Goal: Task Accomplishment & Management: Manage account settings

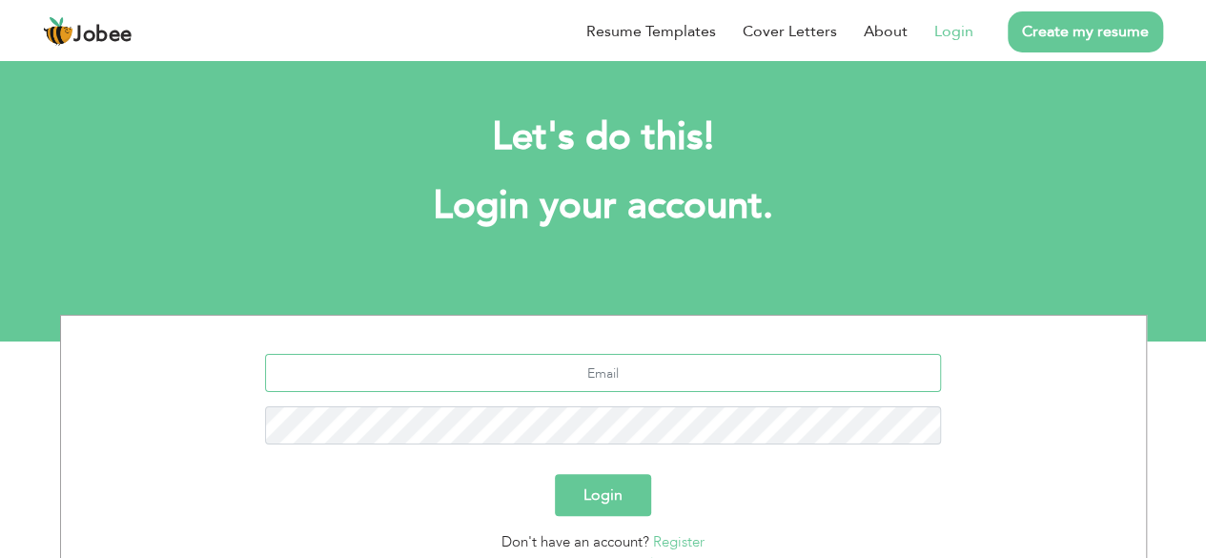
click at [684, 375] on input "text" at bounding box center [603, 373] width 676 height 38
type input "[EMAIL_ADDRESS][DOMAIN_NAME]"
click at [585, 500] on button "Login" at bounding box center [603, 495] width 96 height 42
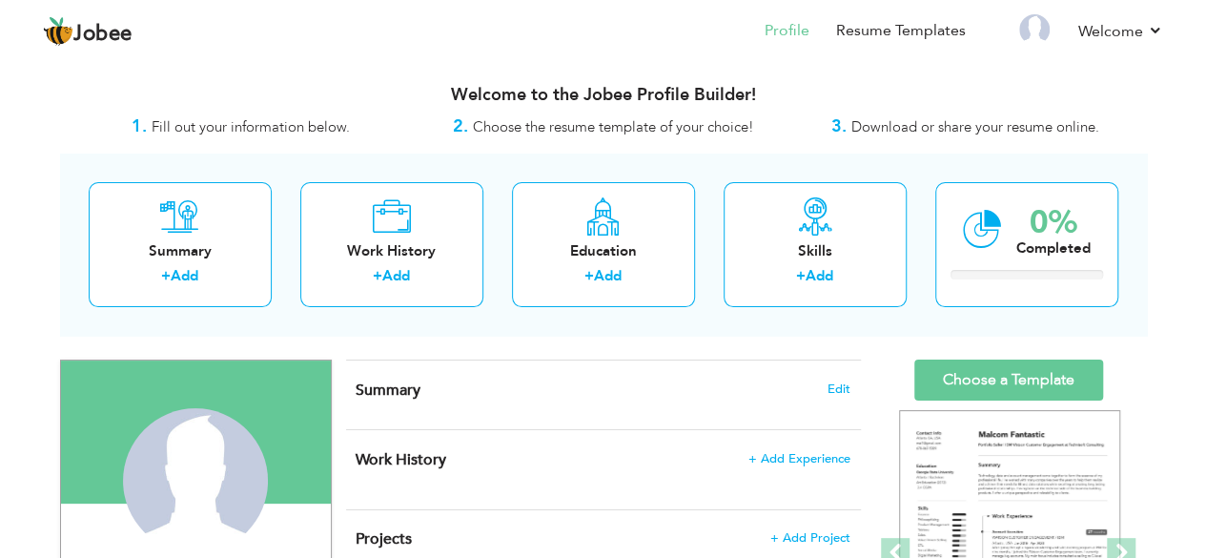
drag, startPoint x: 0, startPoint y: 0, endPoint x: 542, endPoint y: 343, distance: 641.9
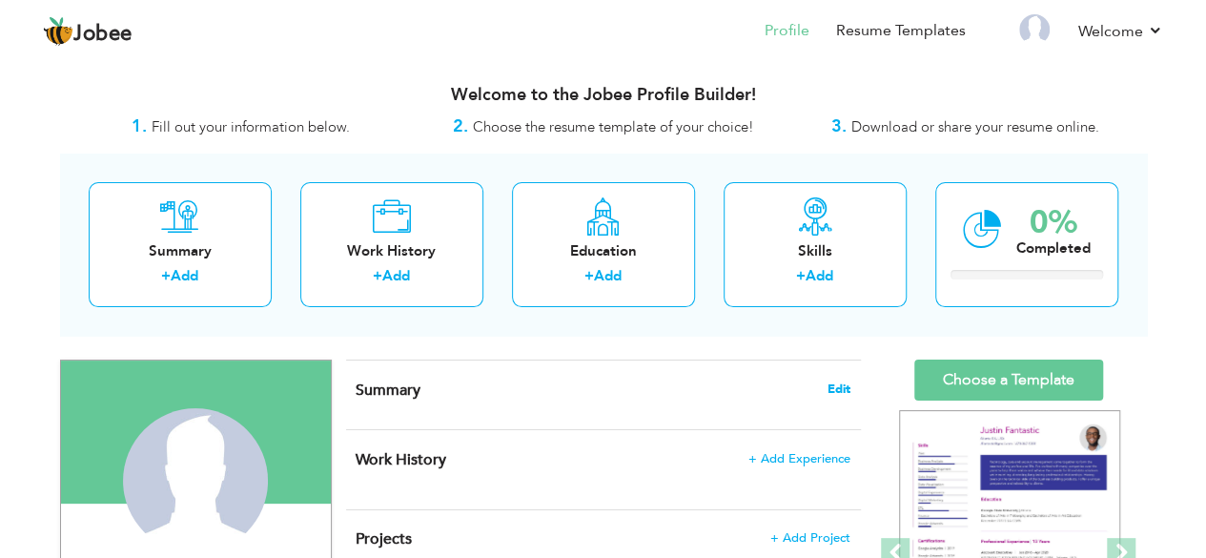
click at [839, 385] on span "Edit" at bounding box center [838, 388] width 23 height 13
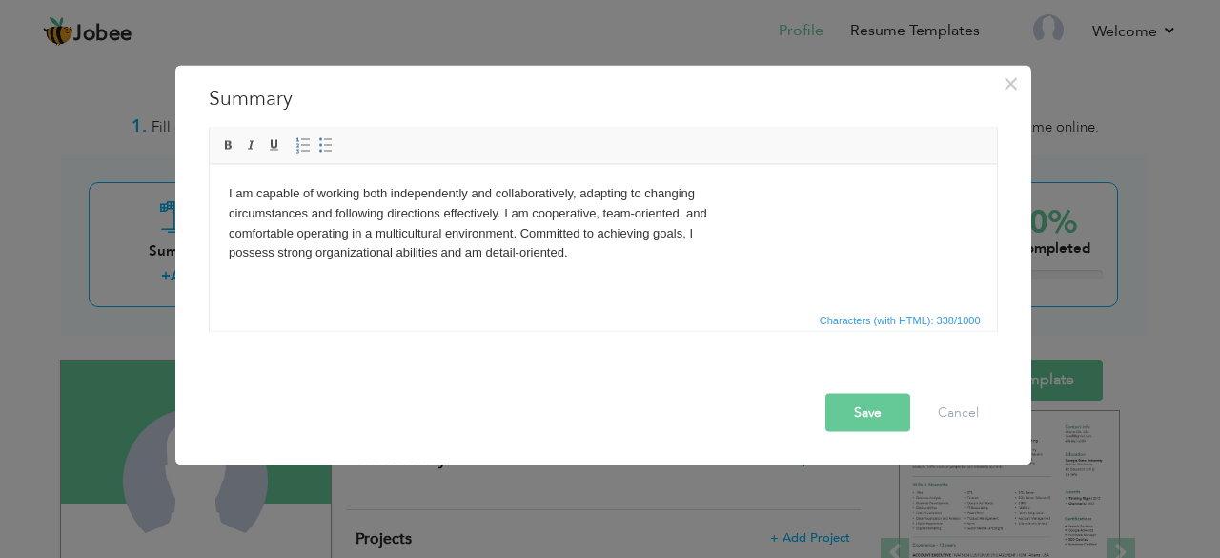
click at [722, 194] on body "I am capable of working both independently and collaboratively, adapting to cha…" at bounding box center [602, 222] width 749 height 79
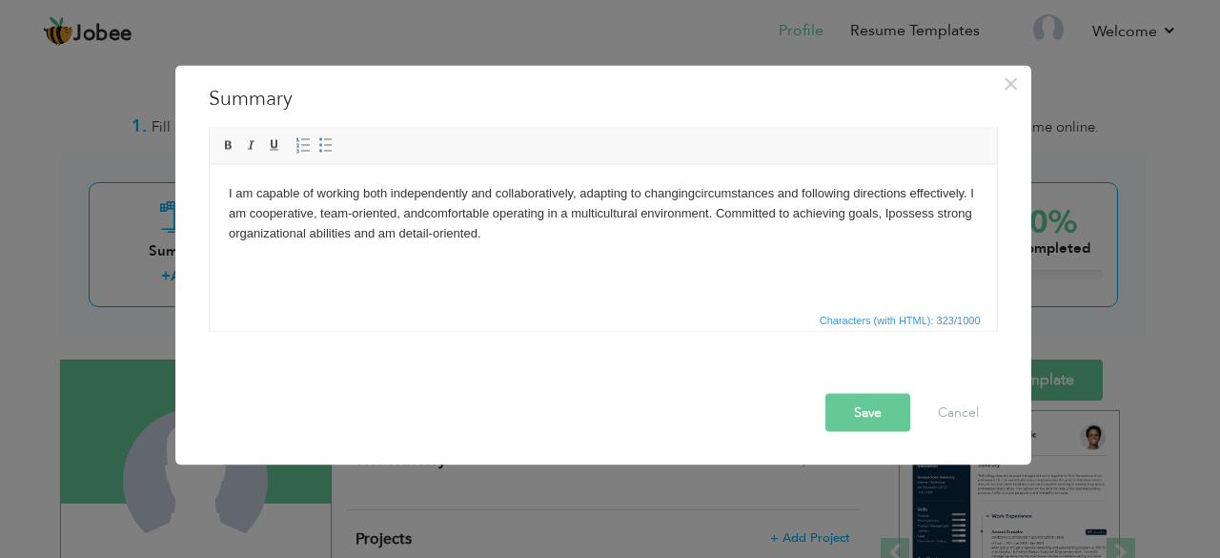
click at [864, 409] on button "Save" at bounding box center [868, 412] width 85 height 38
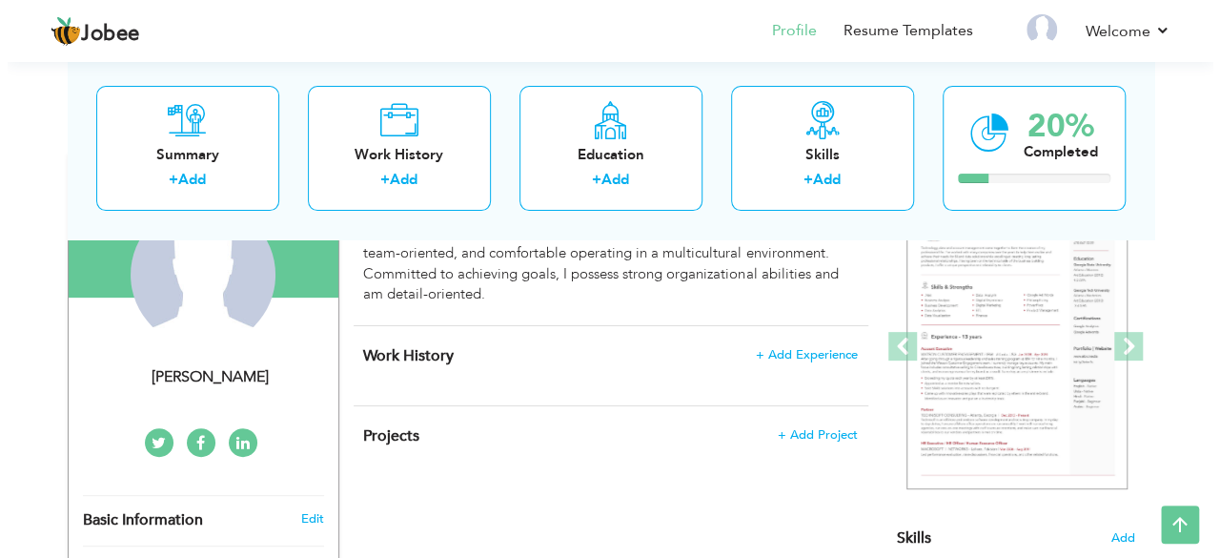
scroll to position [180, 0]
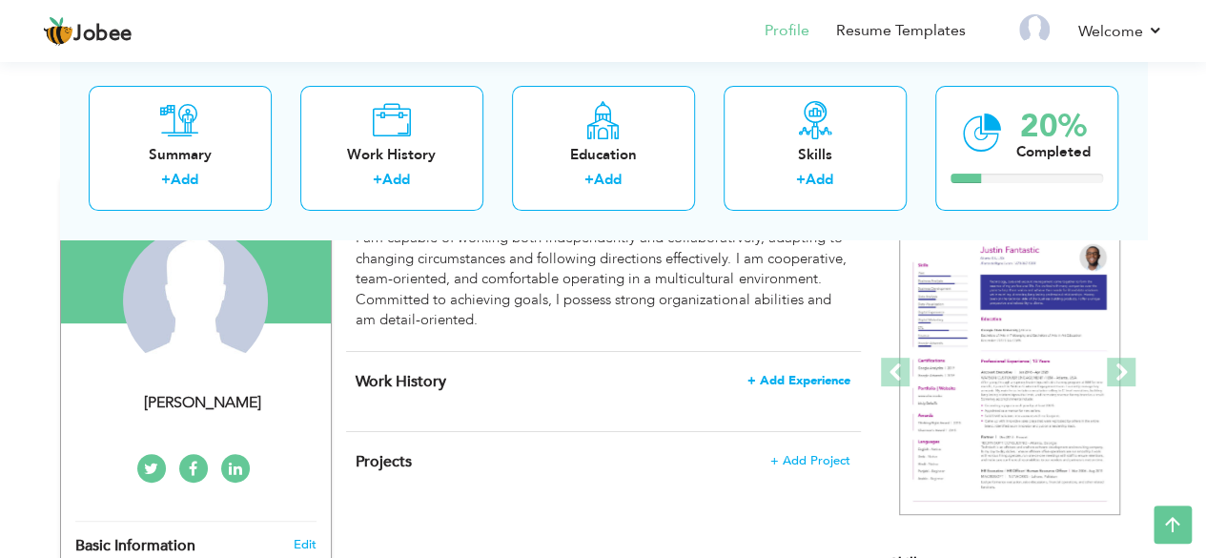
click at [778, 386] on span "+ Add Experience" at bounding box center [798, 380] width 103 height 13
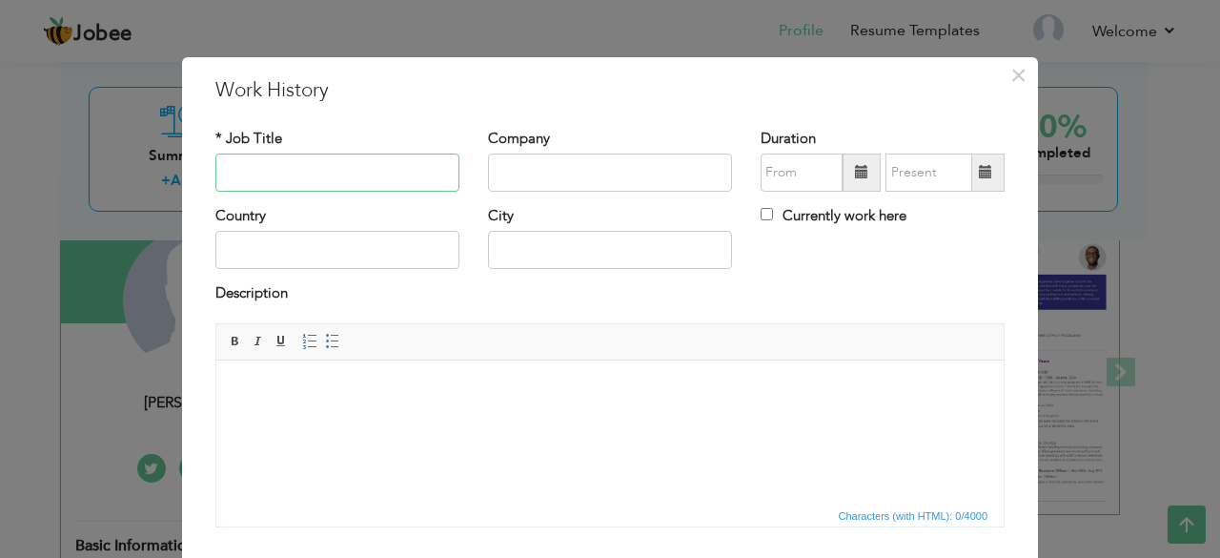
paste input "ADMINISTRATION MANAGER / ADMIN MANAGER"
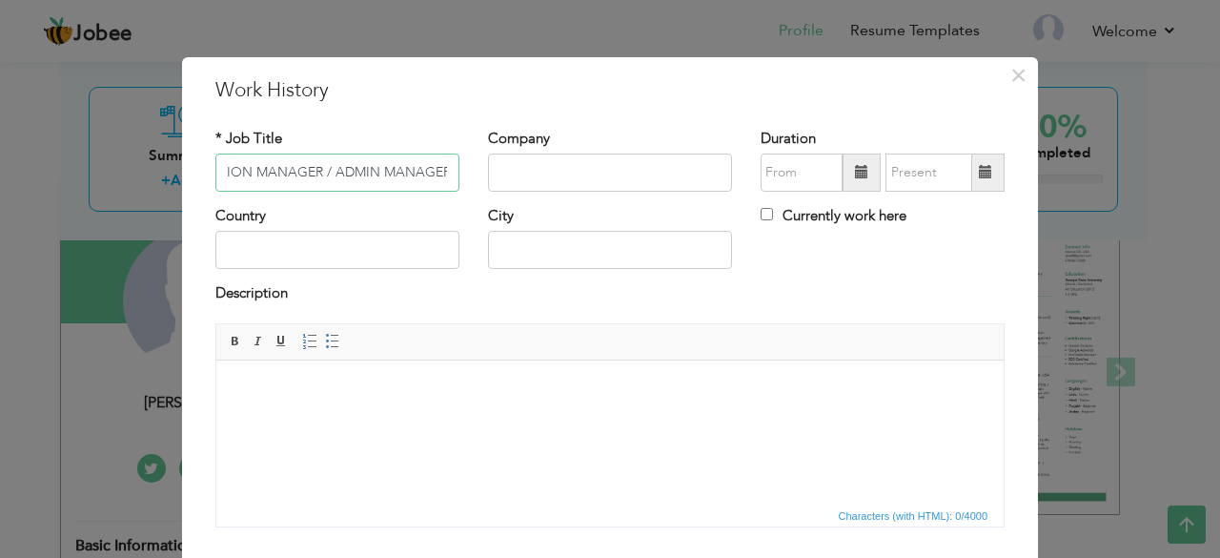
type input "ADMINISTRATION MANAGER / ADMIN MANAGER"
click at [500, 181] on input "text" at bounding box center [610, 172] width 244 height 38
paste input "DAR-E-ARQAM SCHOOL"
type input "DAR-E-ARQAM SCHOOL"
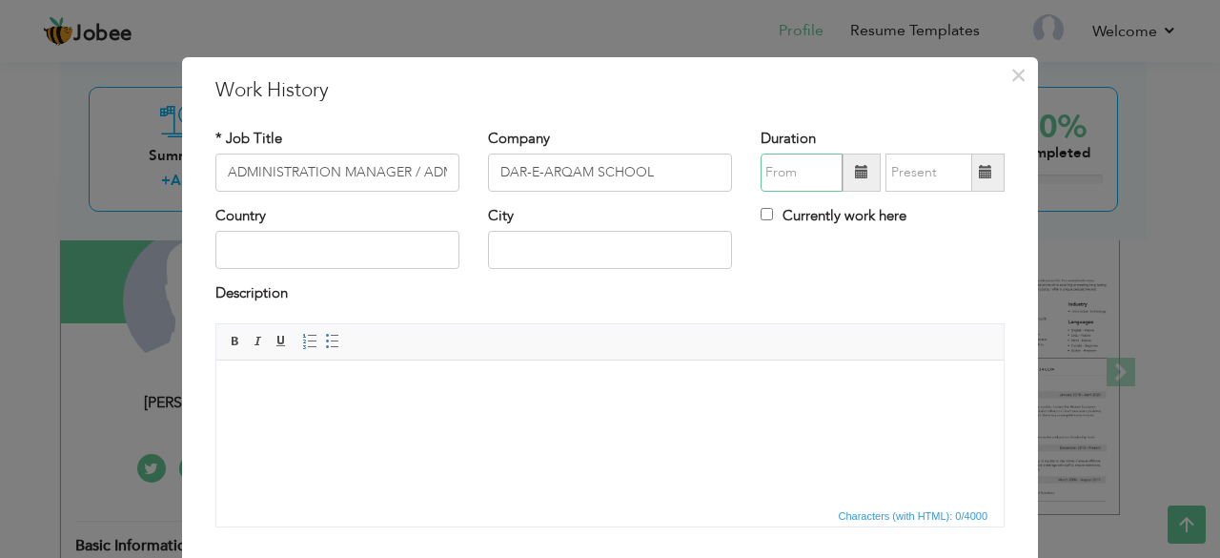
click at [796, 188] on input "text" at bounding box center [802, 172] width 82 height 38
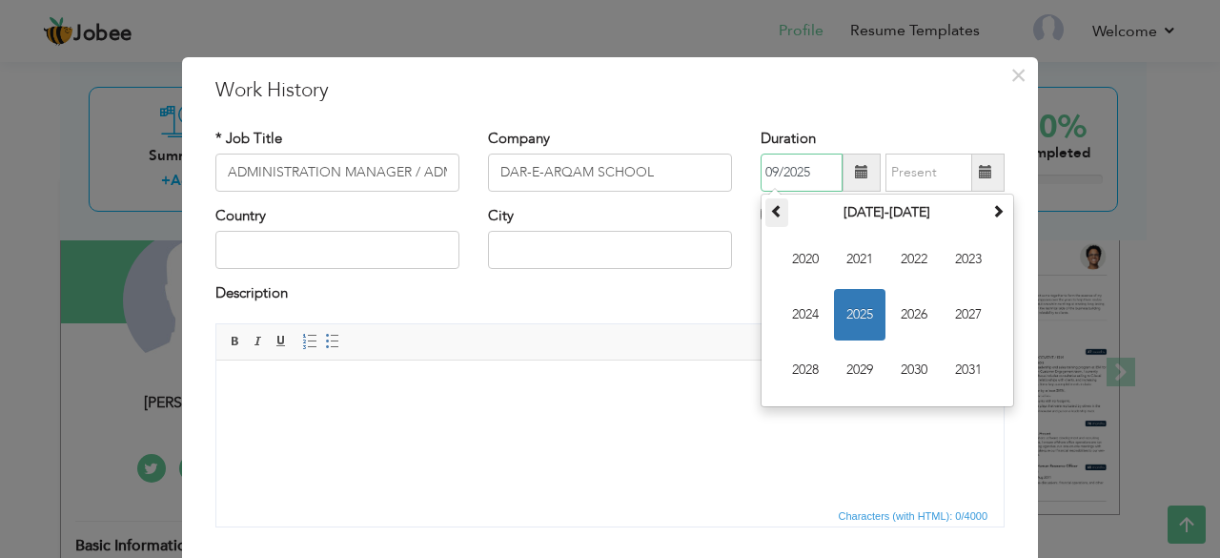
click at [772, 207] on span at bounding box center [776, 210] width 13 height 13
click at [849, 253] on span "2011" at bounding box center [859, 259] width 51 height 51
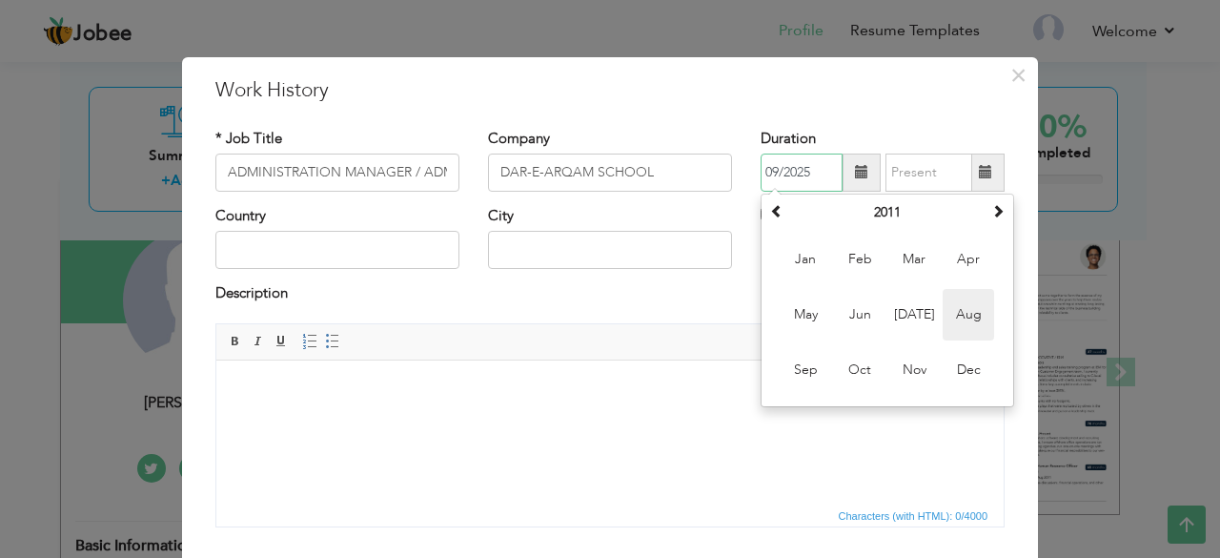
click at [943, 320] on span "Aug" at bounding box center [968, 314] width 51 height 51
type input "08/2011"
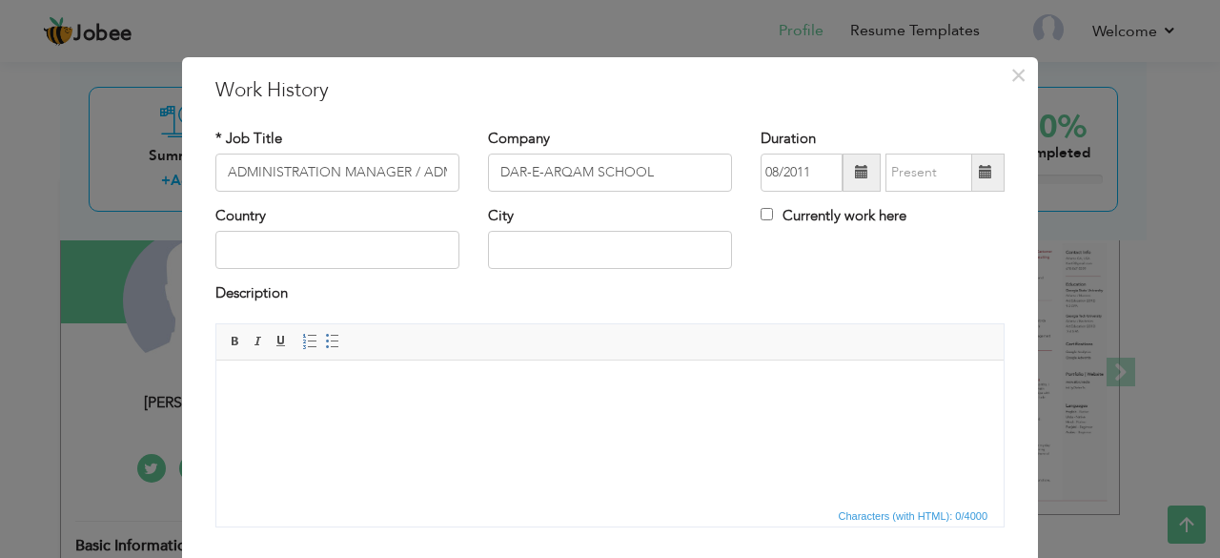
click at [974, 182] on span at bounding box center [986, 172] width 37 height 38
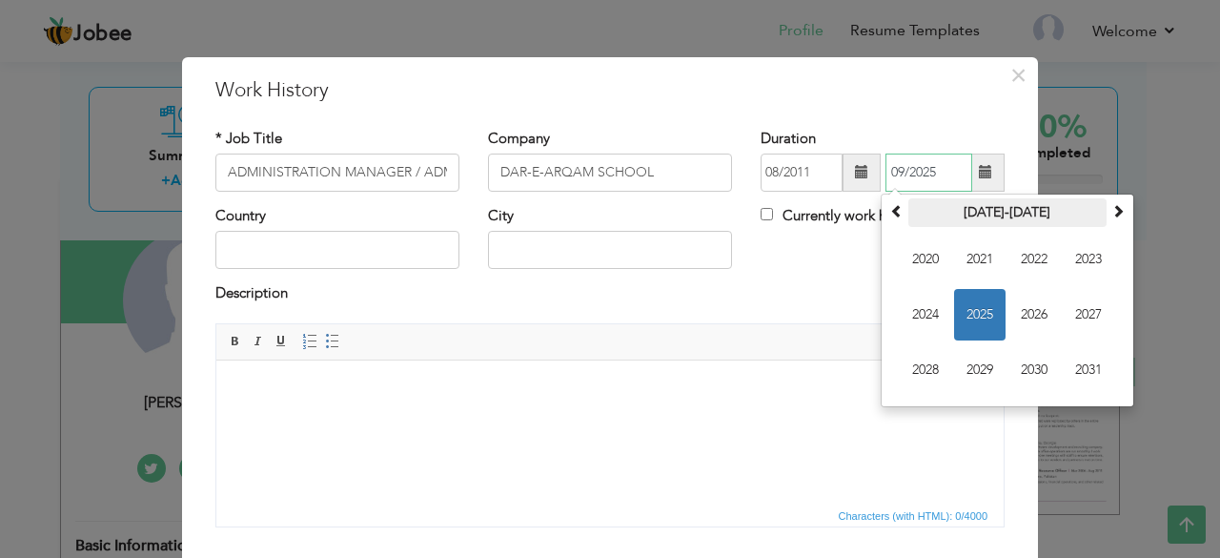
click at [909, 211] on th "2020-2031" at bounding box center [1008, 212] width 198 height 29
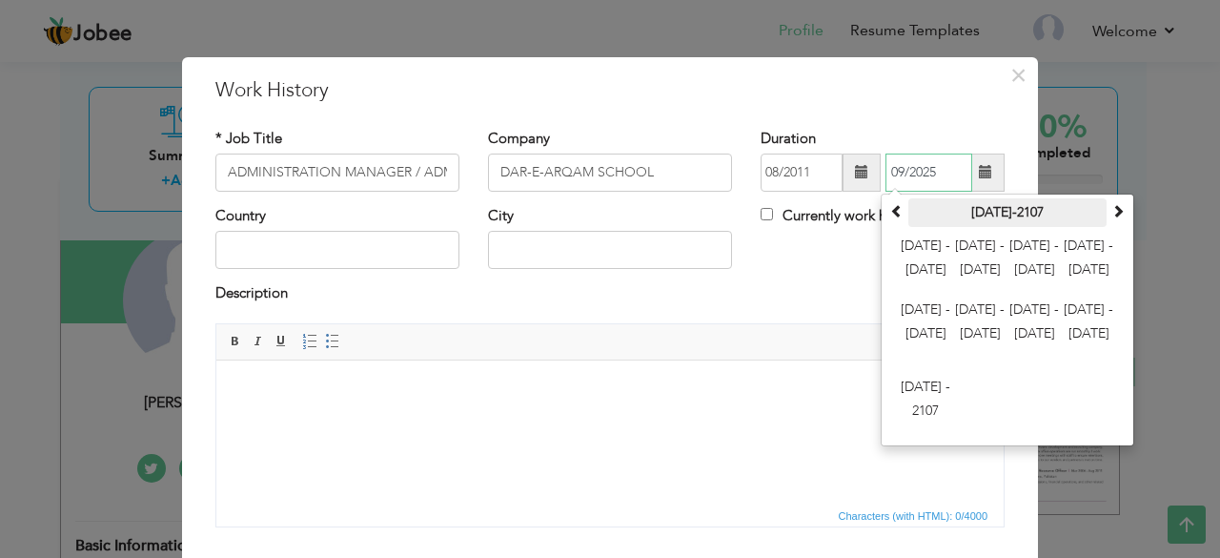
click at [953, 214] on th "2000-2107" at bounding box center [1008, 212] width 198 height 29
click at [986, 245] on span "2012 - 2023" at bounding box center [979, 259] width 51 height 51
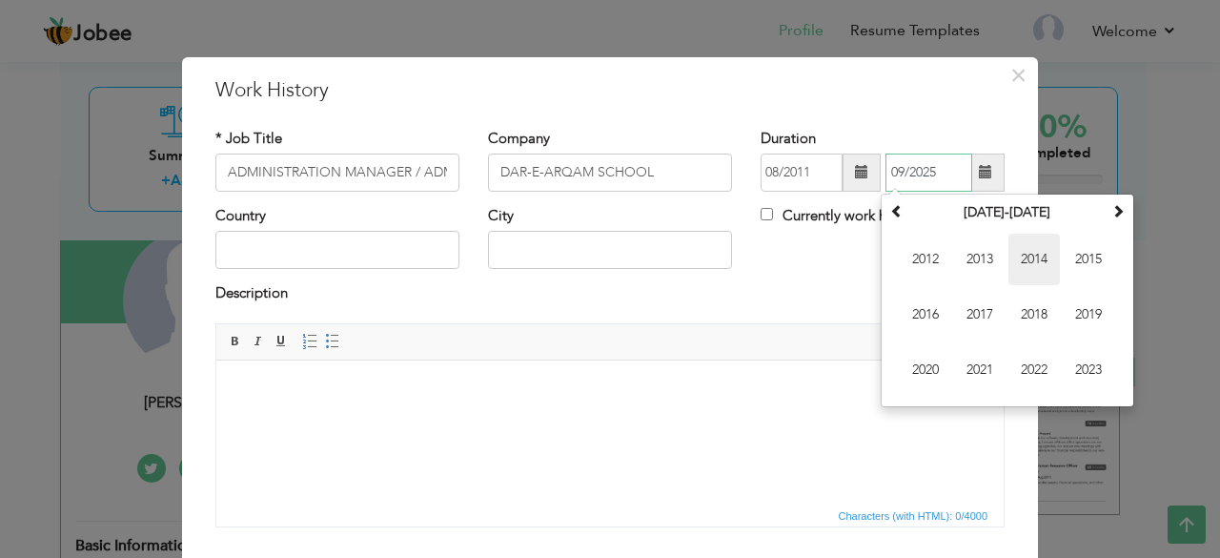
click at [1031, 268] on span "2014" at bounding box center [1034, 259] width 51 height 51
click at [1035, 359] on span "Nov" at bounding box center [1034, 369] width 51 height 51
type input "11/2014"
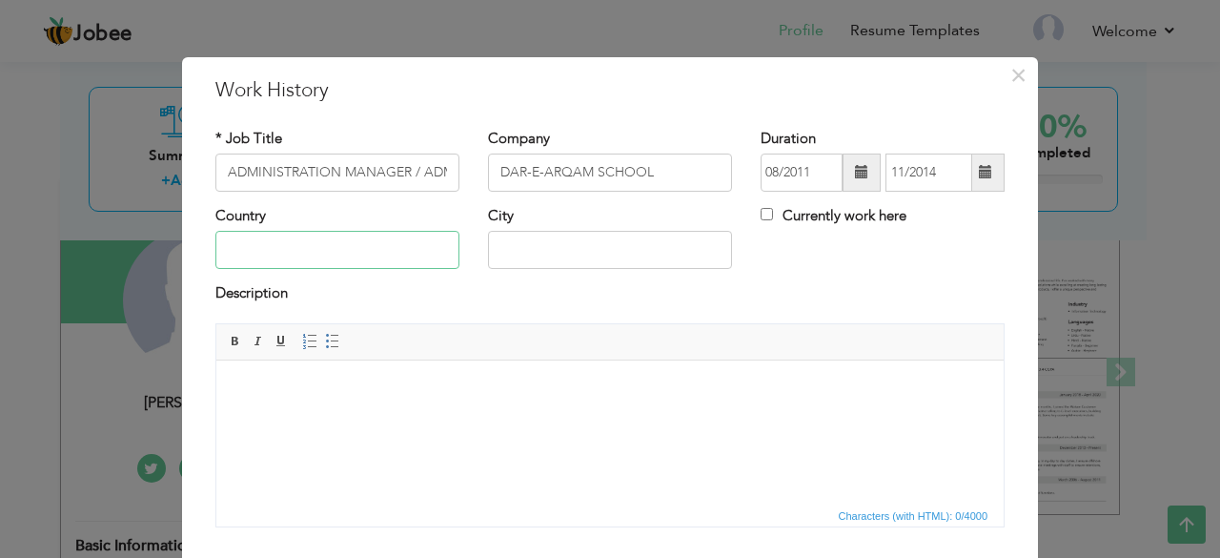
click at [421, 265] on input "text" at bounding box center [337, 250] width 244 height 38
type input "[GEOGRAPHIC_DATA]"
click at [299, 396] on body at bounding box center [609, 388] width 749 height 20
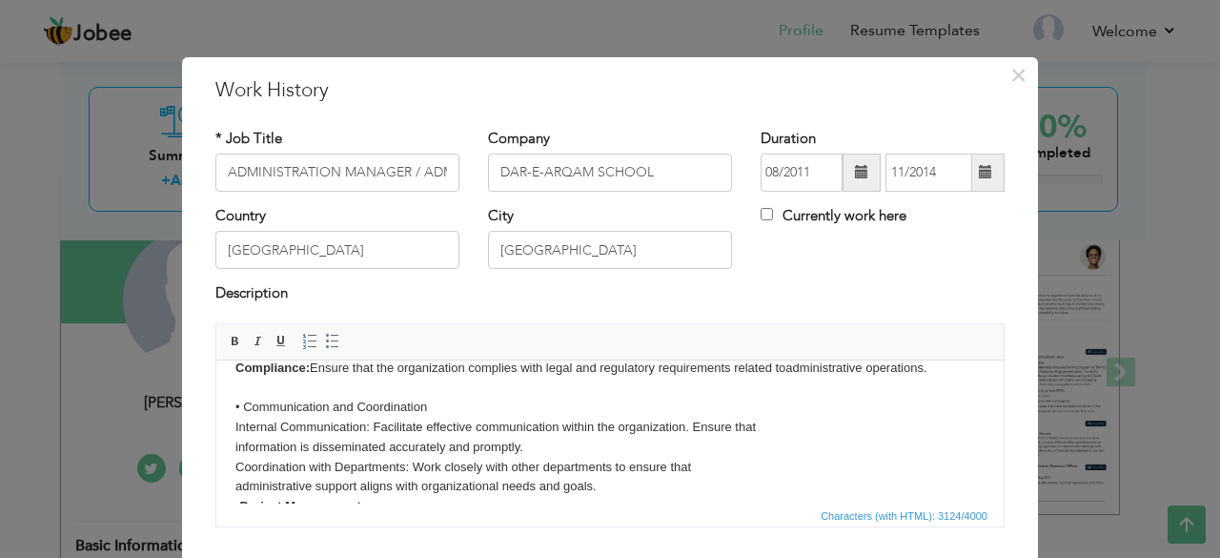
scroll to position [536, 0]
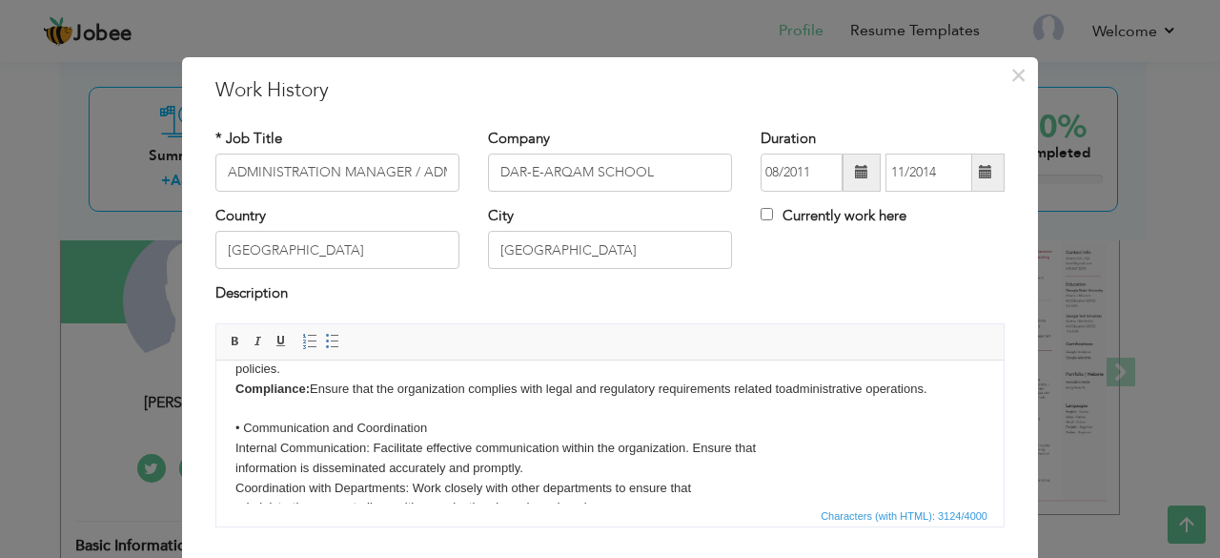
click at [299, 396] on body "As an administration manager I was responsible for overseeing the administrativ…" at bounding box center [609, 279] width 749 height 872
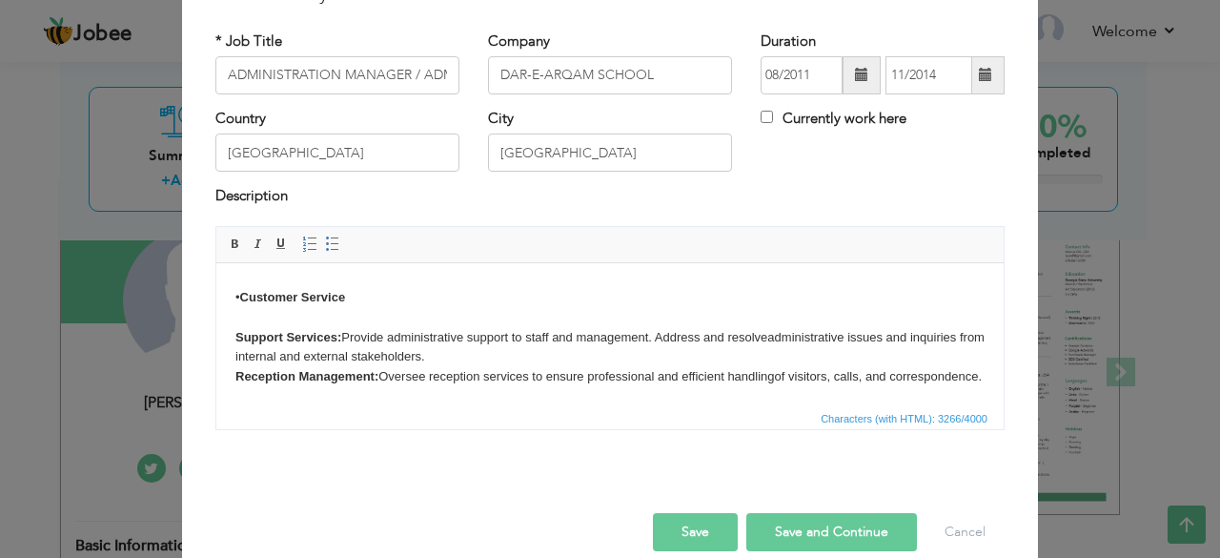
scroll to position [122, 0]
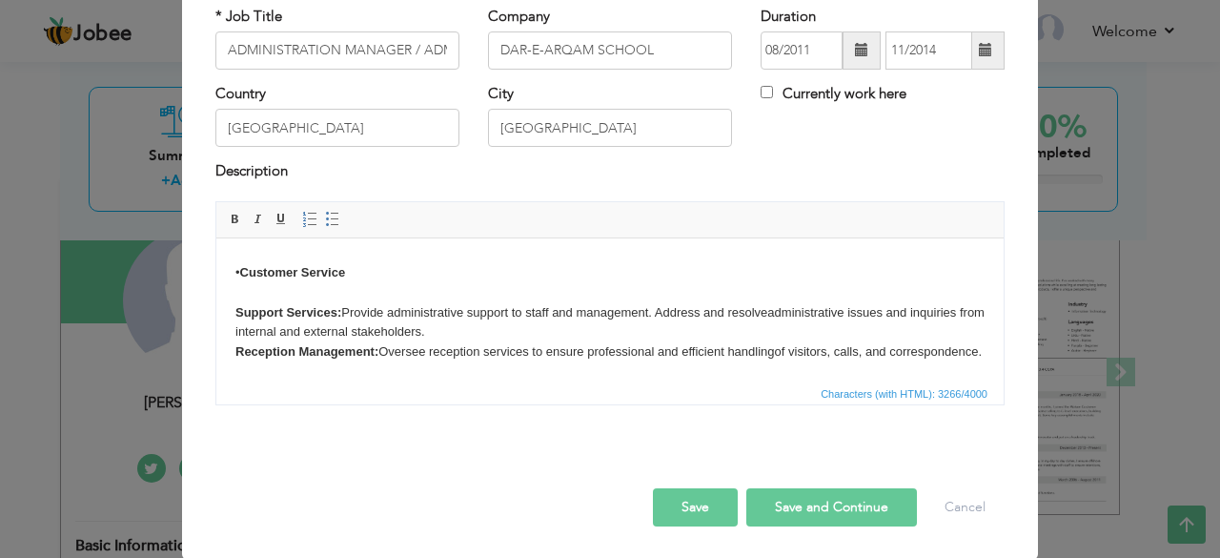
click at [790, 497] on button "Save and Continue" at bounding box center [831, 507] width 171 height 38
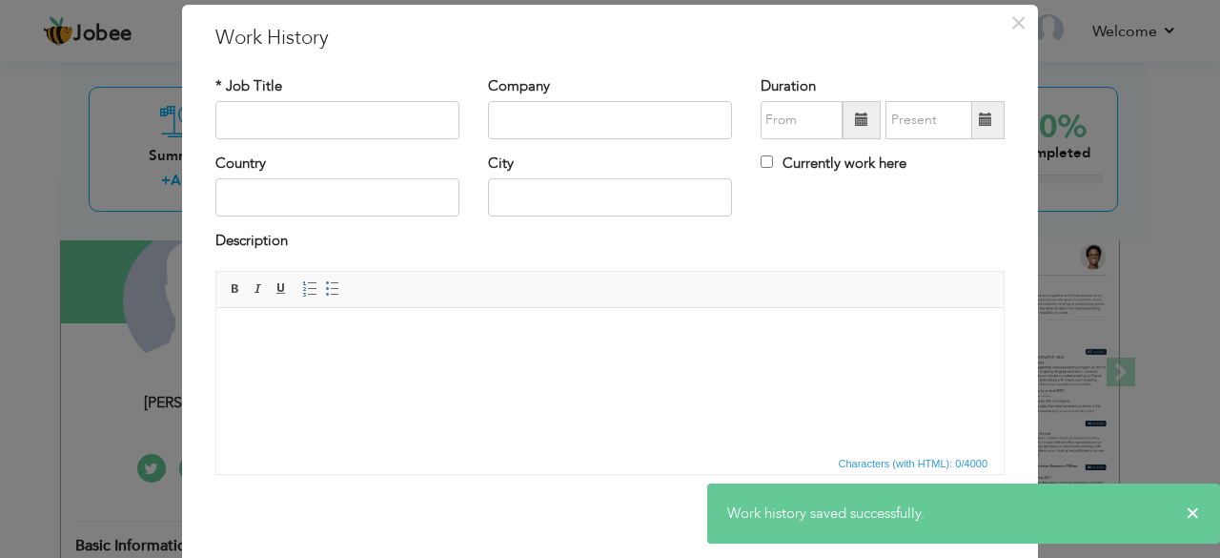
scroll to position [51, 0]
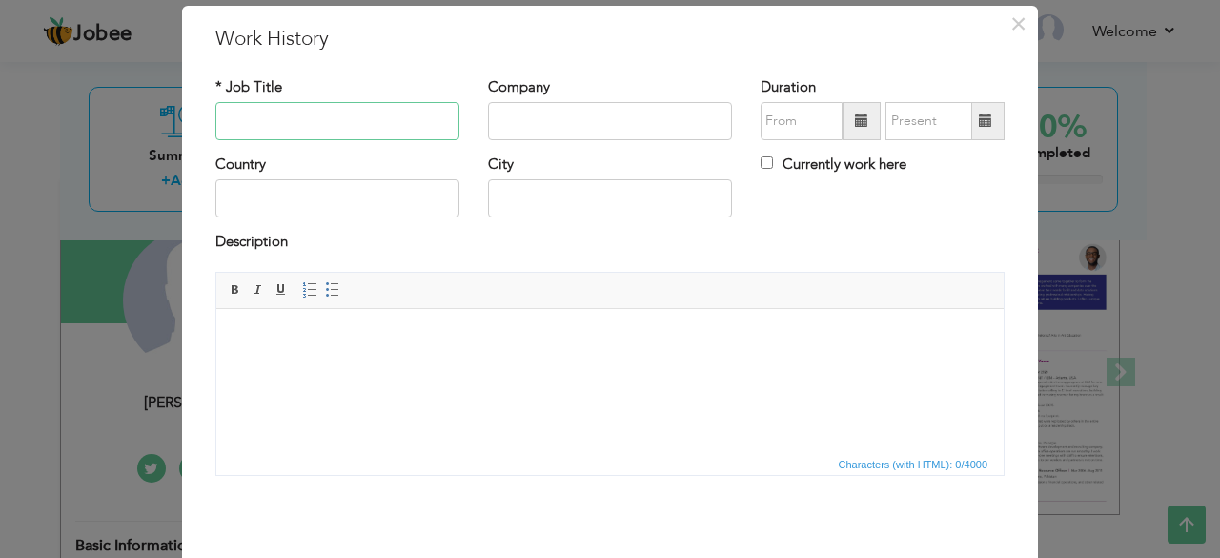
click at [355, 129] on input "text" at bounding box center [337, 121] width 244 height 38
paste input "STUDENT COUNSELLOR"
type input "STUDENT COUNSELLOR"
paste input "DESTINY 360"
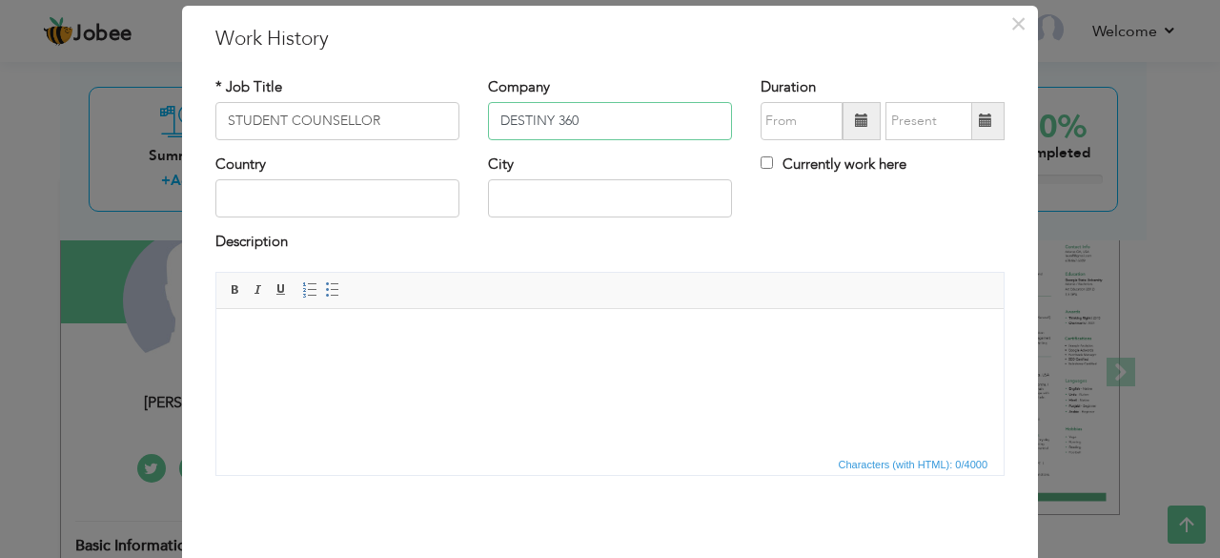
type input "DESTINY 360"
click at [843, 126] on span at bounding box center [862, 121] width 38 height 38
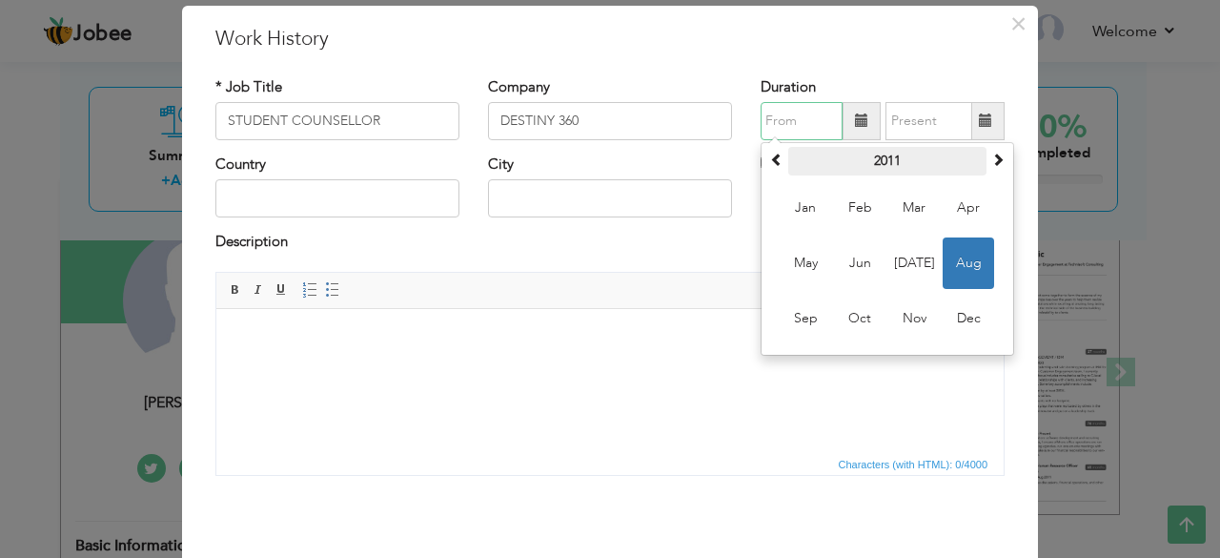
click at [868, 160] on th "2011" at bounding box center [887, 161] width 198 height 29
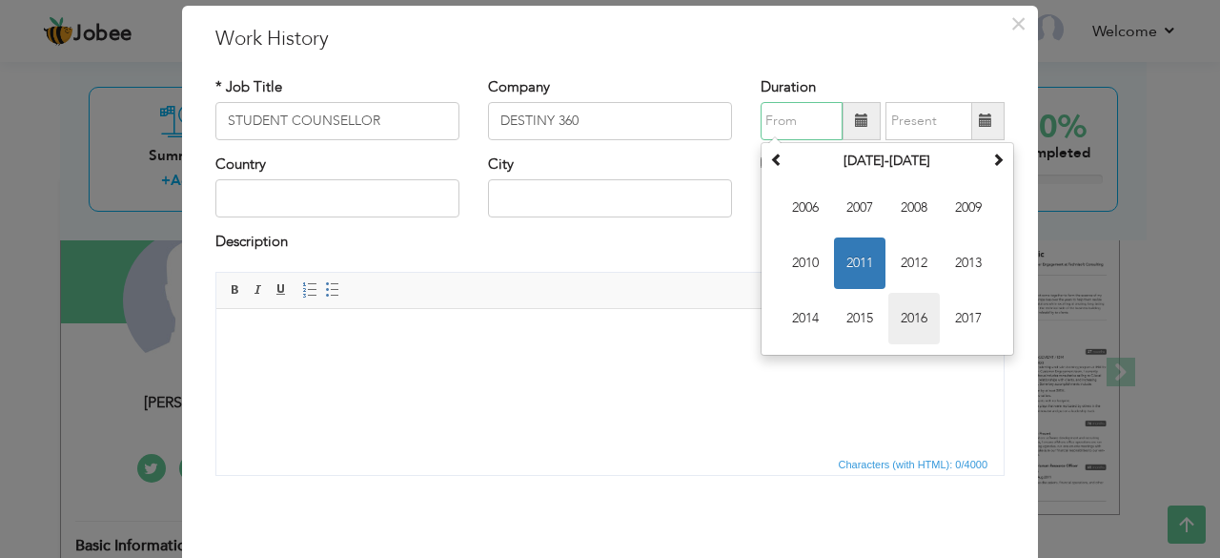
click at [905, 310] on span "2016" at bounding box center [913, 318] width 51 height 51
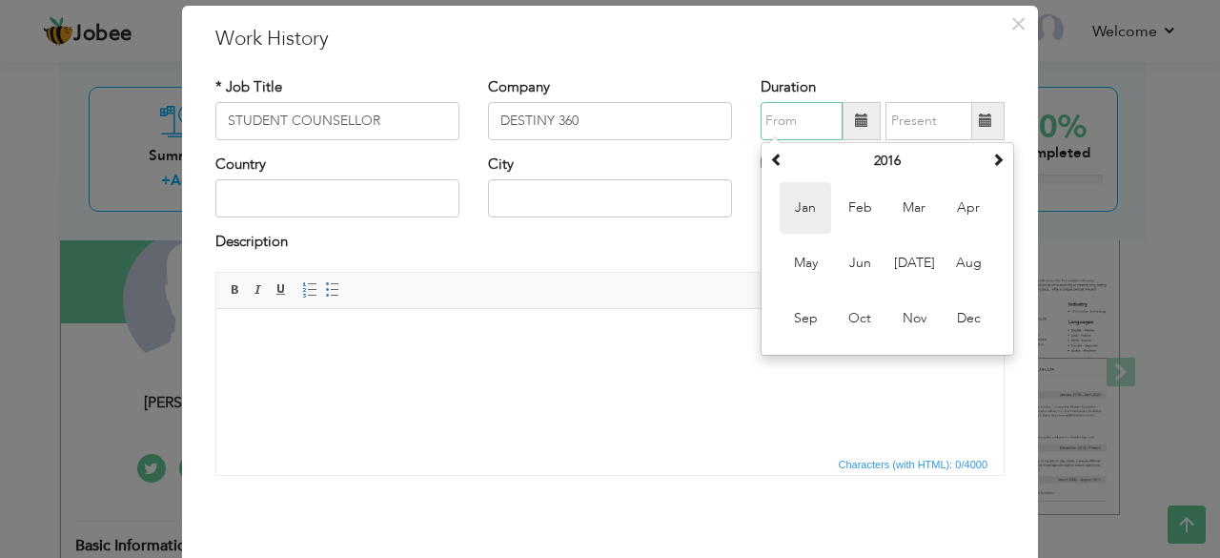
click at [806, 207] on span "Jan" at bounding box center [805, 207] width 51 height 51
type input "01/2016"
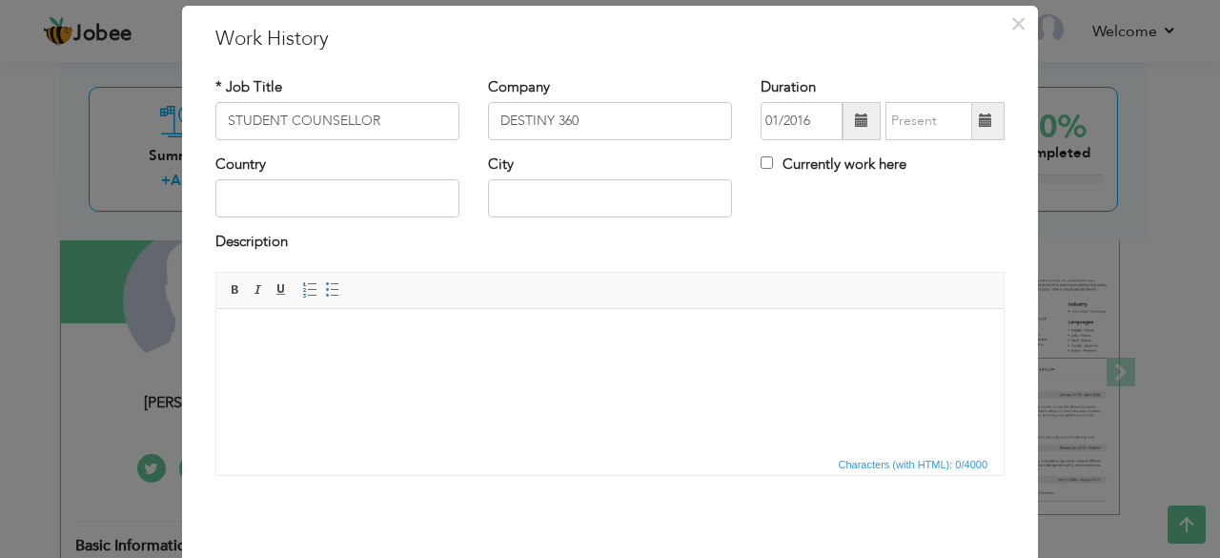
click at [979, 125] on span at bounding box center [985, 119] width 13 height 13
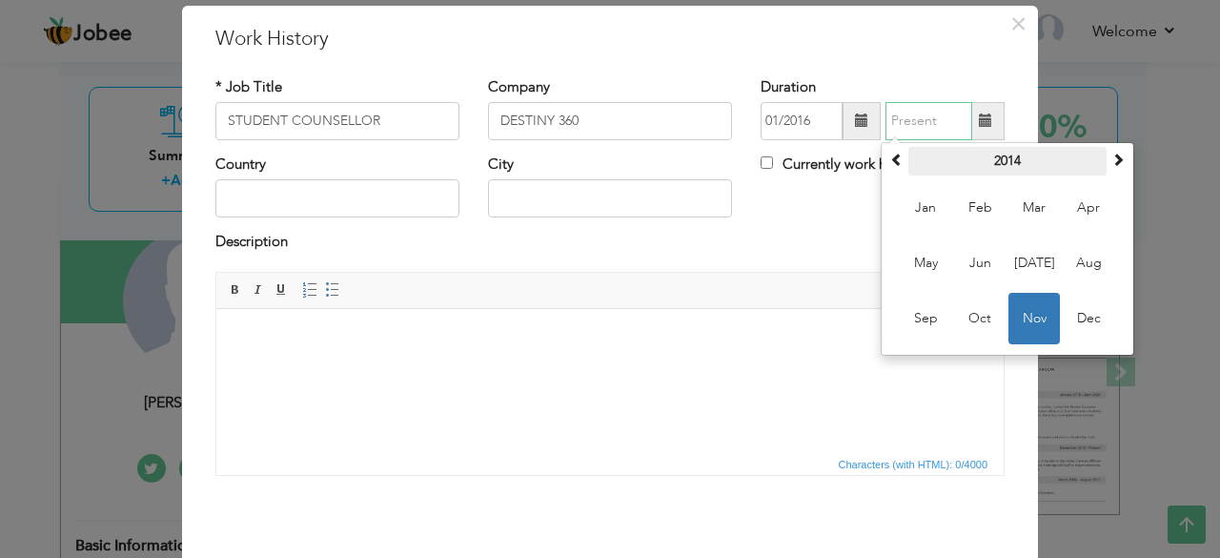
click at [1020, 164] on th "2014" at bounding box center [1008, 161] width 198 height 29
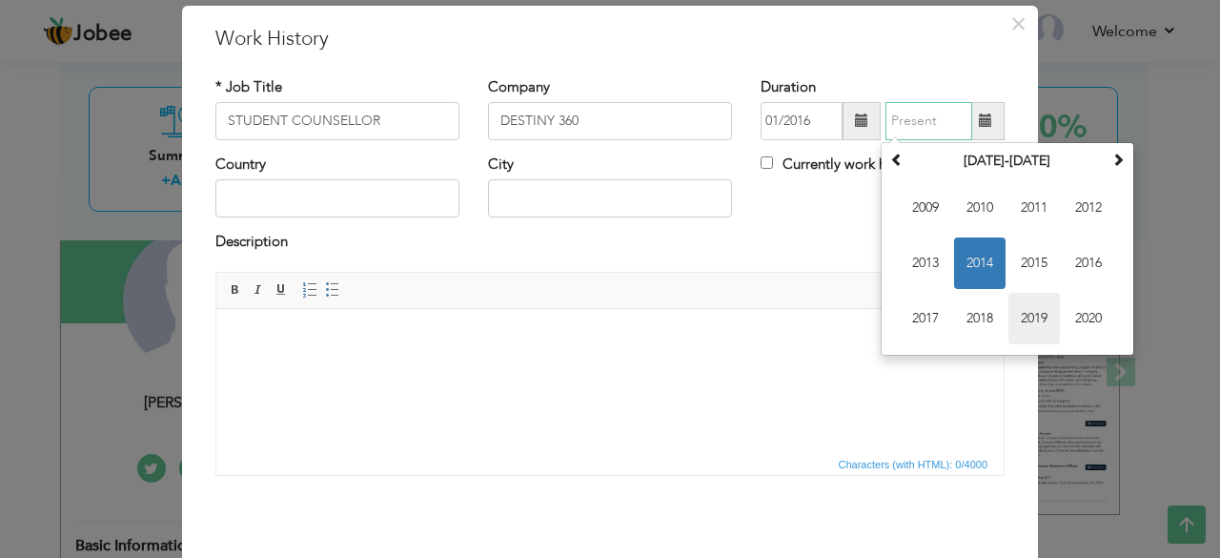
click at [1020, 304] on span "2019" at bounding box center [1034, 318] width 51 height 51
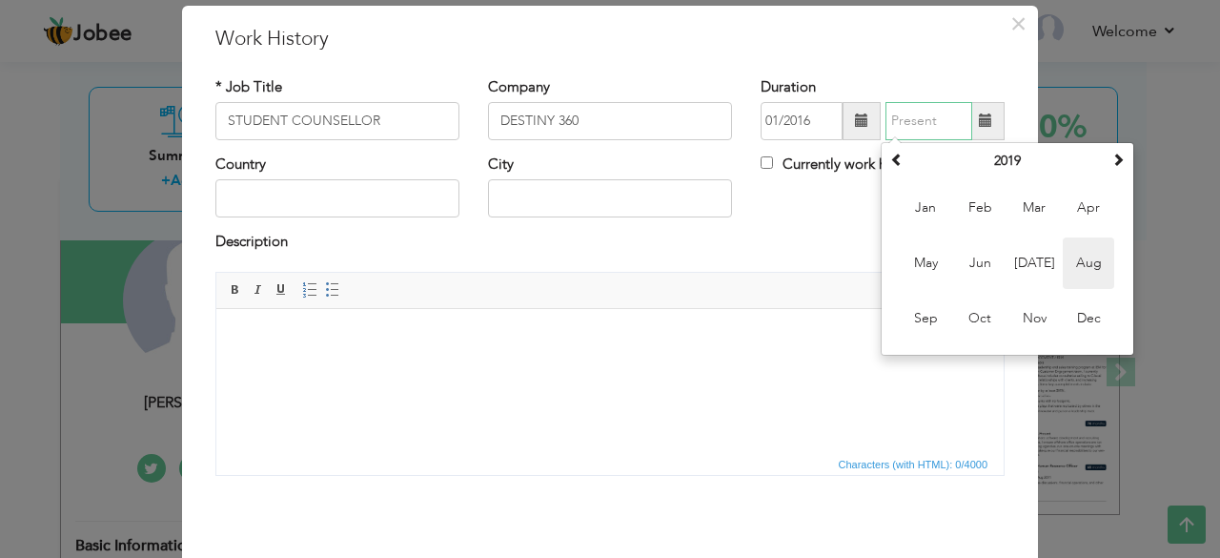
click at [1063, 272] on span "Aug" at bounding box center [1088, 262] width 51 height 51
type input "08/2019"
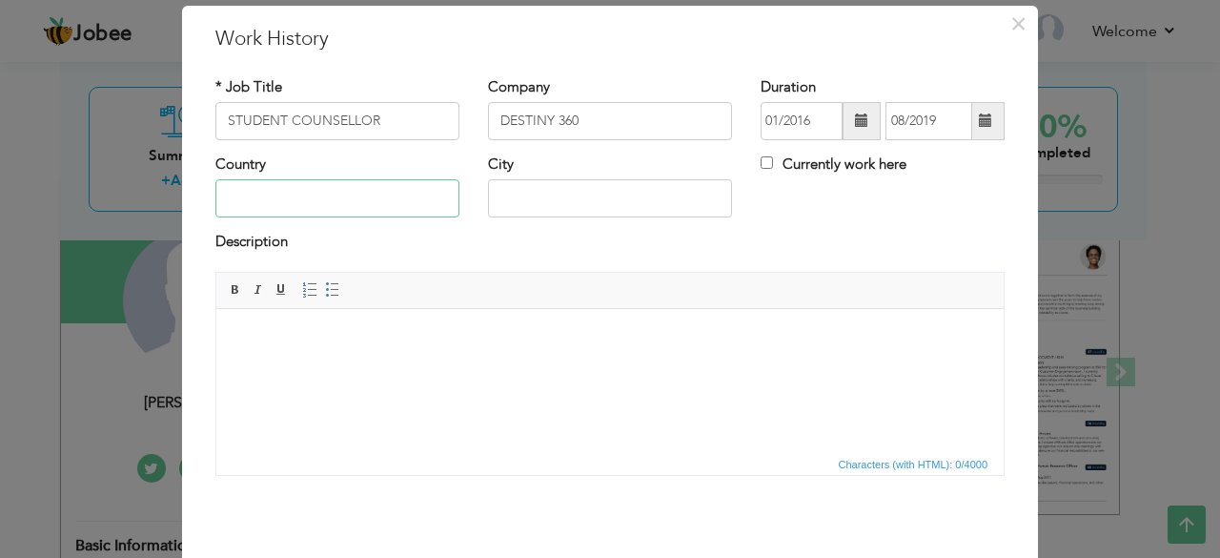
click at [346, 201] on input "text" at bounding box center [337, 198] width 244 height 38
type input "Pakistan"
type input "Lahore"
click at [348, 323] on html at bounding box center [609, 337] width 787 height 58
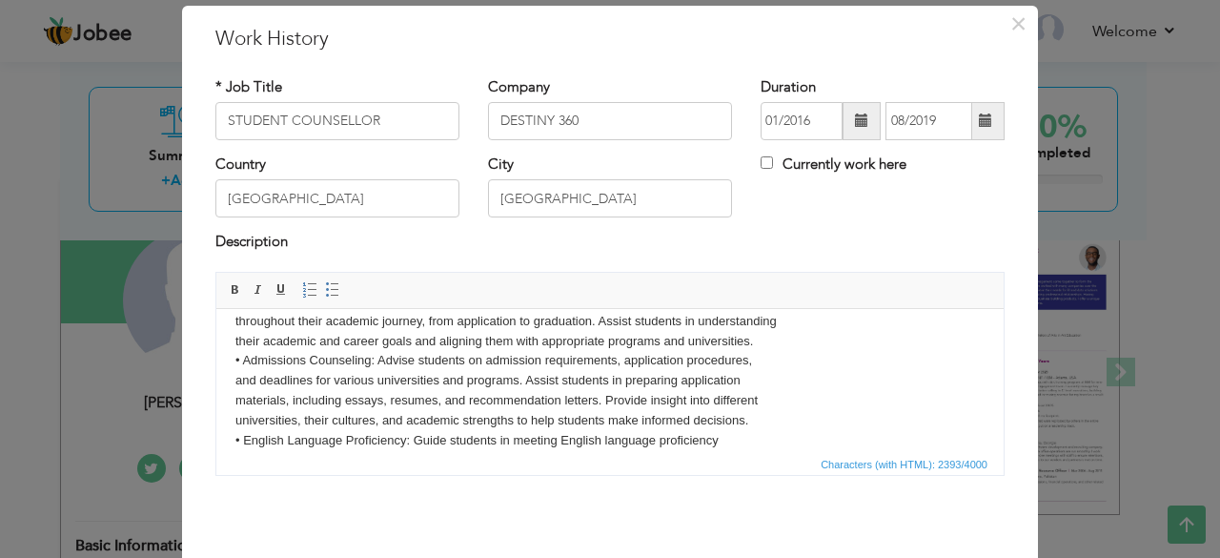
scroll to position [0, 0]
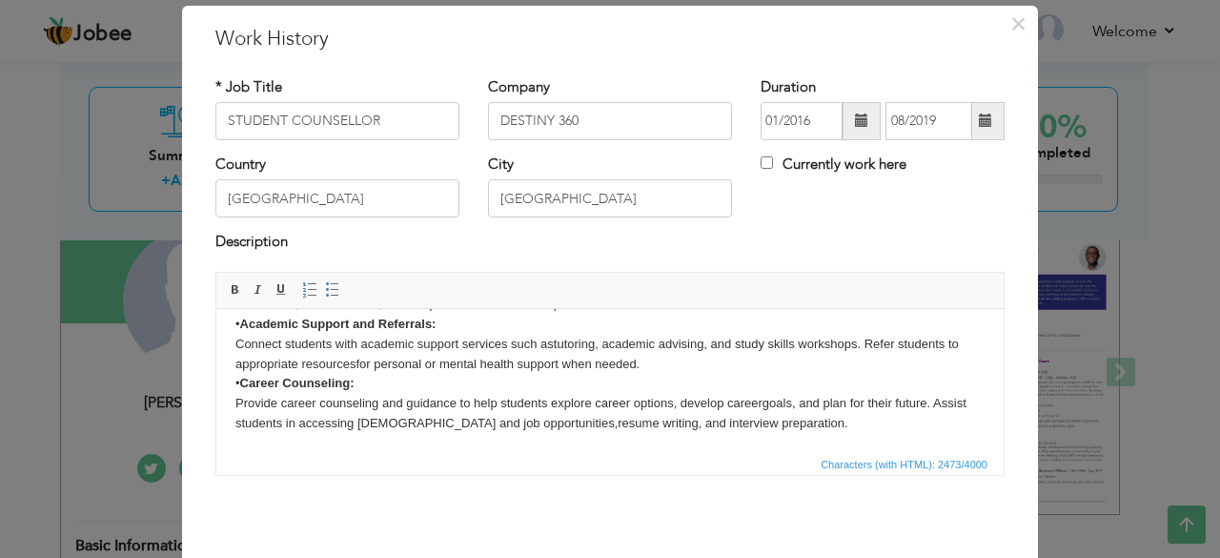
scroll to position [122, 0]
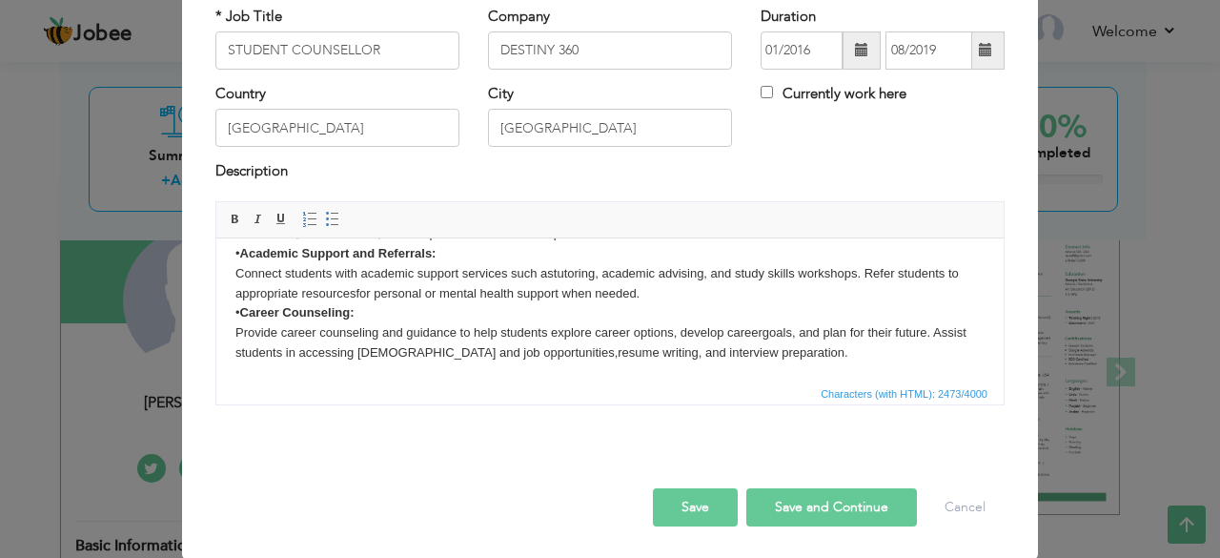
click at [847, 499] on button "Save and Continue" at bounding box center [831, 507] width 171 height 38
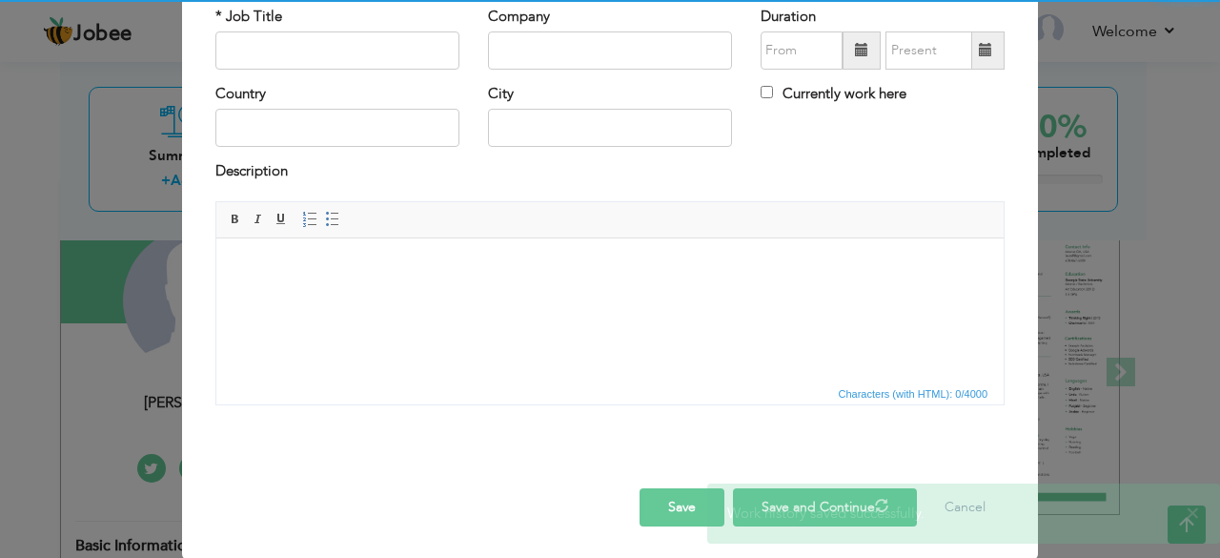
scroll to position [0, 0]
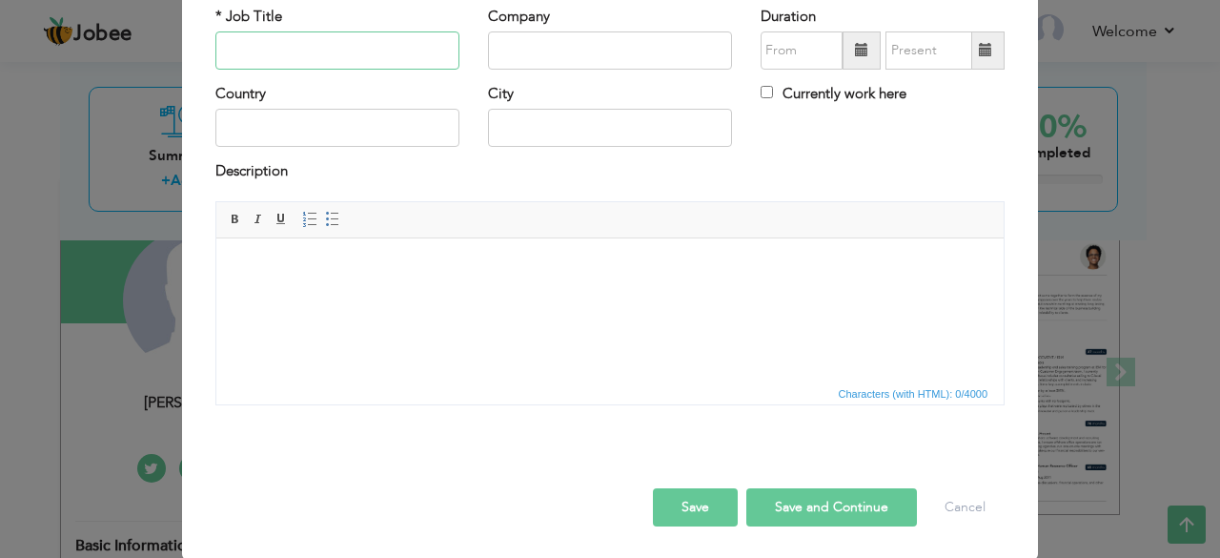
click at [282, 51] on input "text" at bounding box center [337, 50] width 244 height 38
paste input "ADMISSION AND COMPLIANCE OFFICER"
type input "ADMISSION AND COMPLIANCE OFFICER"
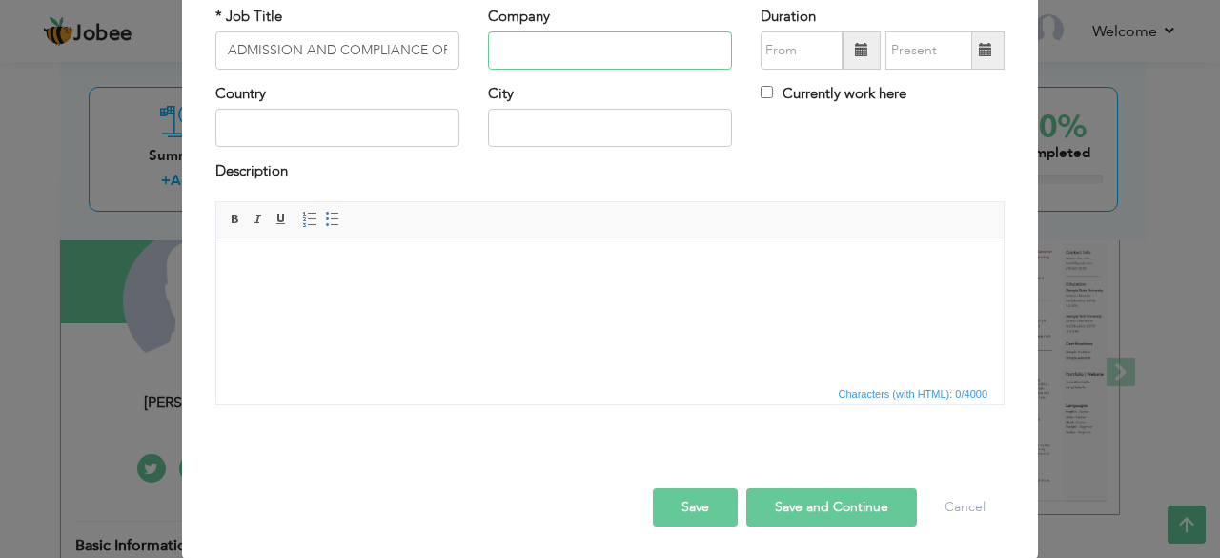
click at [505, 51] on input "text" at bounding box center [610, 50] width 244 height 38
paste input "EDVOY PAKISTAN"
type input "EDVOY PAKISTAN"
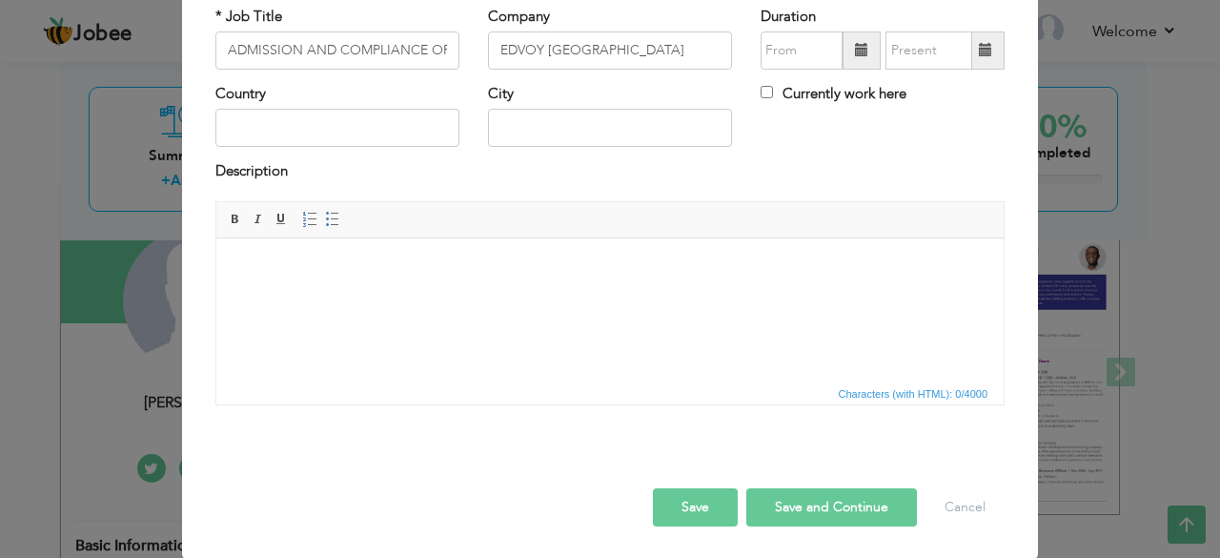
click at [857, 58] on span at bounding box center [862, 50] width 38 height 38
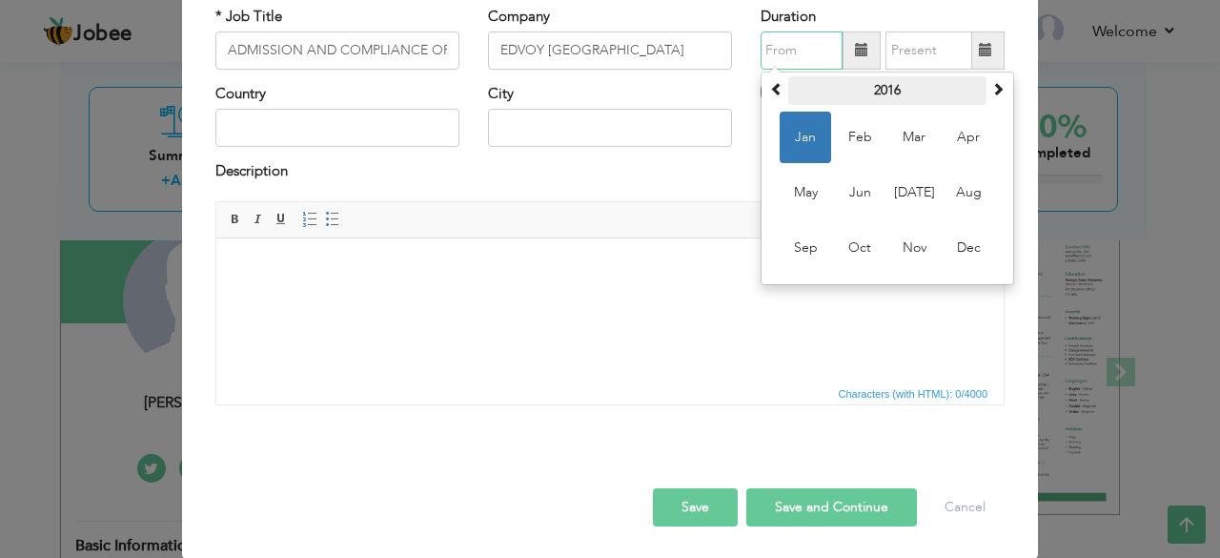
click at [868, 87] on th "2016" at bounding box center [887, 90] width 198 height 29
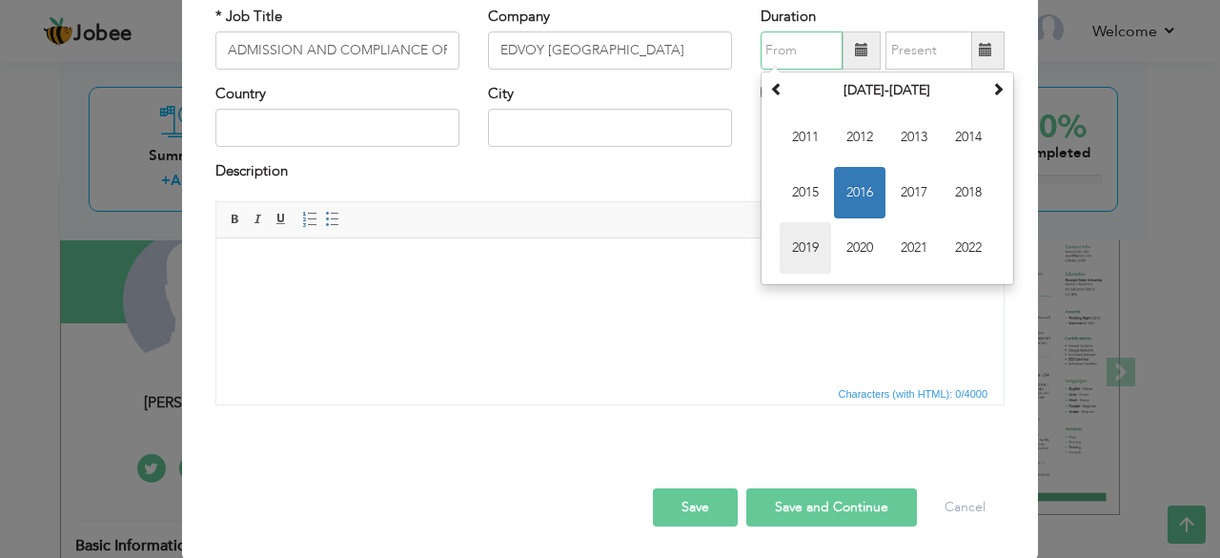
click at [806, 240] on span "2019" at bounding box center [805, 247] width 51 height 51
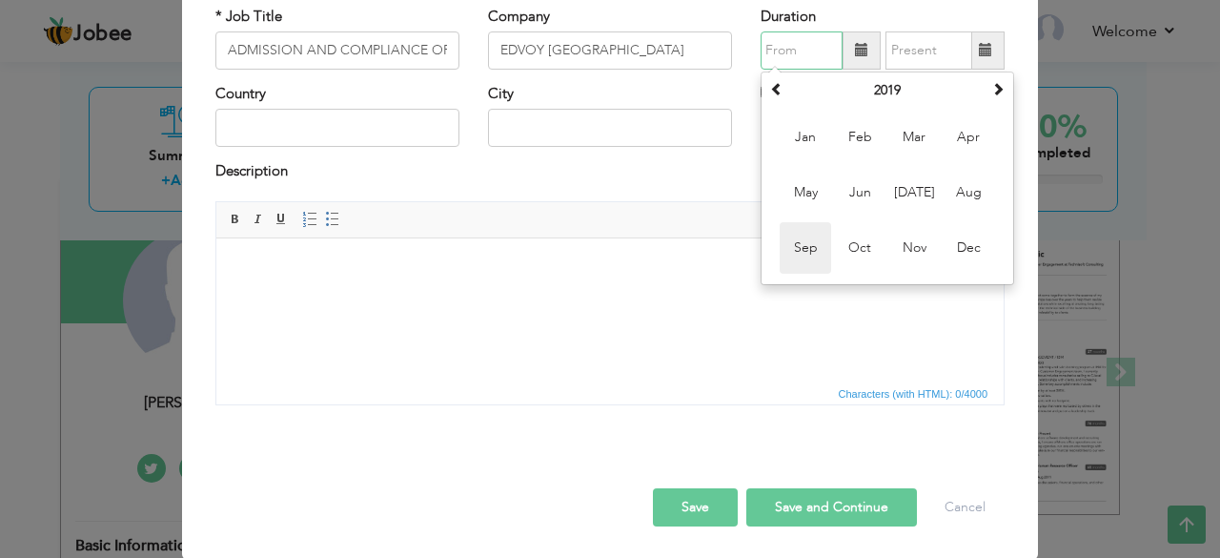
click at [808, 242] on span "Sep" at bounding box center [805, 247] width 51 height 51
type input "09/2019"
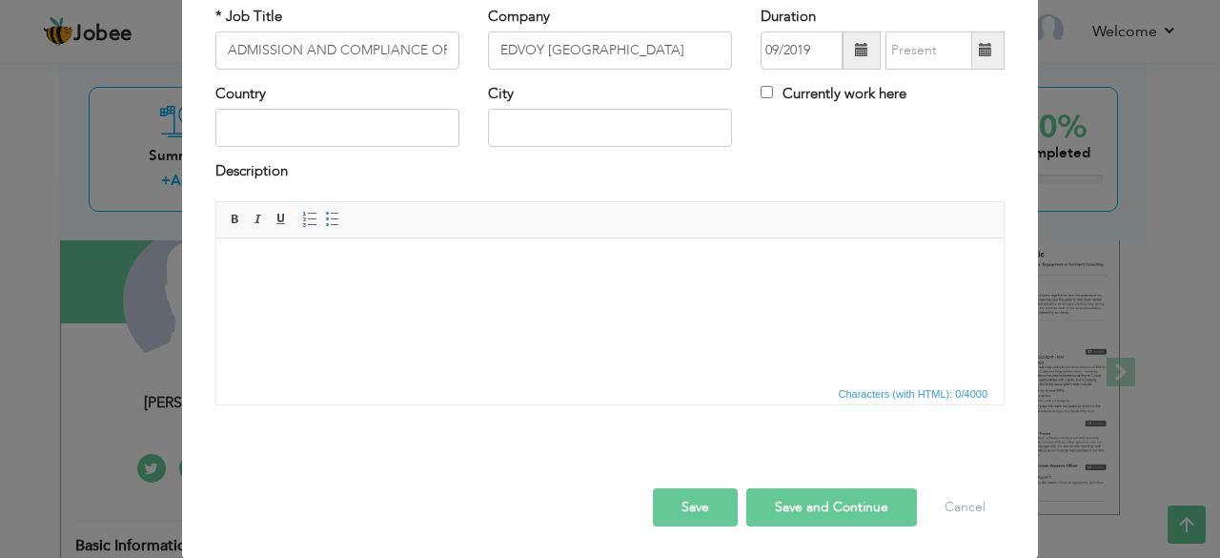
click at [984, 58] on span at bounding box center [986, 50] width 37 height 38
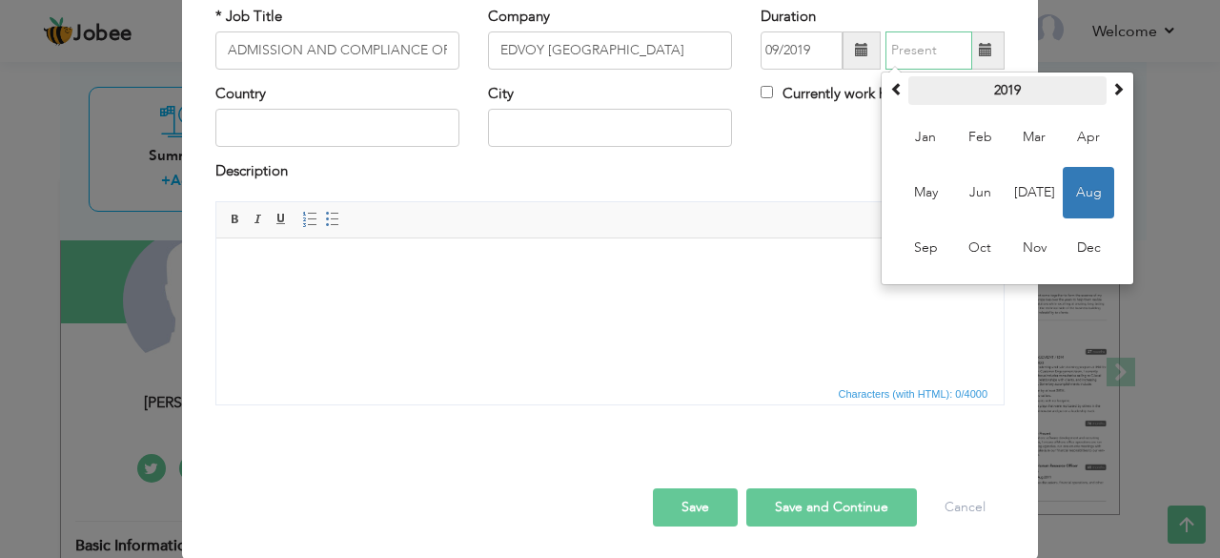
click at [981, 97] on th "2019" at bounding box center [1008, 90] width 198 height 29
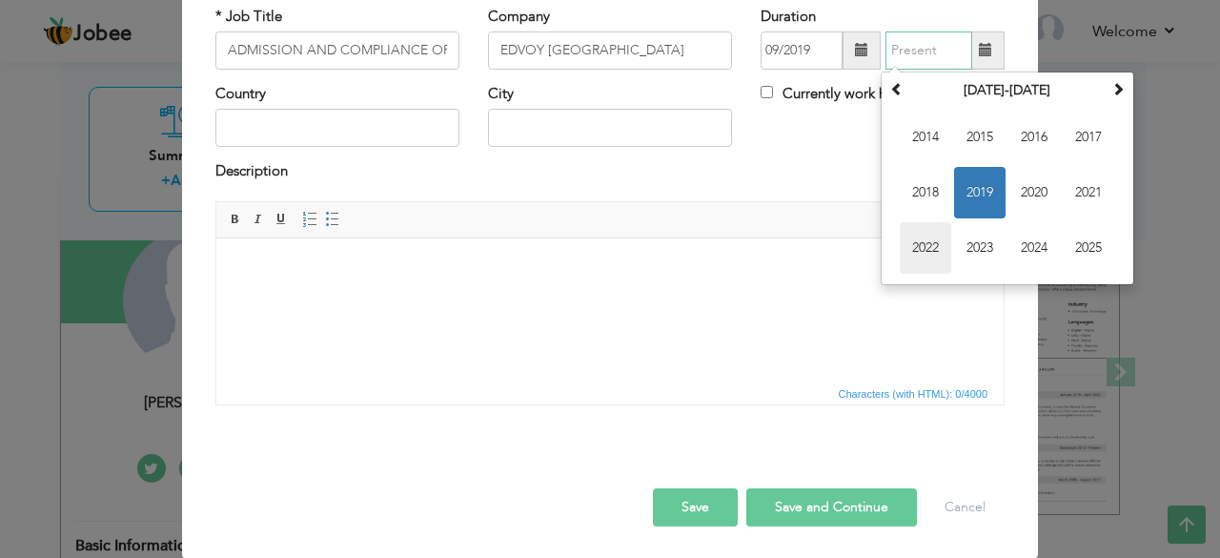
click at [929, 240] on span "2022" at bounding box center [925, 247] width 51 height 51
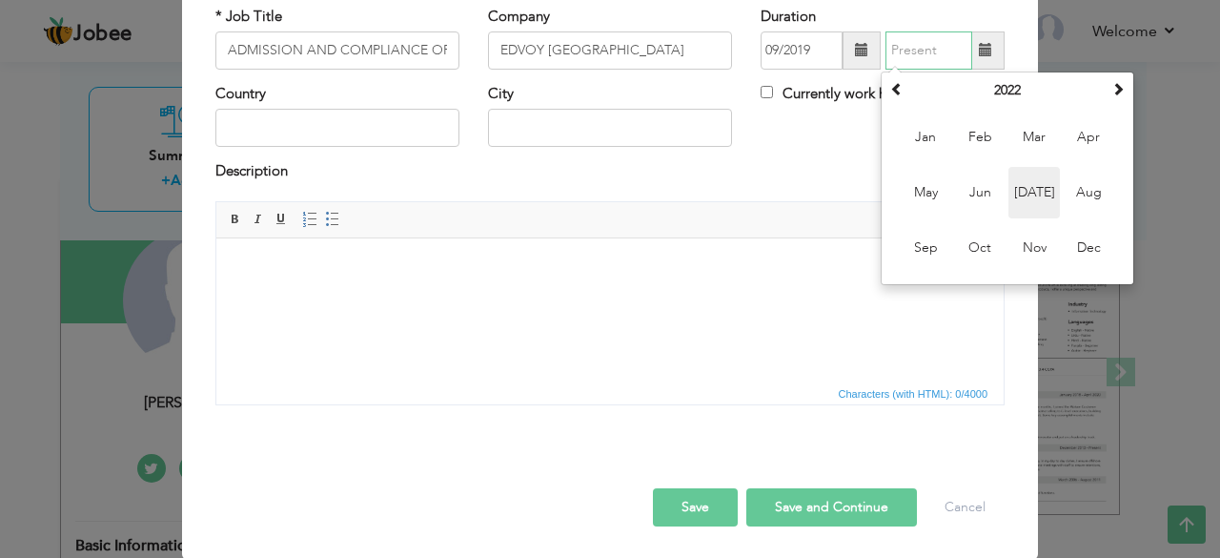
click at [1026, 199] on span "Jul" at bounding box center [1034, 192] width 51 height 51
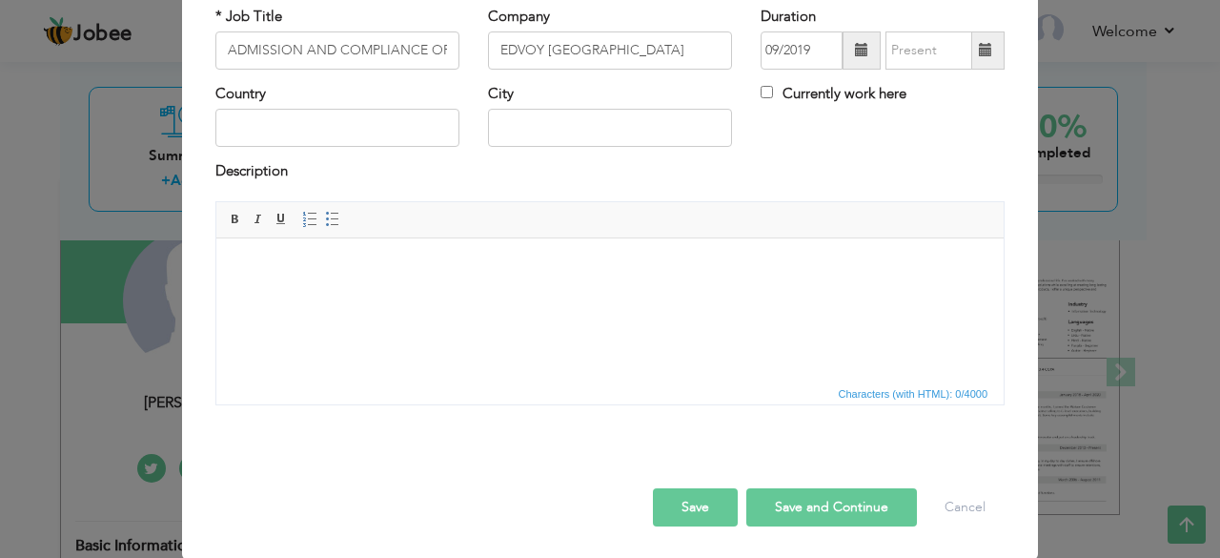
type input "07/2022"
click at [340, 277] on html at bounding box center [609, 266] width 787 height 58
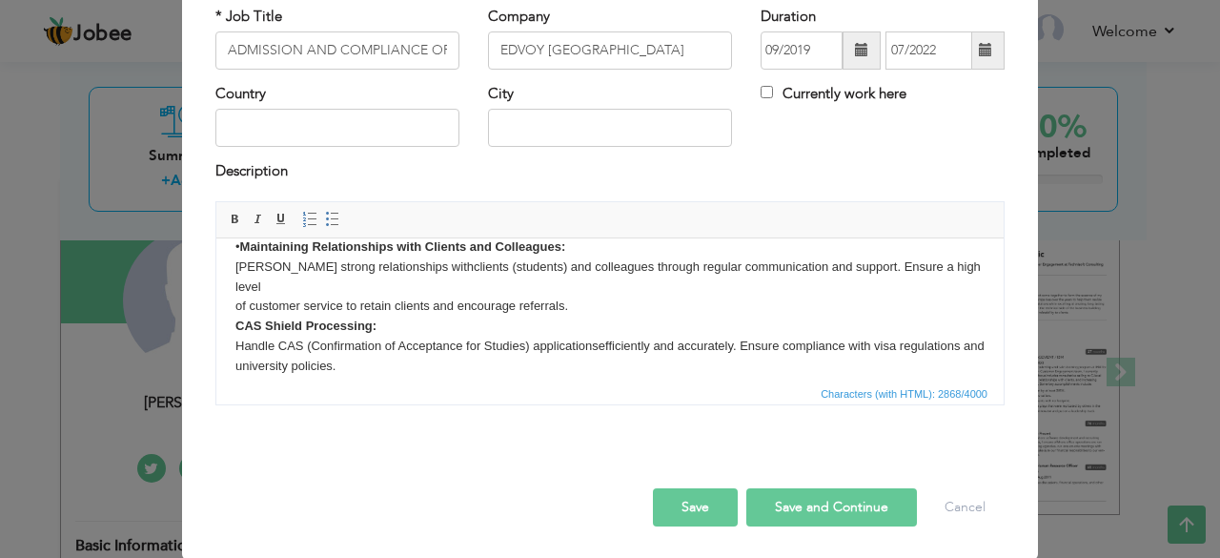
scroll to position [507, 0]
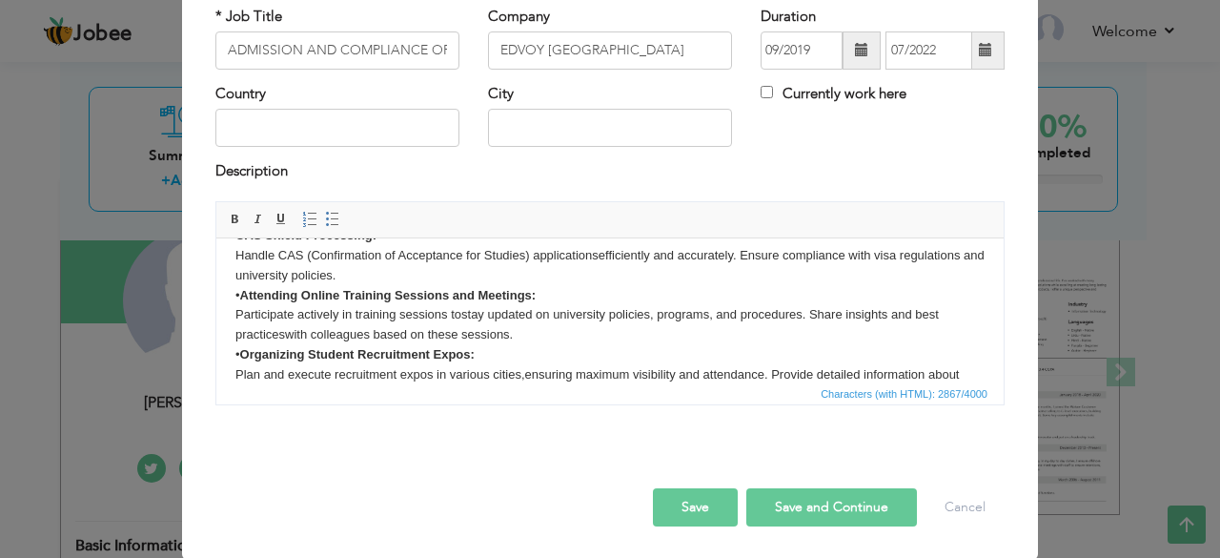
click at [325, 300] on body "• Pre and Post-Application Expert Advice: Provide comprehensive guidance on app…" at bounding box center [609, 76] width 749 height 654
click at [647, 366] on body "• Pre and Post-Application Expert Advice: Provide comprehensive guidance on app…" at bounding box center [609, 76] width 749 height 654
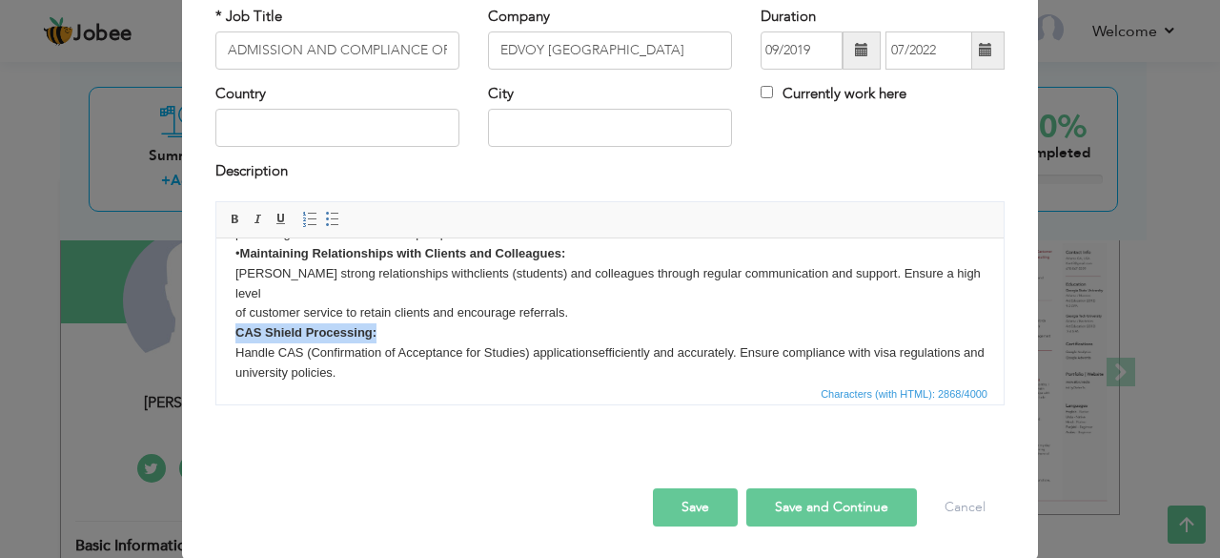
drag, startPoint x: 235, startPoint y: 313, endPoint x: 380, endPoint y: 318, distance: 145.0
click at [380, 318] on body "• Pre and Post-Application Expert Advice: Provide comprehensive guidance on app…" at bounding box center [609, 174] width 749 height 654
click at [325, 222] on span at bounding box center [332, 219] width 15 height 15
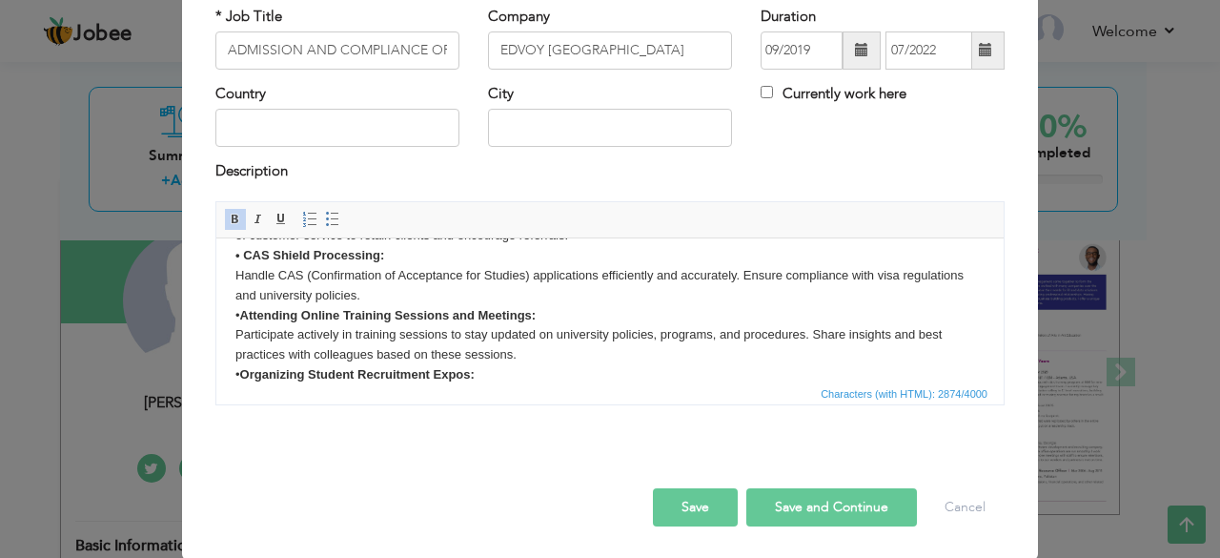
scroll to position [507, 0]
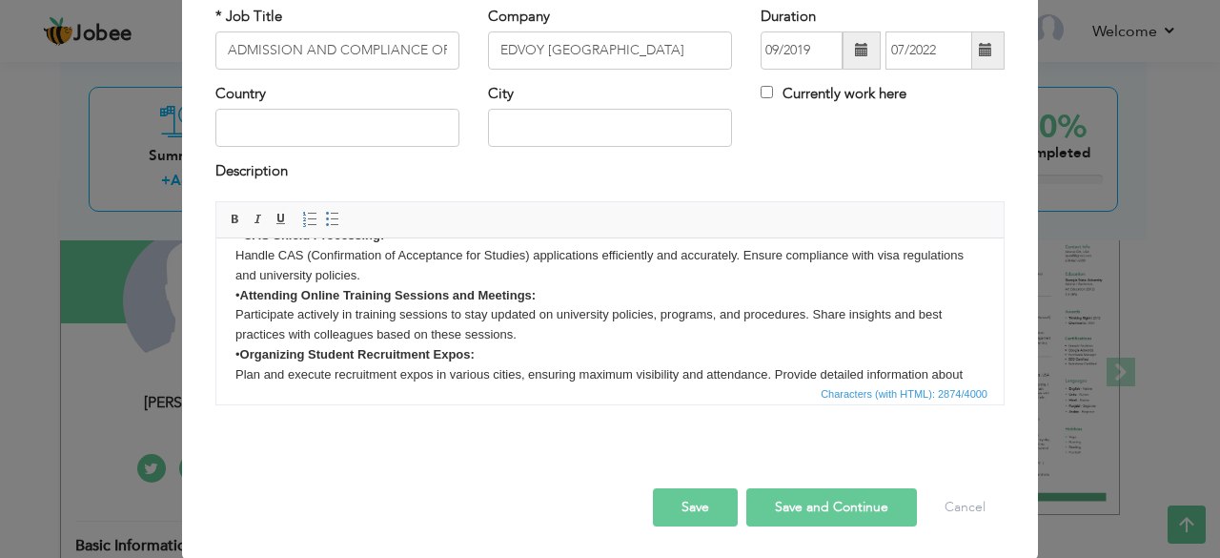
click at [777, 500] on button "Save and Continue" at bounding box center [831, 507] width 171 height 38
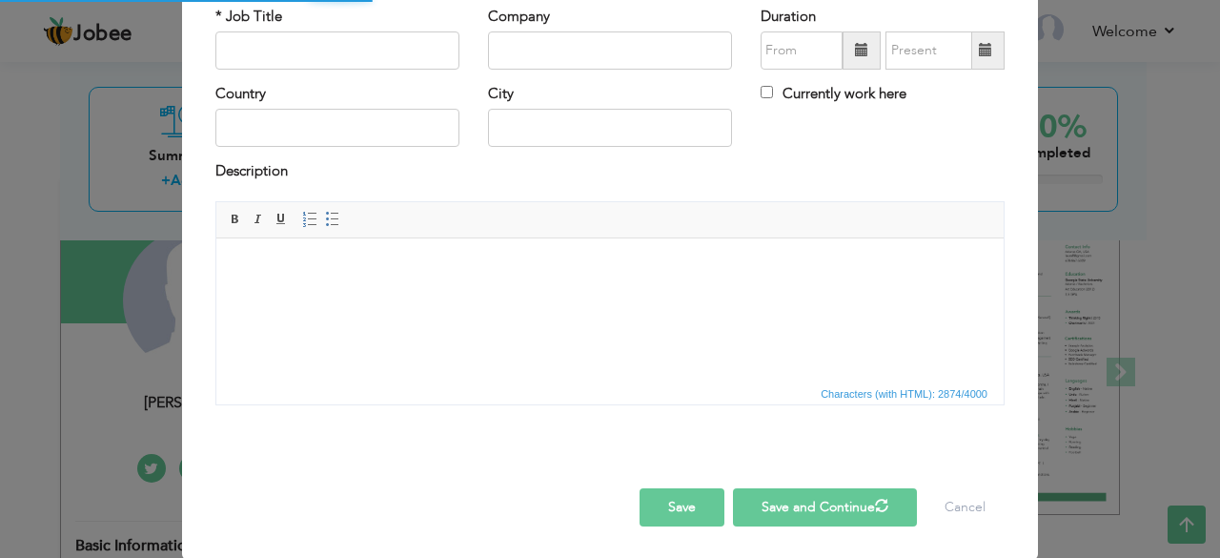
scroll to position [0, 0]
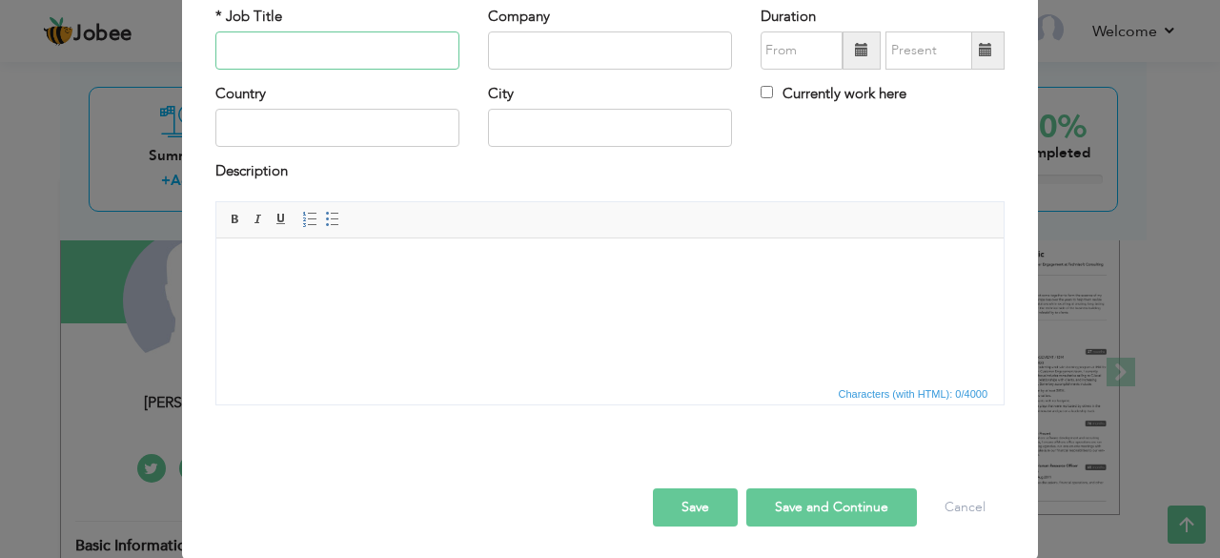
click at [307, 52] on input "text" at bounding box center [337, 50] width 244 height 38
paste input "ADMISSION MANAGER"
type input "ADMISSION MANAGER"
click at [518, 55] on input "text" at bounding box center [610, 50] width 244 height 38
paste input "ZARNAB INTERNATIONAL (PVT) LTD."
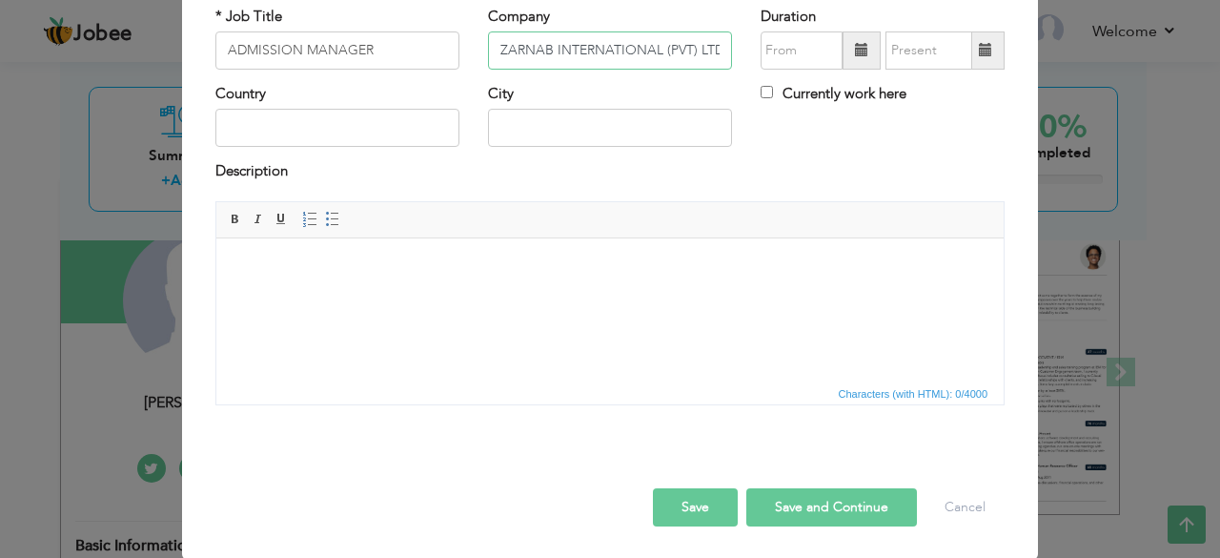
type input "ZARNAB INTERNATIONAL (PVT) LTD"
click at [845, 53] on span at bounding box center [862, 50] width 38 height 38
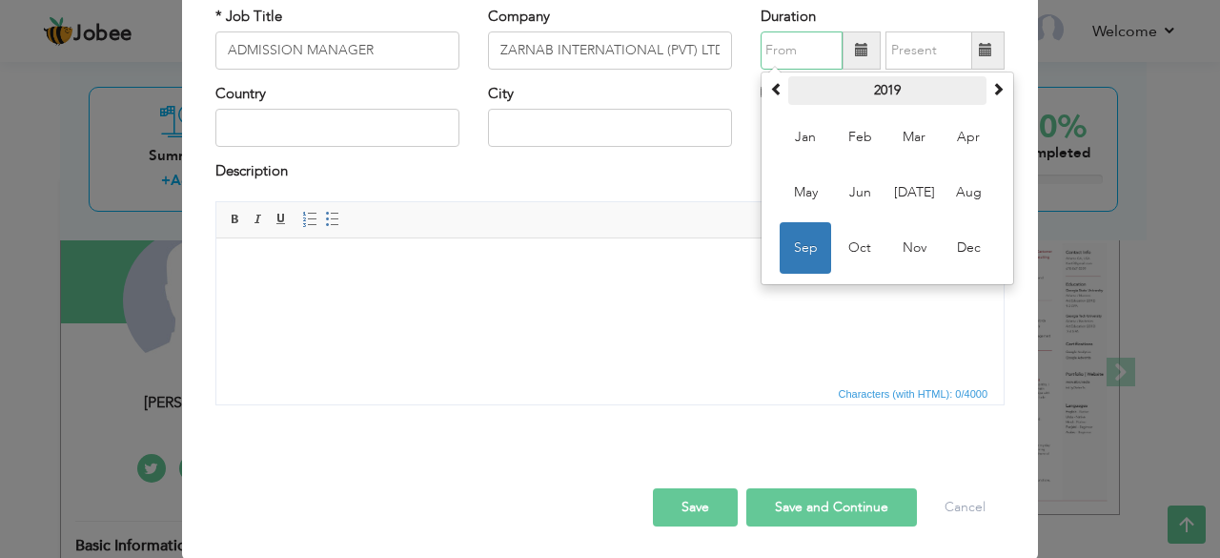
click at [869, 94] on th "2019" at bounding box center [887, 90] width 198 height 29
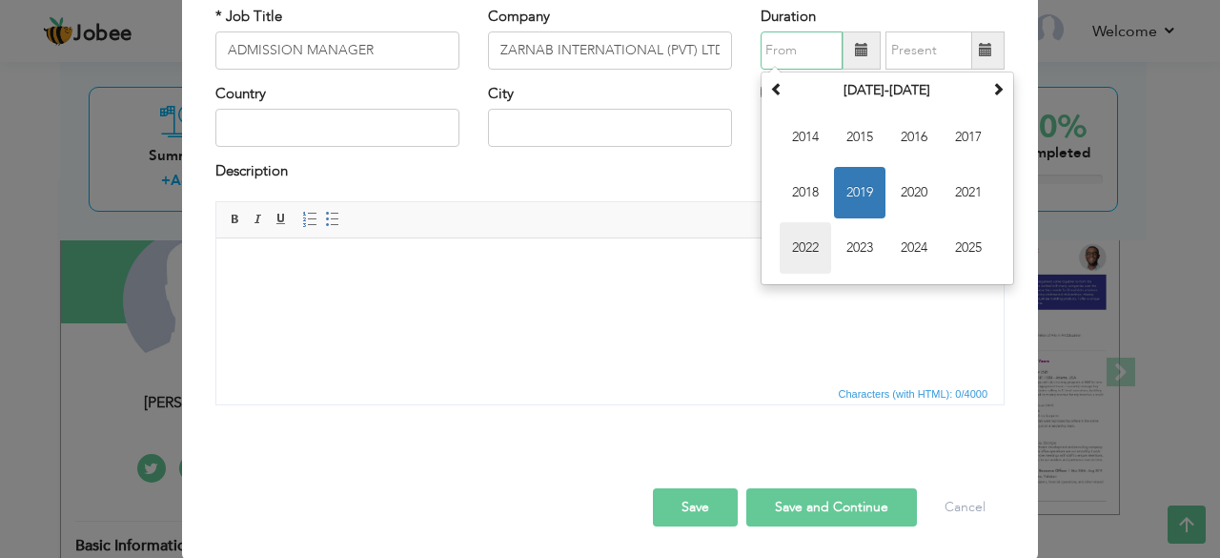
click at [800, 229] on span "2022" at bounding box center [805, 247] width 51 height 51
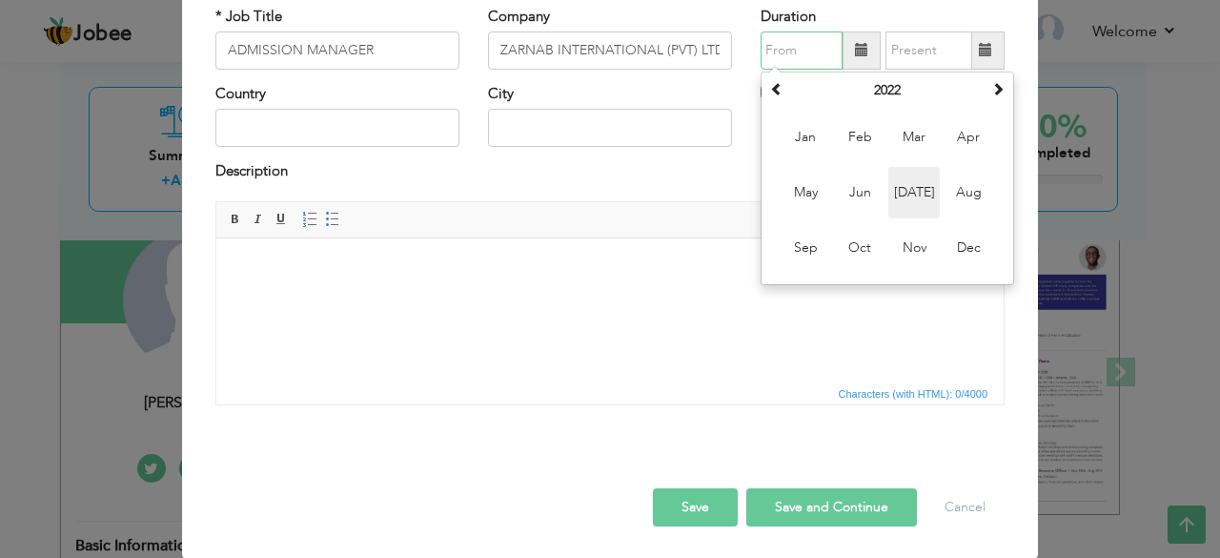
click at [904, 197] on span "Jul" at bounding box center [913, 192] width 51 height 51
type input "07/2022"
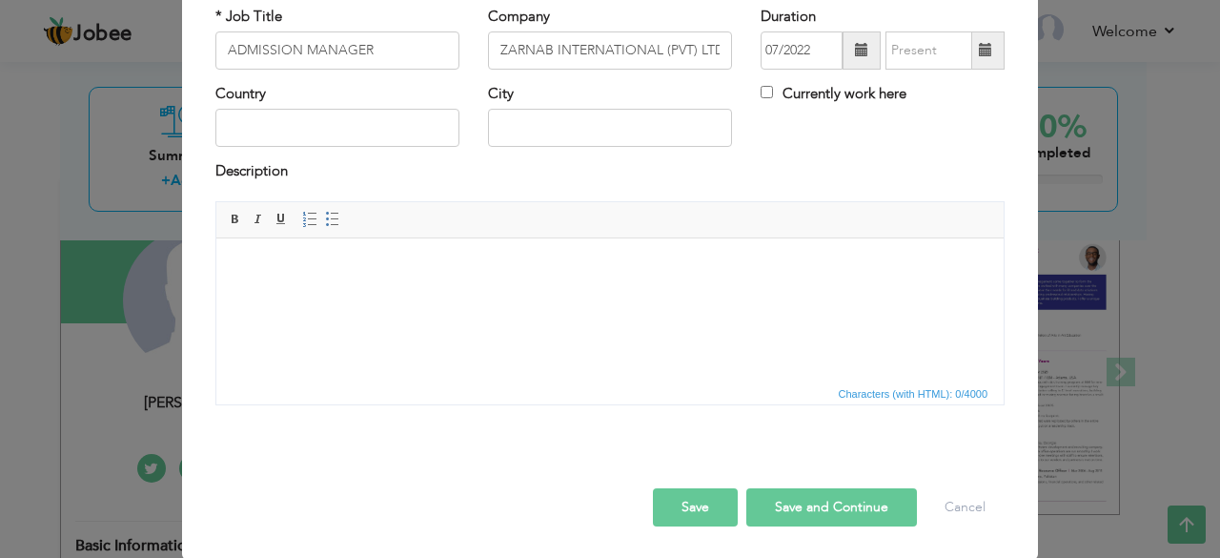
click at [979, 56] on span at bounding box center [985, 49] width 13 height 13
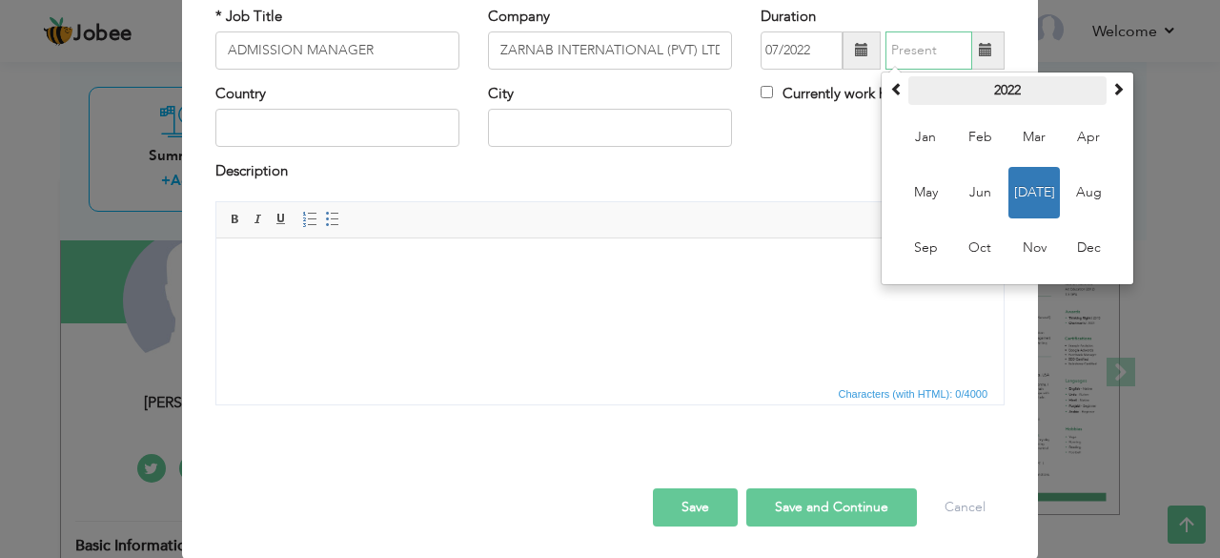
click at [986, 82] on th "2022" at bounding box center [1008, 90] width 198 height 29
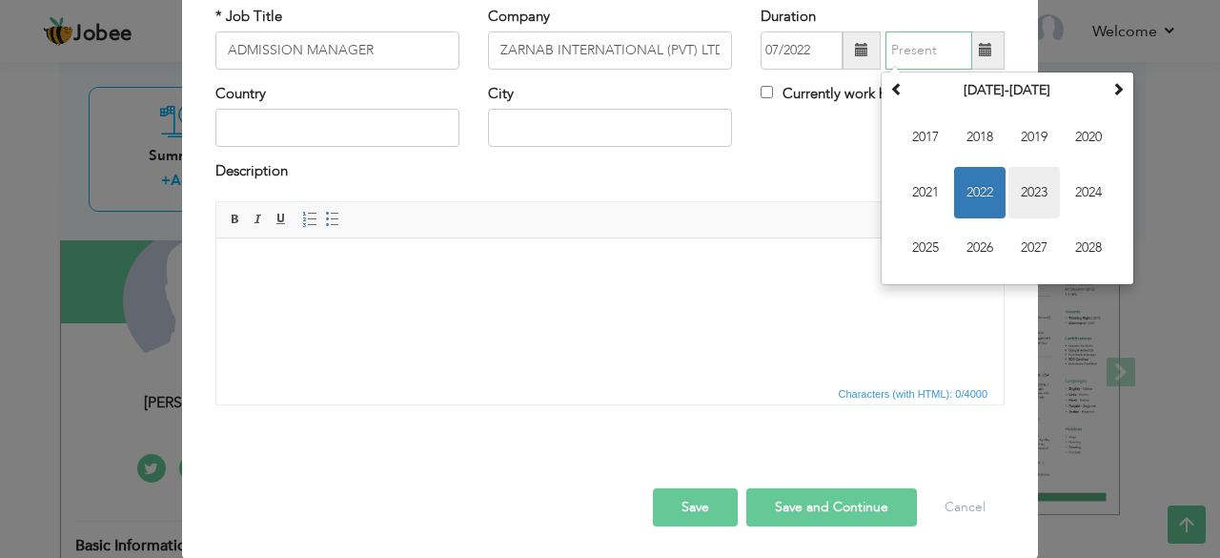
click at [1022, 180] on span "2023" at bounding box center [1034, 192] width 51 height 51
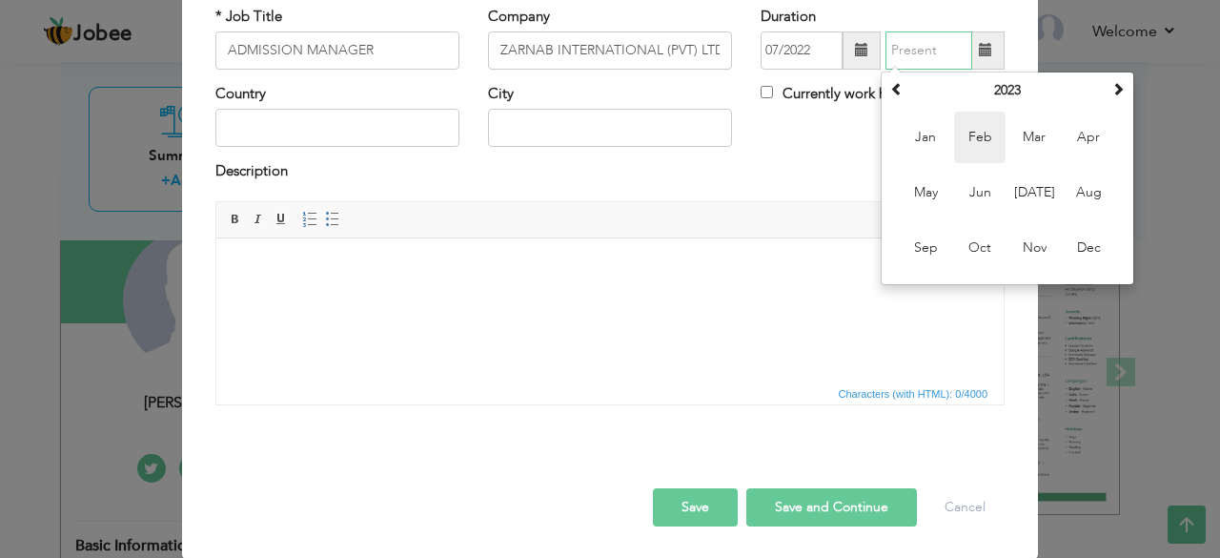
click at [986, 144] on span "Feb" at bounding box center [979, 137] width 51 height 51
type input "02/2023"
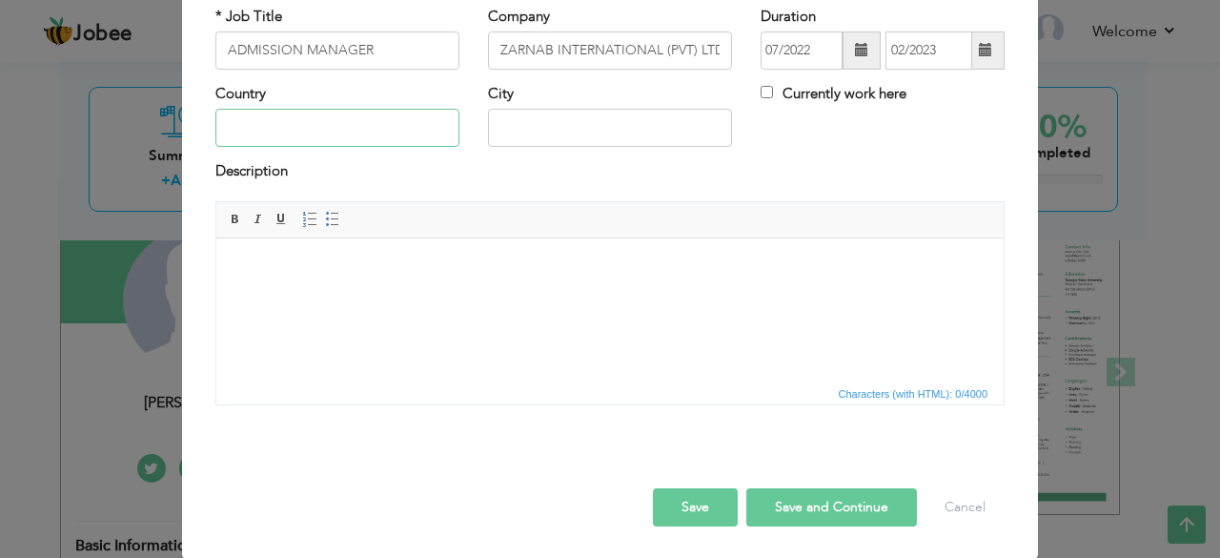
click at [373, 123] on input "text" at bounding box center [337, 128] width 244 height 38
type input "[GEOGRAPHIC_DATA]"
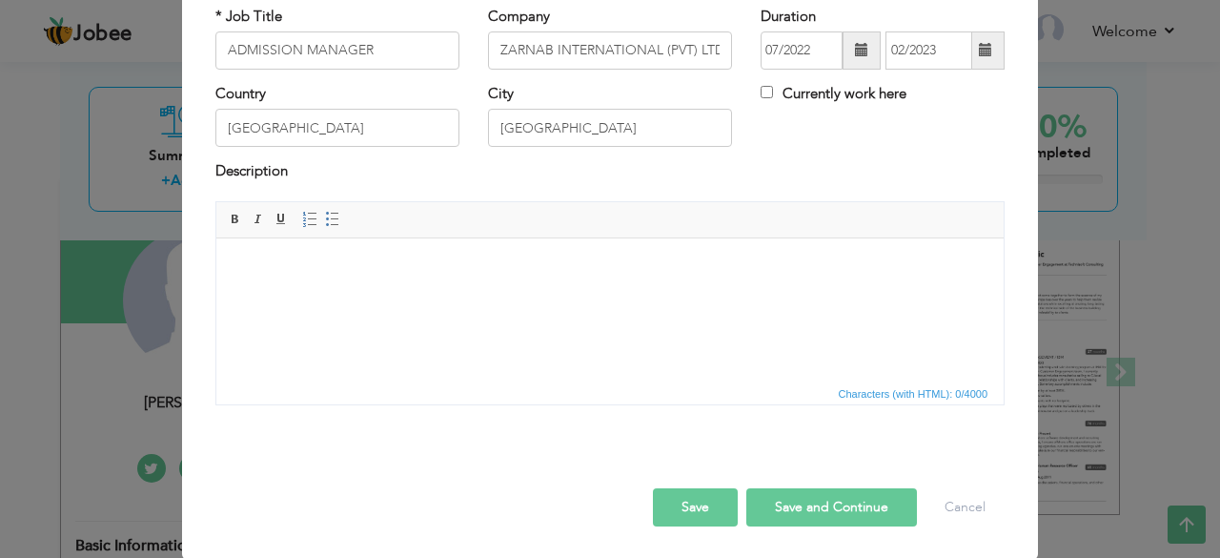
click at [346, 268] on body at bounding box center [609, 266] width 749 height 20
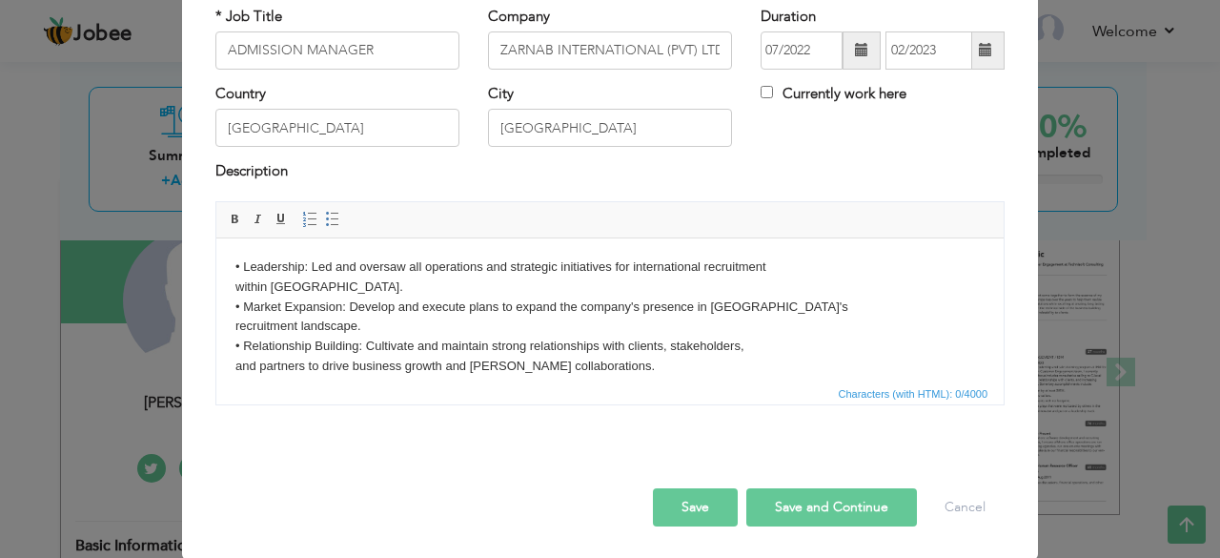
scroll to position [269, 0]
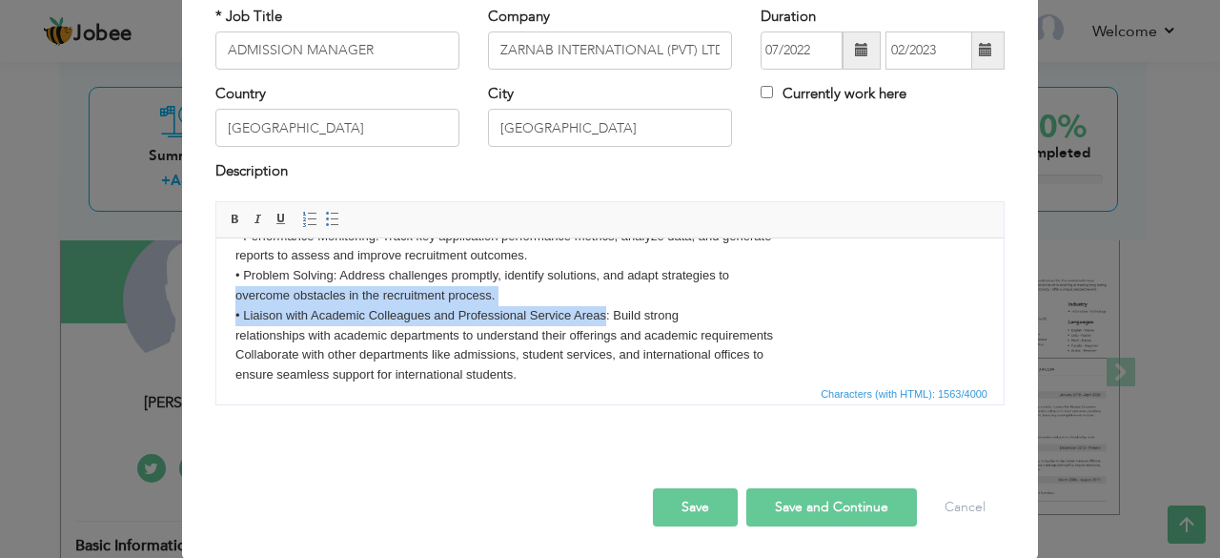
drag, startPoint x: 607, startPoint y: 308, endPoint x: 527, endPoint y: 302, distance: 80.3
click at [527, 302] on body "• Leadership: Led and oversaw all operations and strategic initiatives for inte…" at bounding box center [609, 186] width 749 height 397
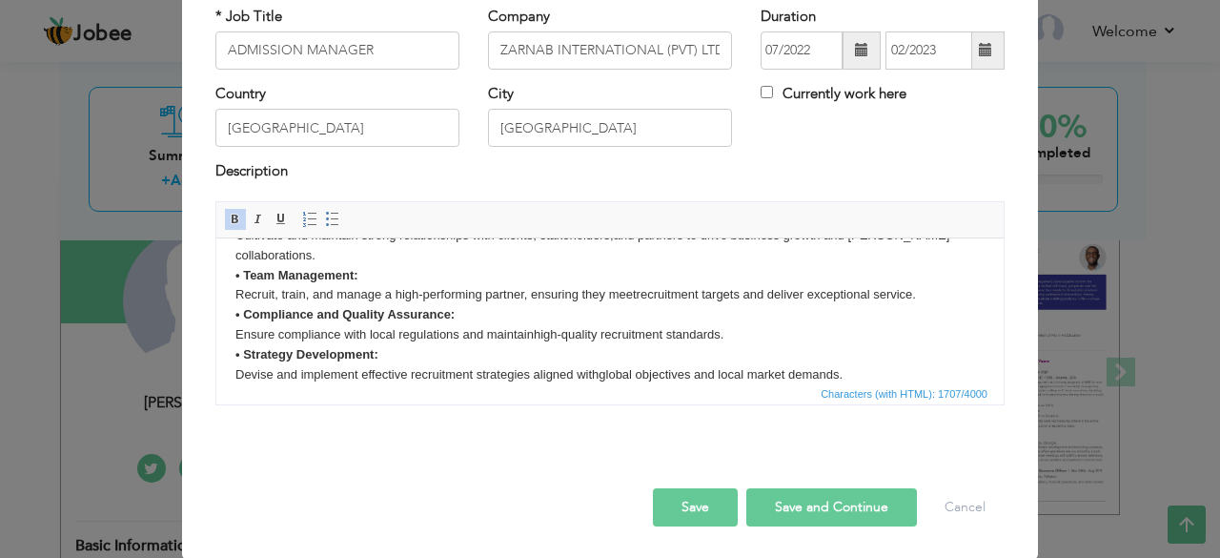
scroll to position [250, 0]
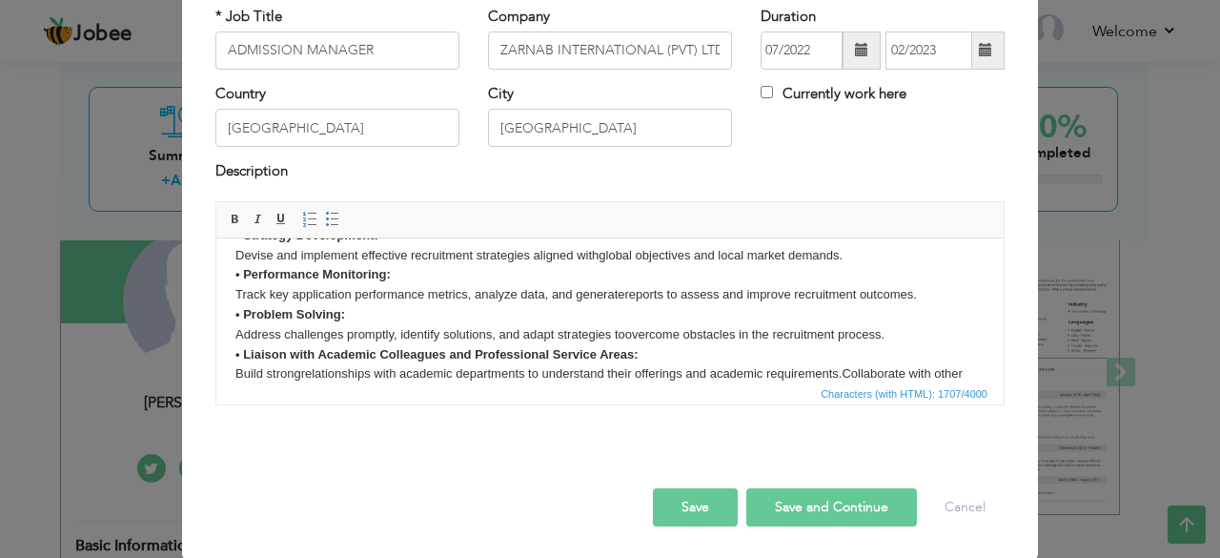
click at [799, 511] on button "Save and Continue" at bounding box center [831, 507] width 171 height 38
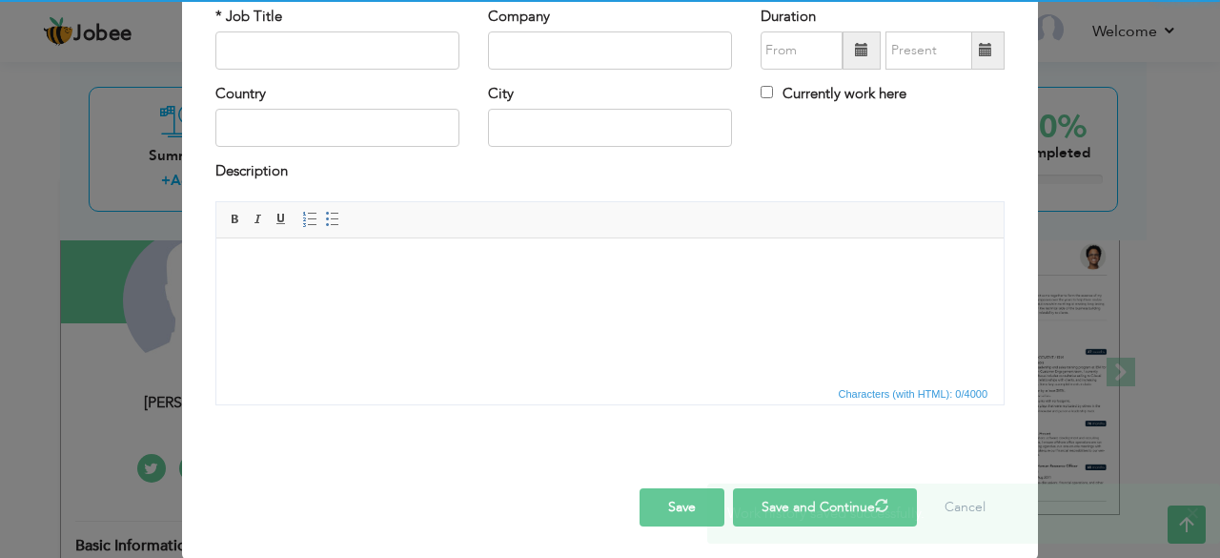
scroll to position [0, 0]
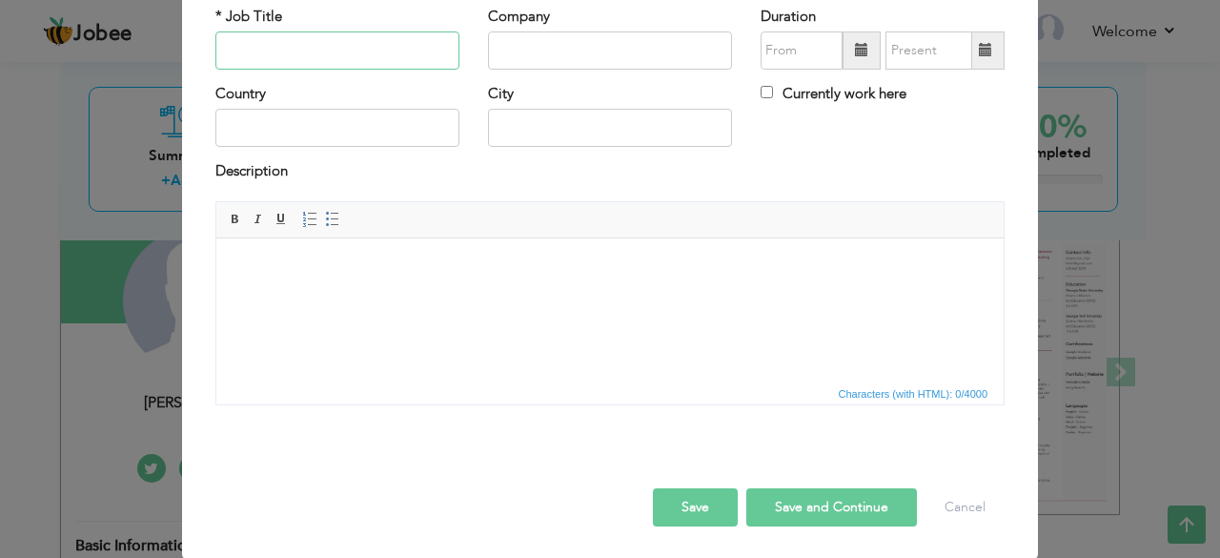
click at [280, 53] on input "text" at bounding box center [337, 50] width 244 height 38
paste input "REGIONAL ADMISSION OFFICER"
type input "REGIONAL ADMISSION OFFICER"
paste input "[DOMAIN_NAME]"
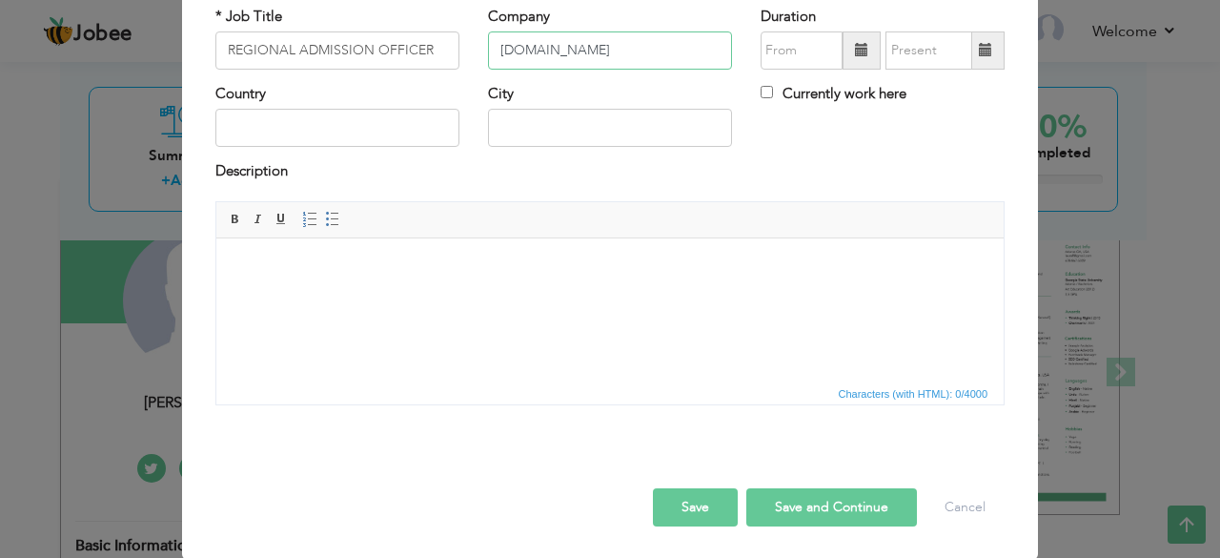
type input "[DOMAIN_NAME]"
click at [851, 61] on span at bounding box center [862, 50] width 38 height 38
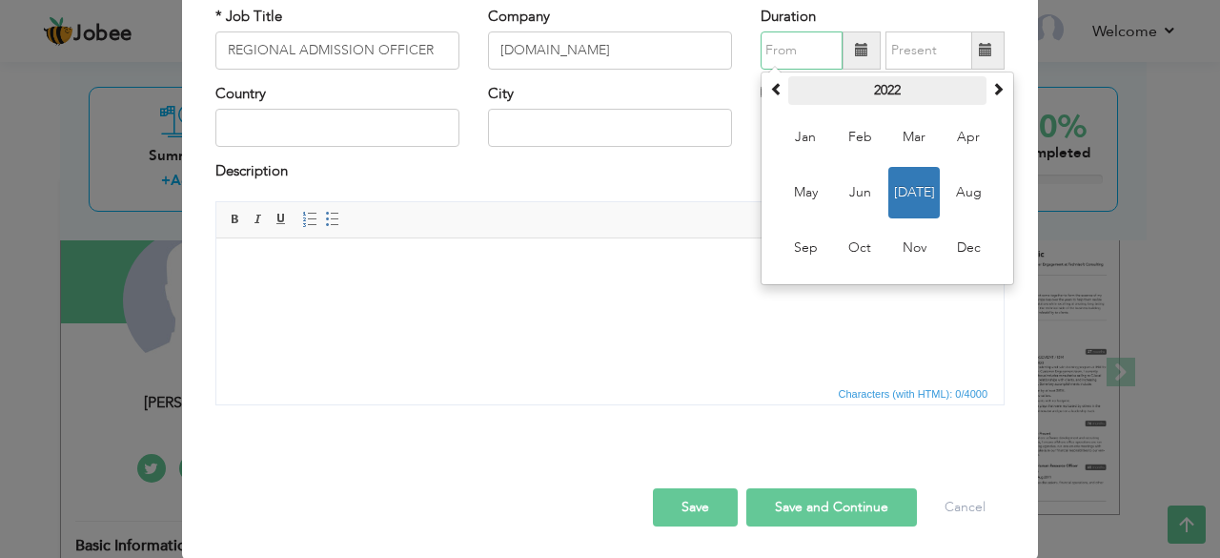
click at [862, 94] on th "2022" at bounding box center [887, 90] width 198 height 29
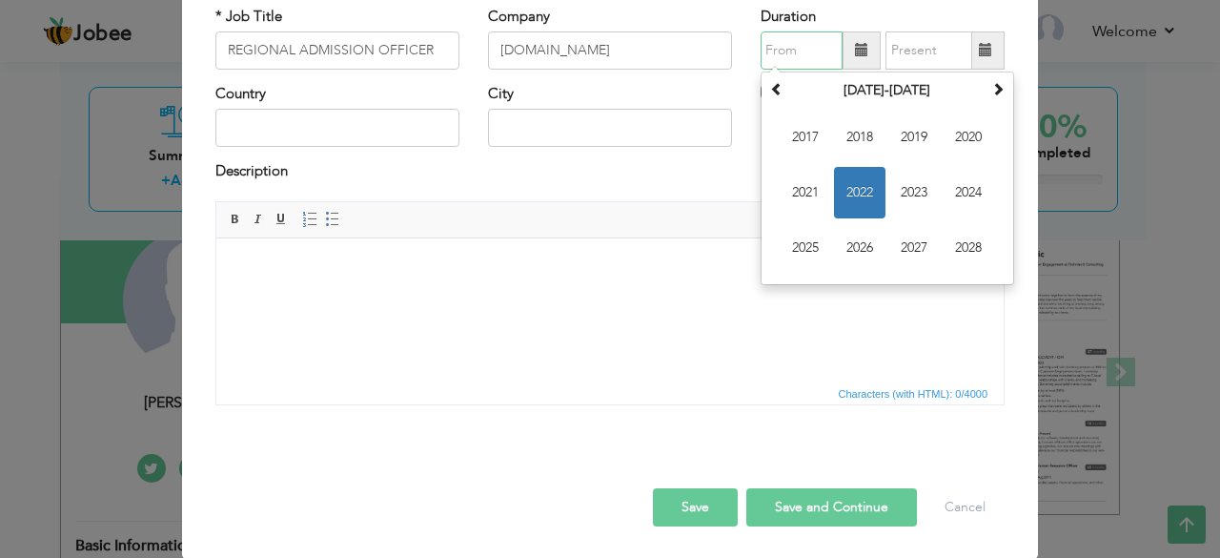
click at [909, 176] on span "2023" at bounding box center [913, 192] width 51 height 51
click at [866, 142] on span "Feb" at bounding box center [859, 137] width 51 height 51
type input "02/2023"
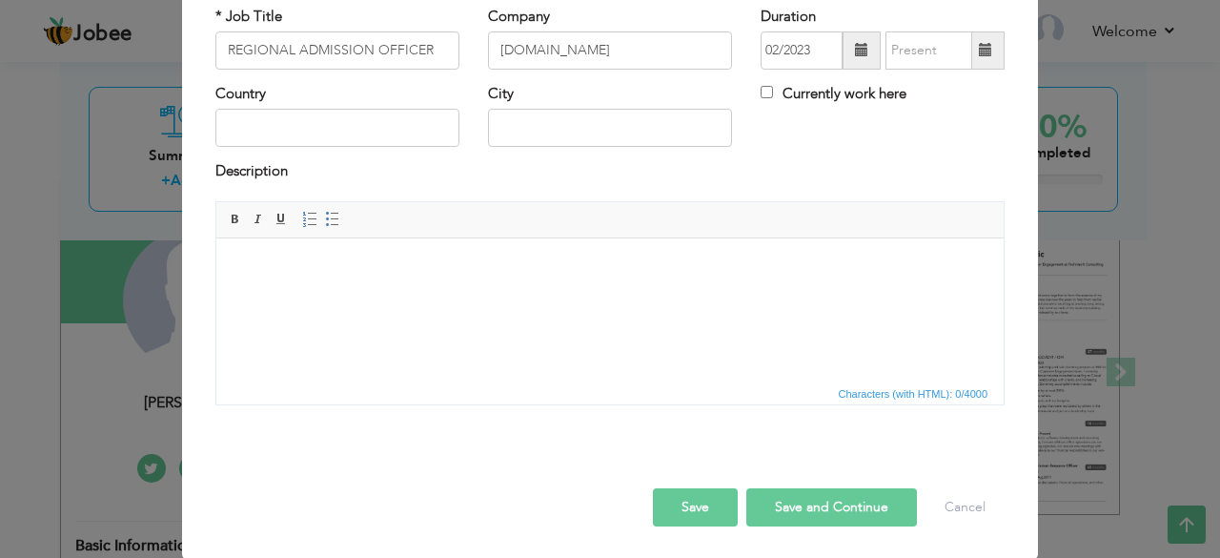
click at [979, 49] on span at bounding box center [985, 49] width 13 height 13
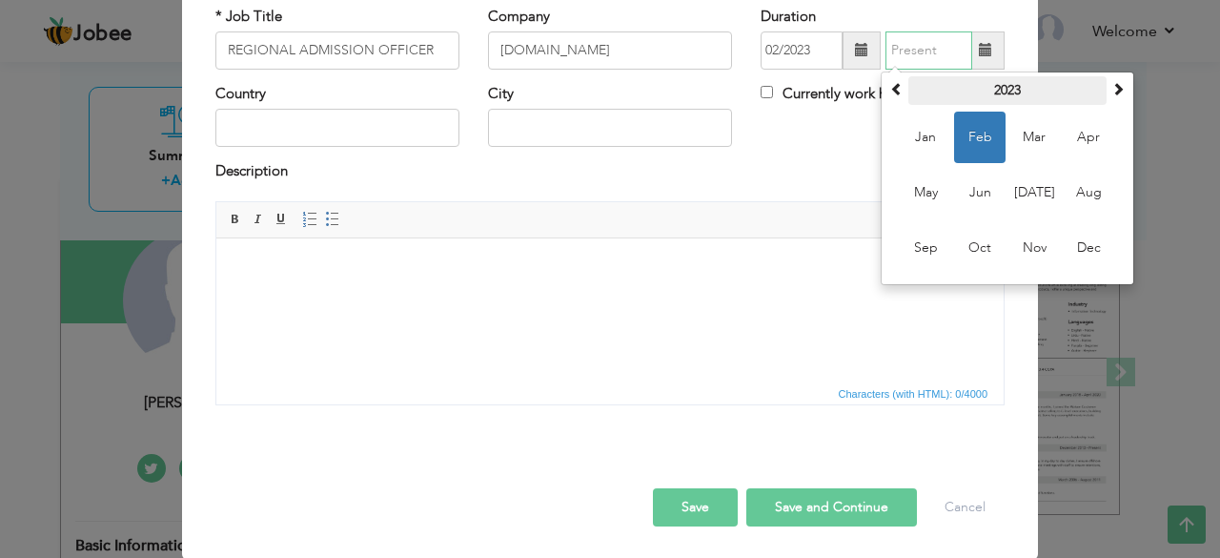
click at [957, 87] on th "2023" at bounding box center [1008, 90] width 198 height 29
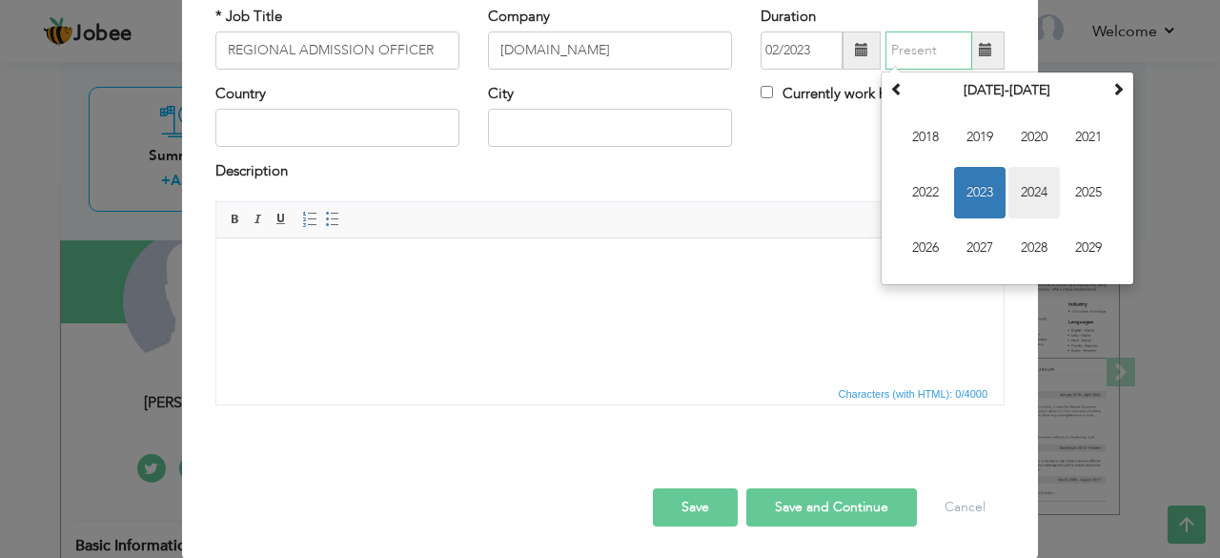
click at [1022, 181] on span "2024" at bounding box center [1034, 192] width 51 height 51
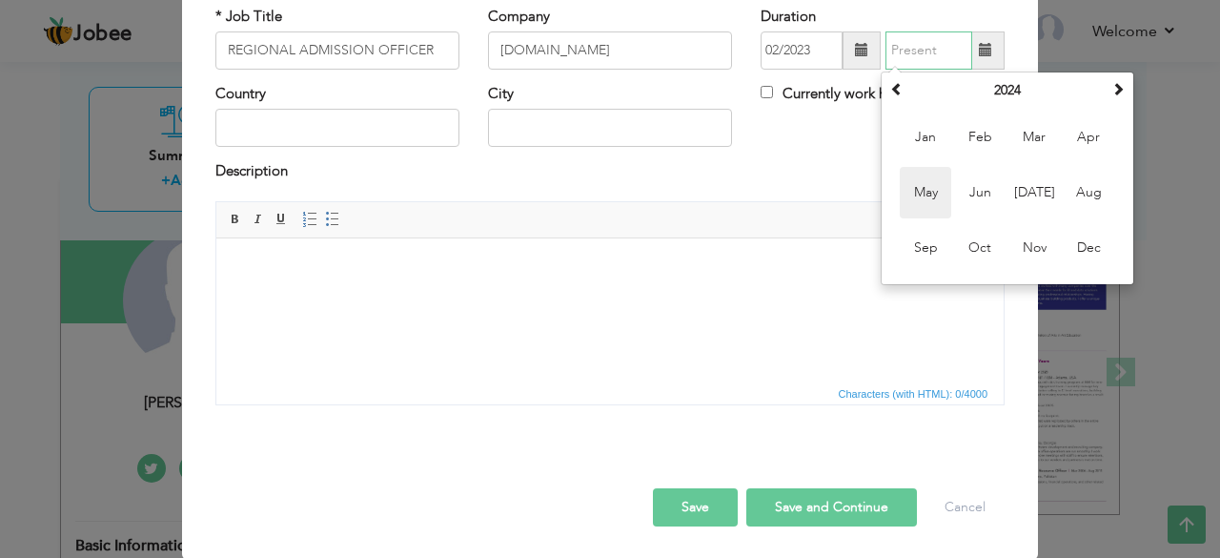
click at [939, 183] on span "May" at bounding box center [925, 192] width 51 height 51
type input "05/2024"
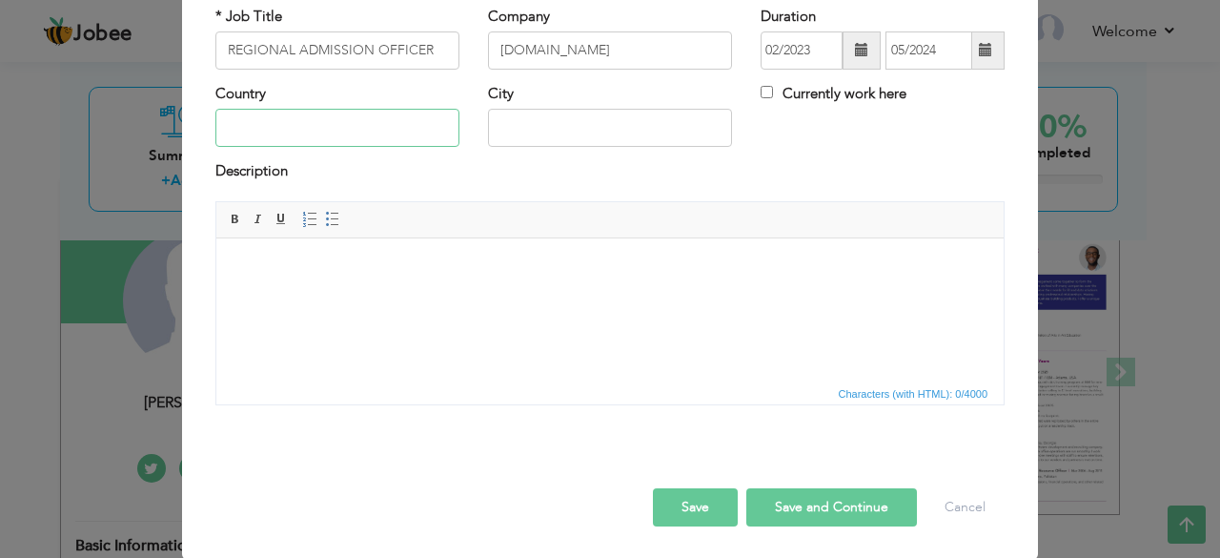
click at [414, 122] on input "text" at bounding box center [337, 128] width 244 height 38
type input "[GEOGRAPHIC_DATA]"
click at [386, 276] on html at bounding box center [609, 266] width 787 height 58
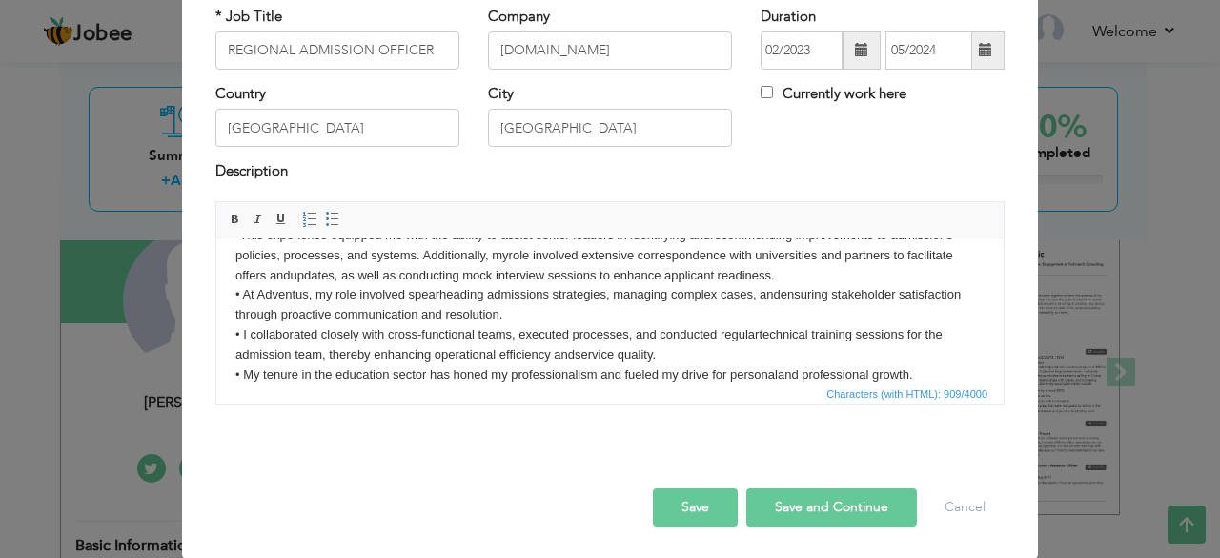
scroll to position [21, 0]
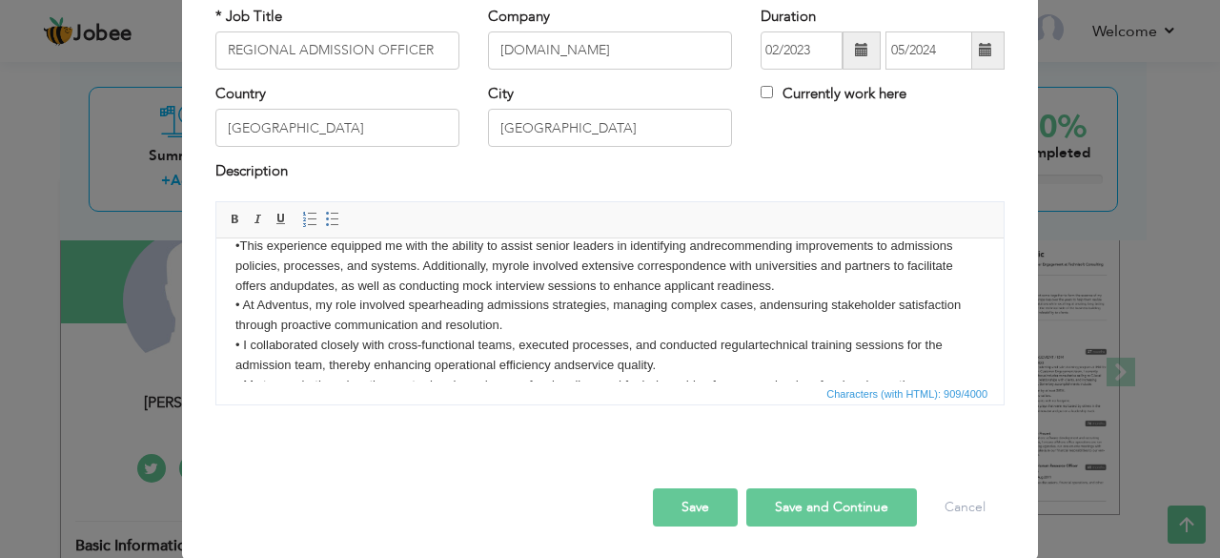
click at [797, 499] on button "Save and Continue" at bounding box center [831, 507] width 171 height 38
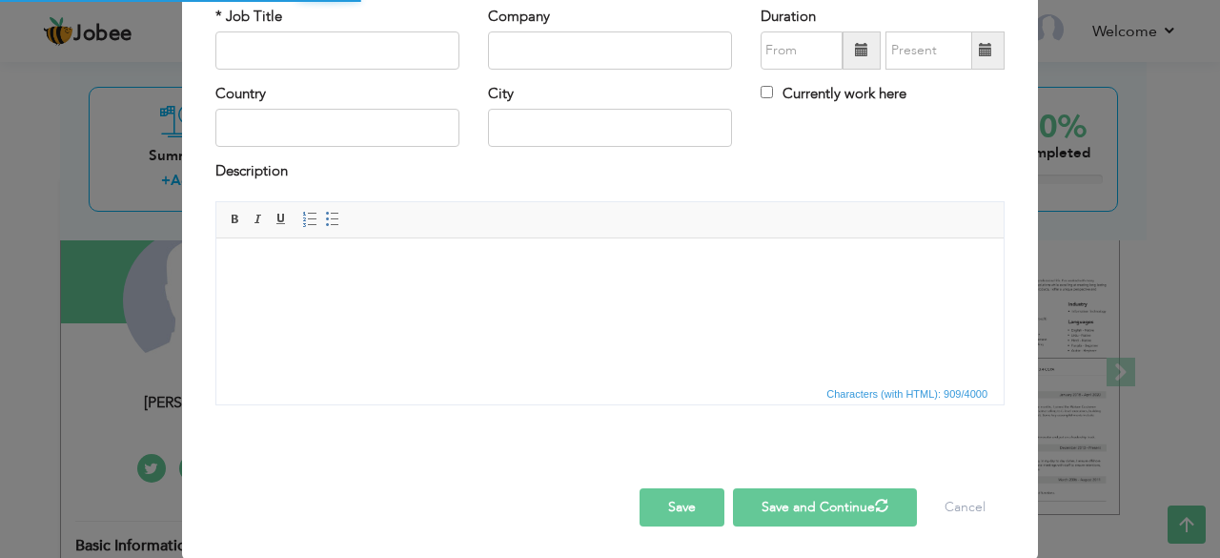
scroll to position [0, 0]
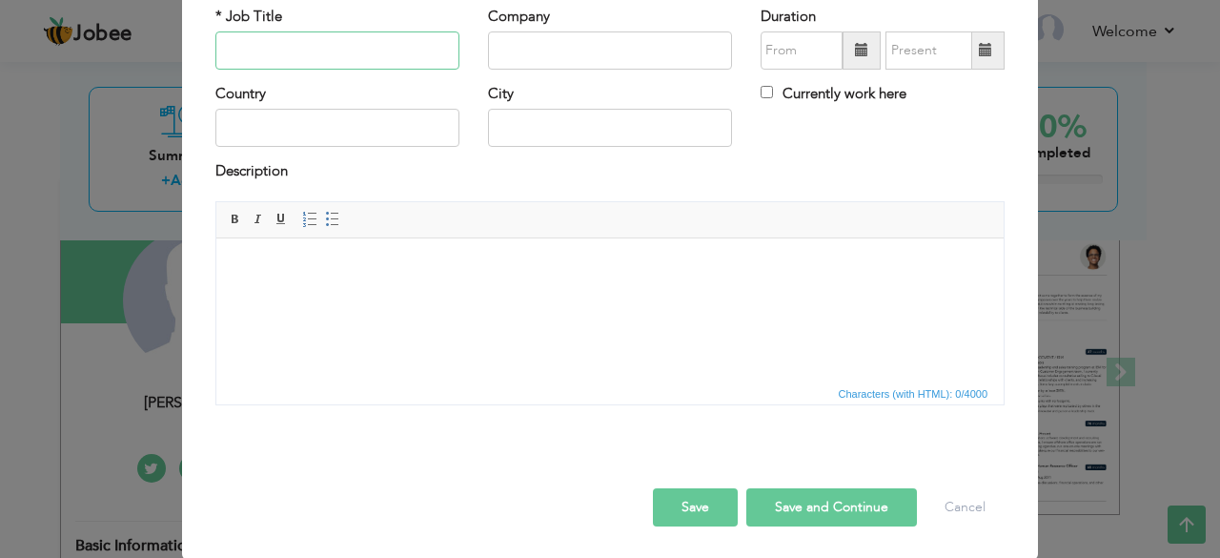
click at [278, 57] on input "text" at bounding box center [337, 50] width 244 height 38
paste input "BRANCH MANAGER"
type input "BRANCH MANAGER"
paste input "IEIS GROUP"
type input "IEIS GROUP"
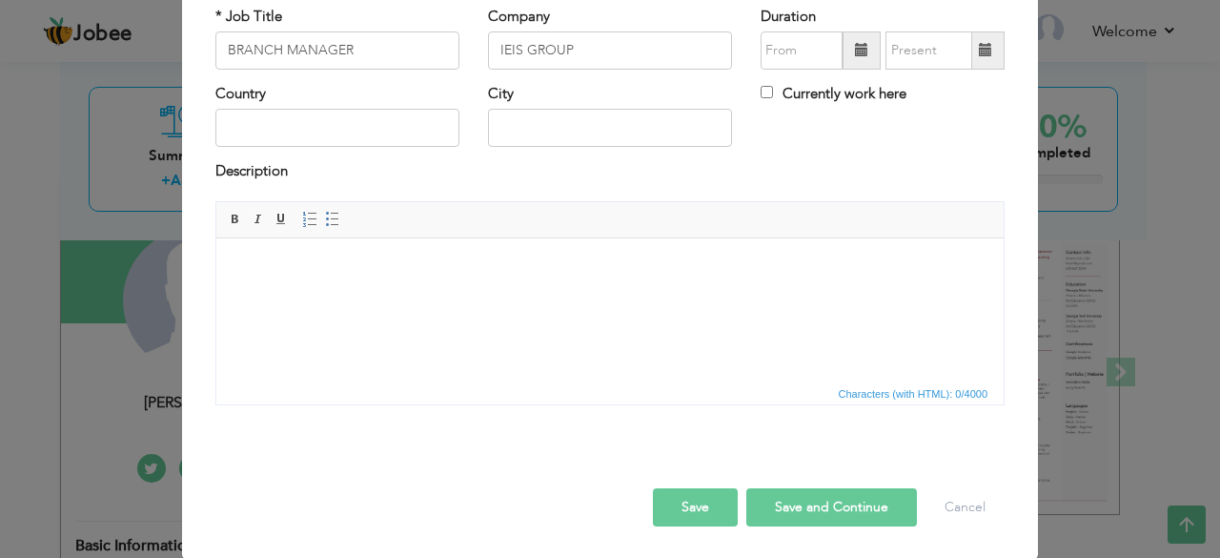
click at [852, 67] on span at bounding box center [862, 50] width 38 height 38
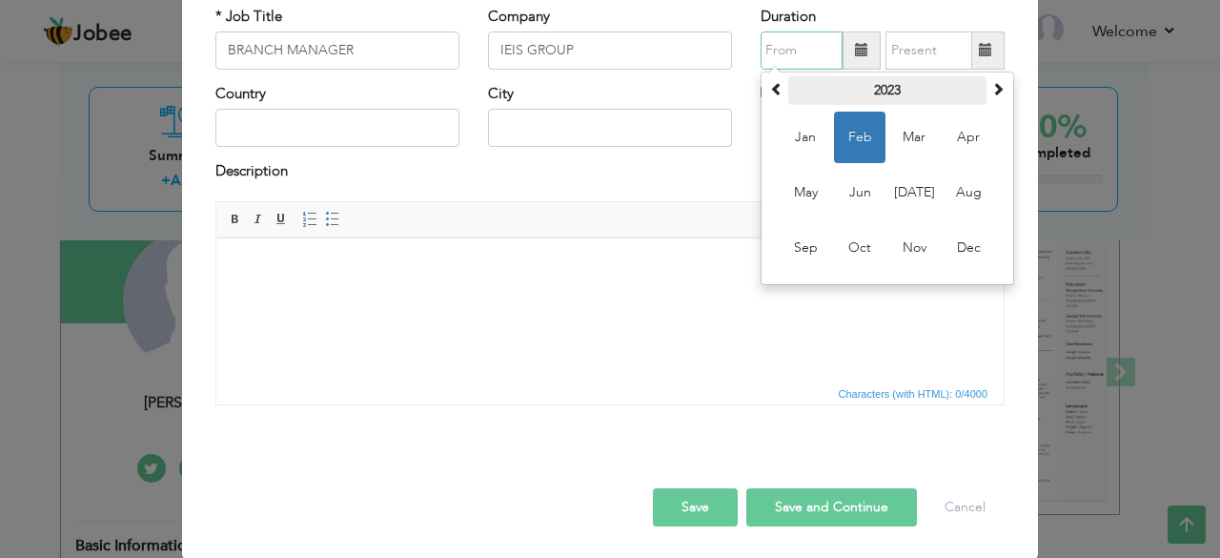
click at [885, 85] on th "2023" at bounding box center [887, 90] width 198 height 29
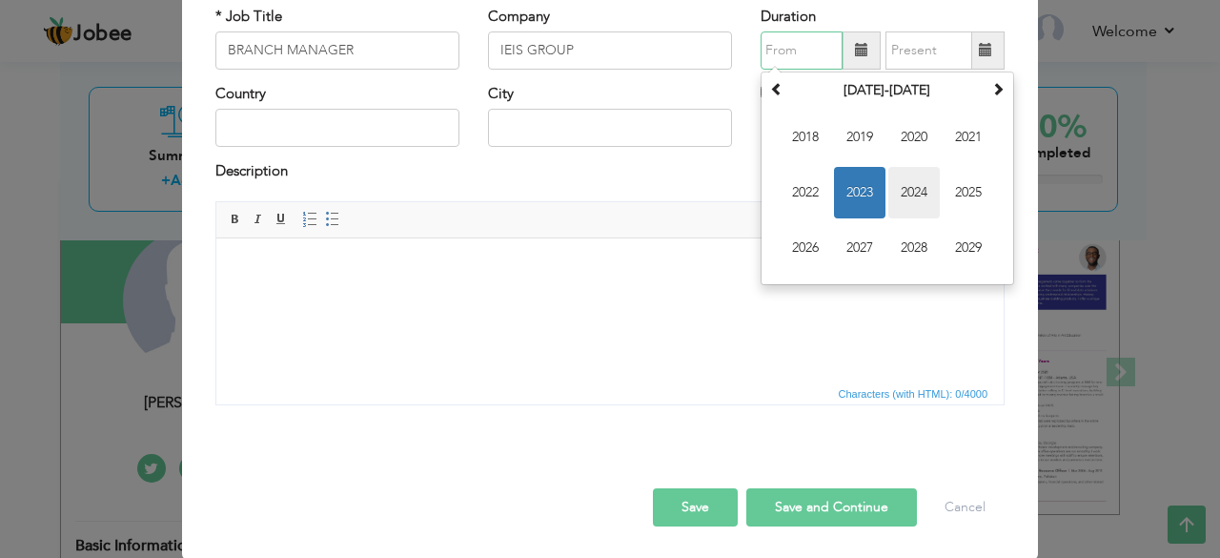
click at [925, 186] on span "2024" at bounding box center [913, 192] width 51 height 51
click at [856, 180] on span "Jun" at bounding box center [859, 192] width 51 height 51
type input "06/2024"
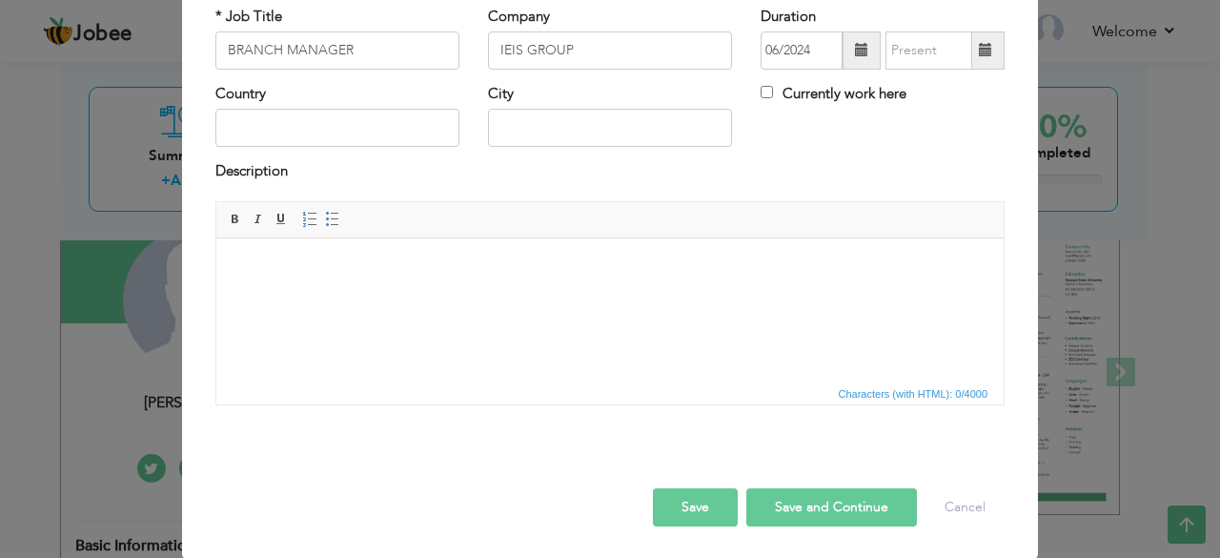
click at [977, 58] on span at bounding box center [986, 50] width 37 height 38
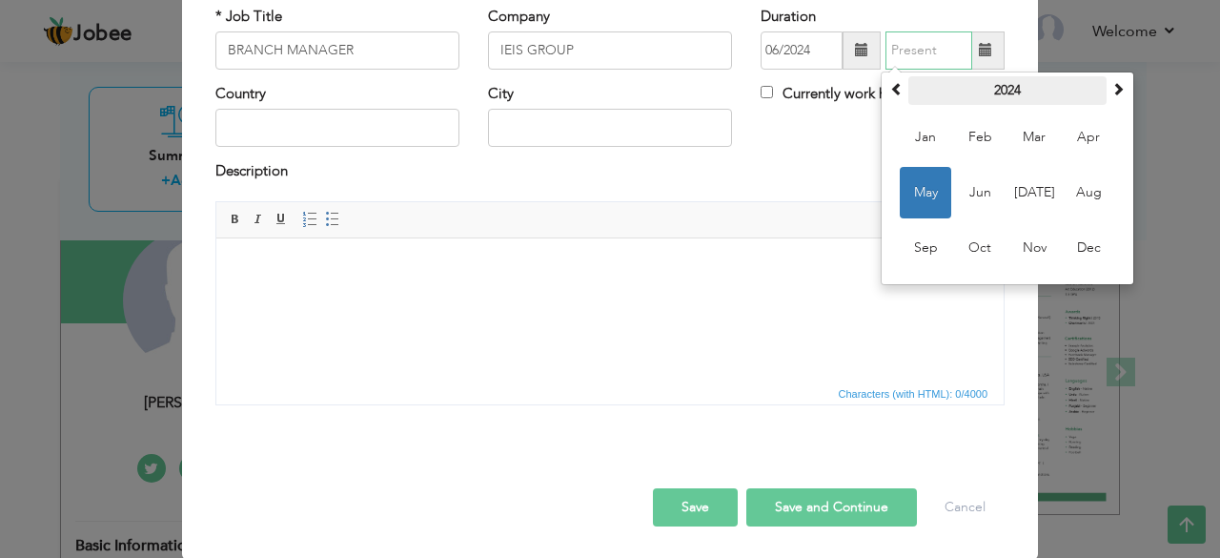
click at [986, 87] on th "2024" at bounding box center [1008, 90] width 198 height 29
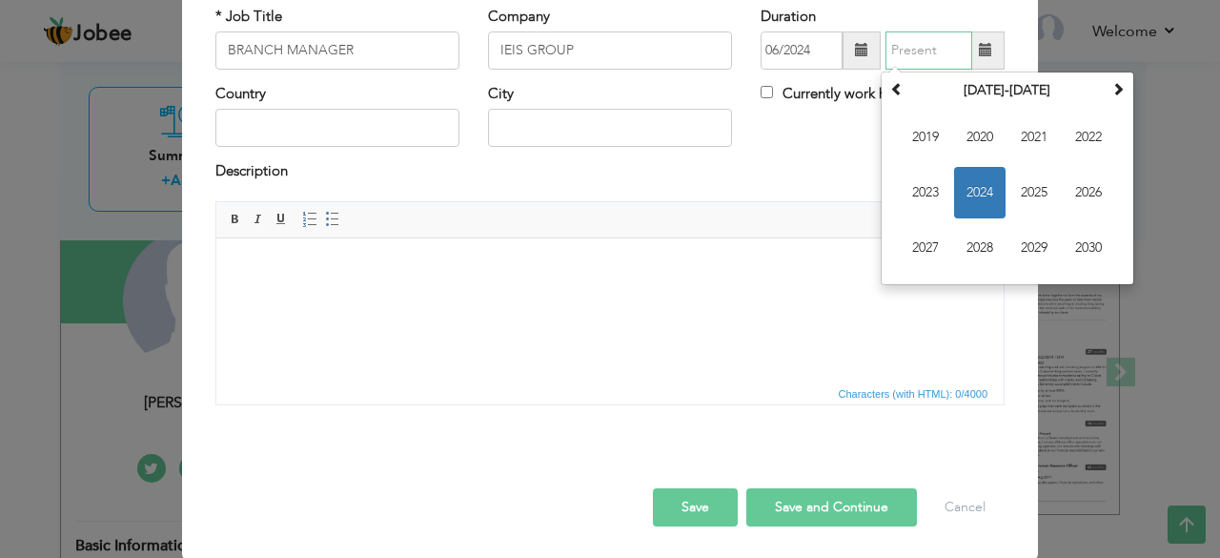
click at [977, 176] on span "2024" at bounding box center [979, 192] width 51 height 51
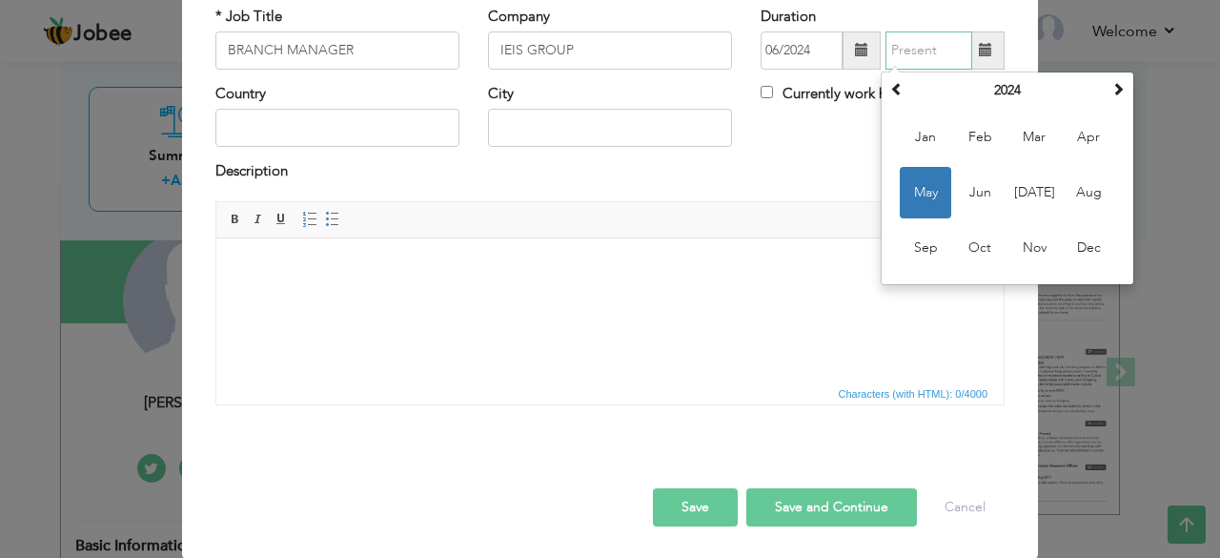
click at [1083, 247] on span "Dec" at bounding box center [1088, 247] width 51 height 51
type input "12/2024"
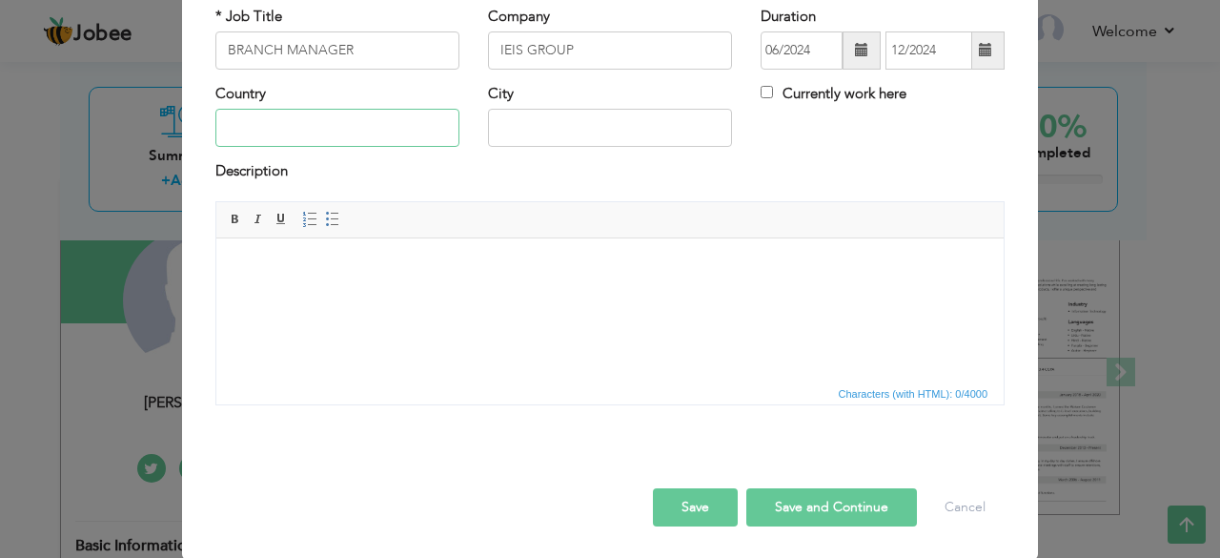
click at [402, 125] on input "text" at bounding box center [337, 128] width 244 height 38
type input "[GEOGRAPHIC_DATA]"
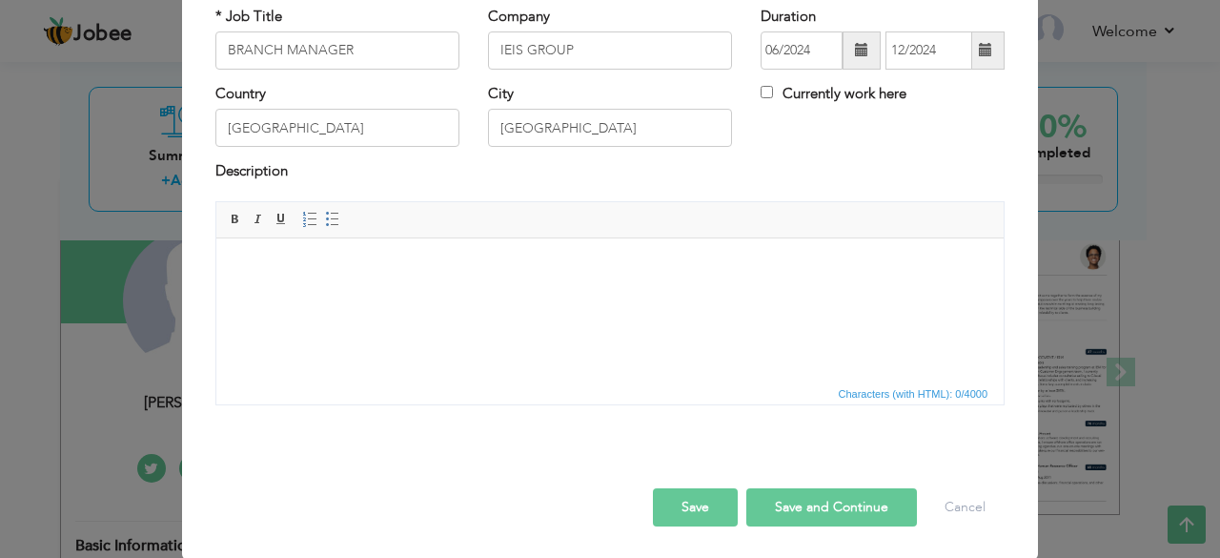
click at [375, 270] on body at bounding box center [609, 266] width 749 height 20
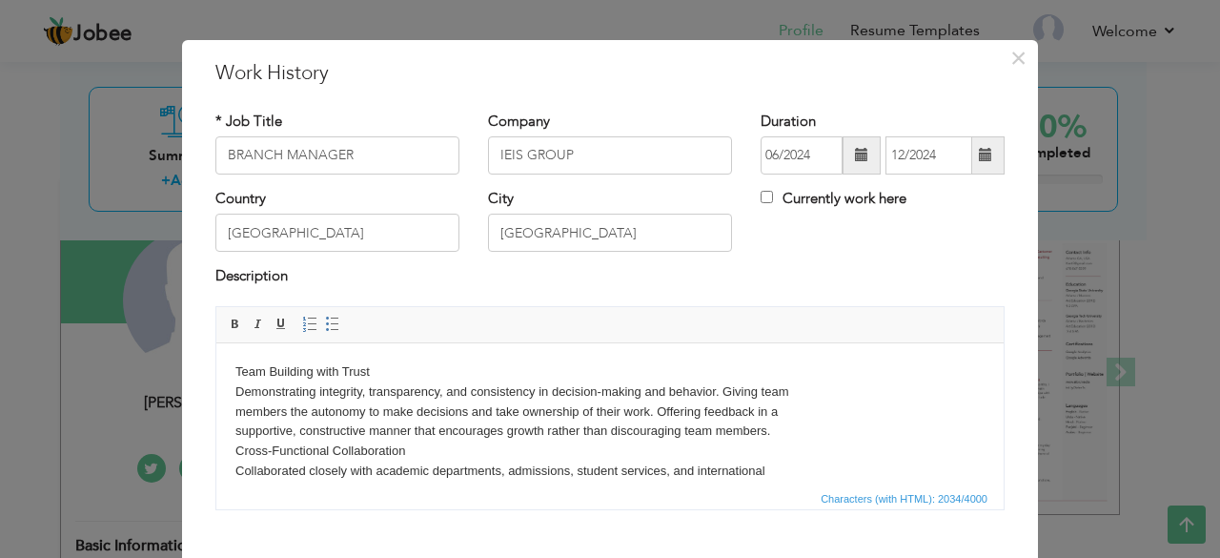
scroll to position [49, 0]
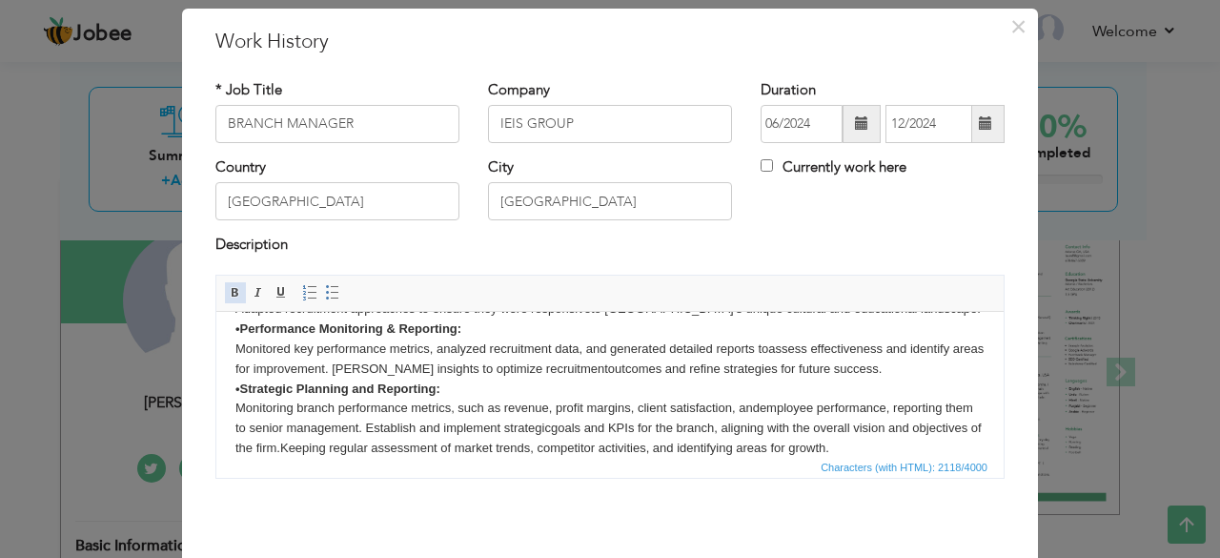
scroll to position [122, 0]
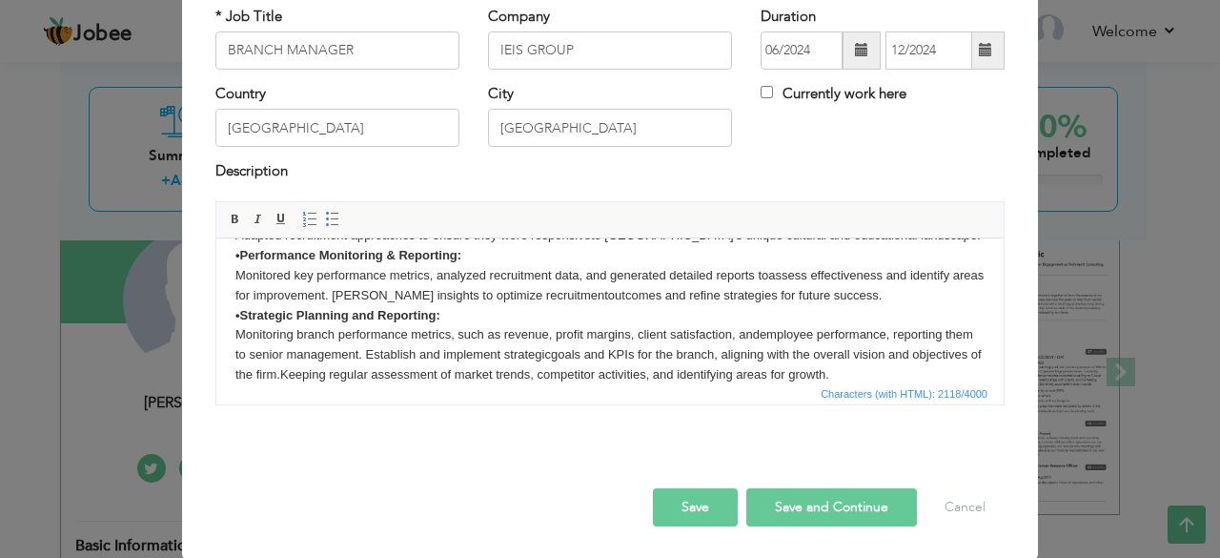
click at [785, 499] on button "Save and Continue" at bounding box center [831, 507] width 171 height 38
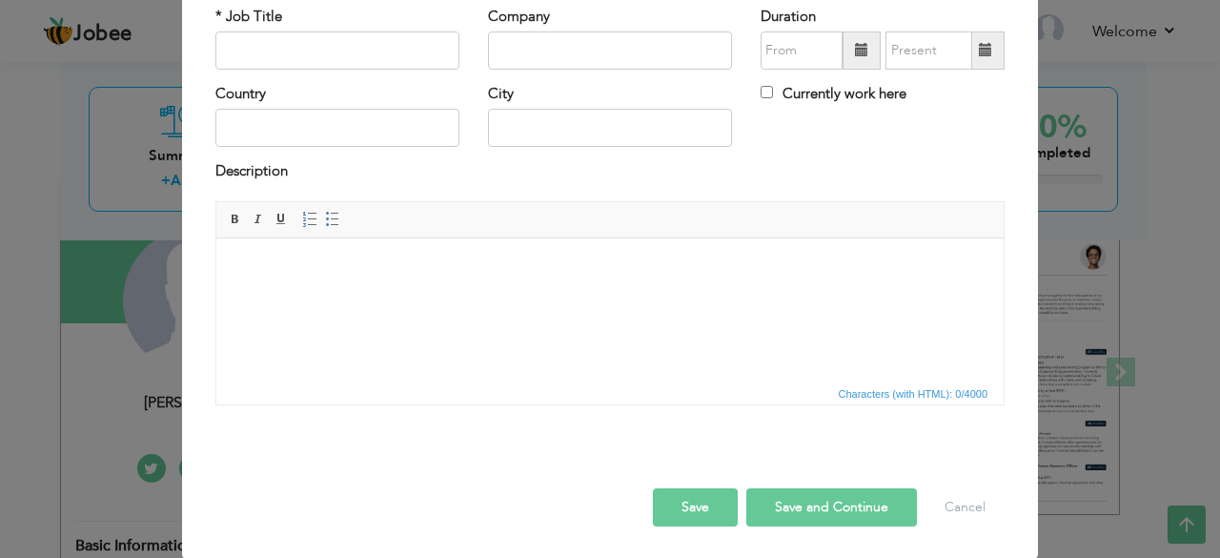
scroll to position [93, 0]
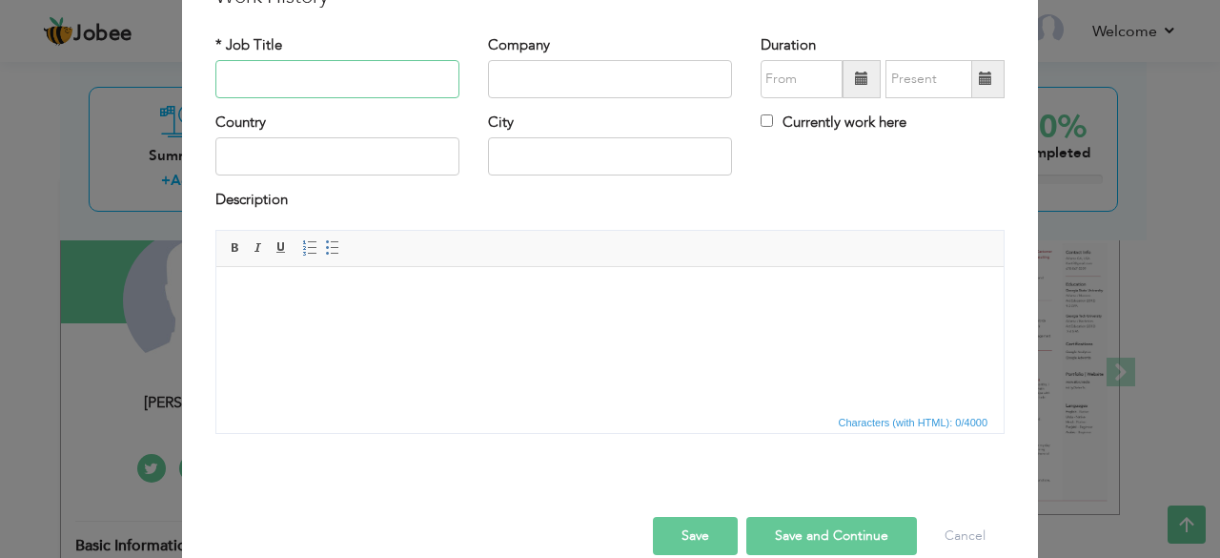
click at [283, 84] on input "text" at bounding box center [337, 79] width 244 height 38
paste input "BRANCH MANAGER"
type input "BRANCH MANAGER"
type input "MARIA CONSULTANCY LONDON"
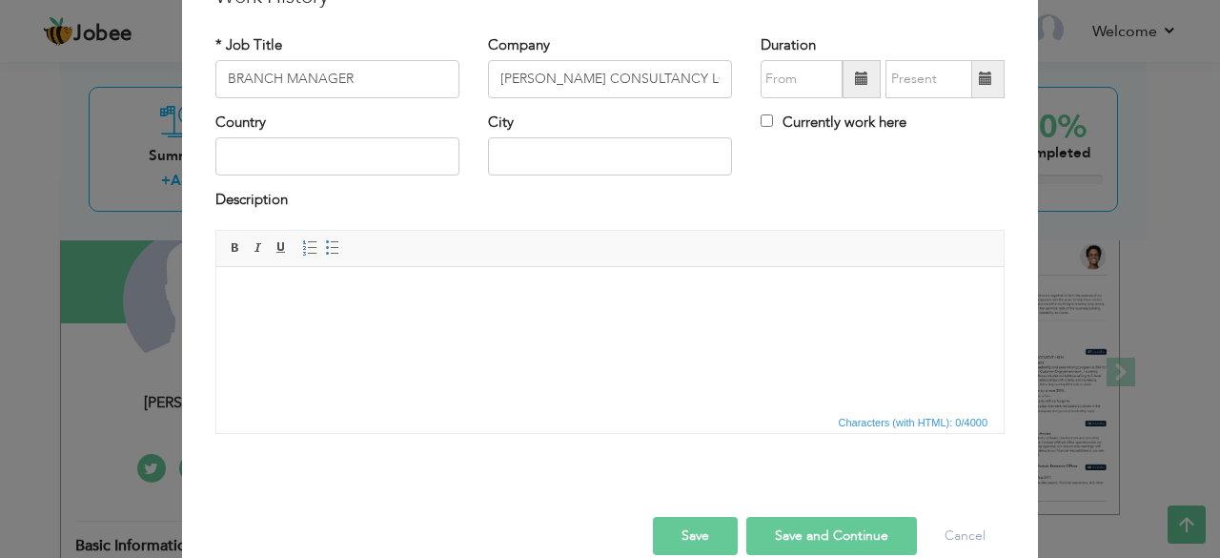
click at [843, 88] on span at bounding box center [862, 79] width 38 height 38
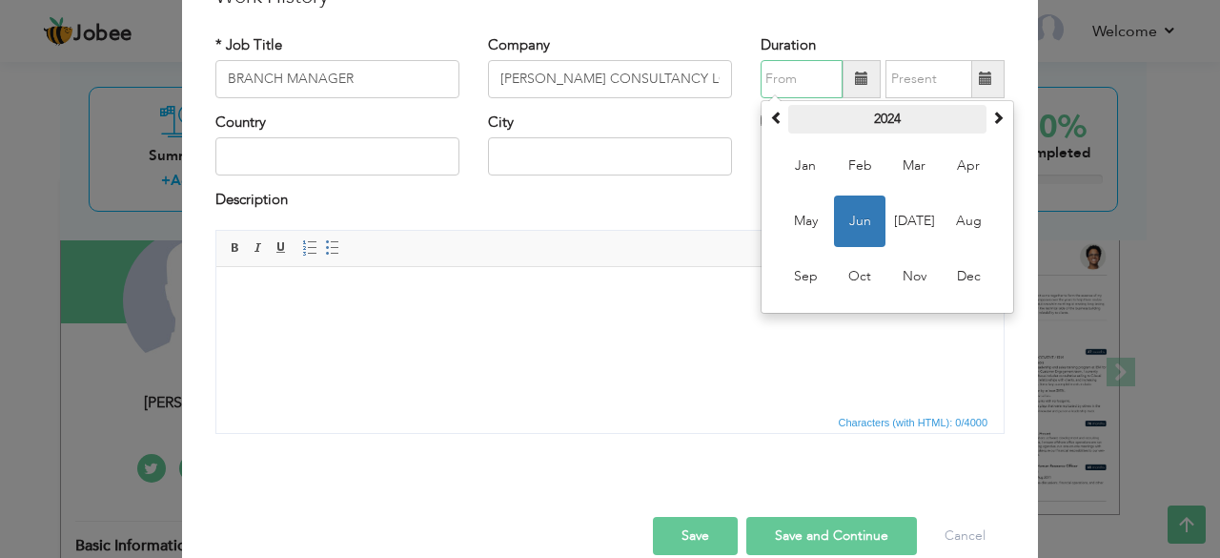
click at [887, 121] on th "2024" at bounding box center [887, 119] width 198 height 29
click at [919, 214] on span "2025" at bounding box center [913, 220] width 51 height 51
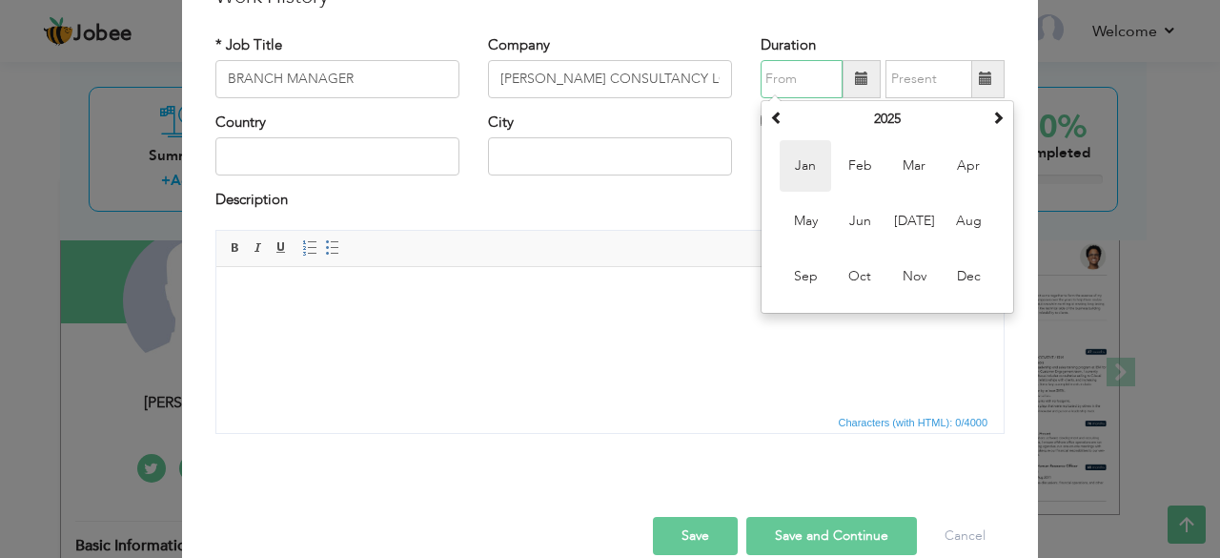
click at [798, 163] on span "Jan" at bounding box center [805, 165] width 51 height 51
type input "01/2025"
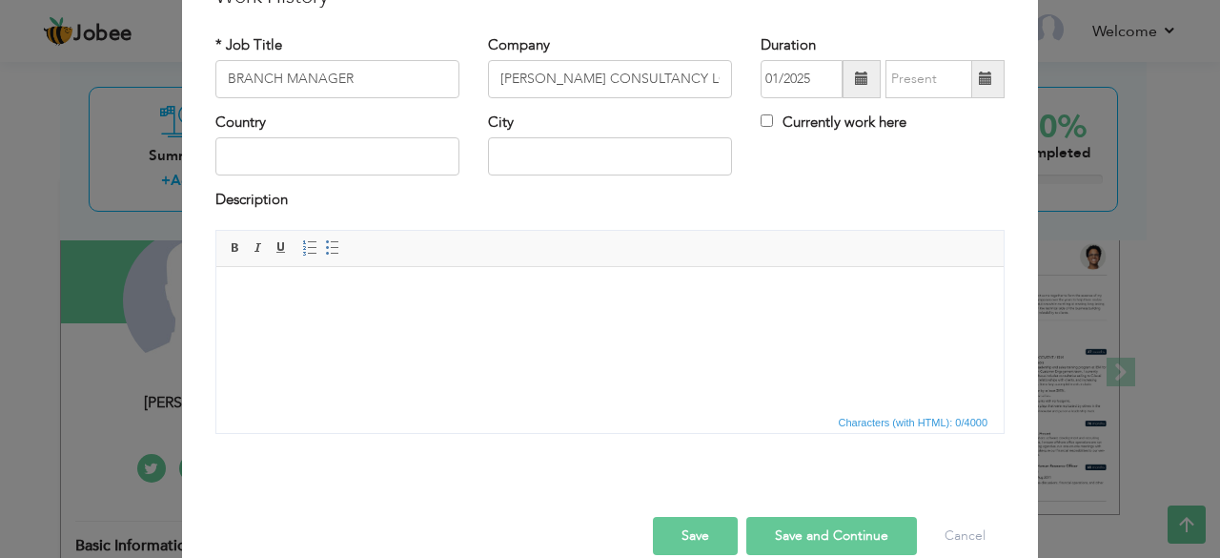
click at [979, 79] on span at bounding box center [985, 77] width 13 height 13
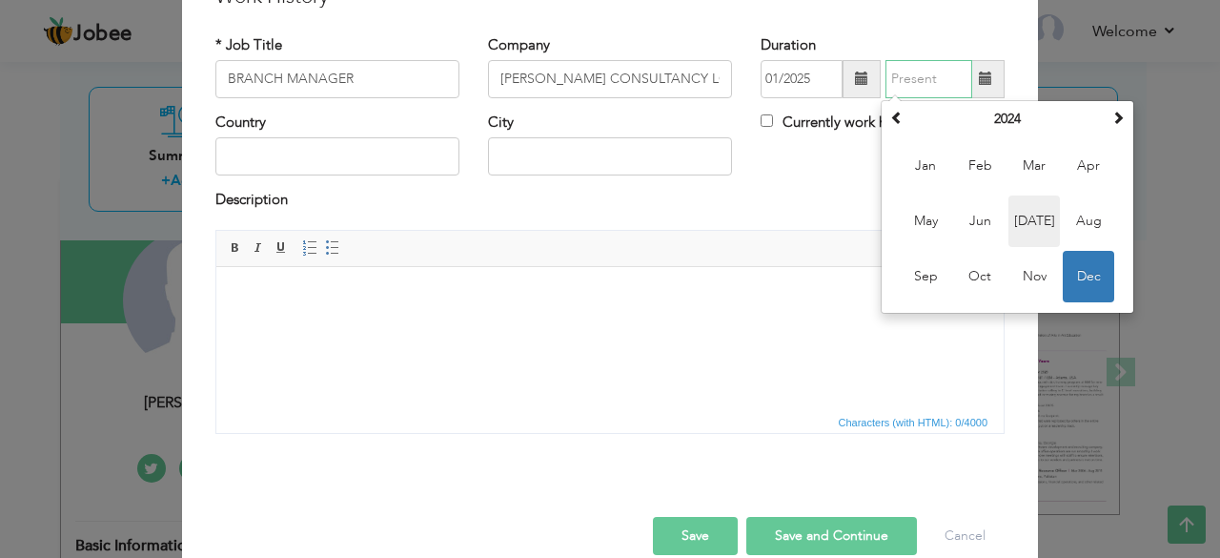
click at [1031, 215] on span "Jul" at bounding box center [1034, 220] width 51 height 51
click at [944, 81] on input "07/2024" at bounding box center [929, 79] width 87 height 38
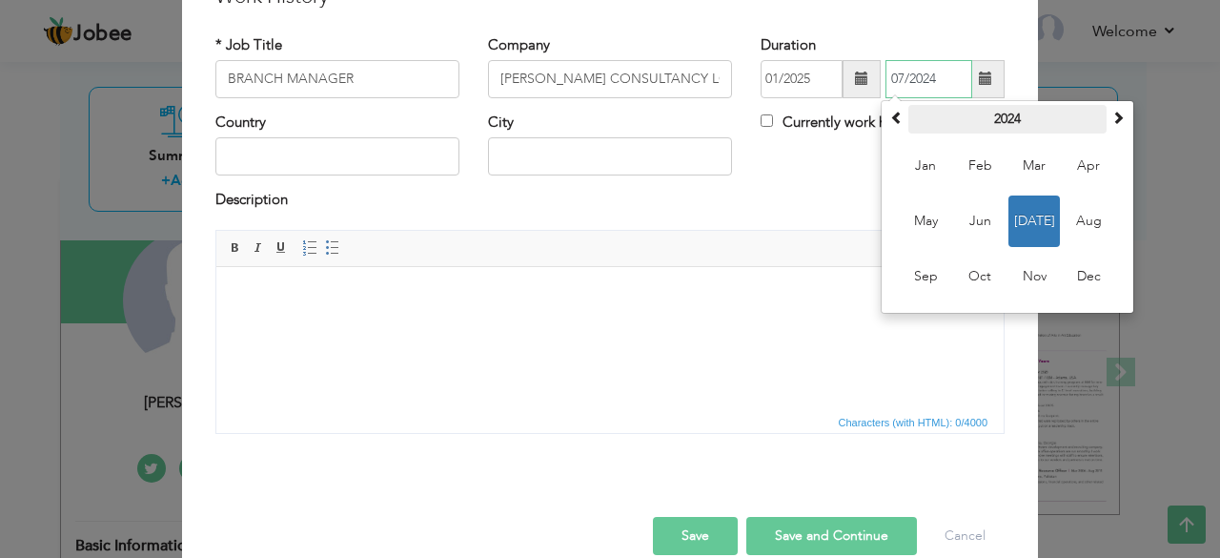
click at [984, 110] on th "2024" at bounding box center [1008, 119] width 198 height 29
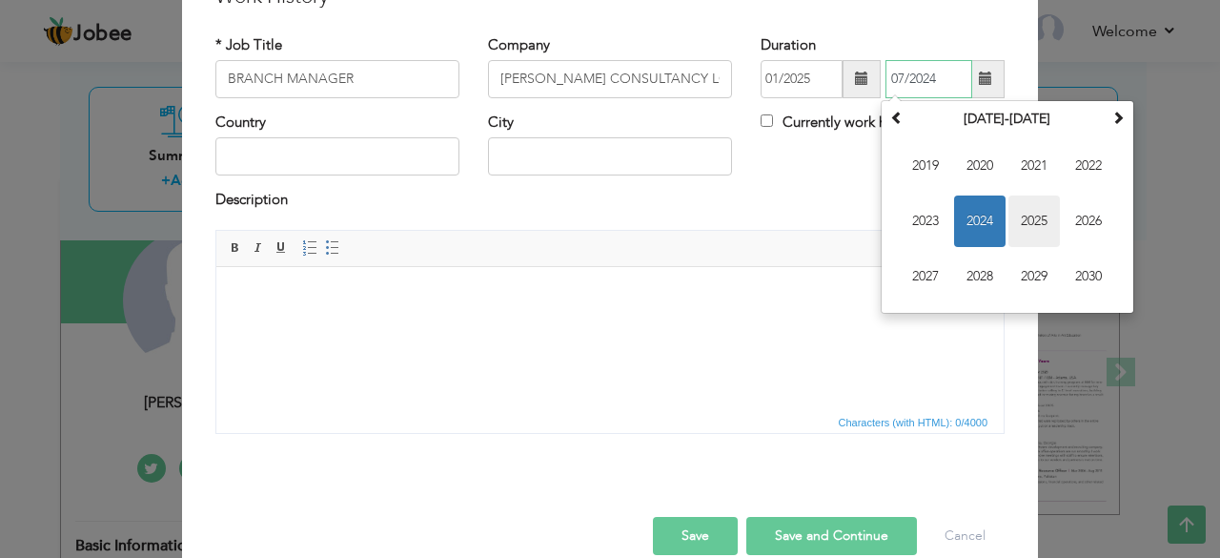
click at [1011, 212] on span "2025" at bounding box center [1034, 220] width 51 height 51
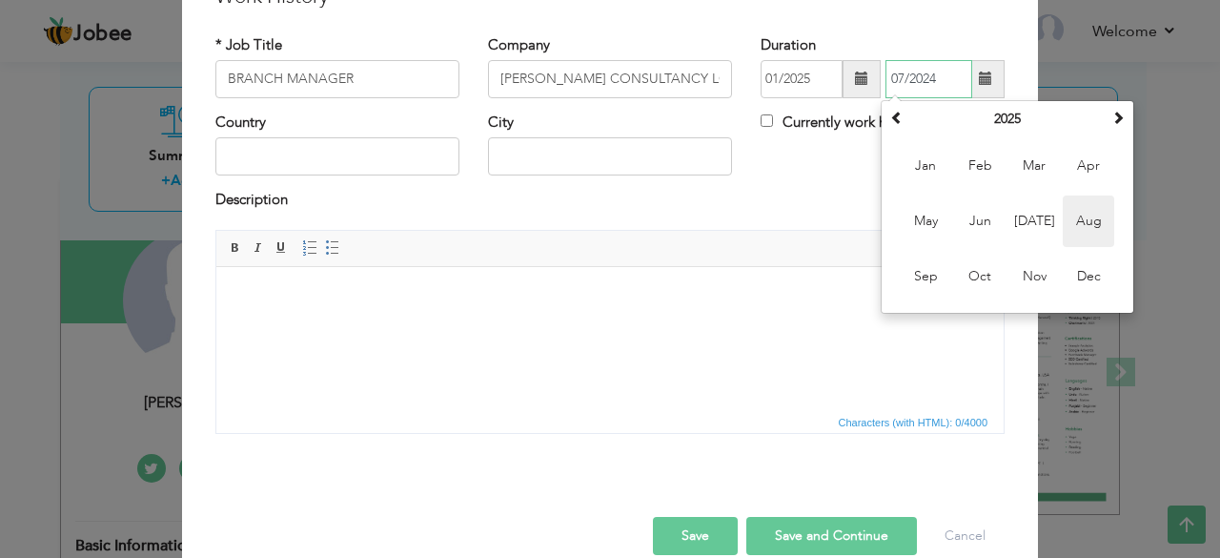
click at [1063, 220] on span "Aug" at bounding box center [1088, 220] width 51 height 51
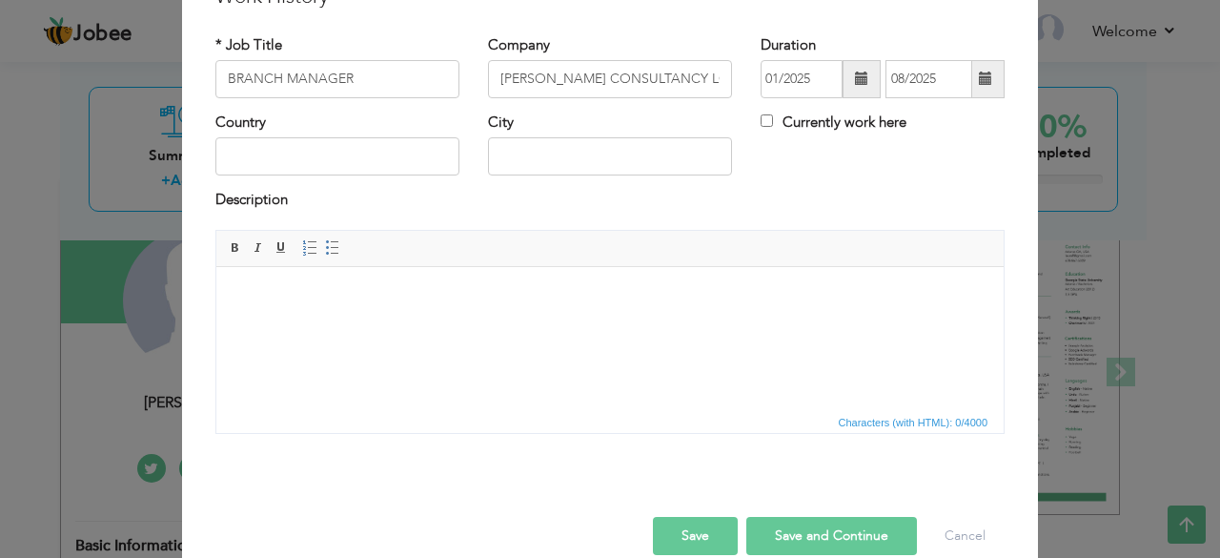
click at [979, 78] on span at bounding box center [985, 77] width 13 height 13
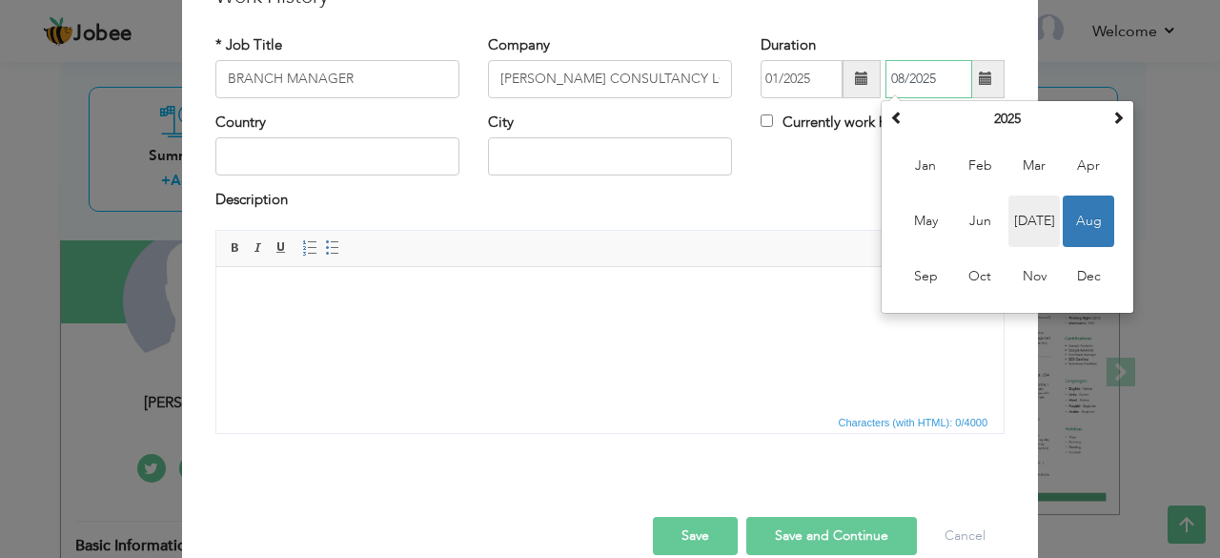
click at [1013, 207] on span "Jul" at bounding box center [1034, 220] width 51 height 51
type input "07/2025"
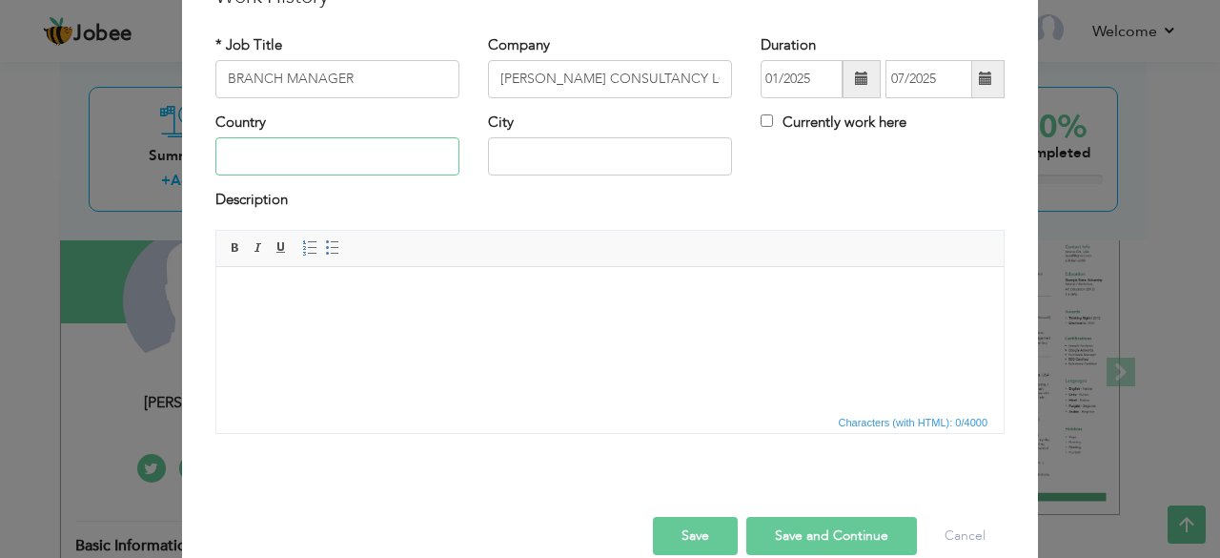
click at [365, 167] on input "text" at bounding box center [337, 156] width 244 height 38
type input "Pakistan"
type input "Lahore"
click at [359, 281] on html at bounding box center [609, 295] width 787 height 58
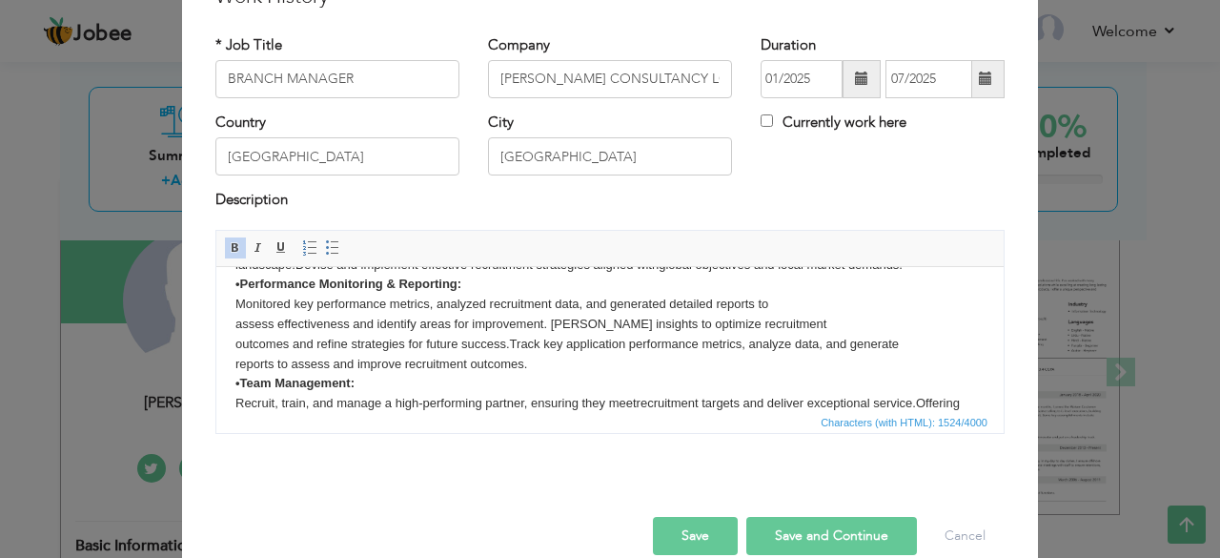
scroll to position [190, 0]
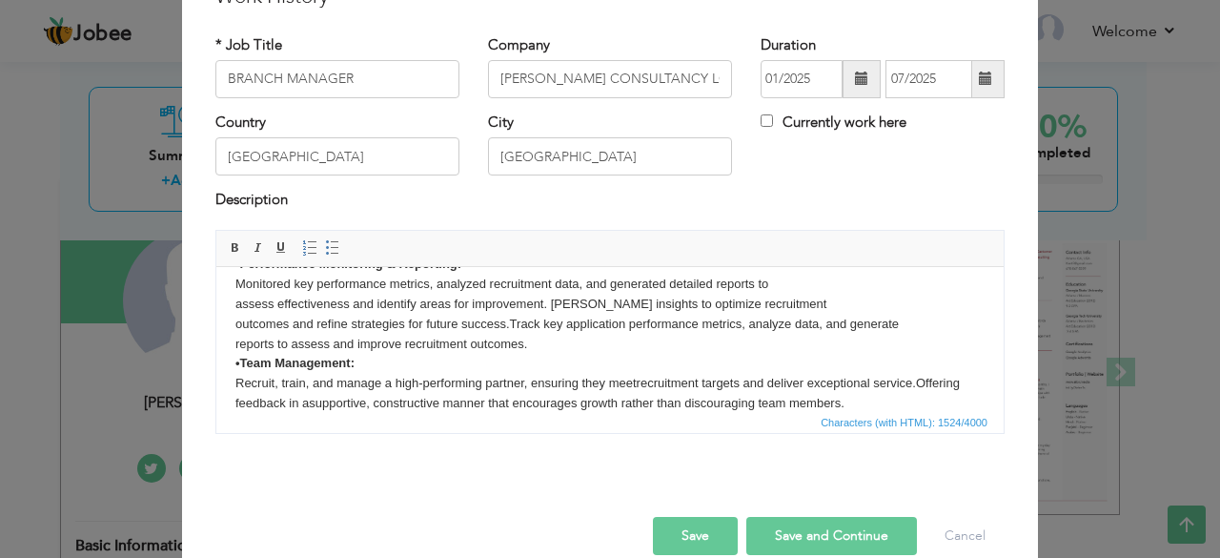
click at [797, 523] on button "Save and Continue" at bounding box center [831, 536] width 171 height 38
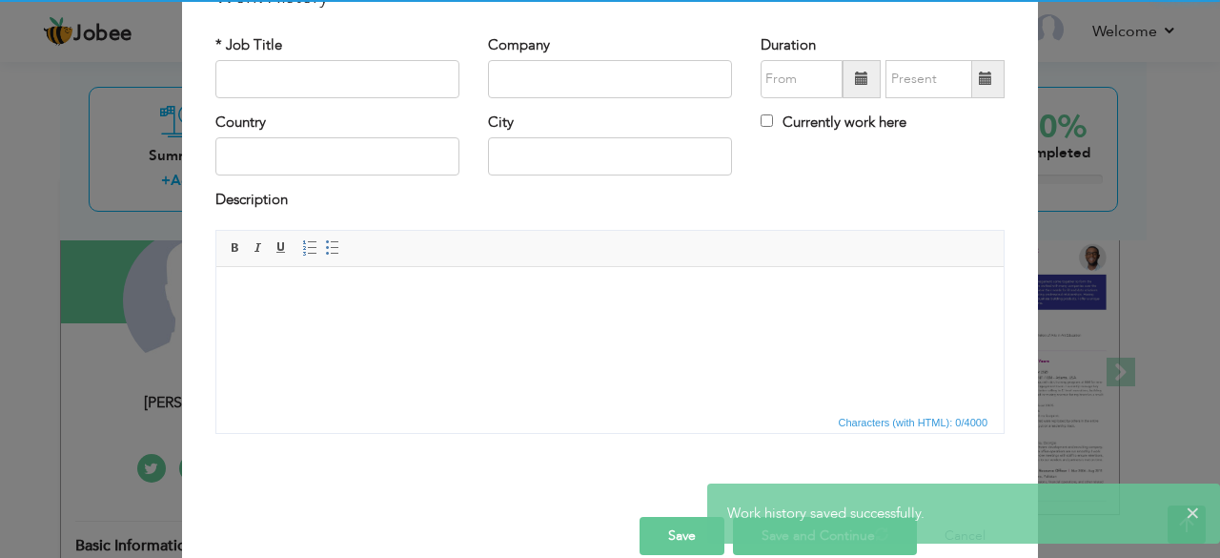
scroll to position [0, 0]
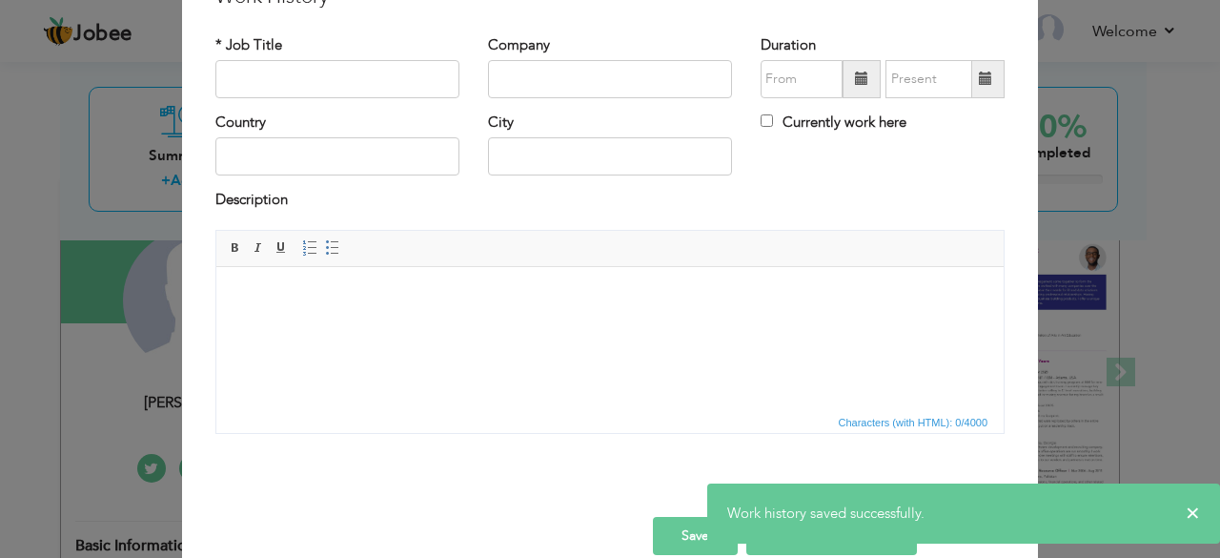
click at [702, 518] on button "Save" at bounding box center [695, 536] width 85 height 38
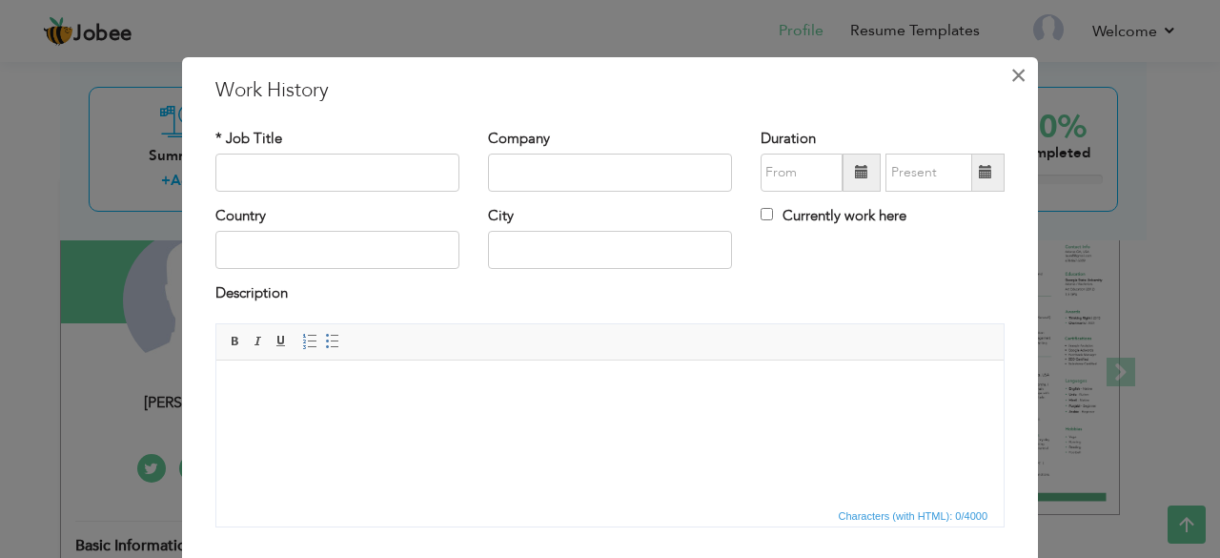
click at [1011, 70] on span "×" at bounding box center [1019, 75] width 16 height 34
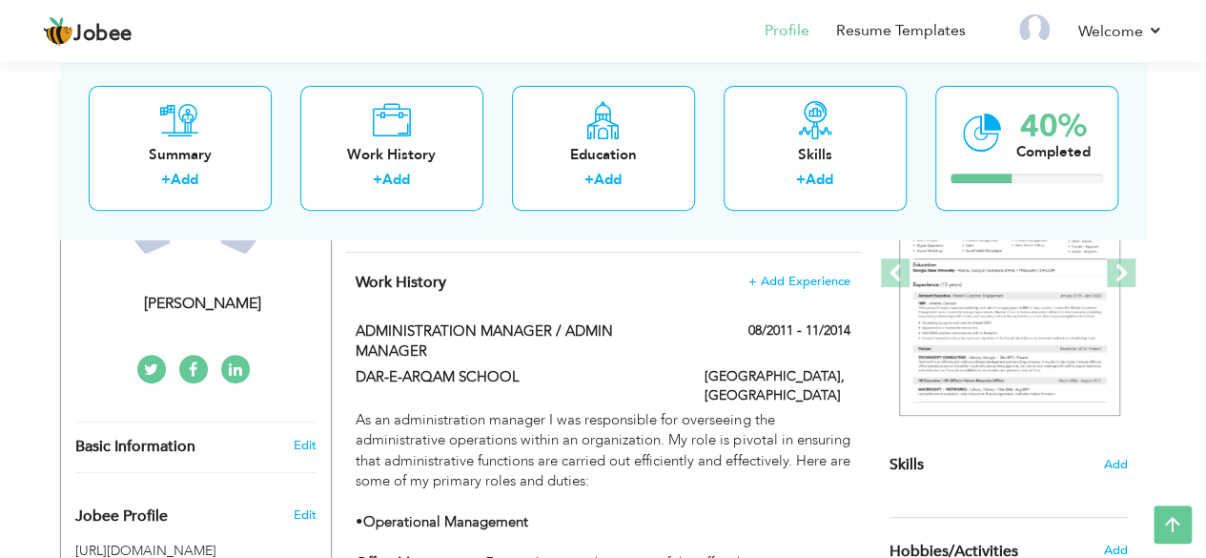
scroll to position [283, 0]
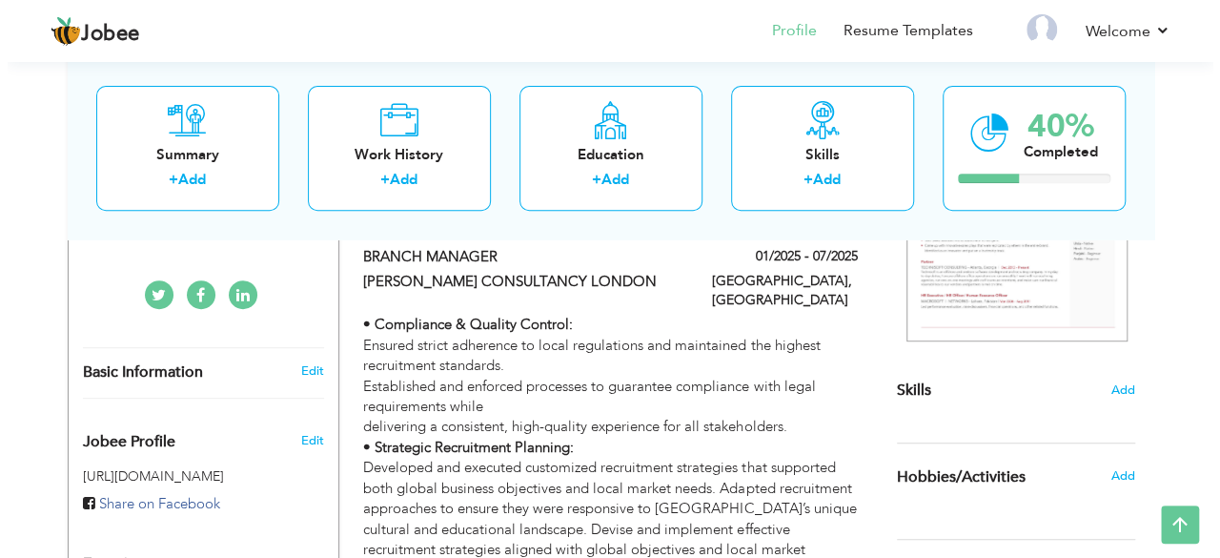
scroll to position [348, 0]
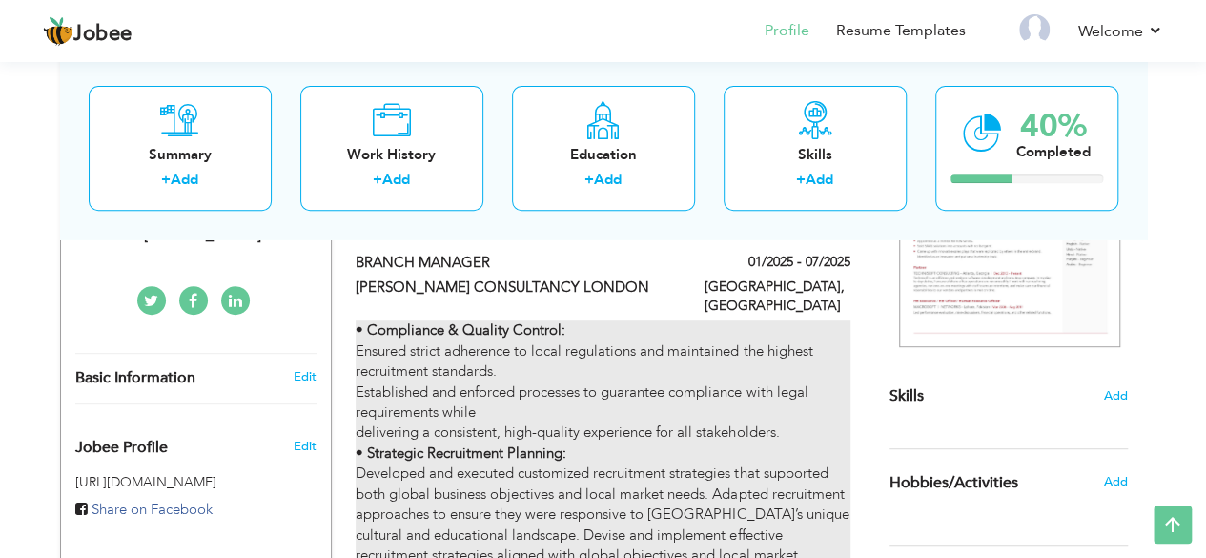
type input "BRANCH MANAGER"
type input "MARIA CONSULTANCY LONDON"
type input "01/2025"
type input "07/2025"
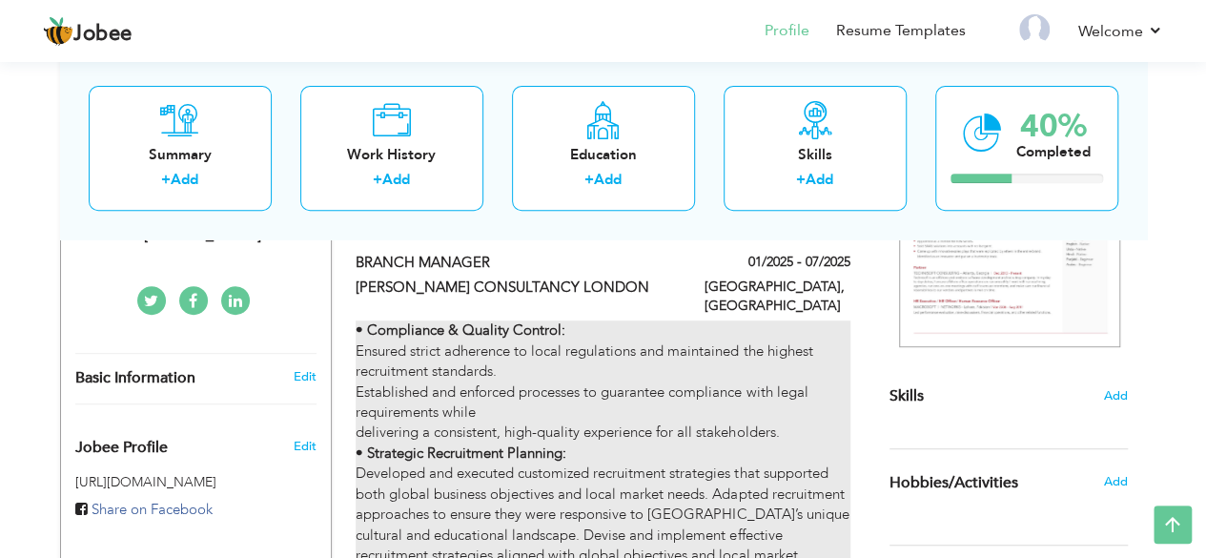
type input "[GEOGRAPHIC_DATA]"
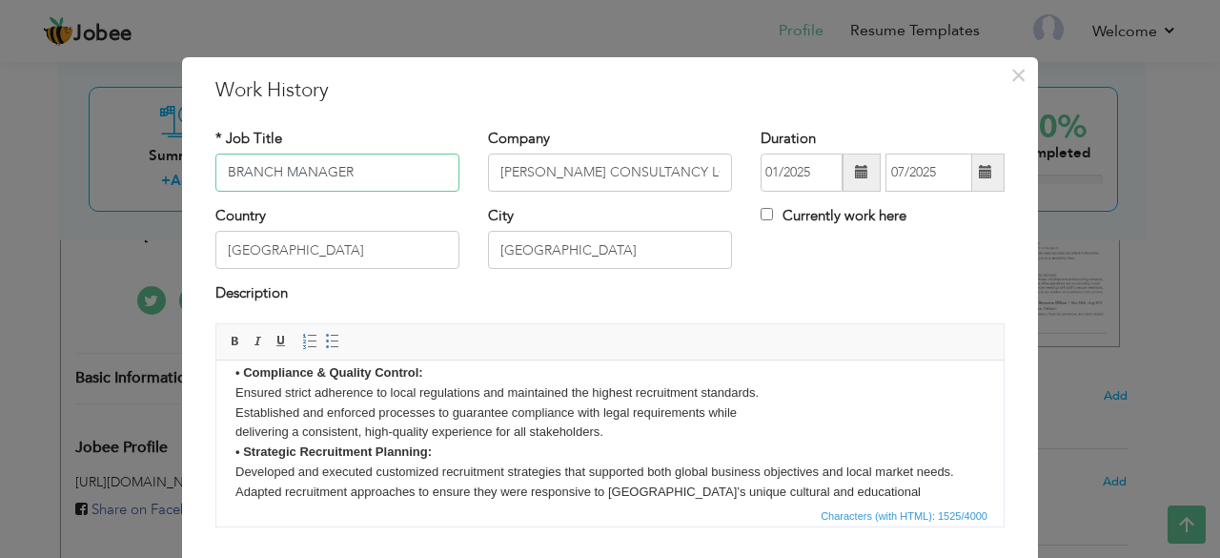
scroll to position [19, 0]
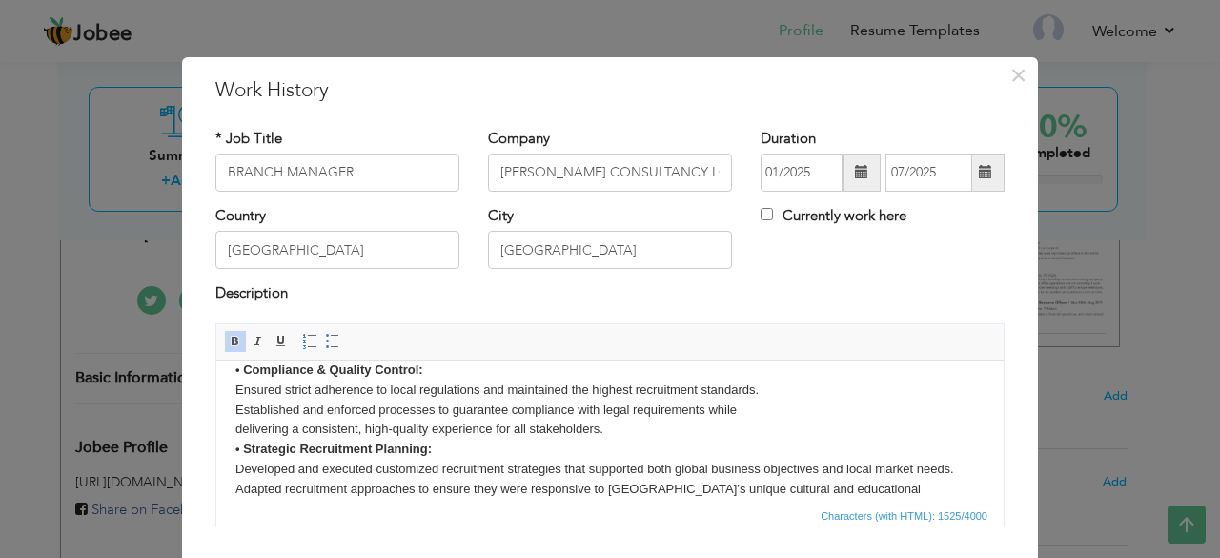
click at [803, 392] on body "• Compliance & Quality Control: Ensured strict adherence to local regulations a…" at bounding box center [609, 517] width 749 height 317
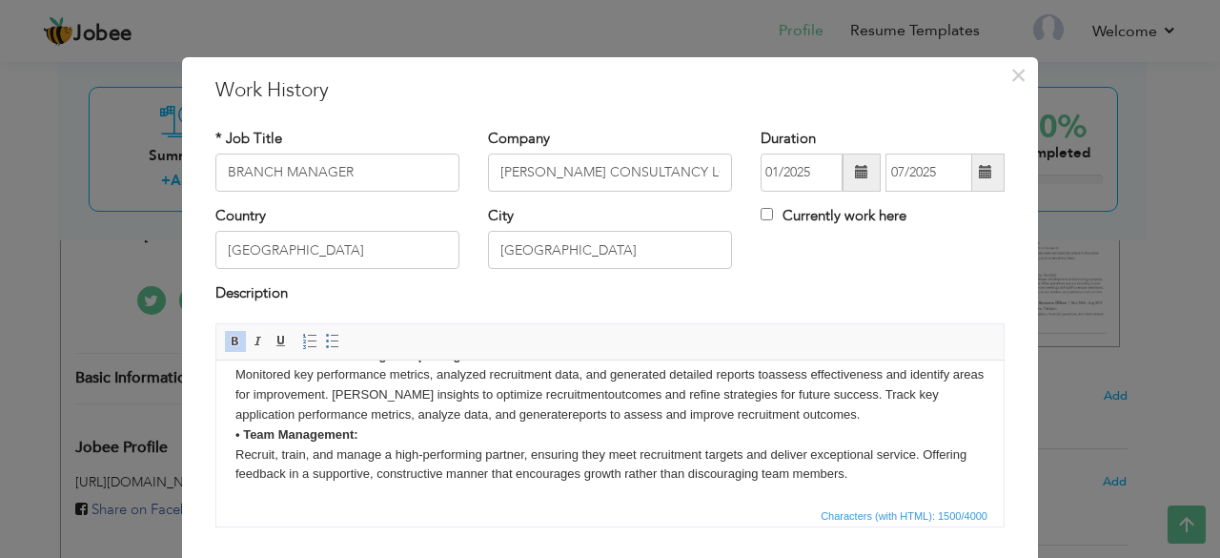
scroll to position [122, 0]
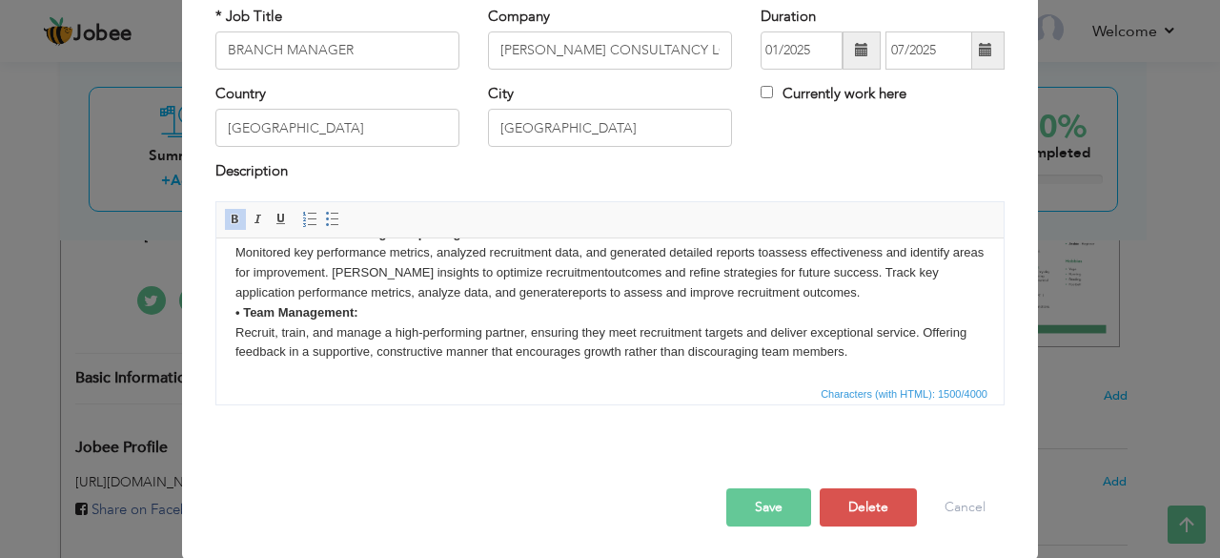
click at [765, 502] on button "Save" at bounding box center [768, 507] width 85 height 38
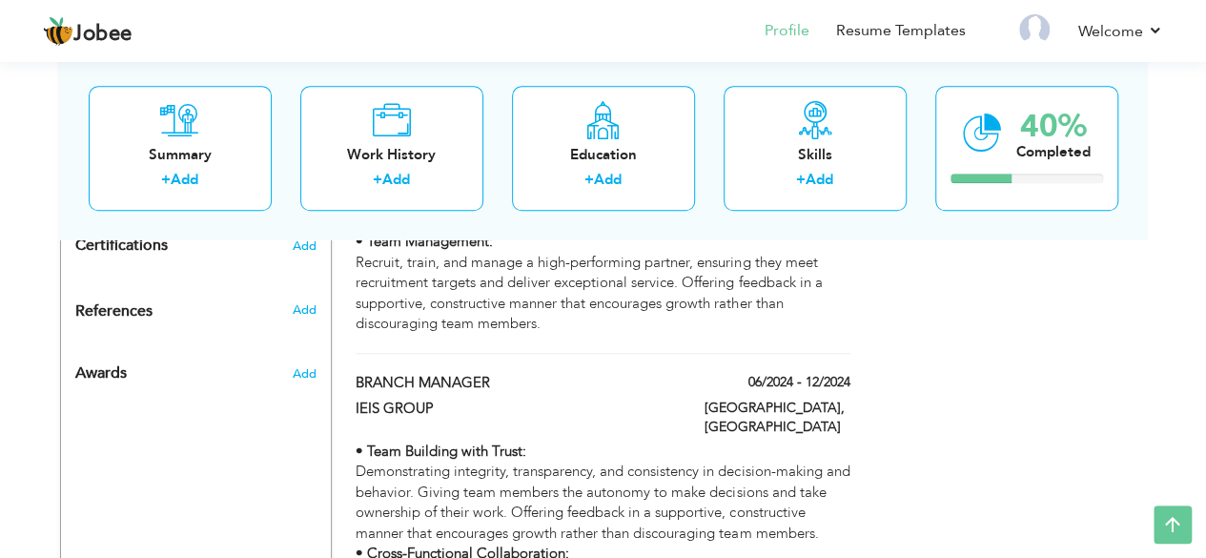
scroll to position [819, 0]
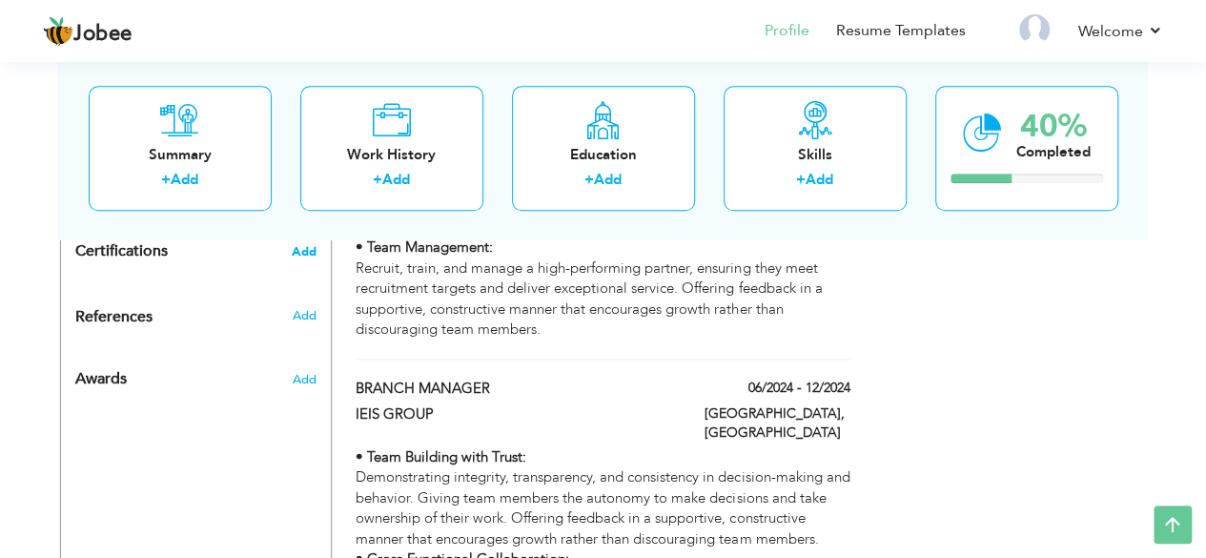
click at [301, 254] on span "Add" at bounding box center [304, 251] width 25 height 13
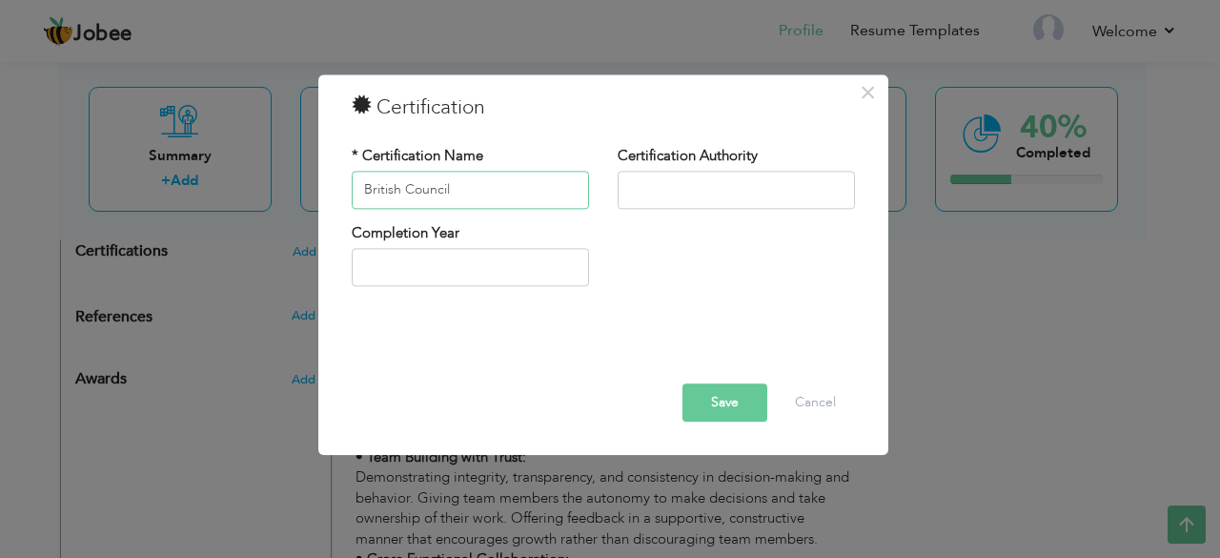
type input "British Council"
type input "UK Agent & Counsellor Training"
type input "British Council"
type input "2025"
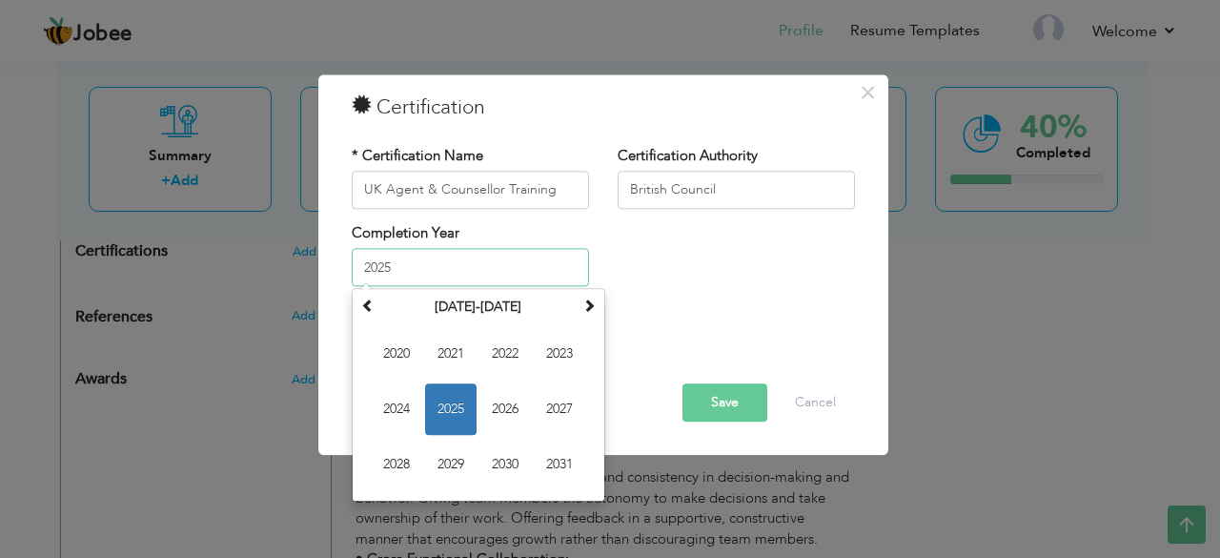
click at [455, 403] on span "2025" at bounding box center [450, 409] width 51 height 51
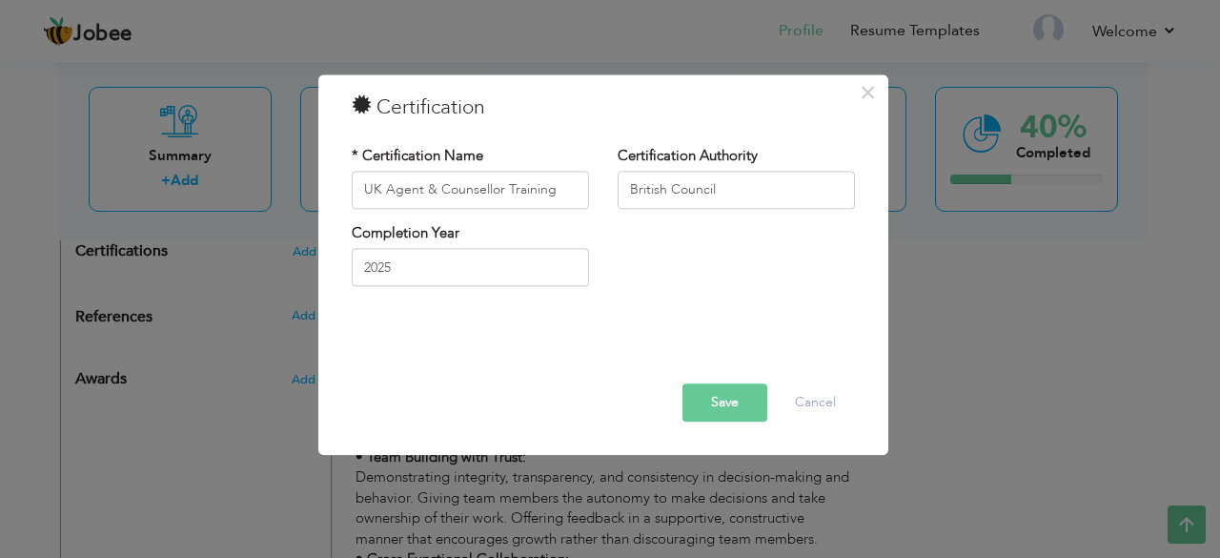
click at [744, 396] on button "Save" at bounding box center [725, 402] width 85 height 38
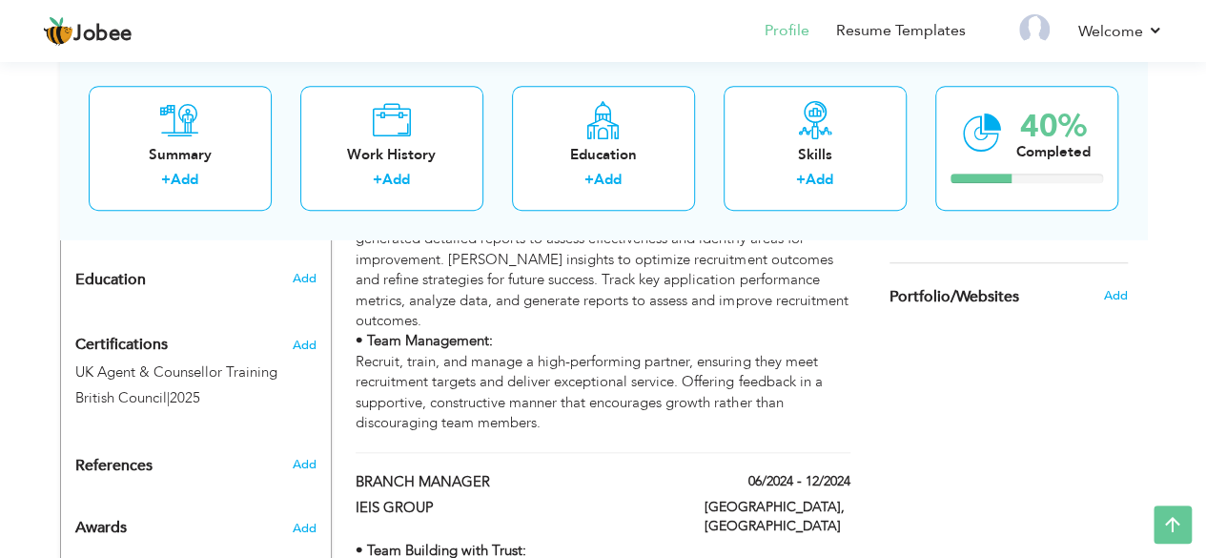
scroll to position [688, 0]
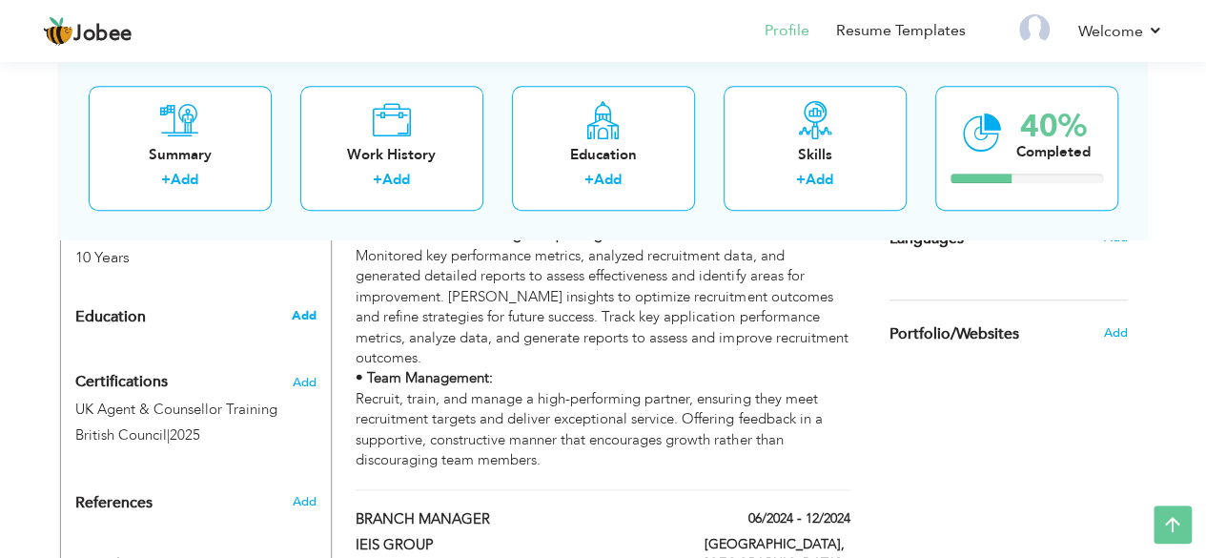
click at [297, 310] on span "Add" at bounding box center [303, 315] width 25 height 17
radio input "true"
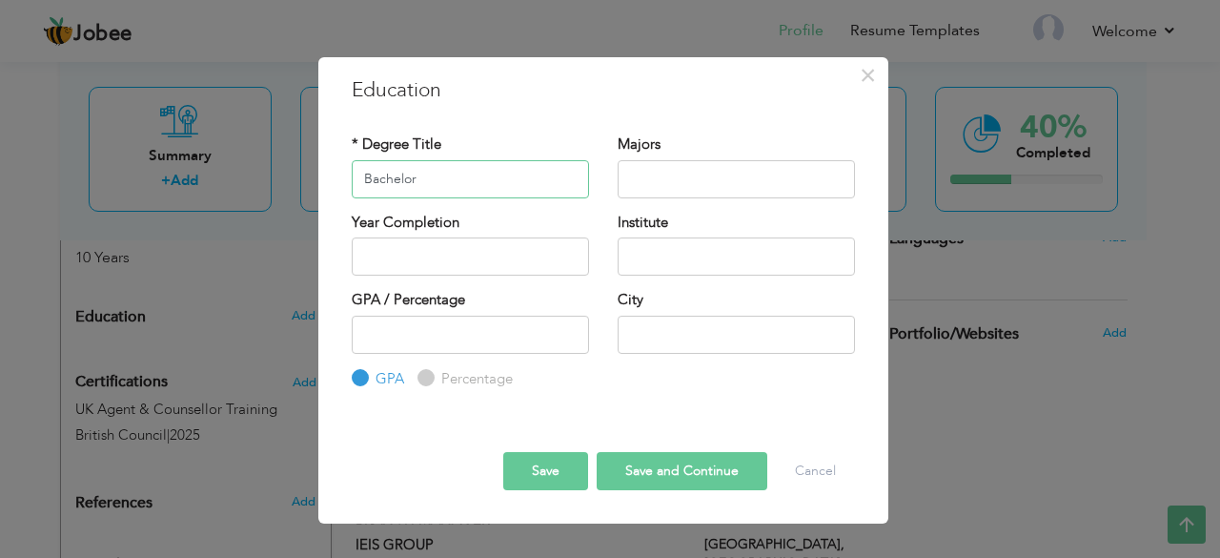
type input "Bachelor"
type input "Mass Communication"
click at [394, 251] on input "2025" at bounding box center [470, 256] width 237 height 38
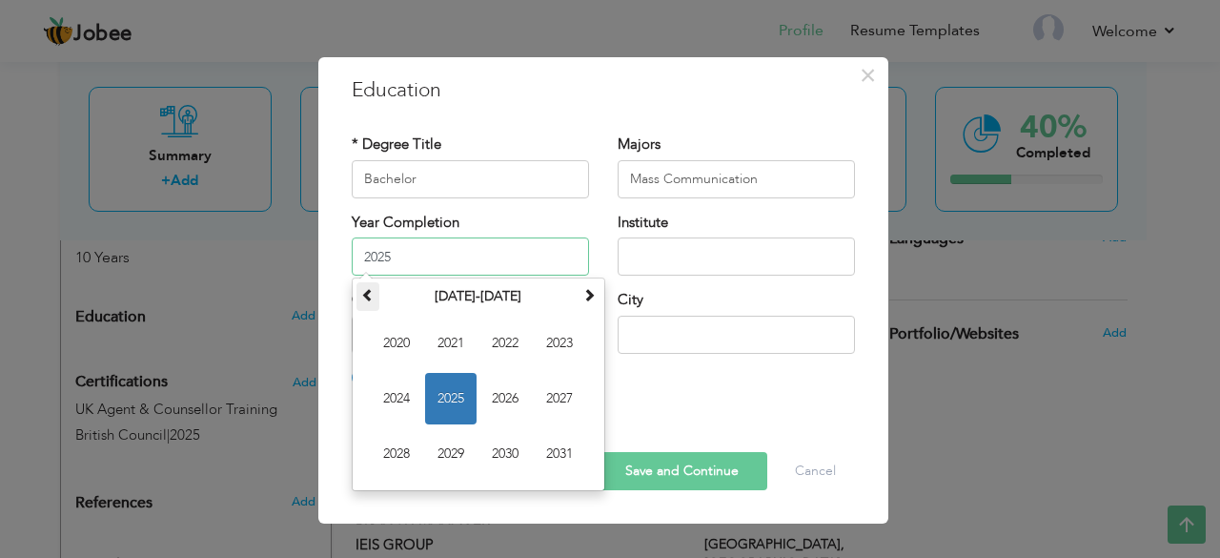
click at [373, 293] on span at bounding box center [367, 294] width 13 height 13
click at [464, 457] on span "2019" at bounding box center [450, 453] width 51 height 51
type input "2019"
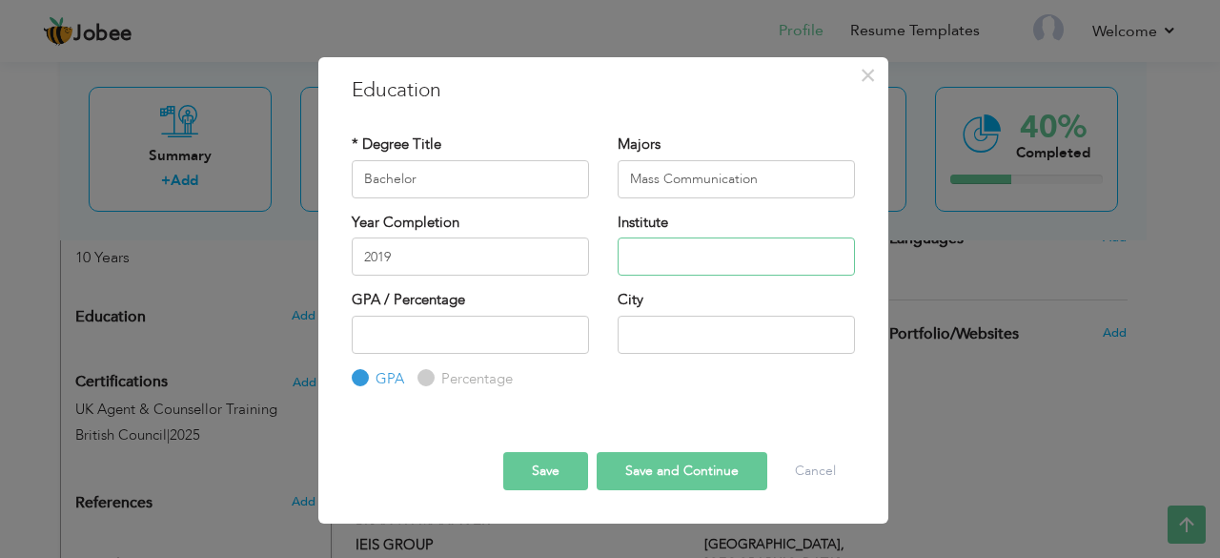
click at [644, 268] on input "text" at bounding box center [736, 256] width 237 height 38
type input "Virtual University"
type input "2.8"
type input "[GEOGRAPHIC_DATA]"
click at [560, 474] on button "Save" at bounding box center [545, 471] width 85 height 38
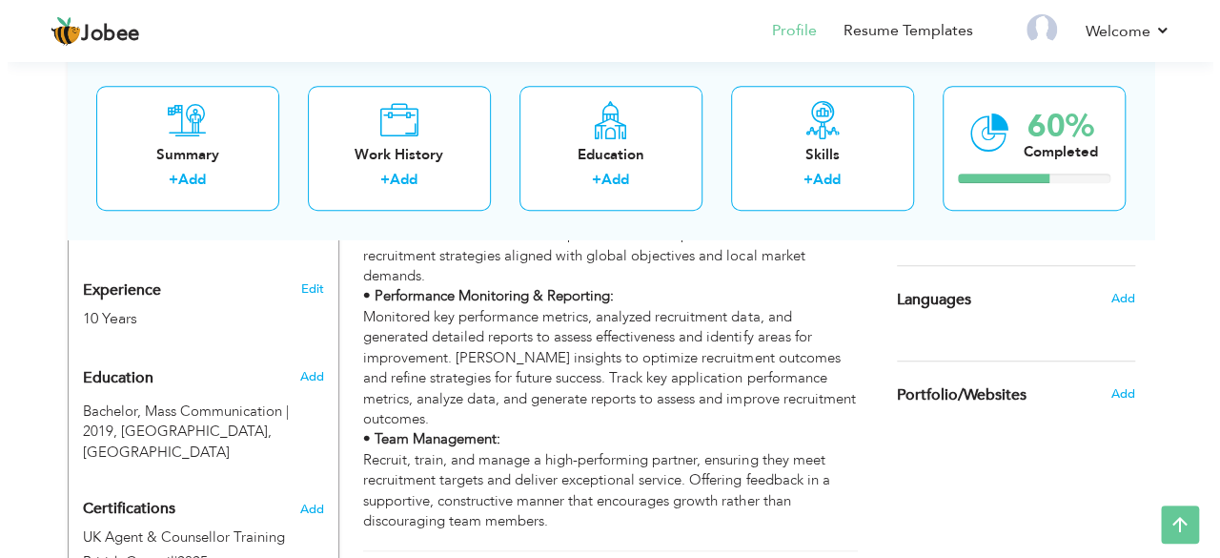
scroll to position [589, 0]
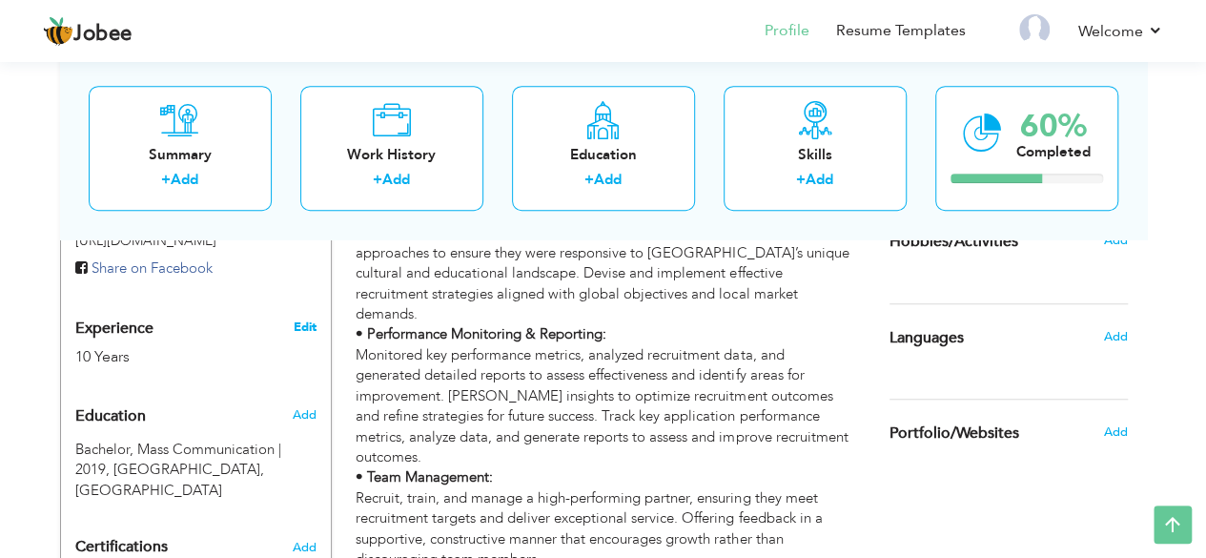
click at [307, 328] on link "Edit" at bounding box center [304, 326] width 23 height 17
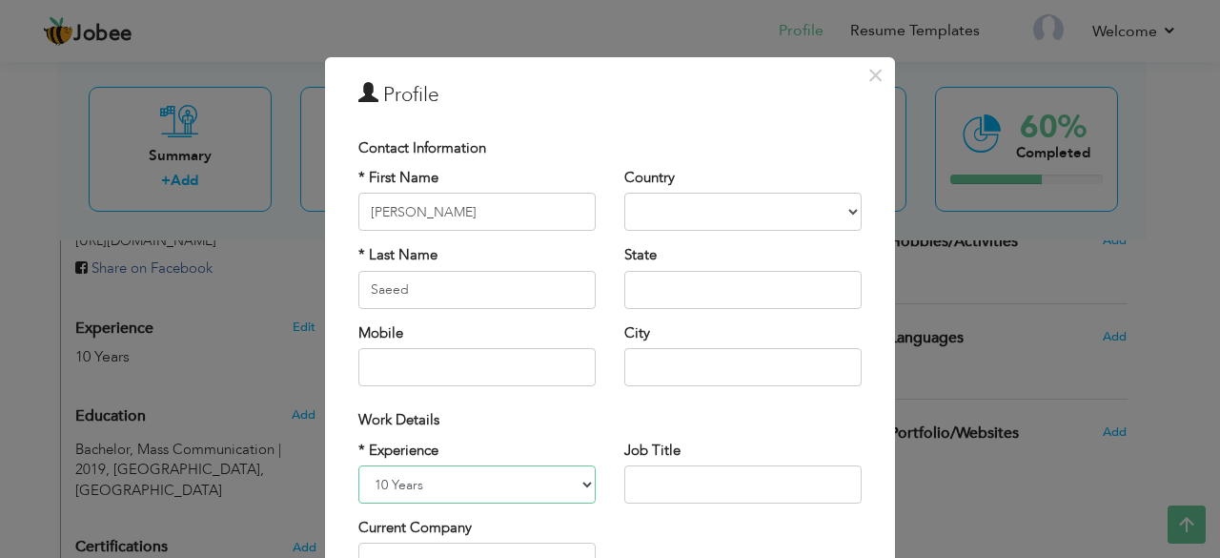
click at [551, 472] on select "Entry Level Less than 1 Year 1 Year 2 Years 3 Years 4 Years 5 Years 6 Years 7 Y…" at bounding box center [476, 484] width 237 height 38
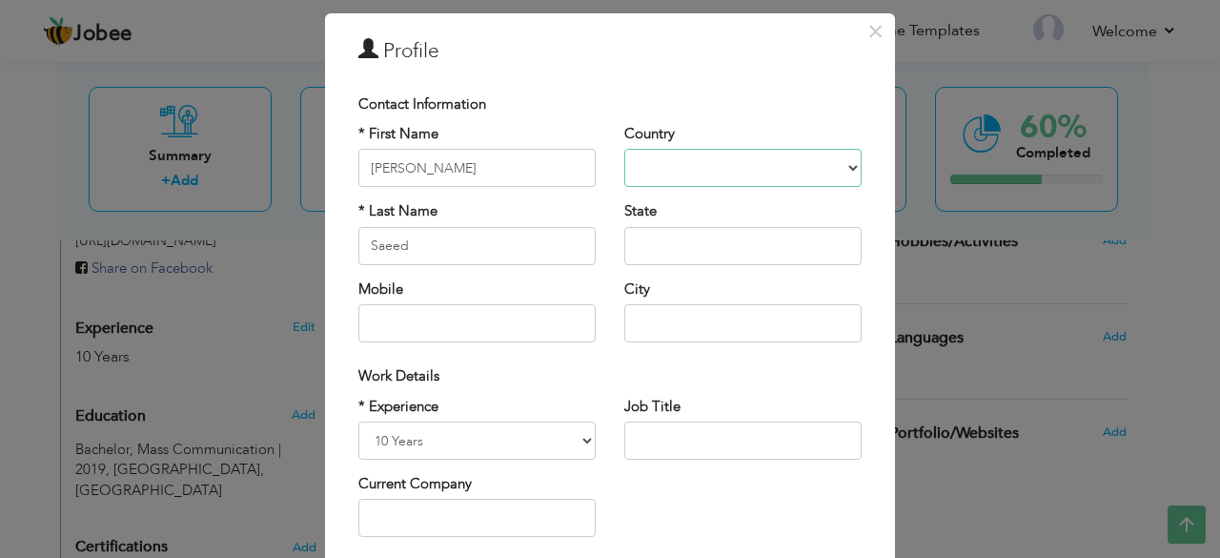
click at [664, 163] on select "Afghanistan Albania Algeria American Samoa Andorra Angola Anguilla Antarctica A…" at bounding box center [742, 168] width 237 height 38
select select "number:166"
click at [624, 149] on select "Afghanistan Albania Algeria American Samoa Andorra Angola Anguilla Antarctica A…" at bounding box center [742, 168] width 237 height 38
type input "[GEOGRAPHIC_DATA]"
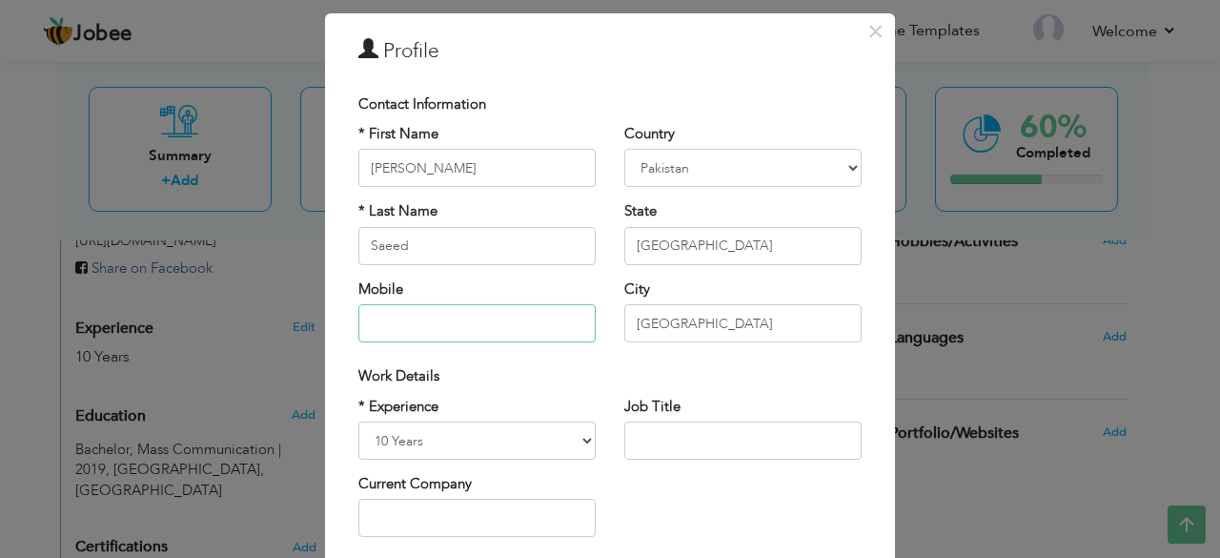
click at [473, 316] on input "text" at bounding box center [476, 323] width 237 height 38
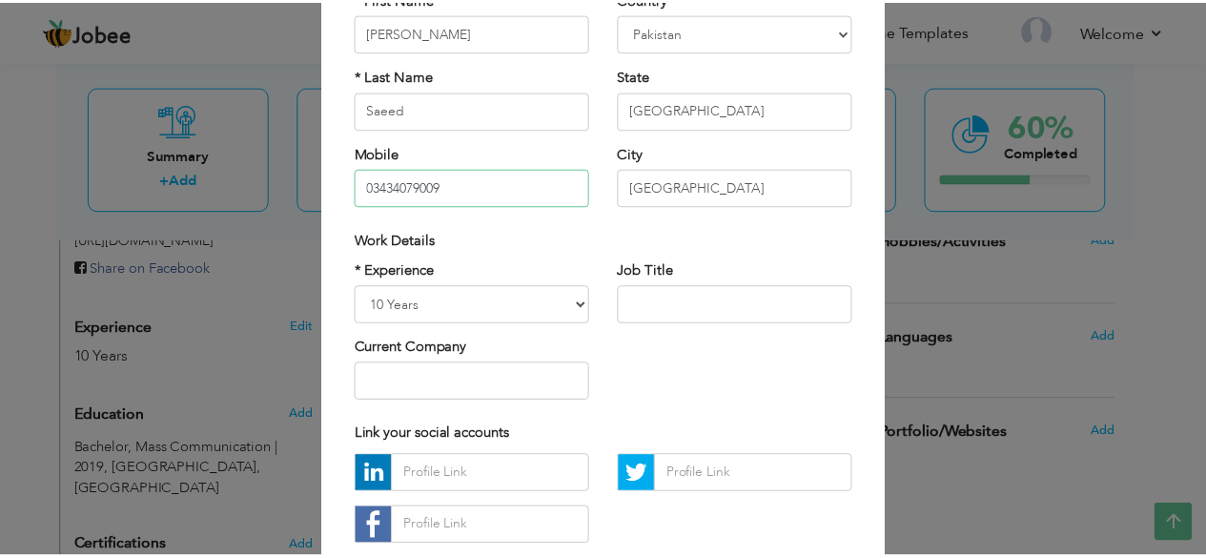
scroll to position [296, 0]
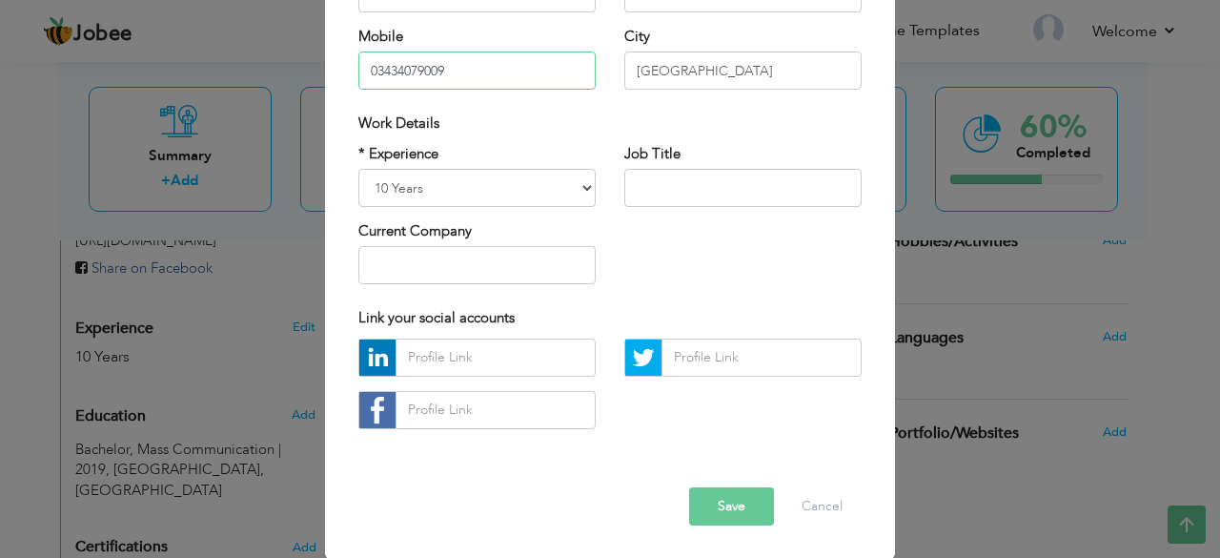
type input "03434079009"
click at [693, 502] on button "Save" at bounding box center [731, 506] width 85 height 38
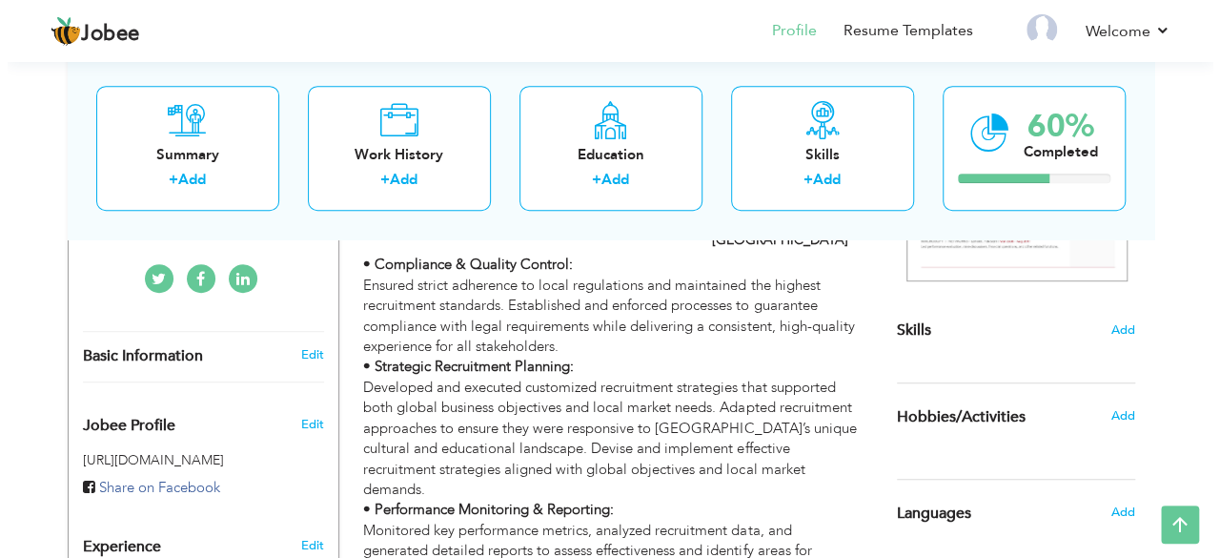
scroll to position [415, 0]
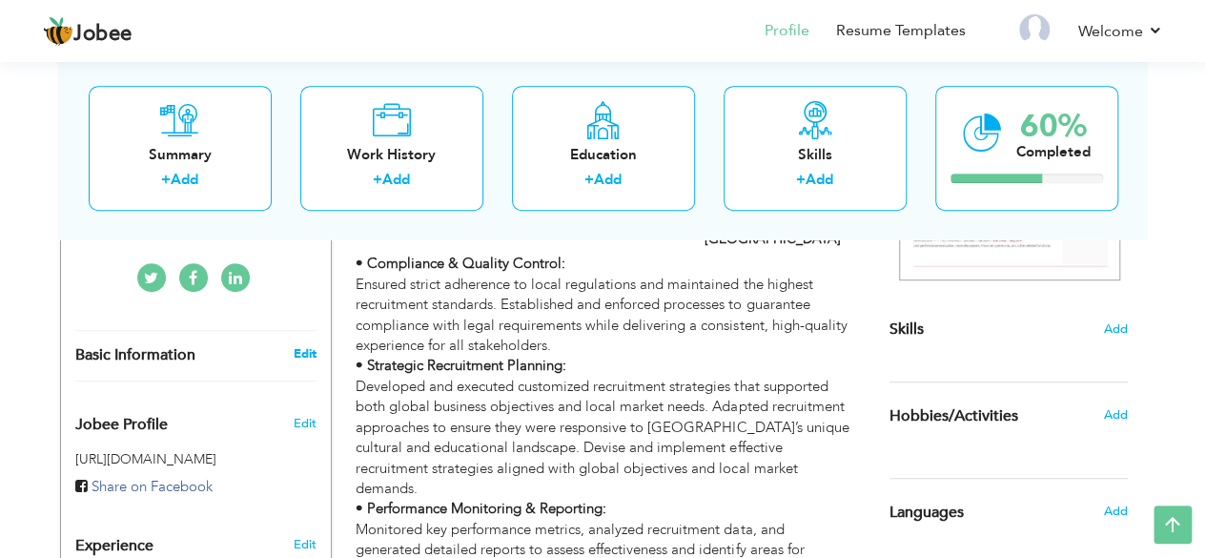
click at [311, 345] on link "Edit" at bounding box center [304, 353] width 23 height 17
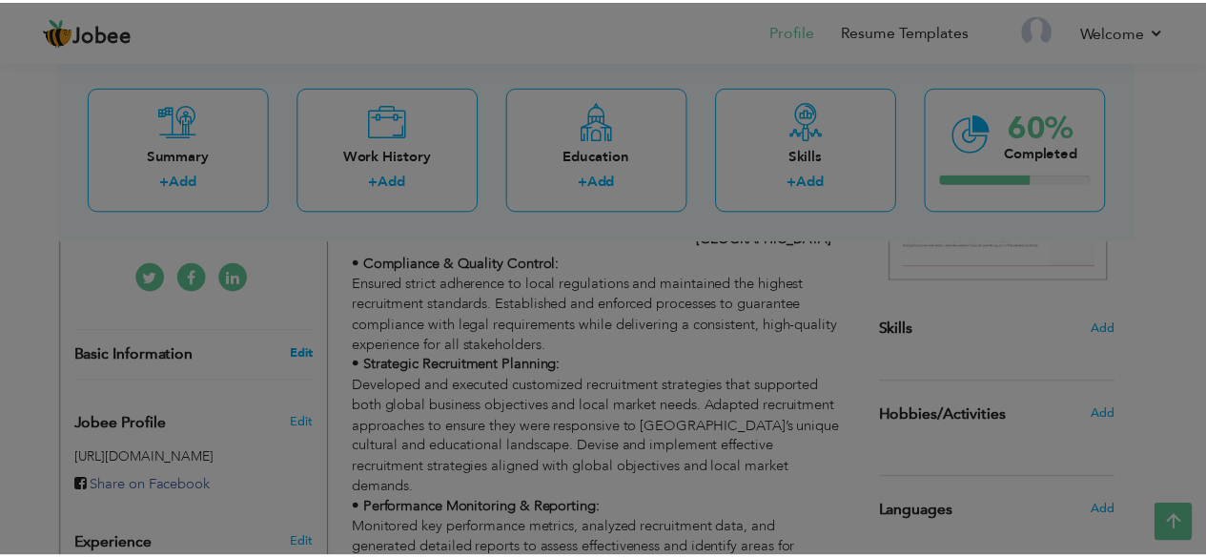
scroll to position [0, 0]
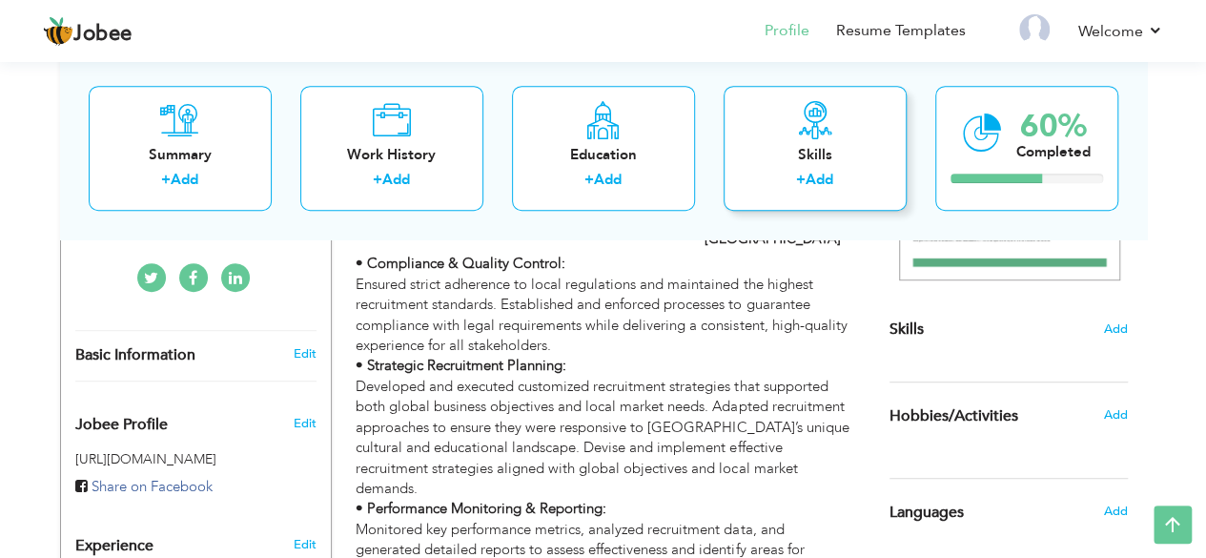
click at [821, 195] on div "Skills + Add" at bounding box center [815, 148] width 183 height 125
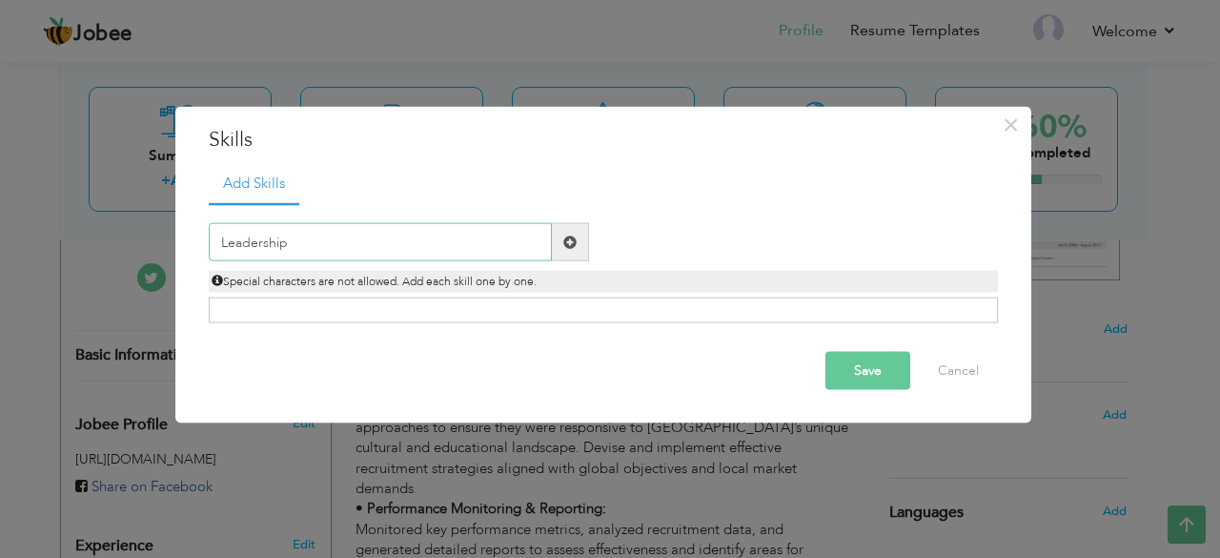
type input "Leadership"
click at [564, 244] on span at bounding box center [569, 241] width 13 height 13
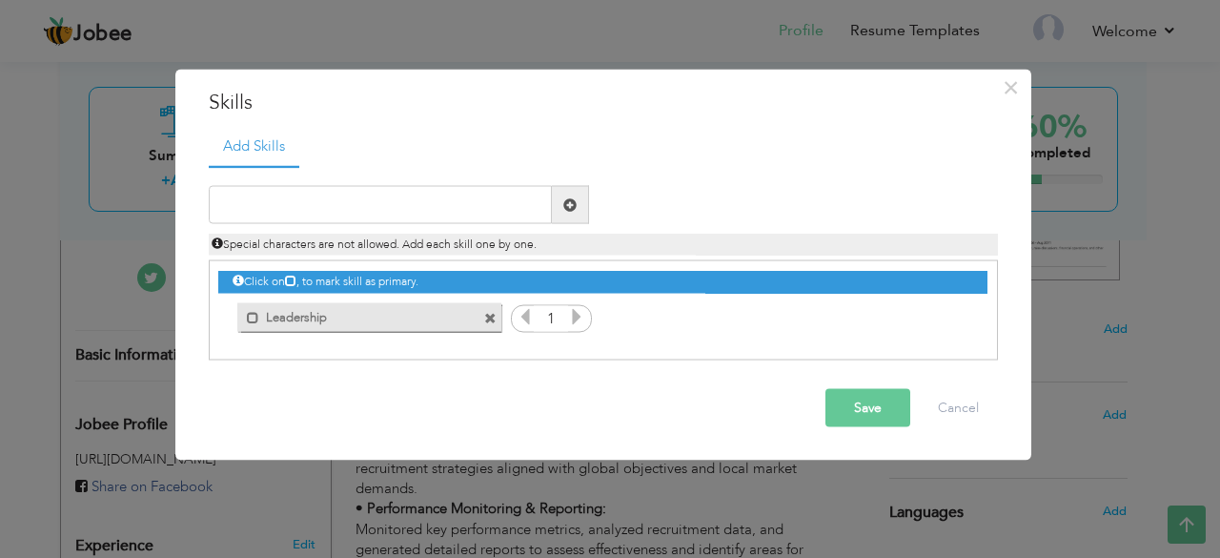
click at [582, 313] on icon at bounding box center [576, 316] width 17 height 17
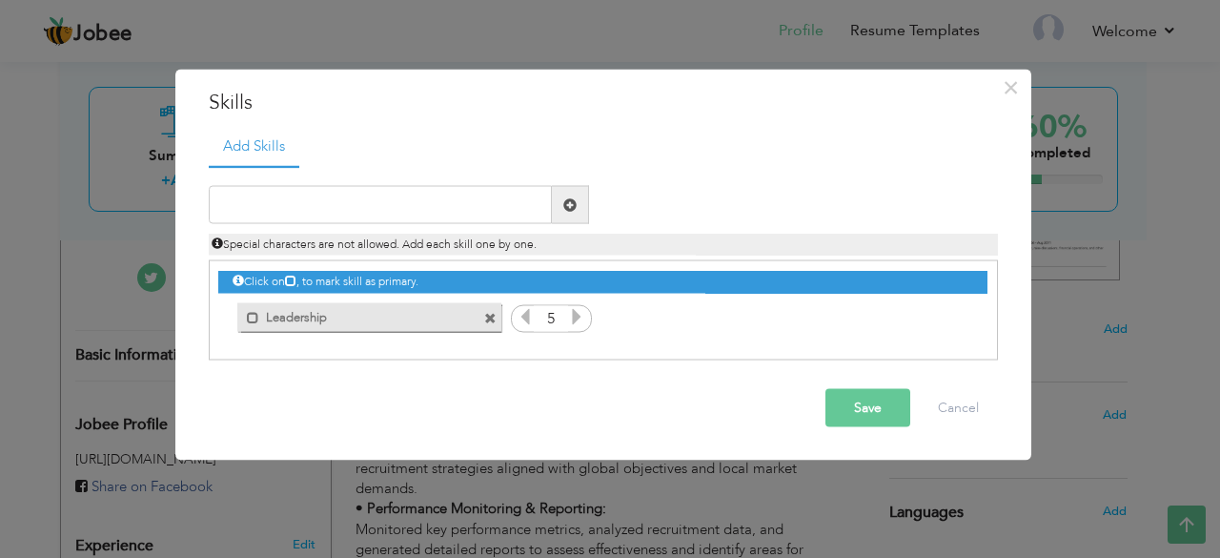
click at [582, 313] on icon at bounding box center [576, 316] width 17 height 17
click at [459, 215] on input "text" at bounding box center [380, 205] width 343 height 38
type input "Active Listener"
click at [559, 204] on span at bounding box center [570, 205] width 37 height 38
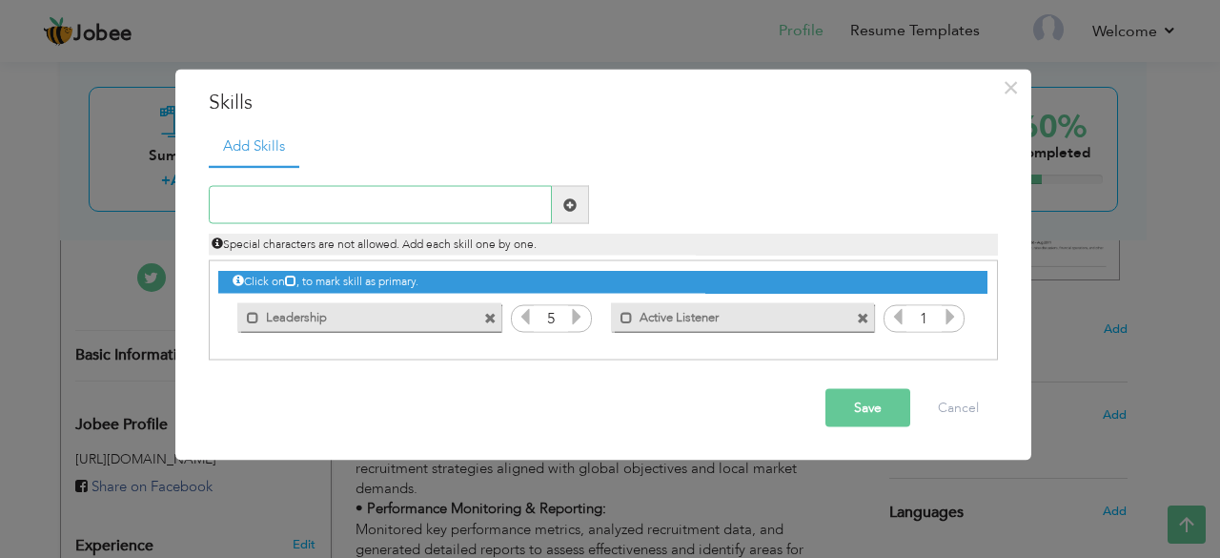
click at [404, 207] on input "text" at bounding box center [380, 205] width 343 height 38
type input "Microsoft Office"
click at [569, 210] on span at bounding box center [569, 203] width 13 height 13
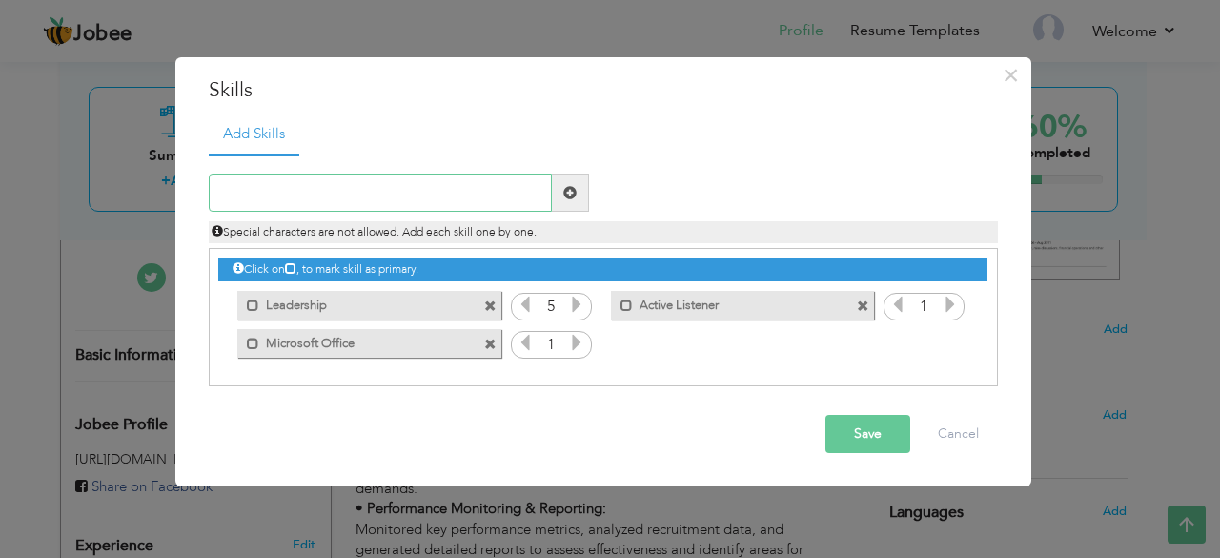
click at [509, 205] on input "text" at bounding box center [380, 193] width 343 height 38
type input "Problem Solving Skills"
click at [572, 197] on span at bounding box center [569, 192] width 13 height 13
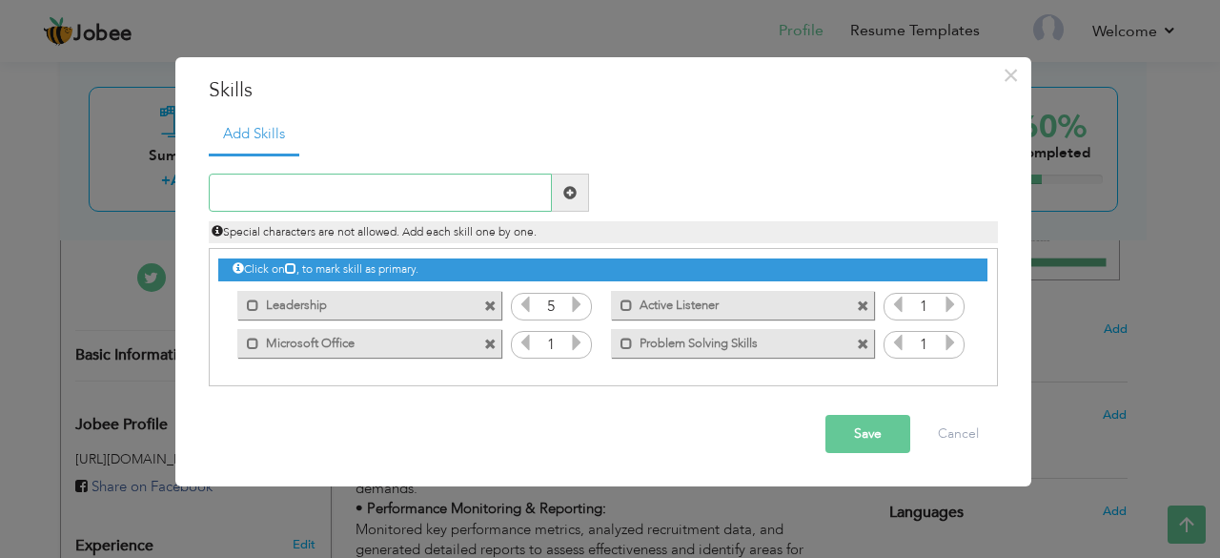
click at [525, 195] on input "text" at bounding box center [380, 193] width 343 height 38
type input "Multi-tasking"
click at [562, 196] on span at bounding box center [570, 193] width 37 height 38
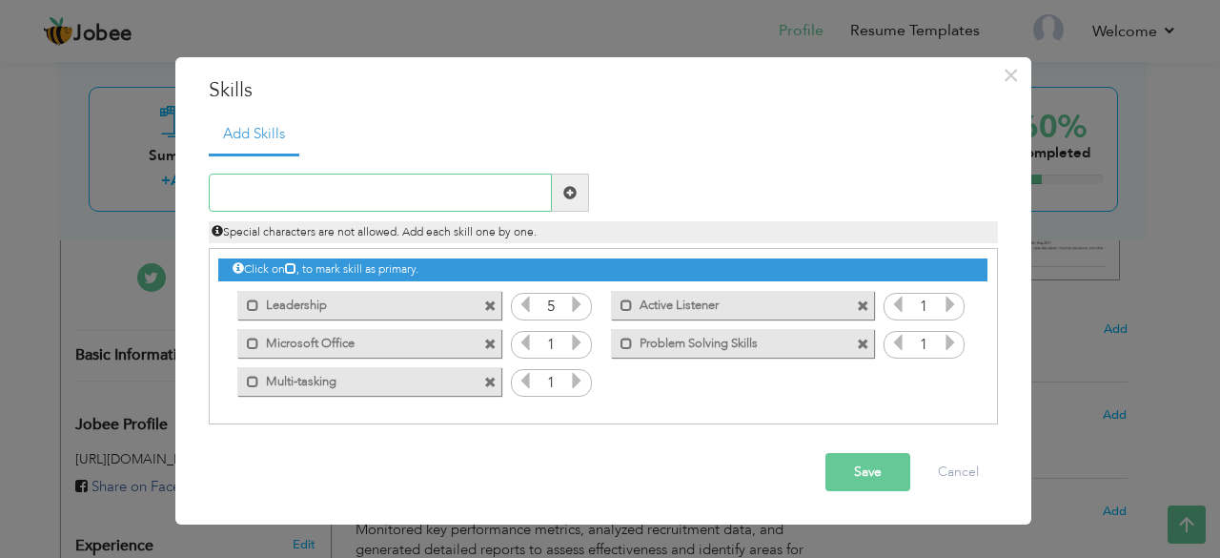
click at [492, 195] on input "text" at bounding box center [380, 193] width 343 height 38
type input "Good Communication"
click at [571, 201] on span at bounding box center [570, 193] width 37 height 38
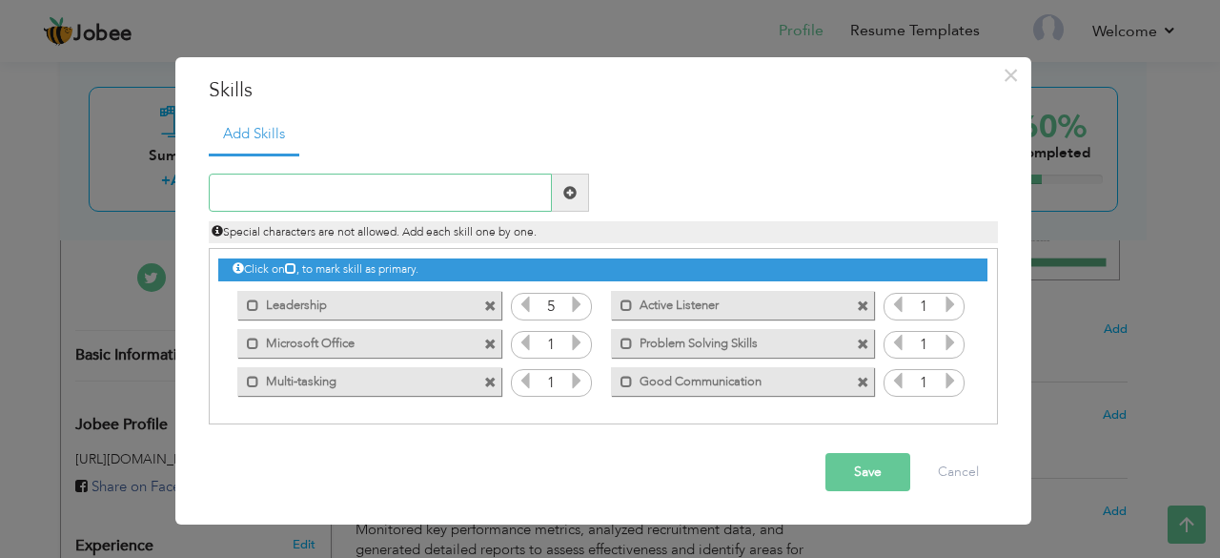
click at [505, 198] on input "text" at bounding box center [380, 193] width 343 height 38
type input "Team Player & Adaptability"
click at [567, 195] on span at bounding box center [569, 192] width 13 height 13
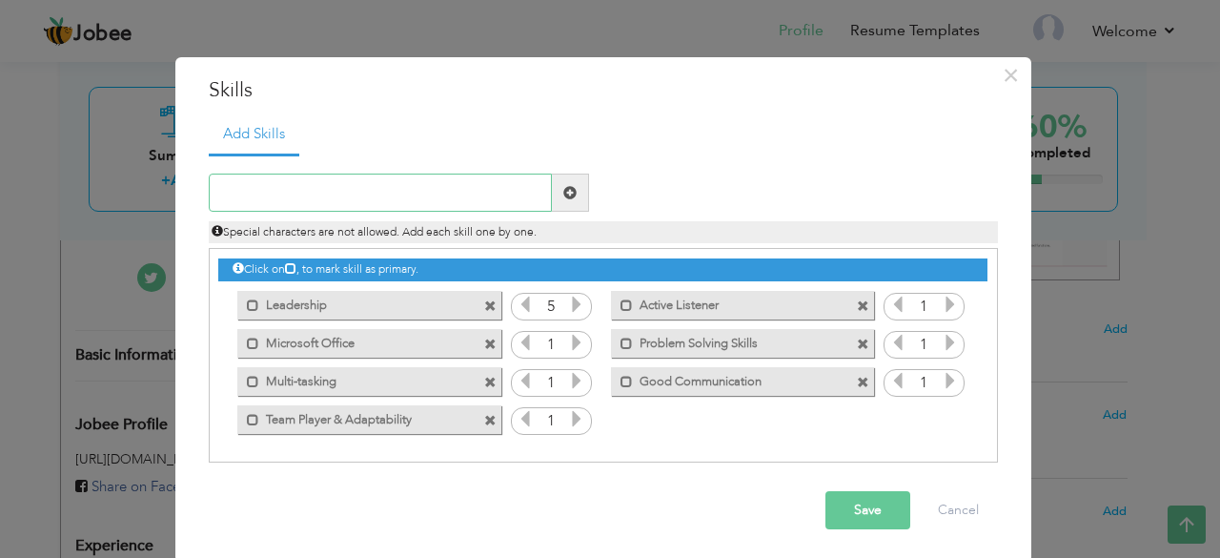
click at [419, 193] on input "text" at bounding box center [380, 193] width 343 height 38
type input "Customer Satisfaction"
click at [552, 186] on span at bounding box center [570, 193] width 37 height 38
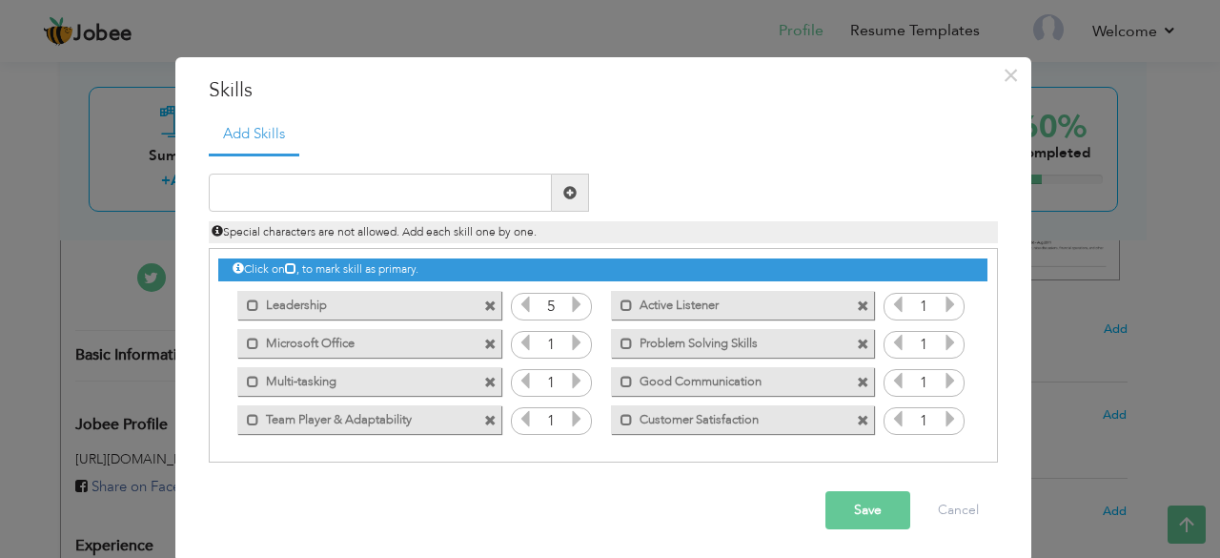
click at [942, 305] on icon at bounding box center [950, 304] width 17 height 17
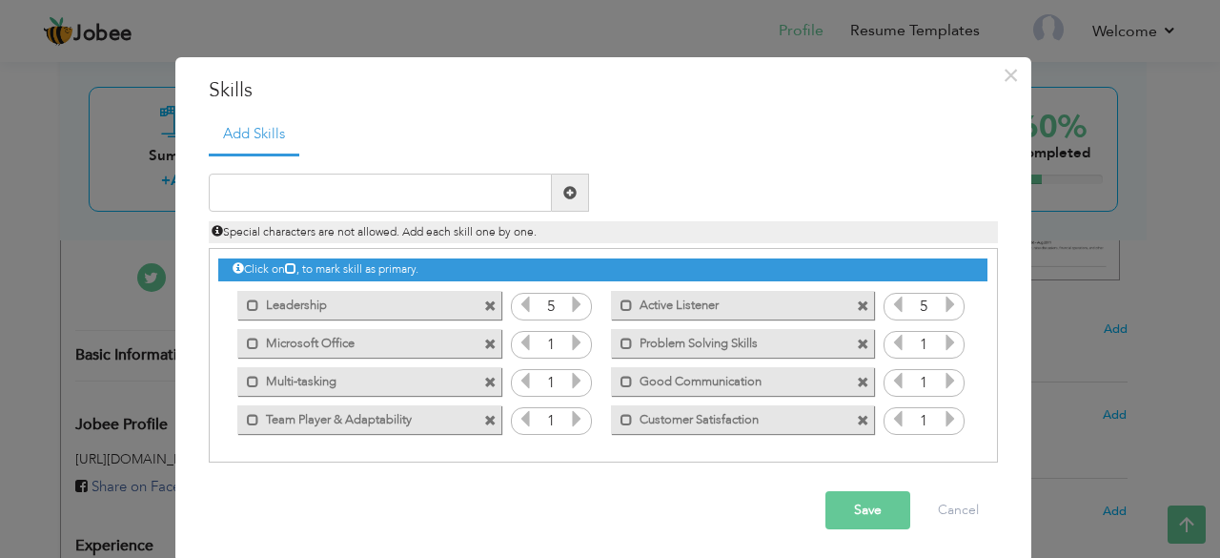
click at [932, 335] on input "1" at bounding box center [924, 345] width 35 height 27
click at [942, 340] on icon at bounding box center [950, 342] width 17 height 17
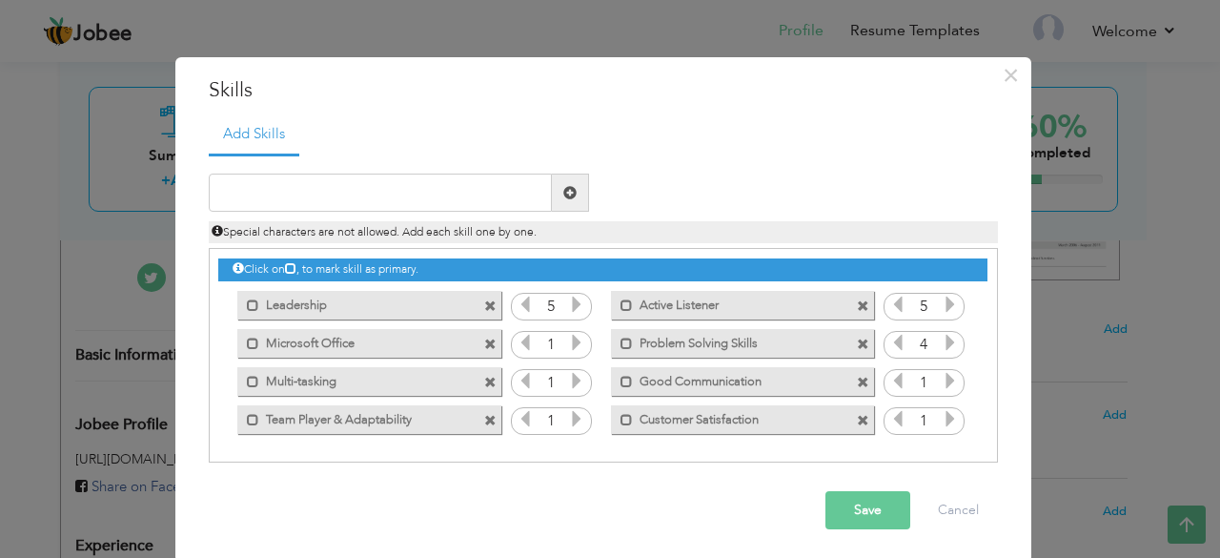
click at [942, 340] on icon at bounding box center [950, 342] width 17 height 17
click at [942, 383] on icon at bounding box center [950, 380] width 17 height 17
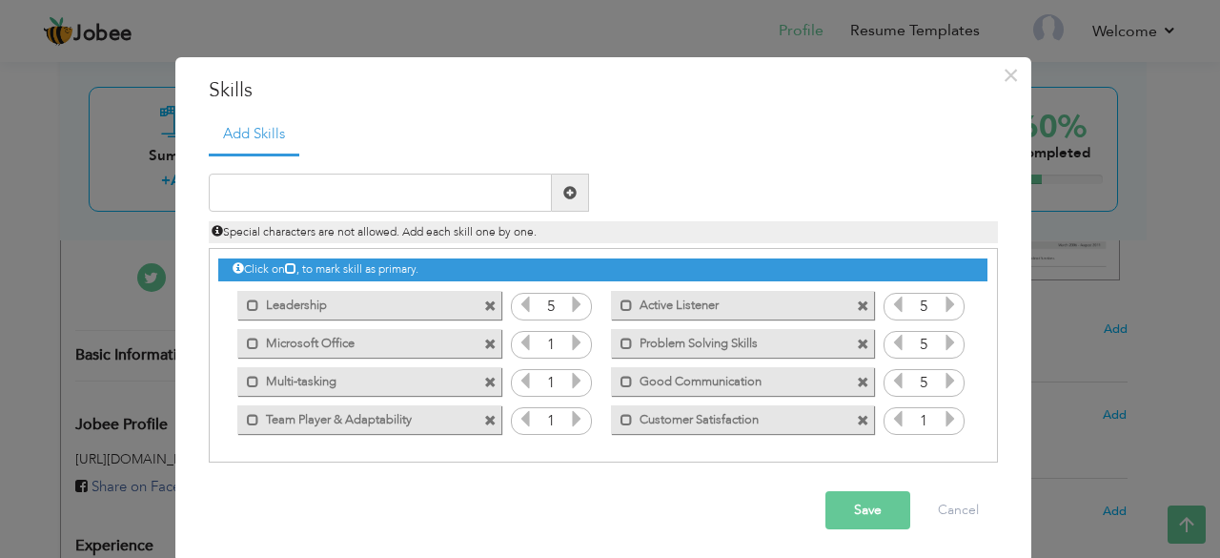
click at [943, 427] on icon at bounding box center [950, 418] width 17 height 17
click at [568, 338] on icon at bounding box center [576, 342] width 17 height 17
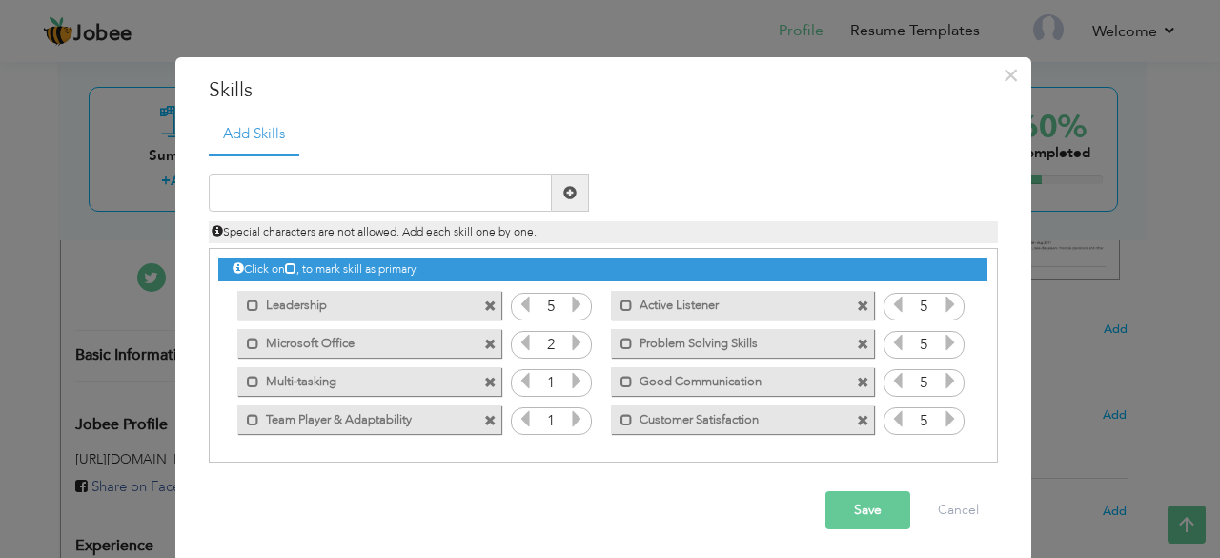
click at [568, 338] on icon at bounding box center [576, 342] width 17 height 17
click at [568, 371] on span at bounding box center [576, 383] width 17 height 25
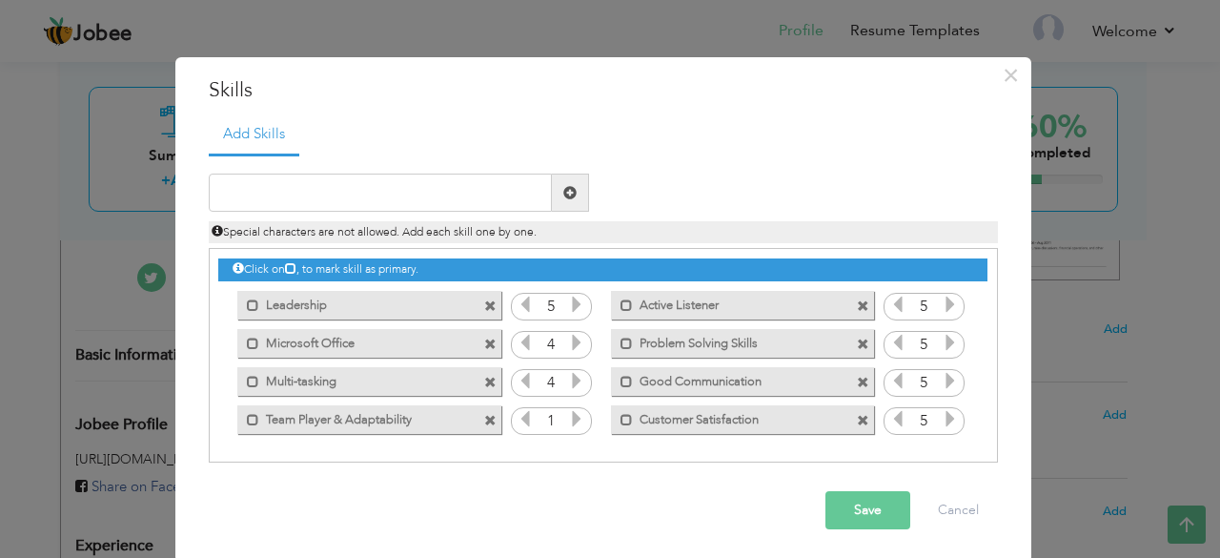
click at [568, 371] on span at bounding box center [576, 383] width 17 height 25
click at [568, 348] on icon at bounding box center [576, 342] width 17 height 17
click at [568, 411] on icon at bounding box center [576, 418] width 17 height 17
click at [568, 416] on icon at bounding box center [576, 418] width 17 height 17
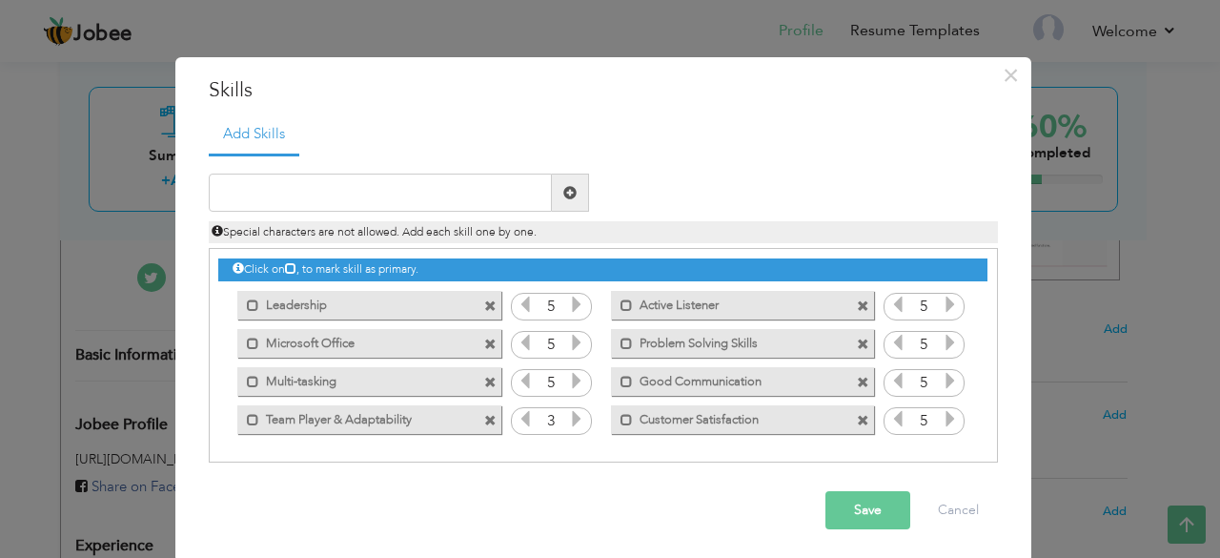
click at [568, 416] on icon at bounding box center [576, 418] width 17 height 17
click at [850, 516] on button "Save" at bounding box center [868, 510] width 85 height 38
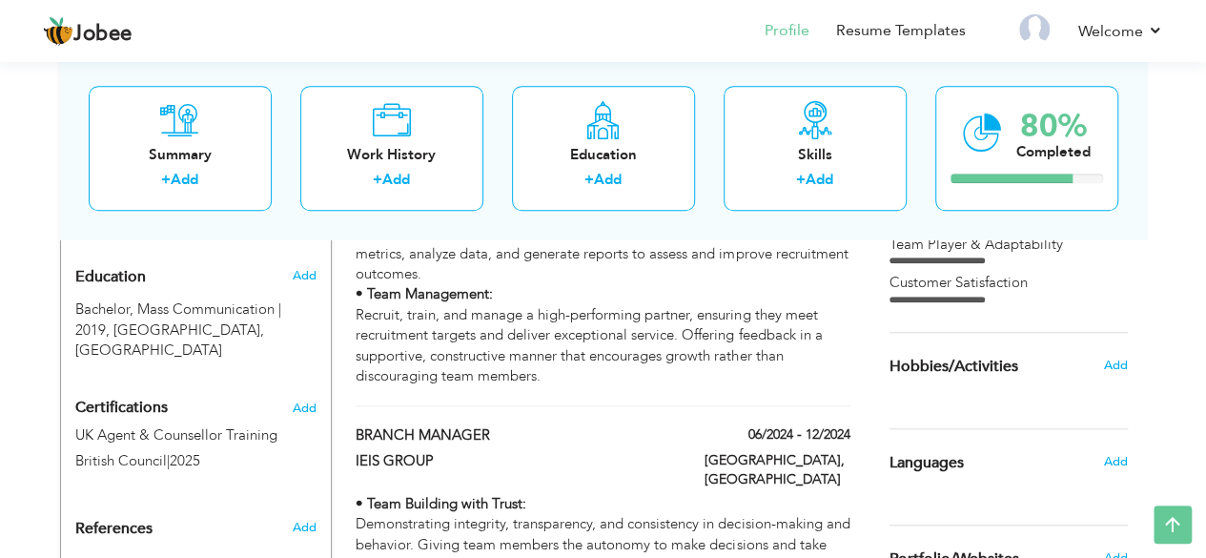
scroll to position [773, 0]
click at [1112, 369] on span "Add" at bounding box center [1114, 364] width 25 height 17
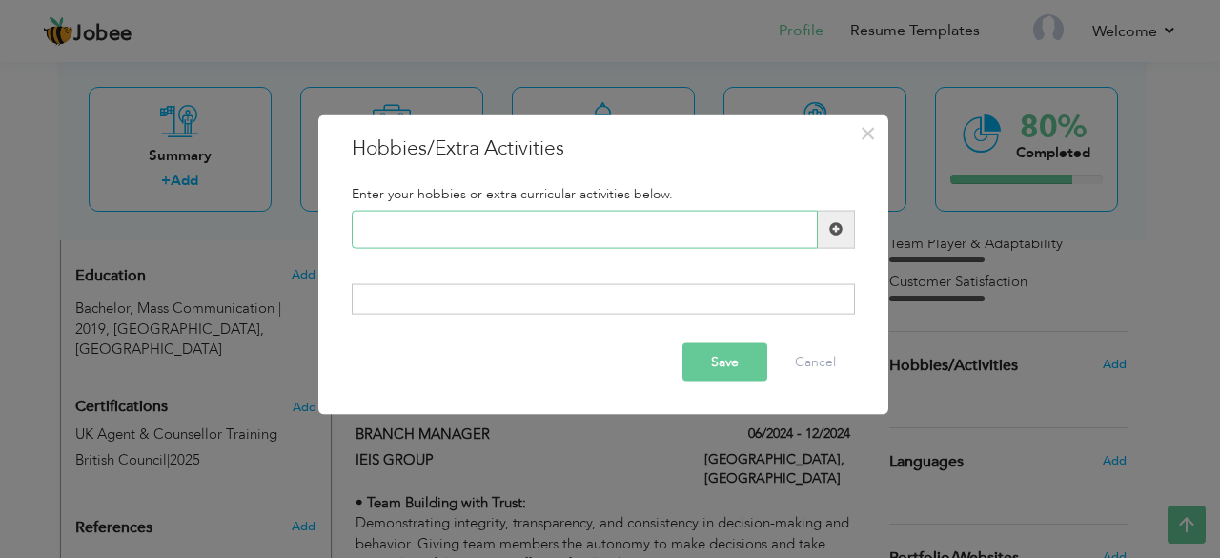
click at [615, 228] on input "text" at bounding box center [585, 229] width 466 height 38
type input "Playing Cricket"
click at [848, 220] on span at bounding box center [836, 229] width 37 height 38
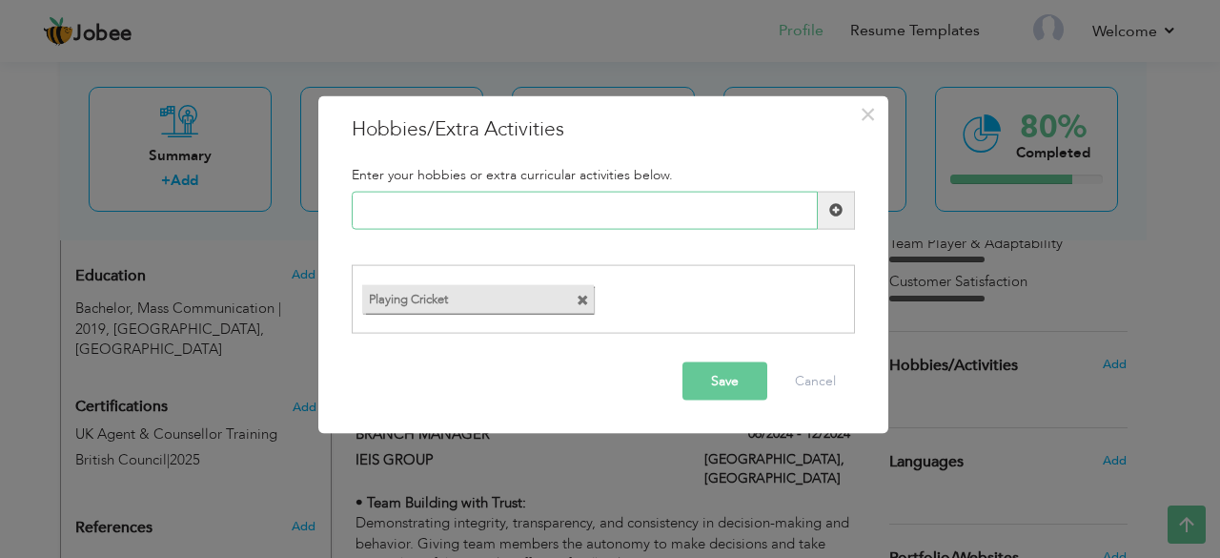
click at [683, 215] on input "text" at bounding box center [585, 210] width 466 height 38
type input "Mobile Games"
click at [837, 209] on span at bounding box center [835, 209] width 13 height 13
click at [722, 210] on input "text" at bounding box center [585, 210] width 466 height 38
type input "n"
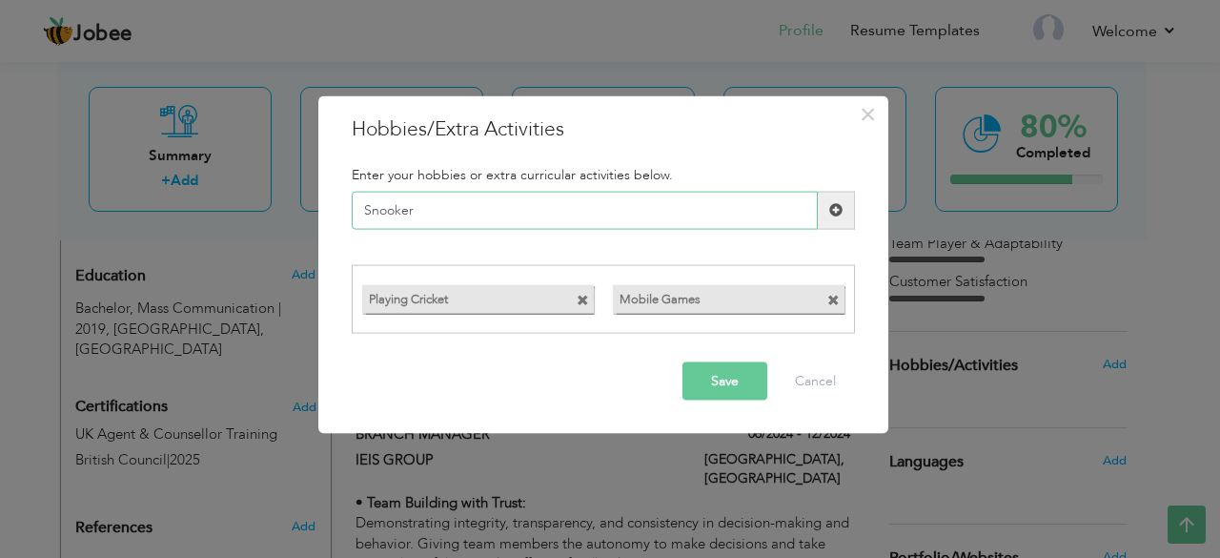
type input "Snooker"
click at [829, 207] on span at bounding box center [836, 210] width 37 height 38
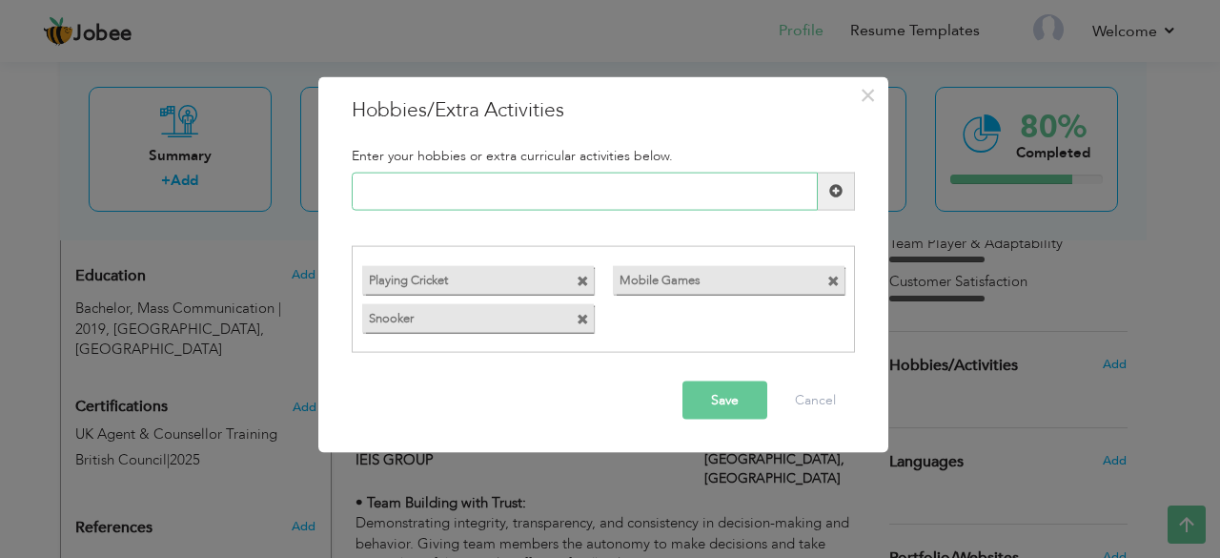
click at [745, 195] on input "text" at bounding box center [585, 191] width 466 height 38
type input "Movies"
click at [838, 189] on span at bounding box center [835, 190] width 13 height 13
click at [793, 199] on input "text" at bounding box center [585, 191] width 466 height 38
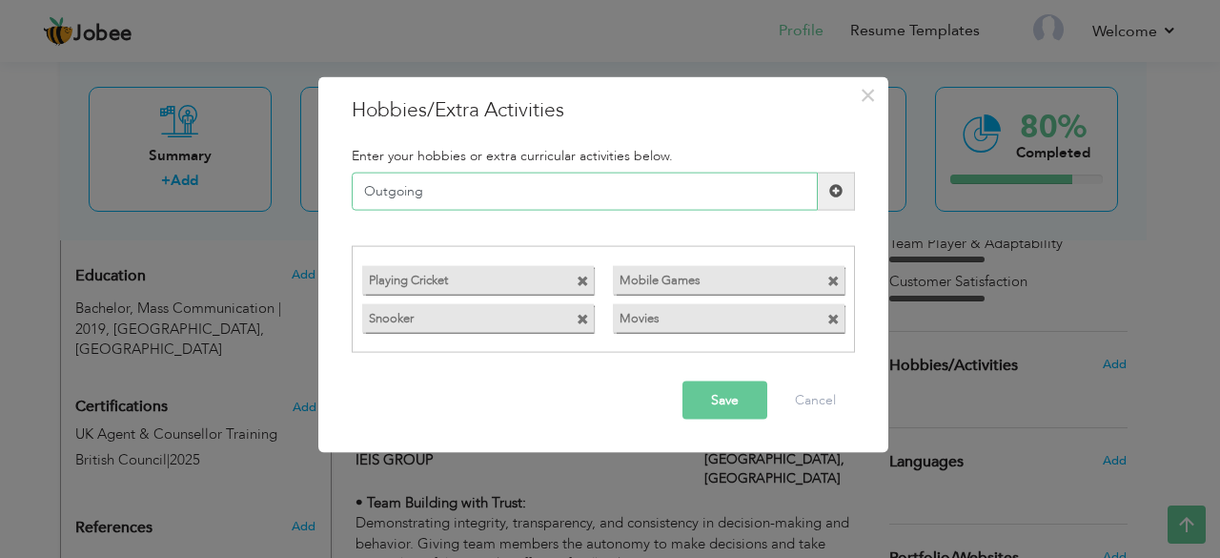
type input "Outgoing"
click at [847, 186] on span at bounding box center [836, 191] width 37 height 38
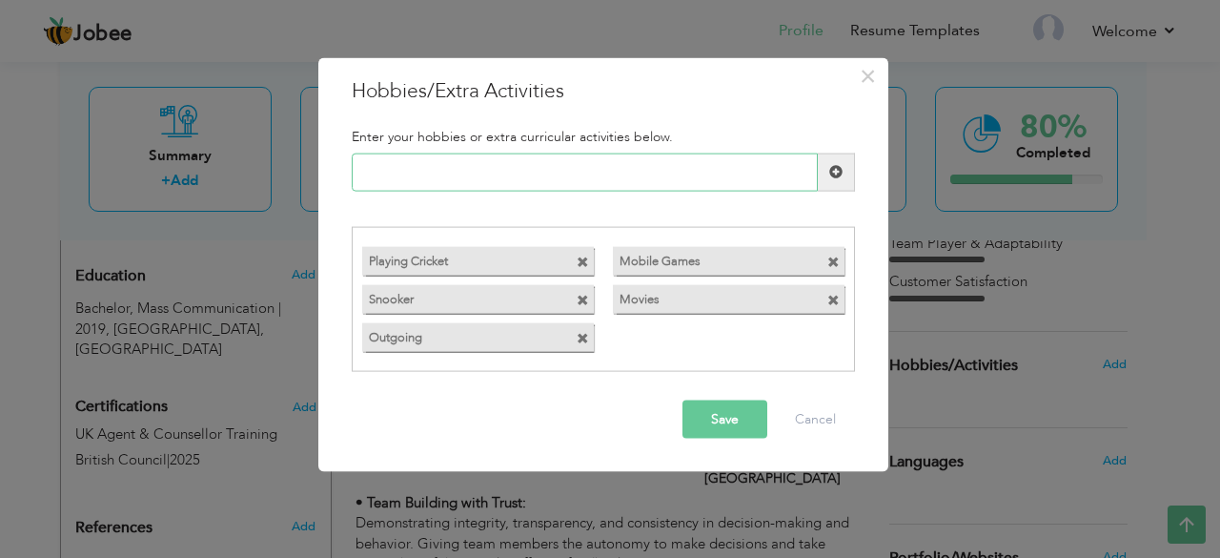
click at [790, 176] on input "text" at bounding box center [585, 172] width 466 height 38
type input "Social Media"
click at [824, 168] on span at bounding box center [836, 172] width 37 height 38
click at [802, 168] on input "text" at bounding box center [585, 172] width 466 height 38
type input "R"
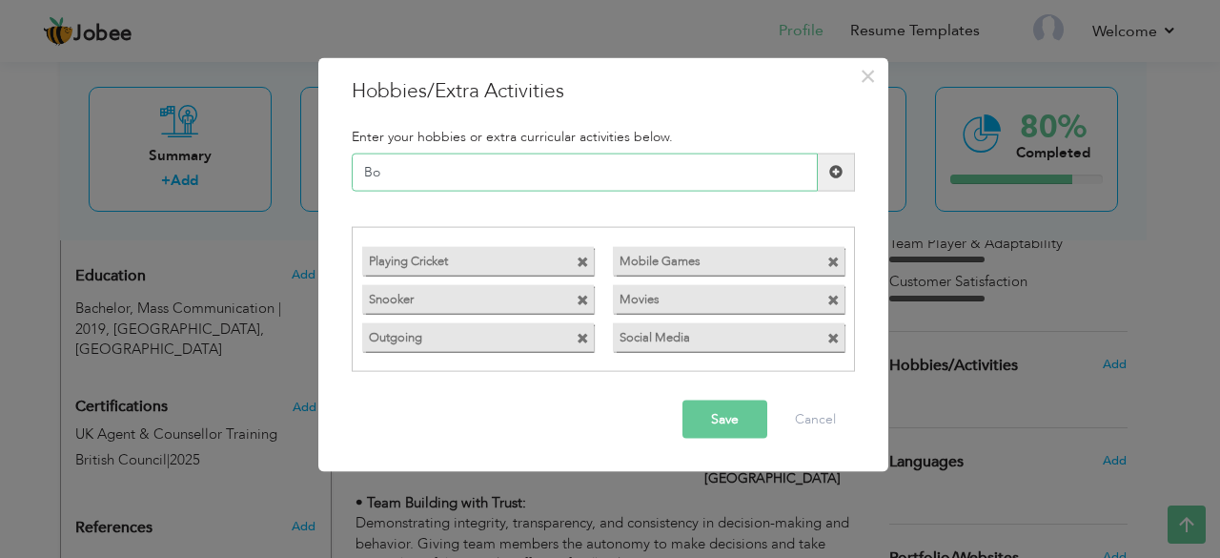
type input "B"
click at [729, 428] on button "Save" at bounding box center [725, 419] width 85 height 38
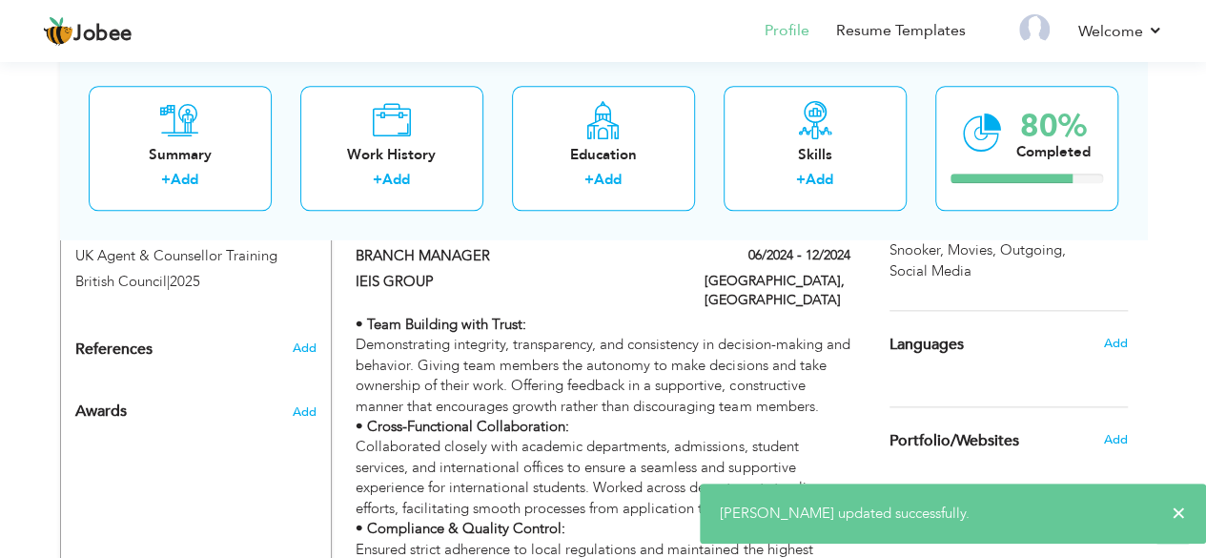
scroll to position [952, 0]
click at [1113, 340] on span "Add" at bounding box center [1114, 342] width 25 height 17
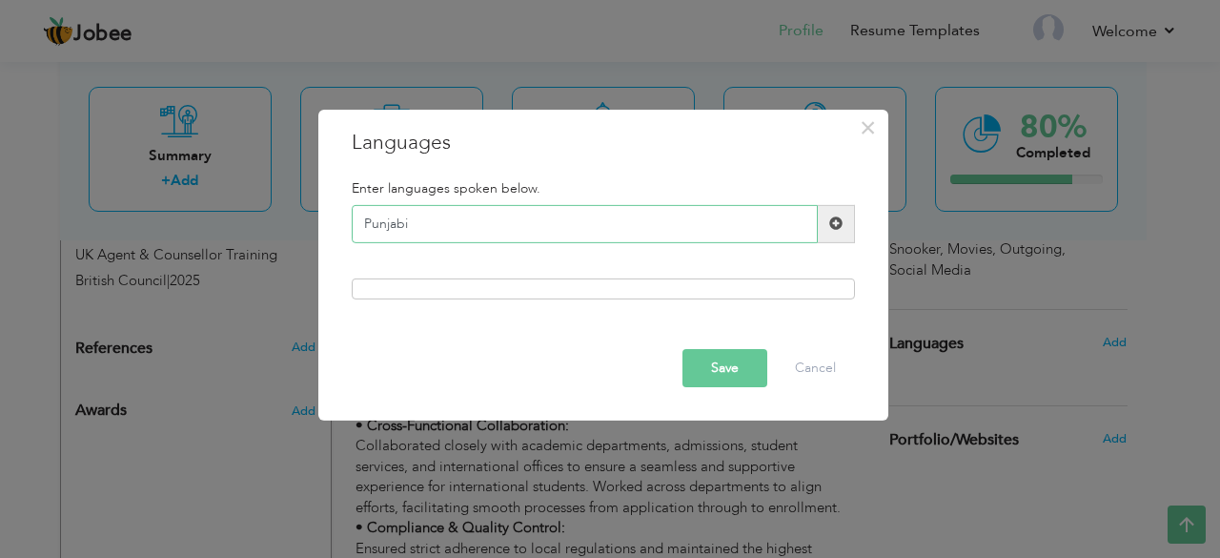
type input "Punjabi"
click at [847, 216] on span at bounding box center [836, 224] width 37 height 38
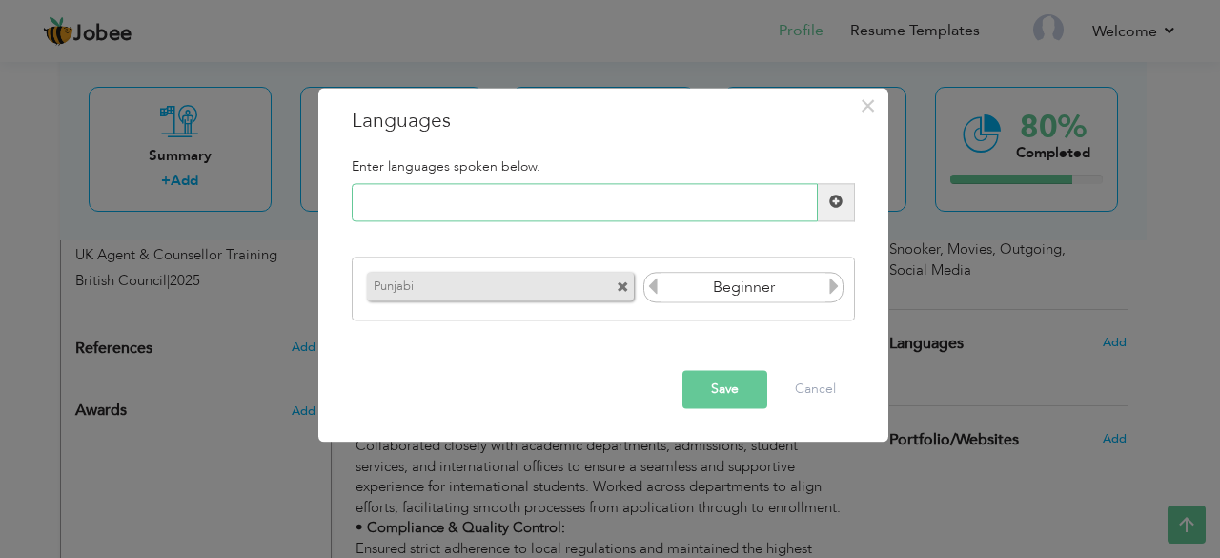
click at [717, 204] on input "text" at bounding box center [585, 202] width 466 height 38
type input "Urdu"
click at [825, 197] on span at bounding box center [836, 202] width 37 height 38
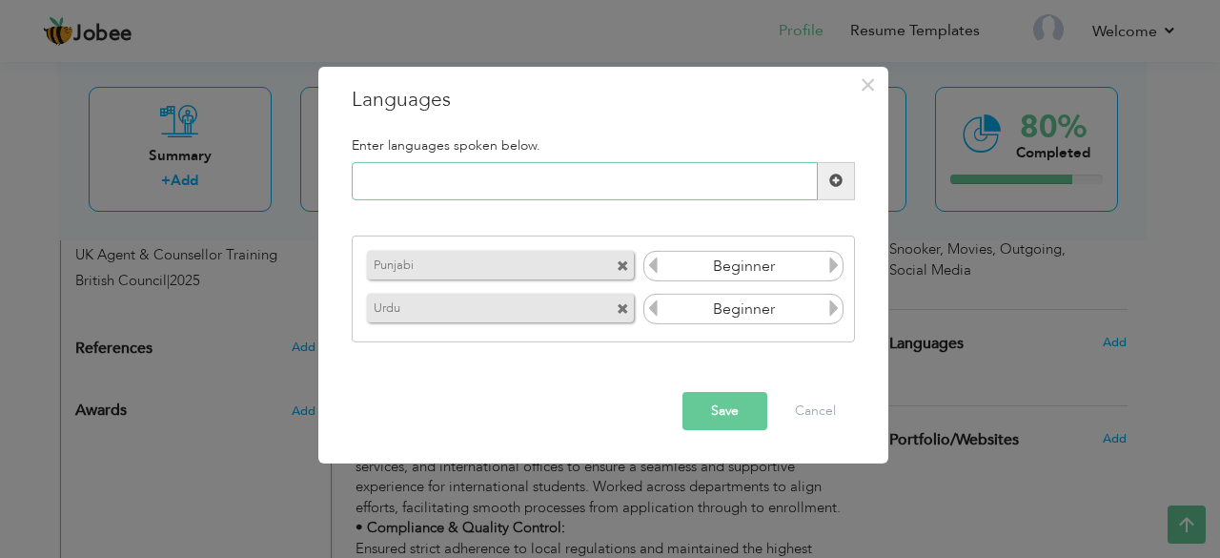
click at [786, 193] on input "text" at bounding box center [585, 181] width 466 height 38
type input "English"
click at [847, 167] on span at bounding box center [836, 181] width 37 height 38
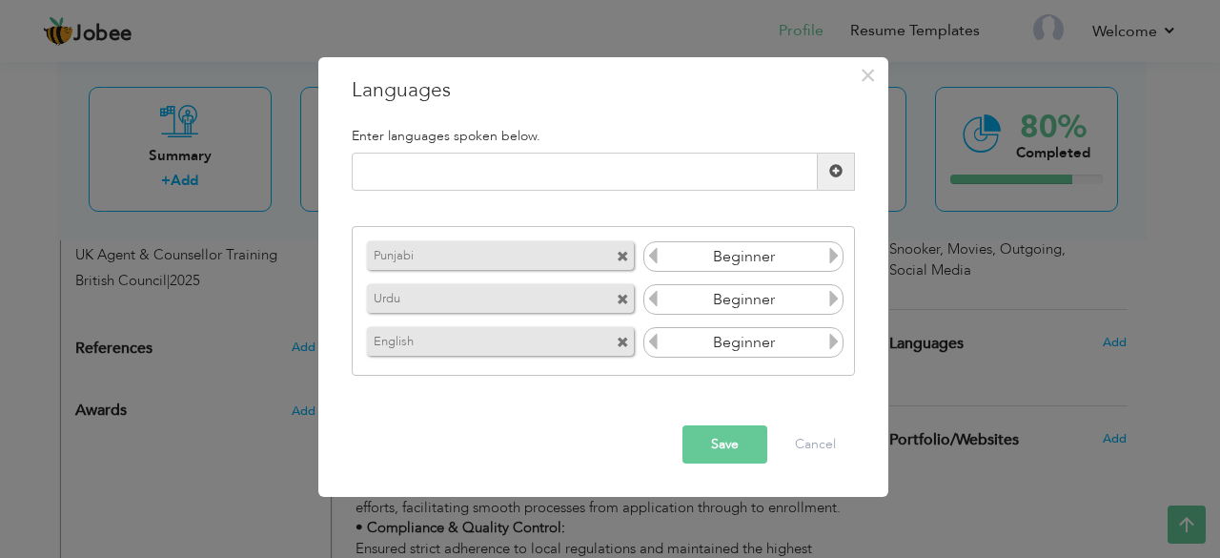
click at [834, 247] on icon at bounding box center [834, 255] width 17 height 17
click at [832, 294] on icon at bounding box center [834, 298] width 17 height 17
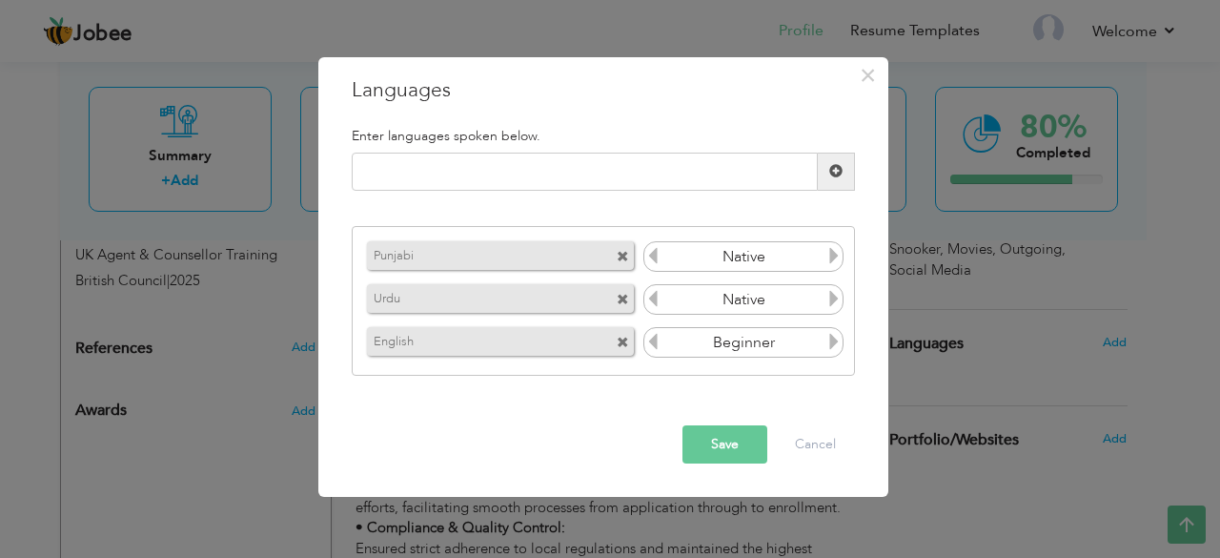
click at [832, 294] on icon at bounding box center [834, 298] width 17 height 17
click at [833, 341] on icon at bounding box center [834, 341] width 17 height 17
click at [657, 342] on icon at bounding box center [652, 341] width 17 height 17
click at [721, 430] on button "Save" at bounding box center [725, 444] width 85 height 38
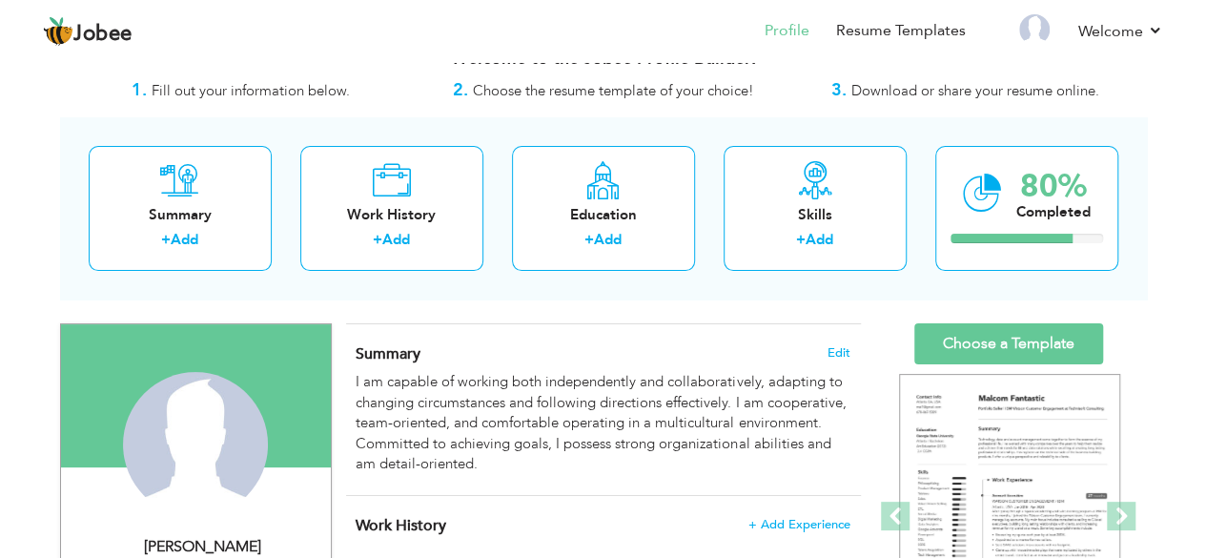
scroll to position [0, 0]
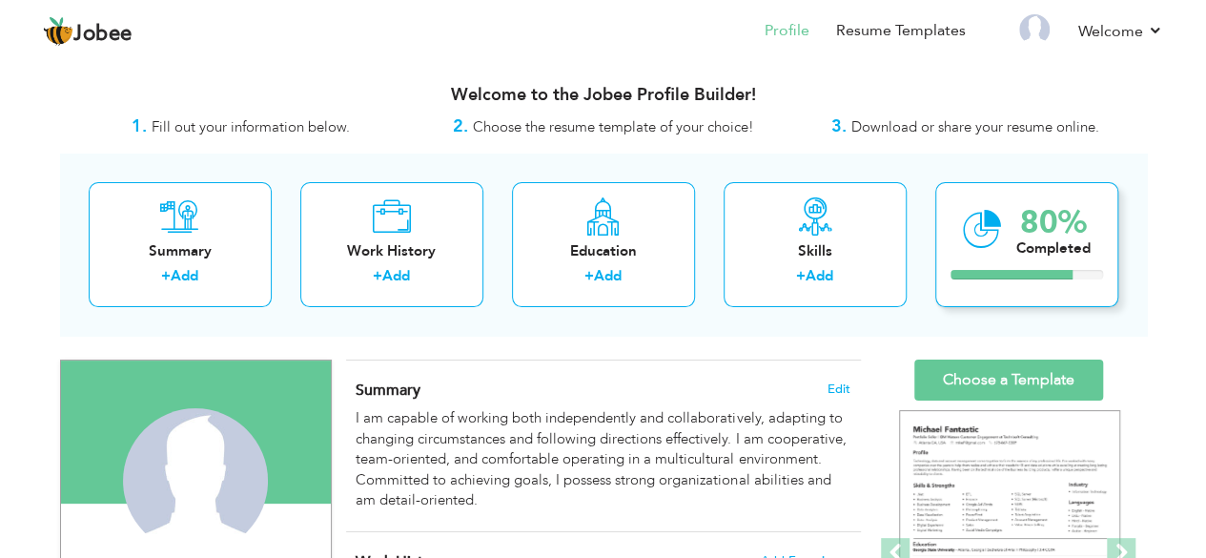
click at [995, 287] on div "80% Completed" at bounding box center [1026, 244] width 183 height 125
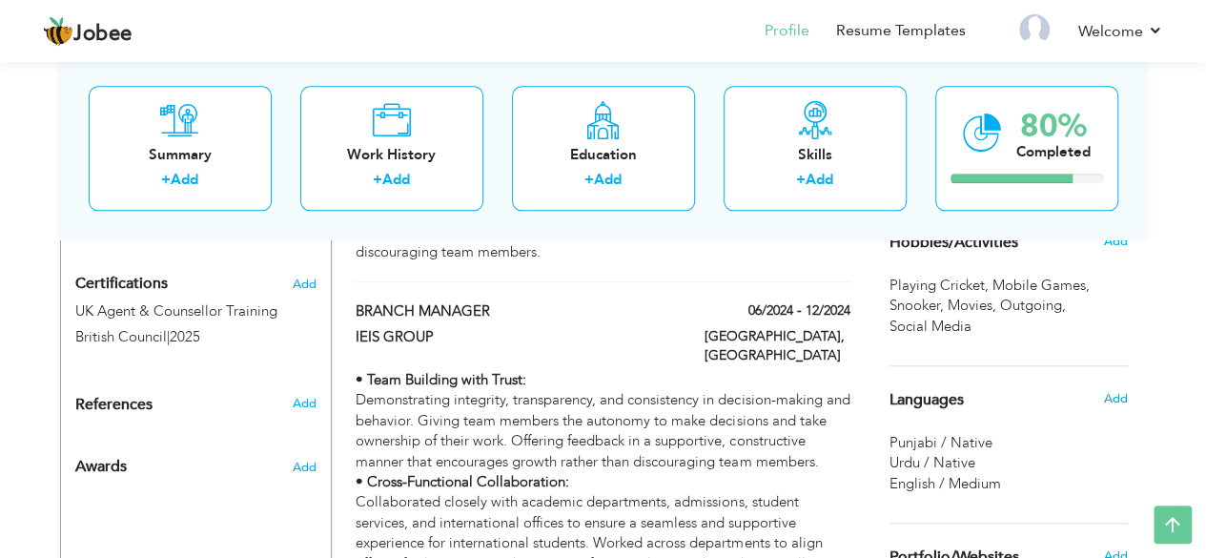
scroll to position [904, 0]
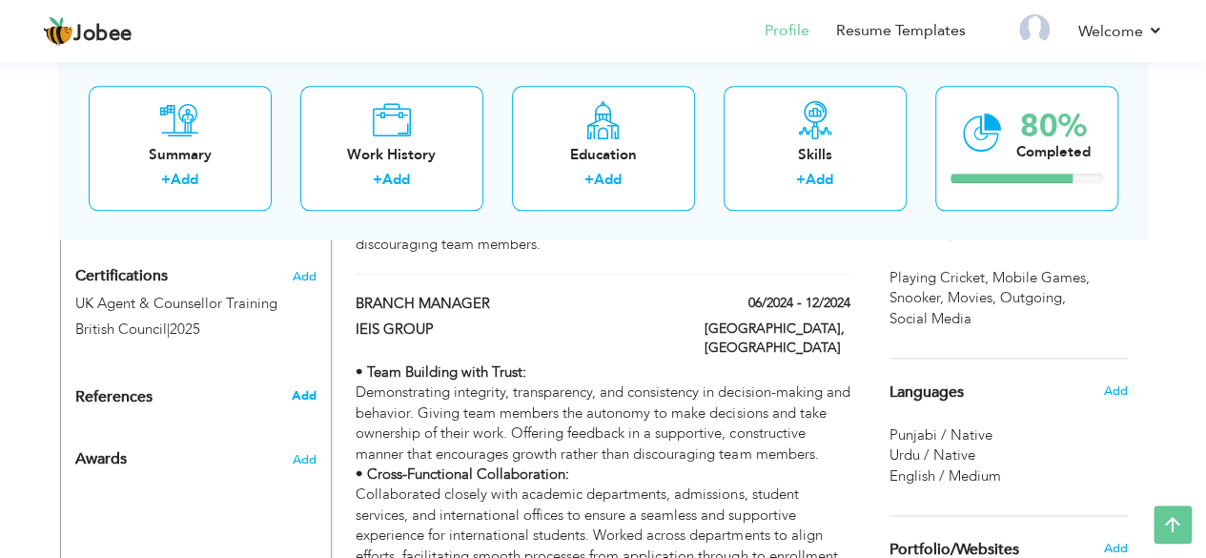
click at [296, 387] on span "Add" at bounding box center [303, 395] width 25 height 17
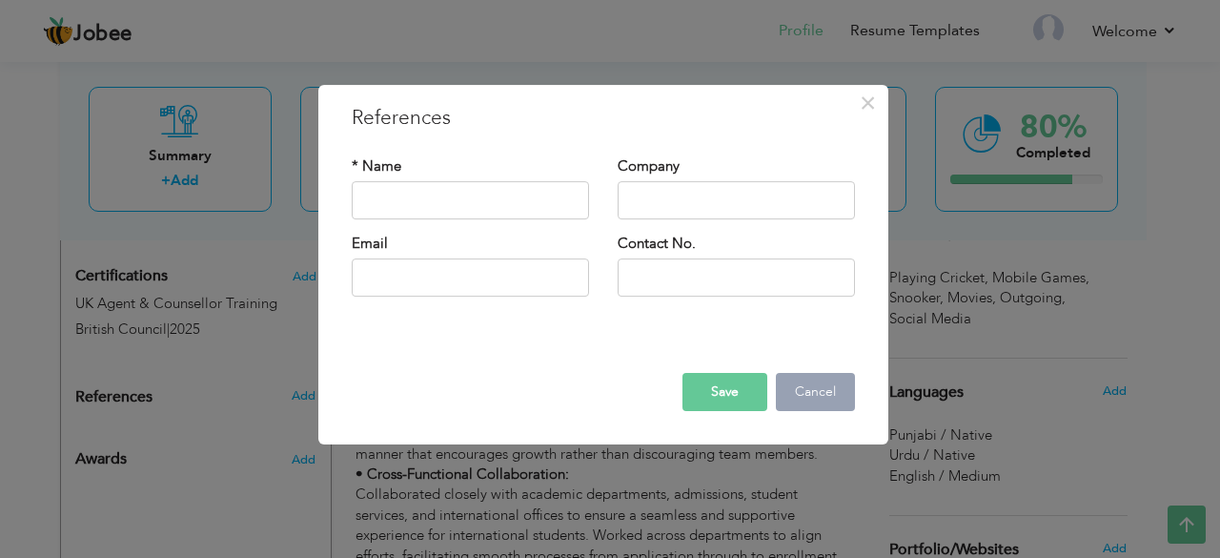
click at [797, 392] on button "Cancel" at bounding box center [815, 392] width 79 height 38
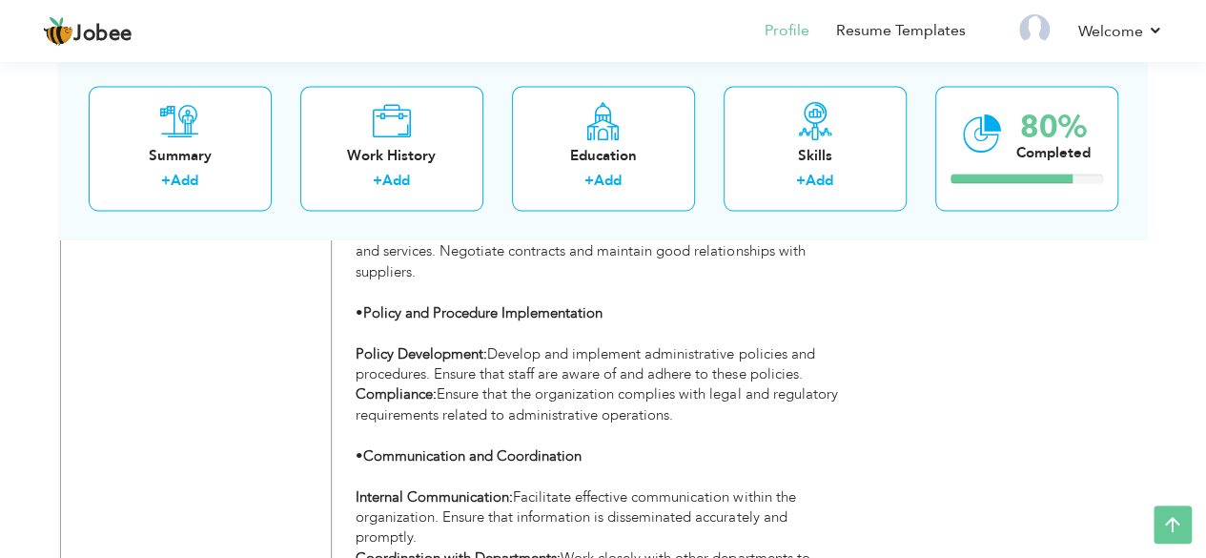
scroll to position [5395, 0]
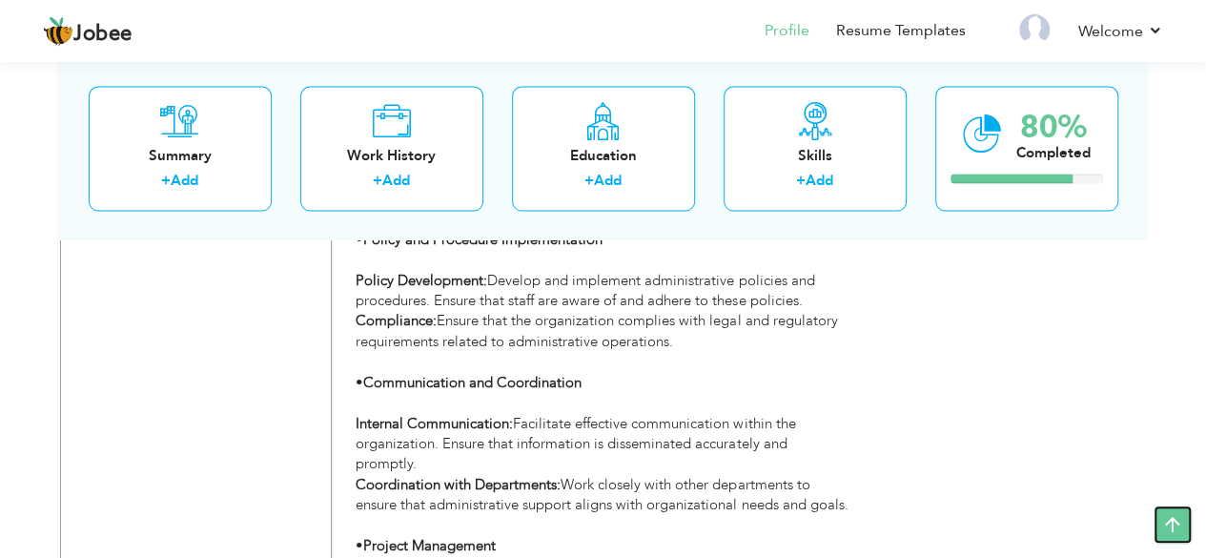
click at [1165, 527] on icon at bounding box center [1172, 524] width 38 height 38
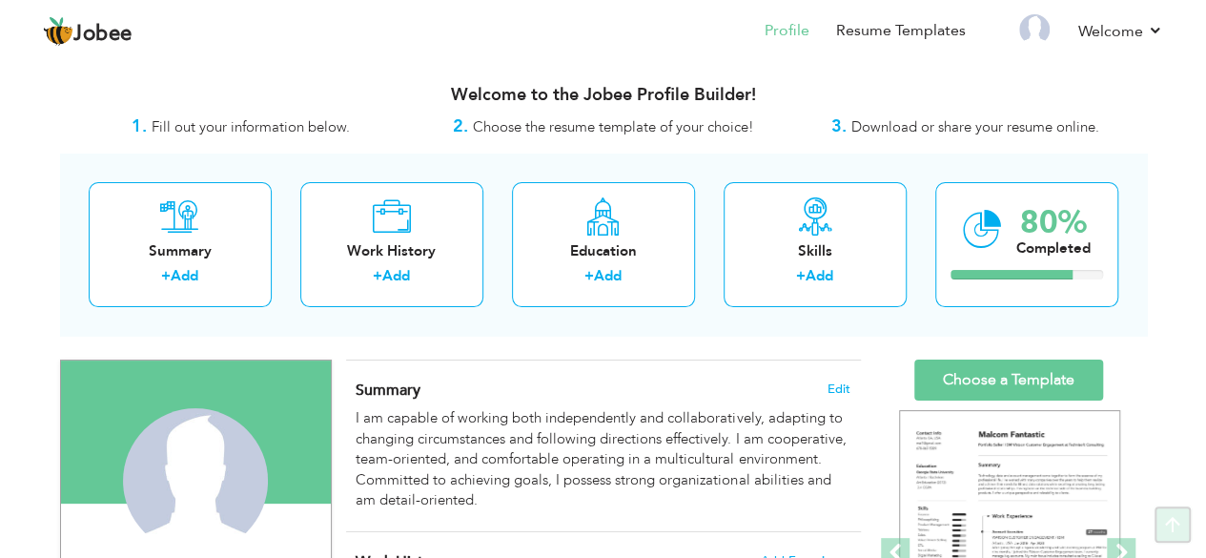
scroll to position [0, 0]
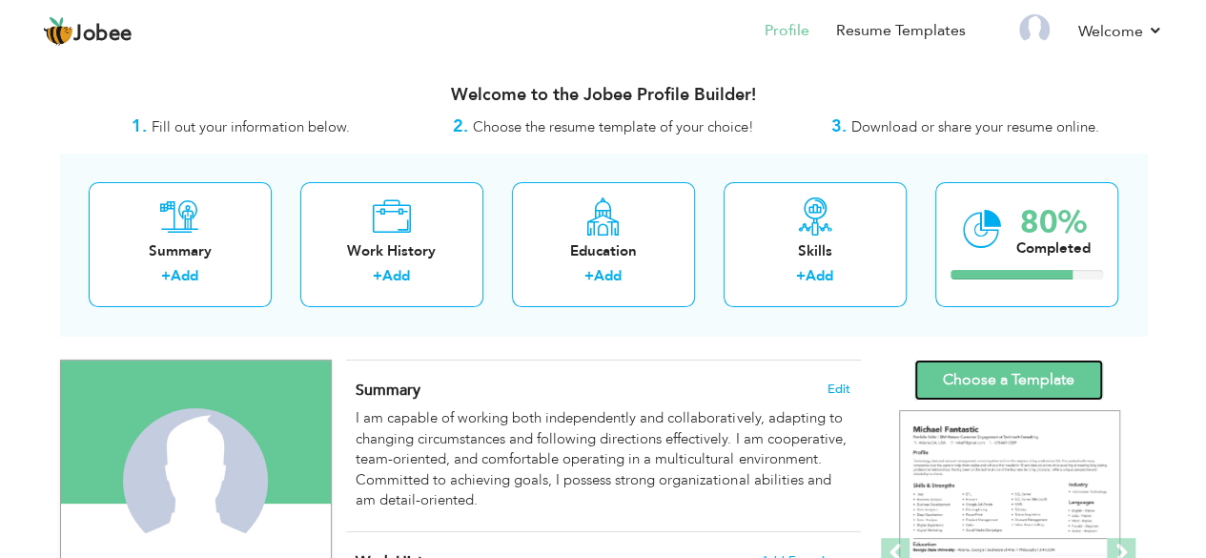
click at [1021, 363] on link "Choose a Template" at bounding box center [1008, 379] width 189 height 41
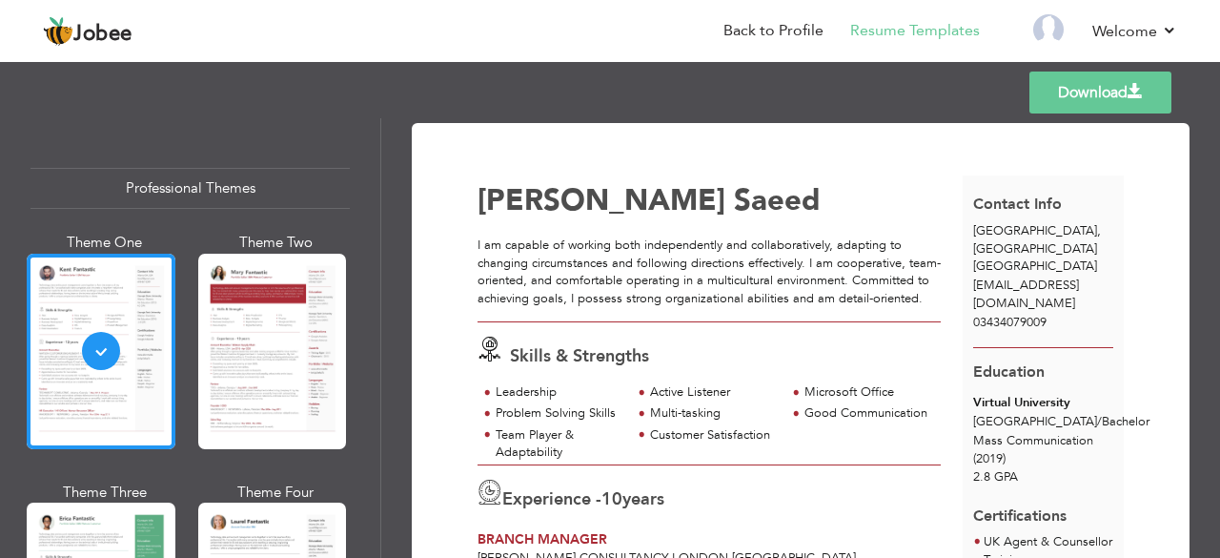
scroll to position [92, 0]
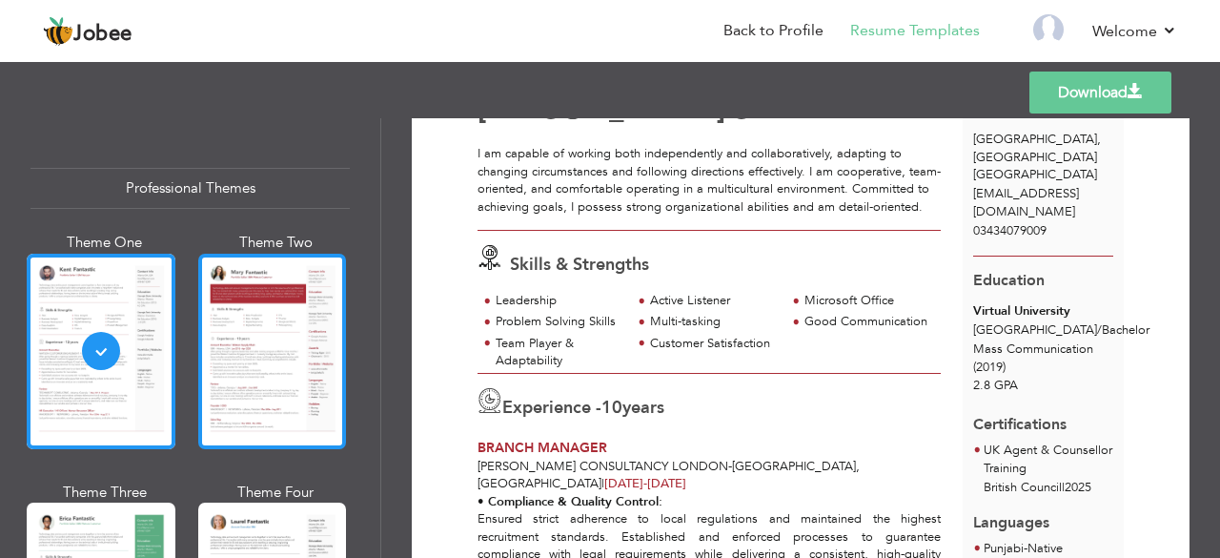
click at [265, 324] on div at bounding box center [272, 351] width 149 height 195
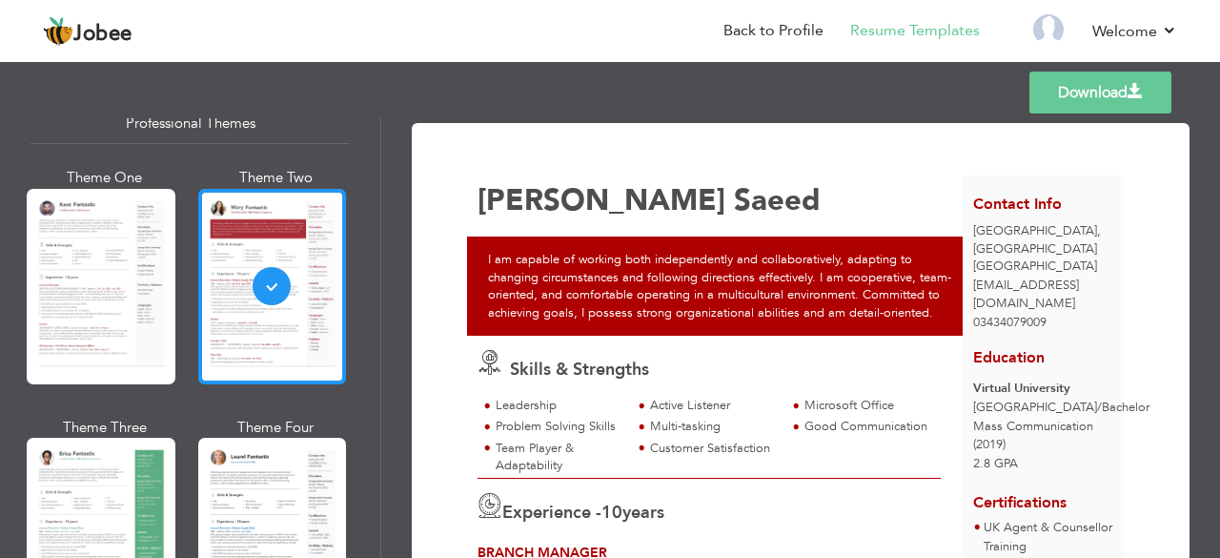
scroll to position [80, 0]
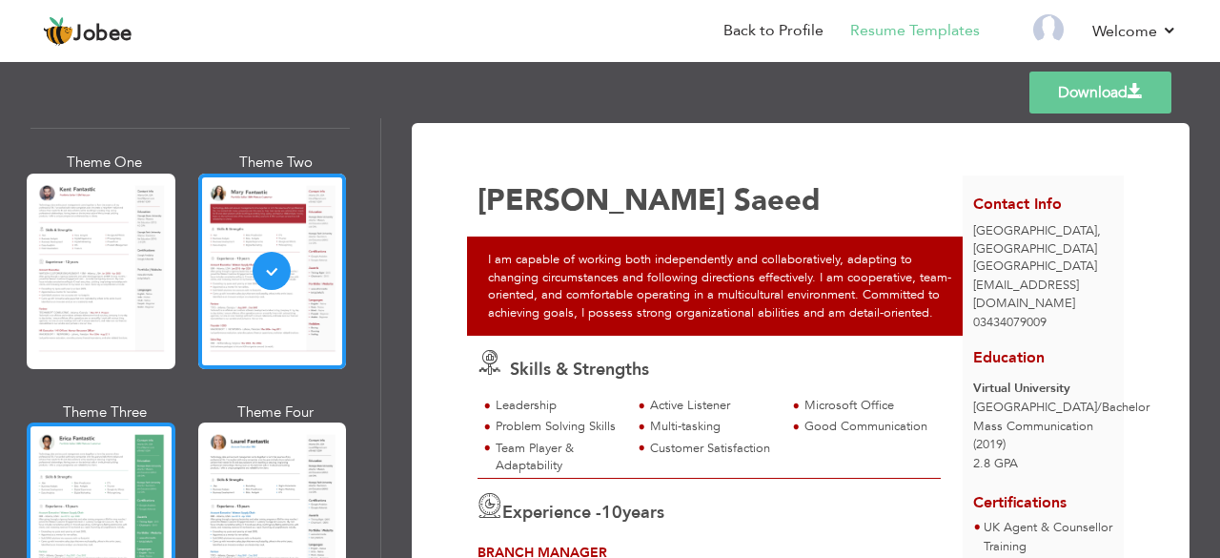
click at [116, 457] on div at bounding box center [101, 519] width 149 height 195
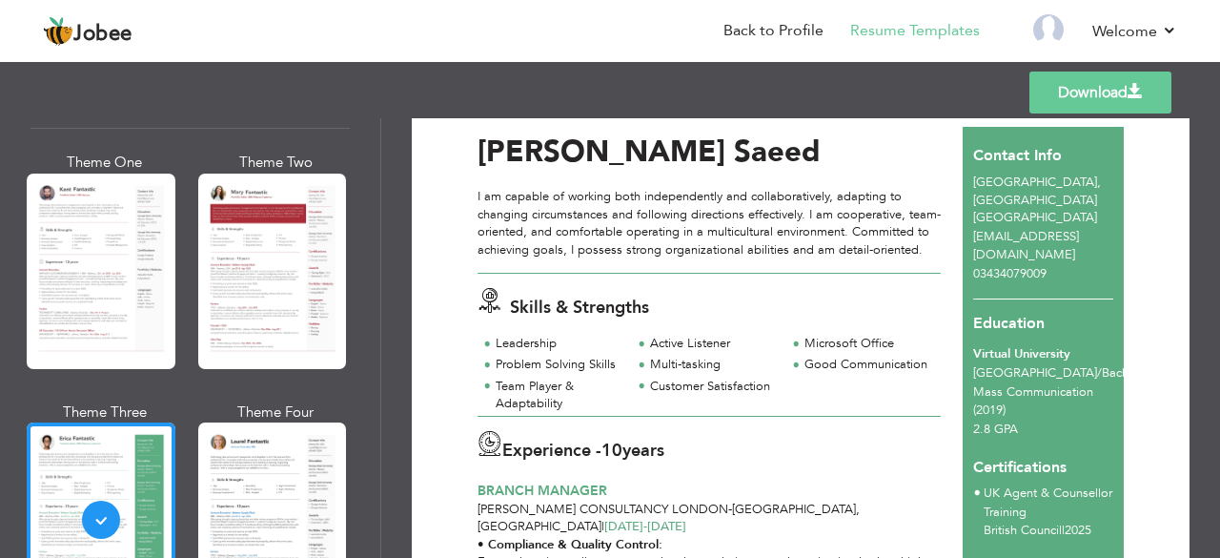
scroll to position [0, 0]
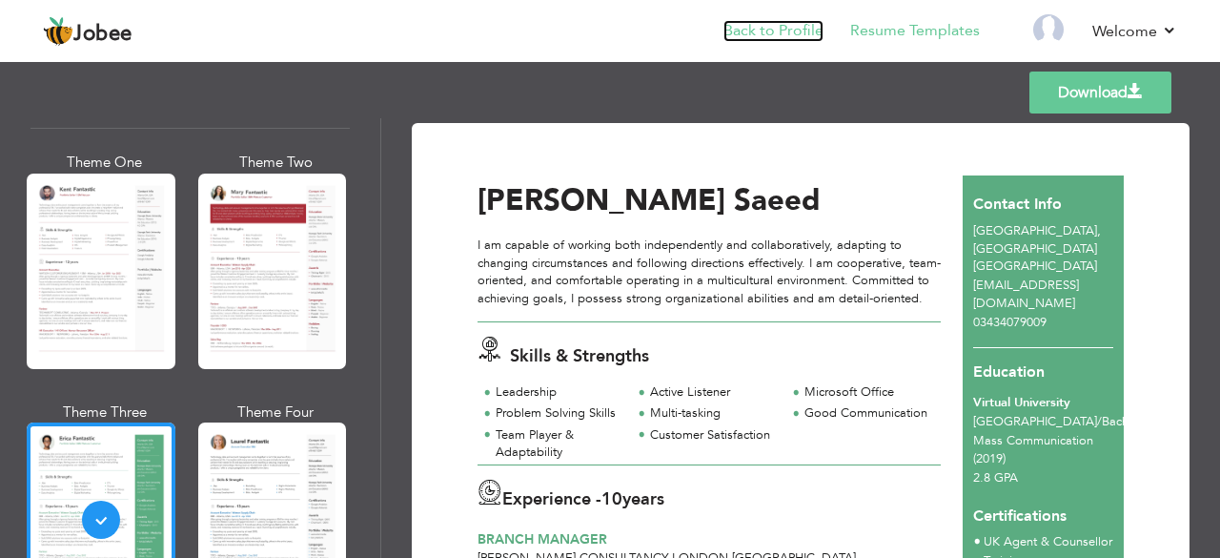
click at [816, 22] on link "Back to Profile" at bounding box center [774, 31] width 100 height 22
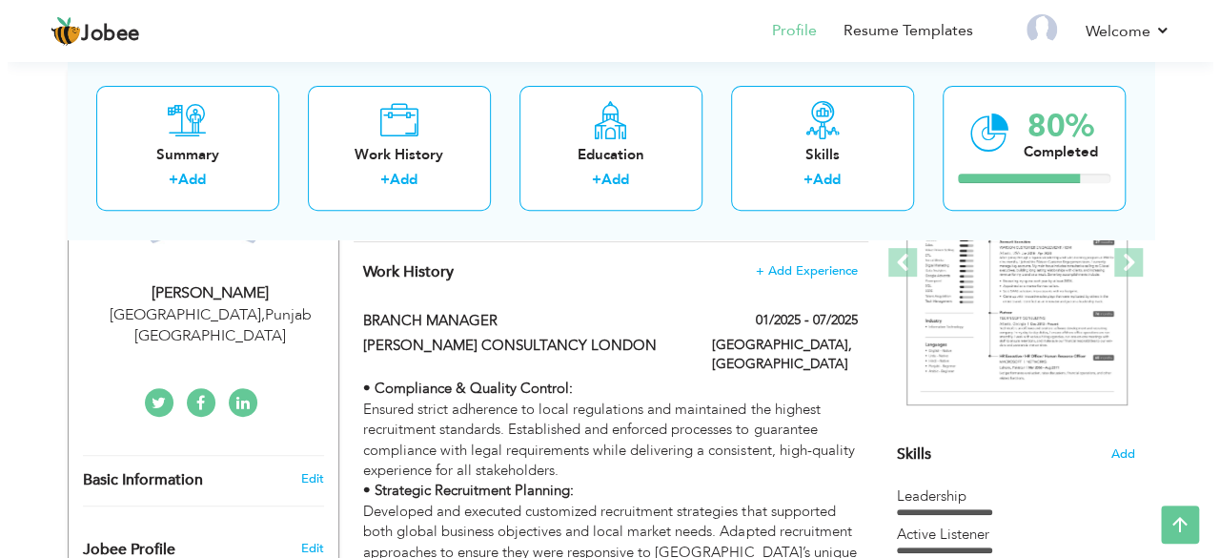
scroll to position [298, 0]
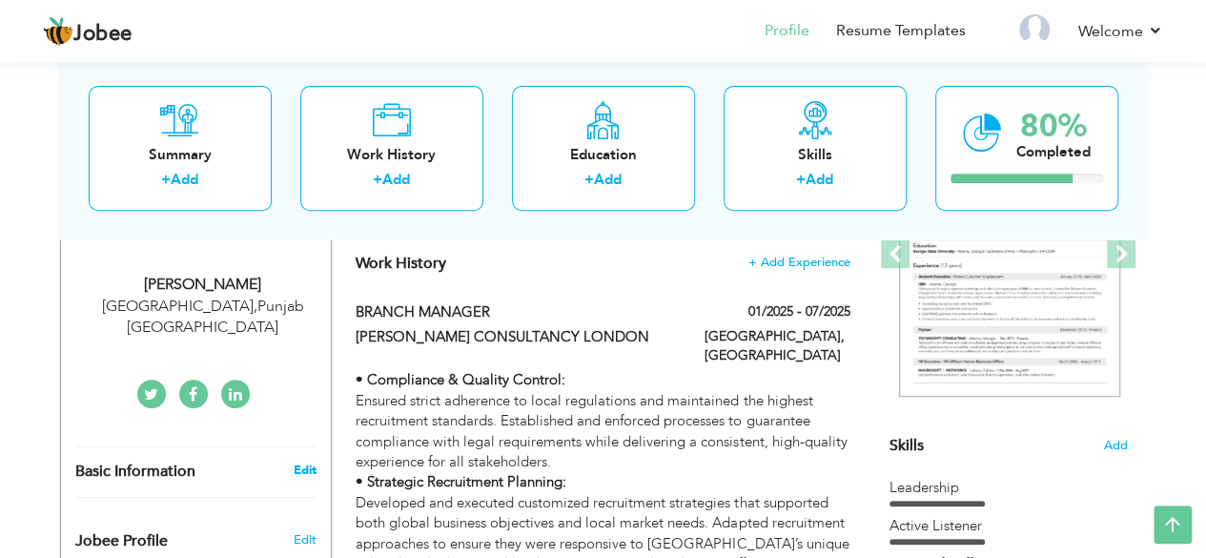
click at [303, 461] on link "Edit" at bounding box center [304, 469] width 23 height 17
type input "[PERSON_NAME]"
type input "Saeed"
type input "03434079009"
select select "number:166"
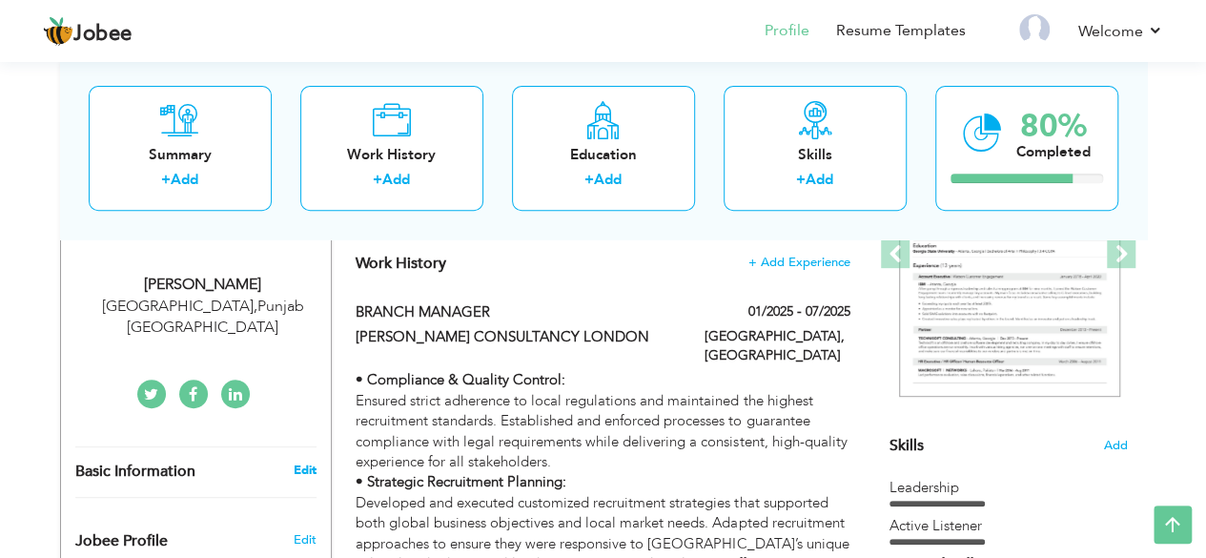
type input "[GEOGRAPHIC_DATA]"
select select "number:12"
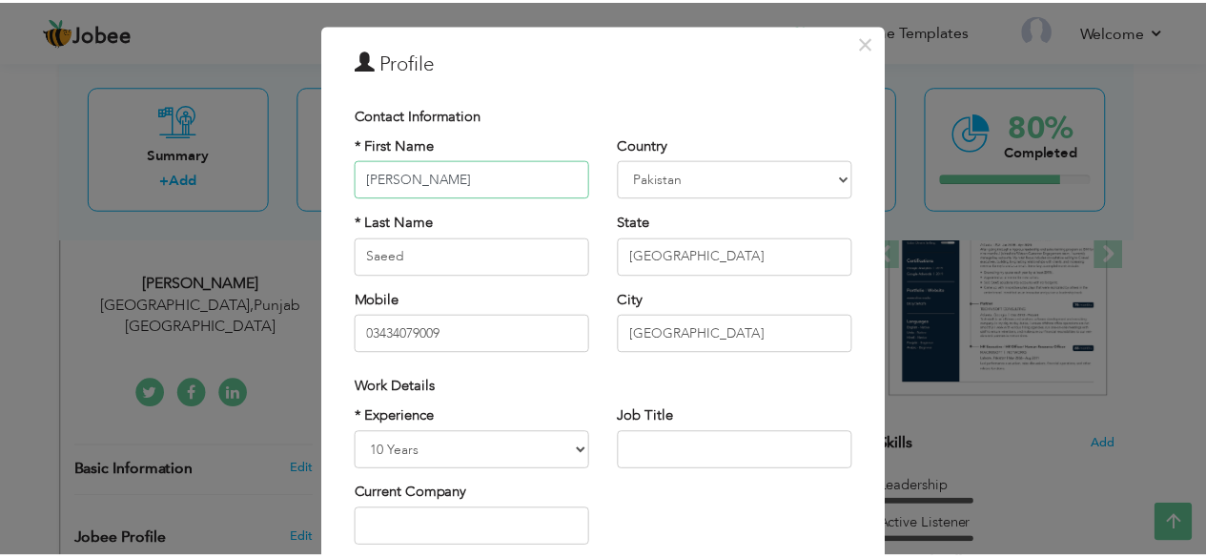
scroll to position [0, 0]
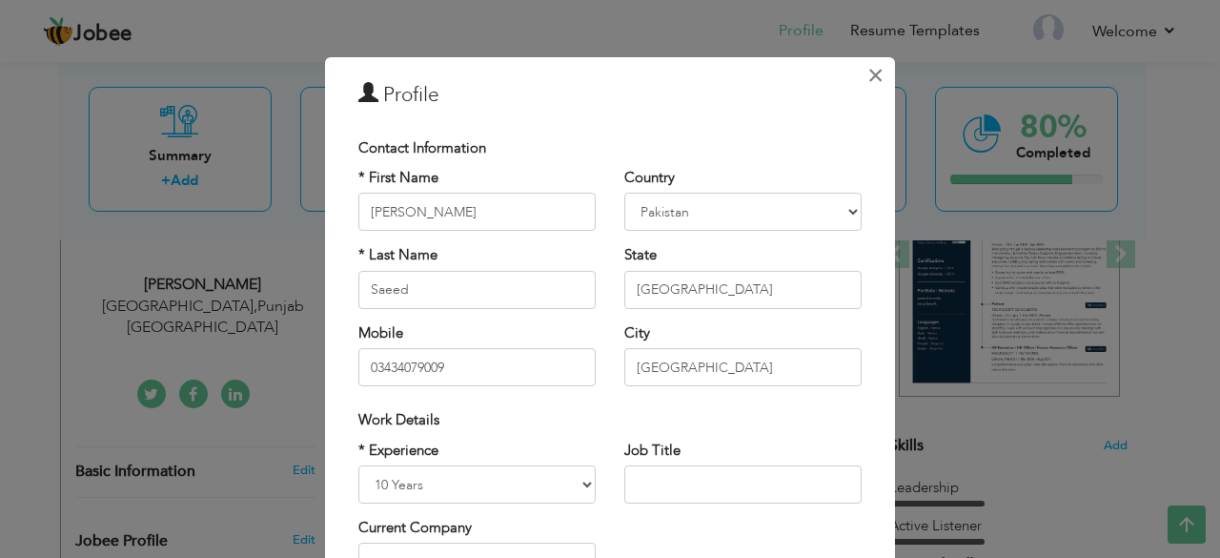
click at [873, 71] on span "×" at bounding box center [876, 75] width 16 height 34
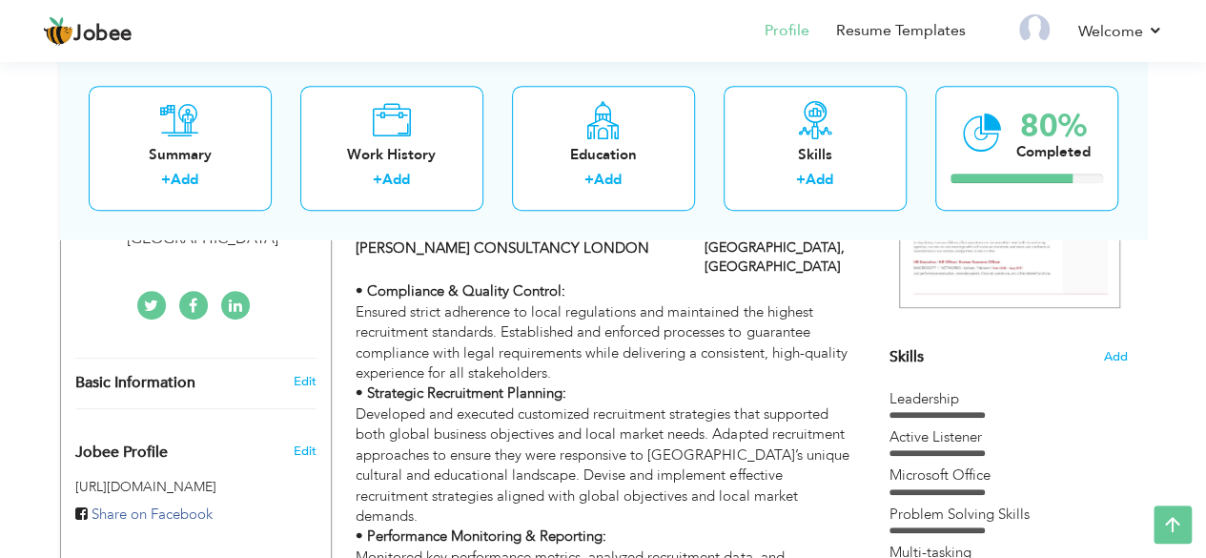
scroll to position [395, 0]
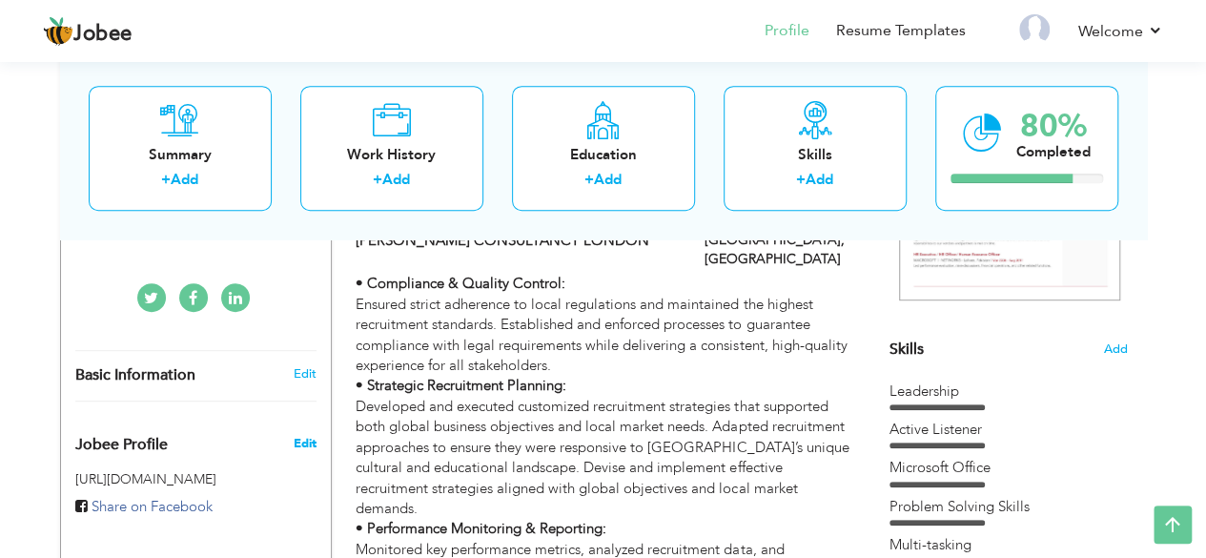
click at [296, 435] on span "Edit" at bounding box center [304, 443] width 23 height 17
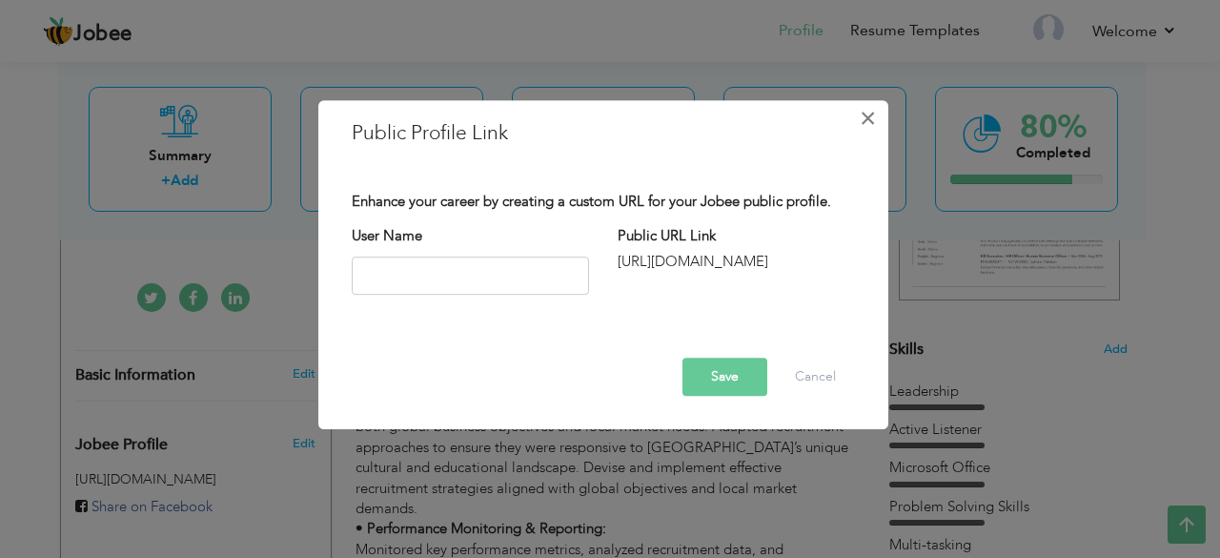
click at [869, 126] on span "×" at bounding box center [868, 118] width 16 height 34
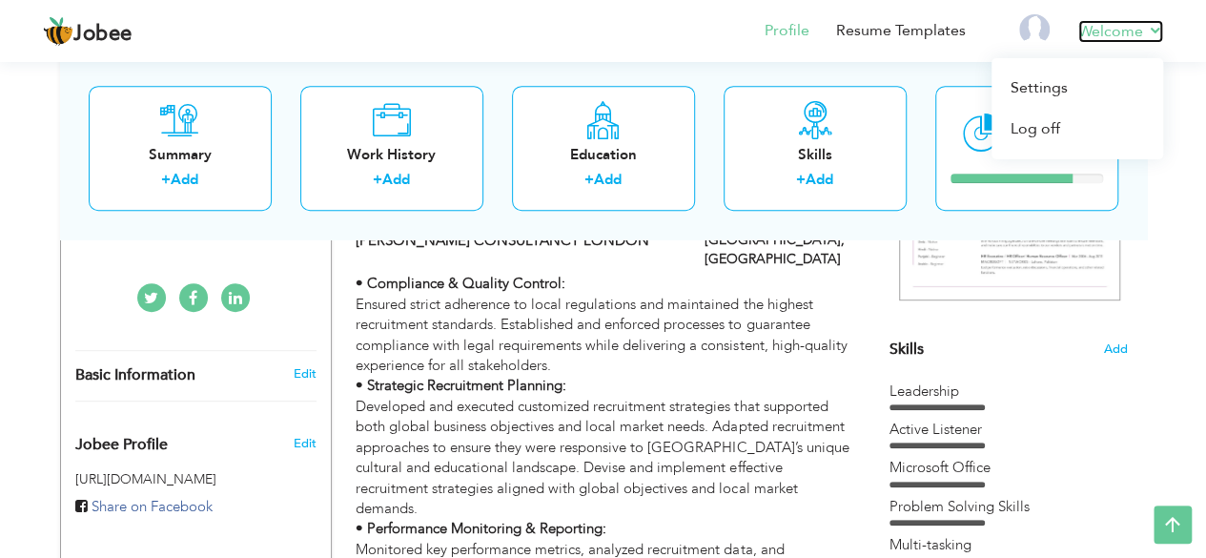
click at [1140, 33] on link "Welcome" at bounding box center [1120, 31] width 85 height 23
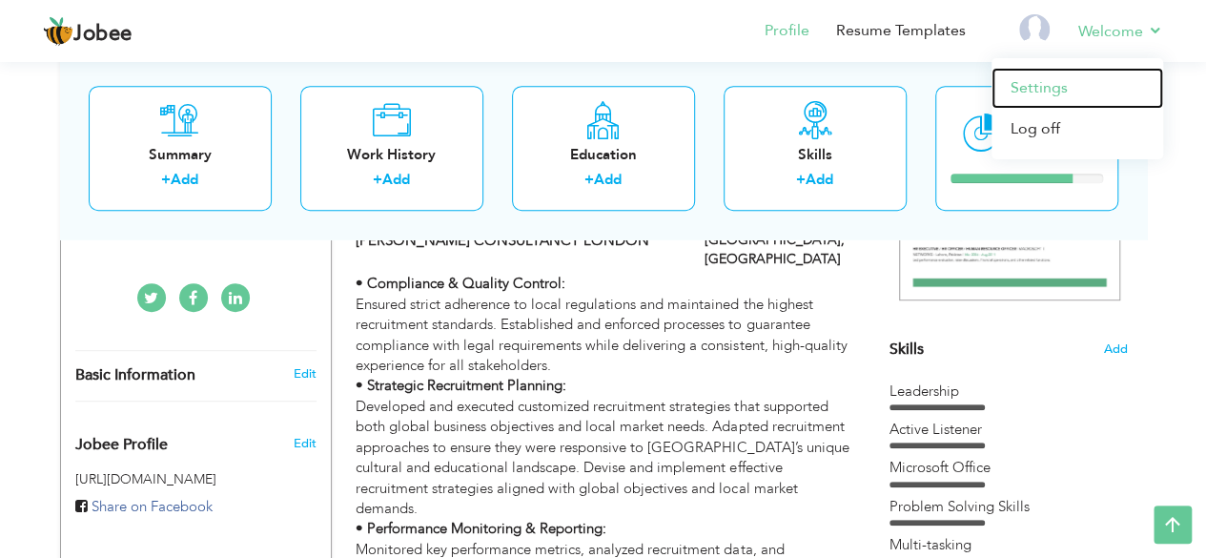
click at [1055, 76] on link "Settings" at bounding box center [1077, 88] width 172 height 41
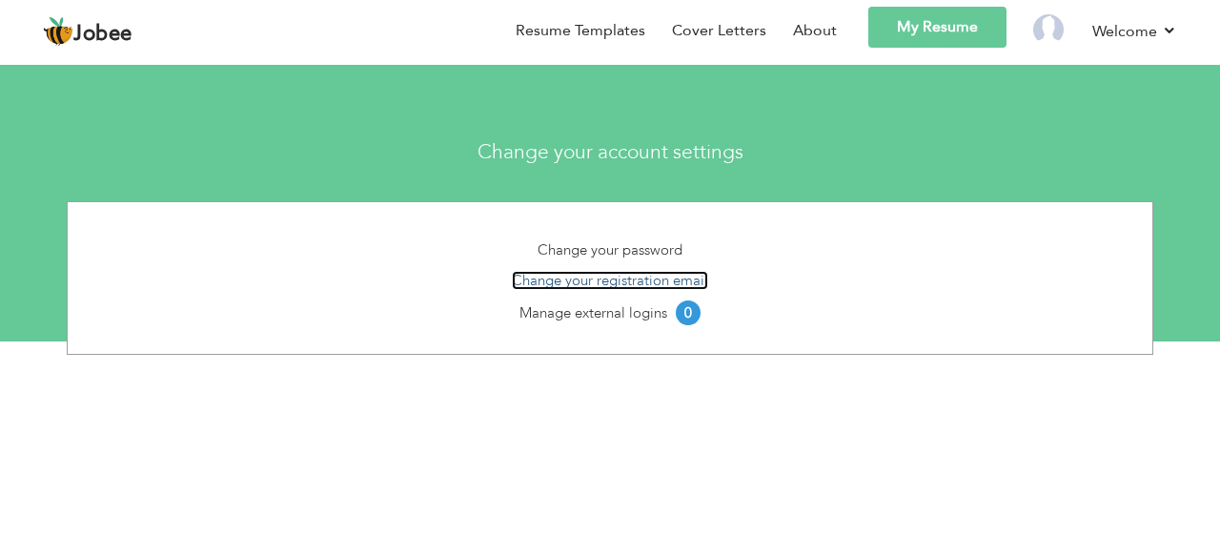
click at [636, 284] on link "Change your registration email" at bounding box center [610, 280] width 196 height 19
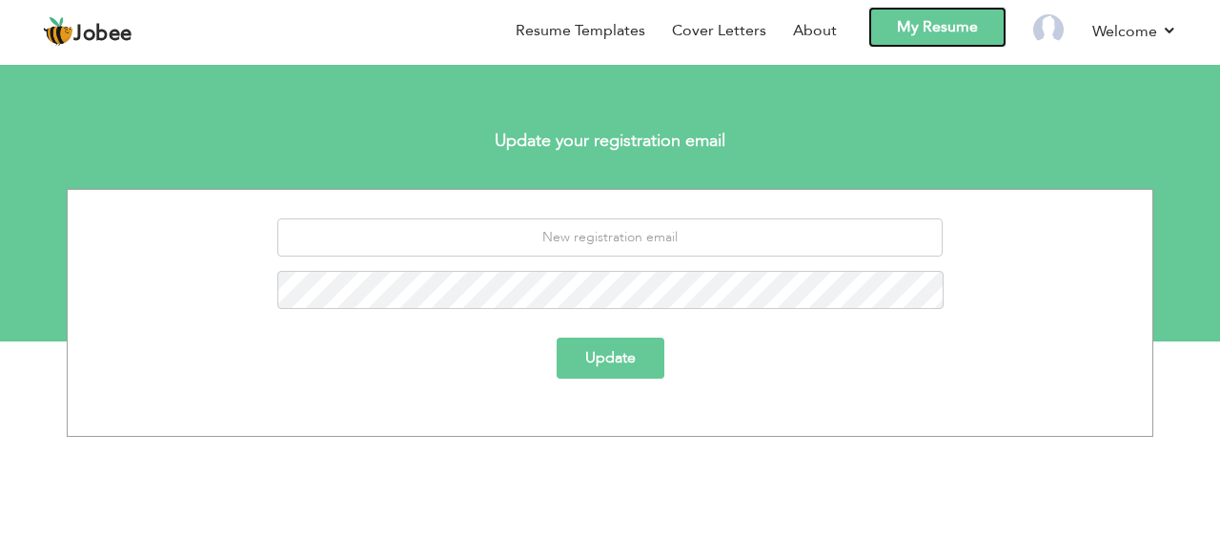
click at [886, 39] on link "My Resume" at bounding box center [937, 27] width 138 height 41
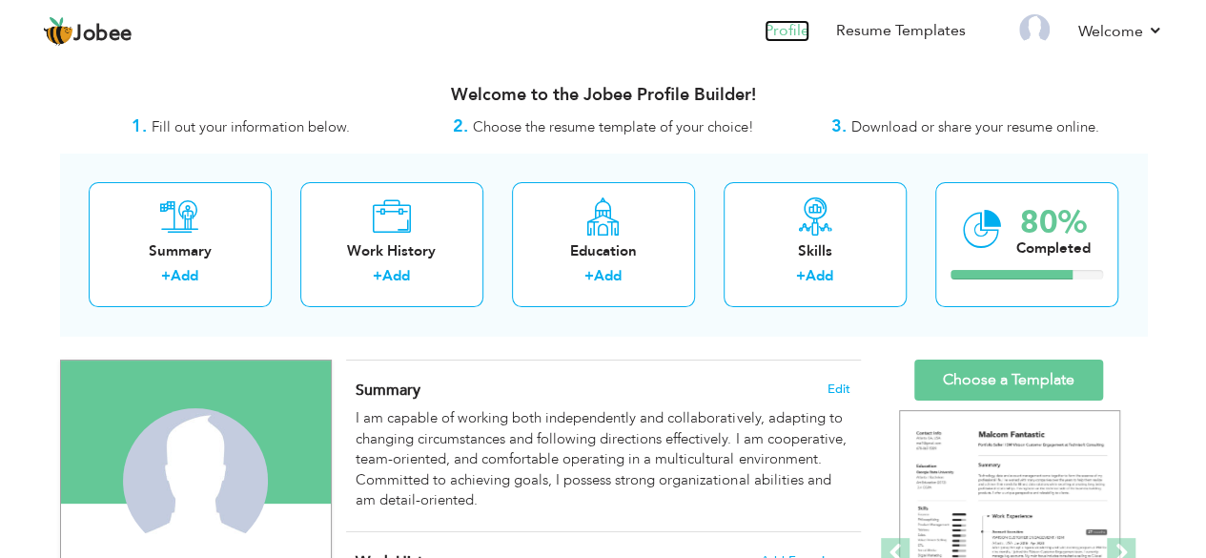
click at [793, 34] on link "Profile" at bounding box center [787, 31] width 45 height 22
click at [1037, 28] on img at bounding box center [1034, 29] width 31 height 31
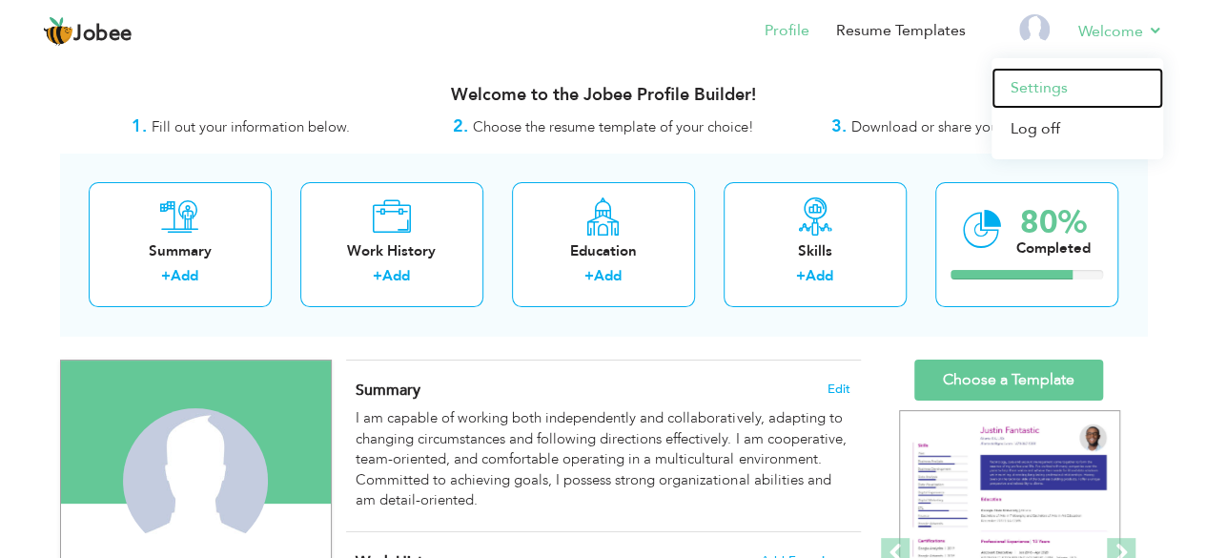
click at [1031, 80] on link "Settings" at bounding box center [1077, 88] width 172 height 41
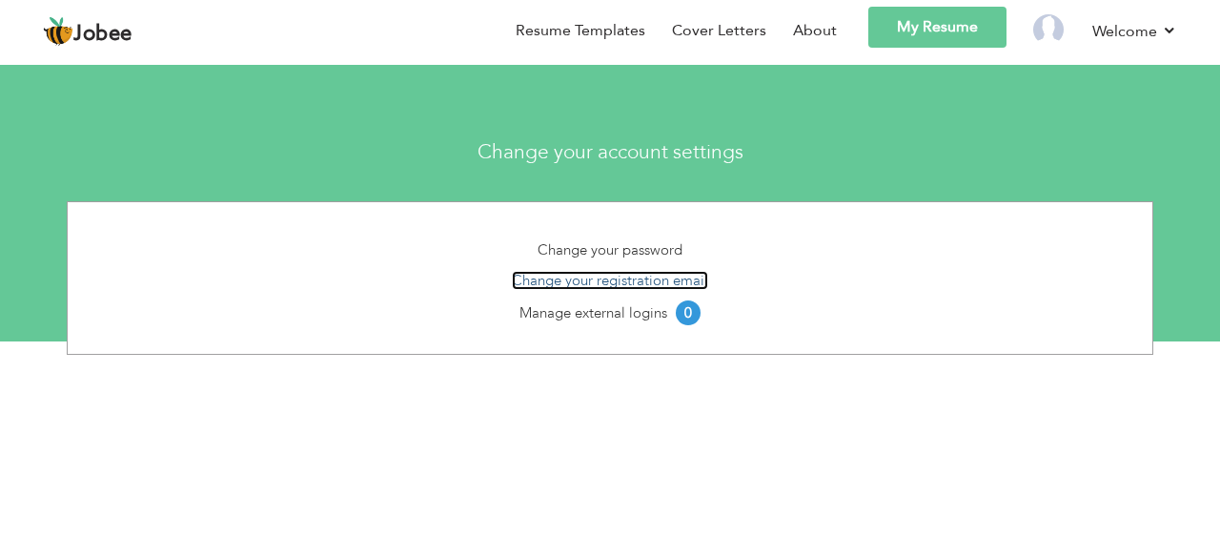
click at [609, 286] on link "Change your registration email" at bounding box center [610, 280] width 196 height 19
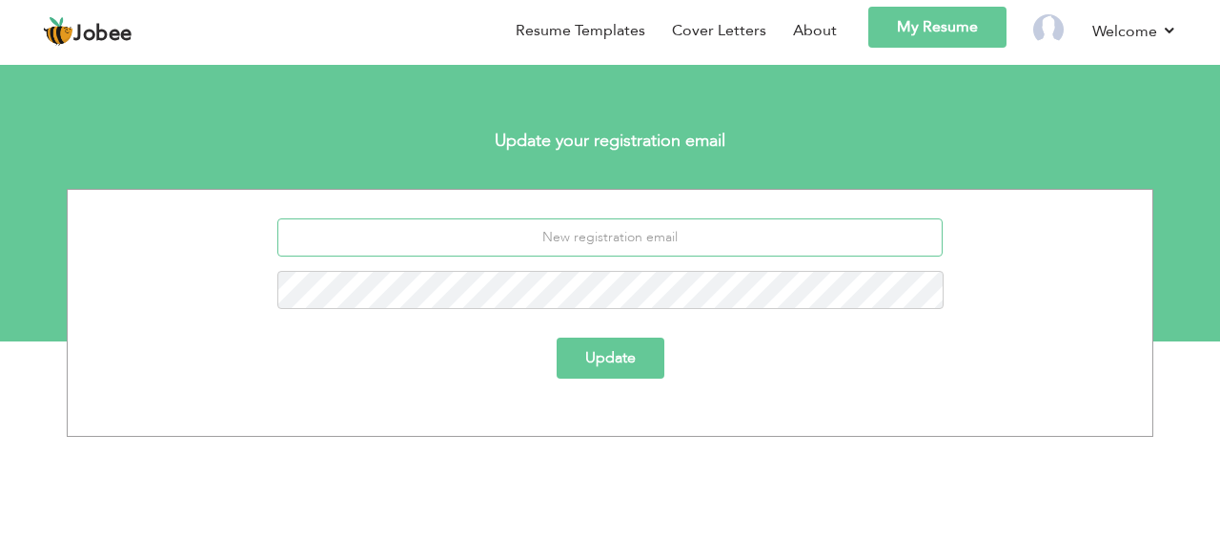
click at [604, 235] on input "email" at bounding box center [610, 237] width 666 height 38
type input "[EMAIL_ADDRESS][DOMAIN_NAME]"
click at [637, 357] on button "Update" at bounding box center [611, 357] width 108 height 41
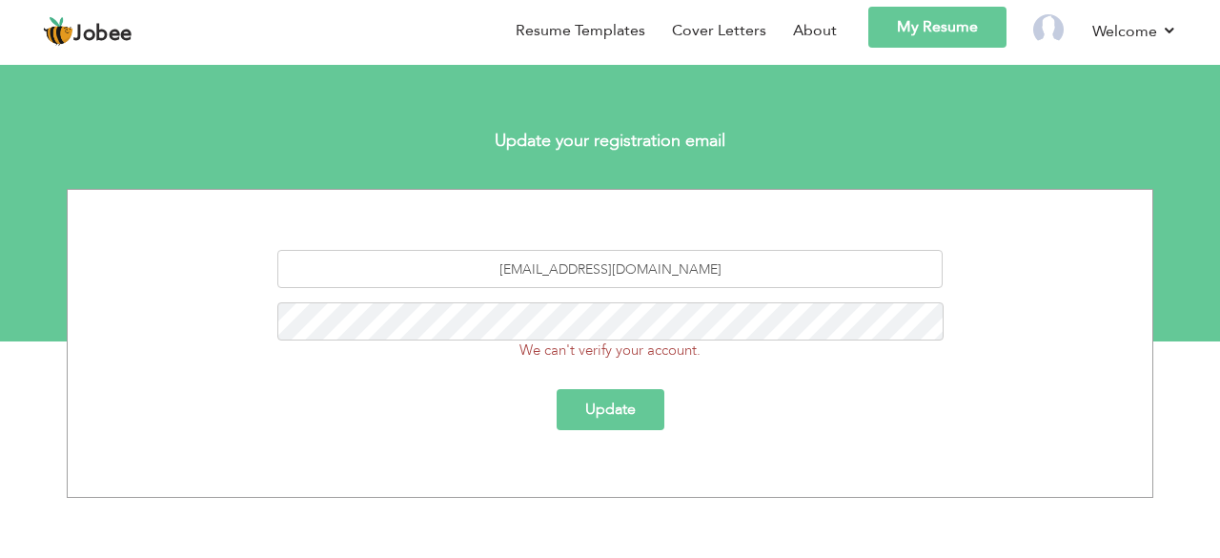
click at [975, 93] on section "Update your registration email [EMAIL_ADDRESS][DOMAIN_NAME] We can't verify you…" at bounding box center [610, 198] width 1220 height 286
click at [589, 398] on button "Update" at bounding box center [611, 409] width 108 height 41
click at [1059, 31] on img at bounding box center [1048, 29] width 31 height 31
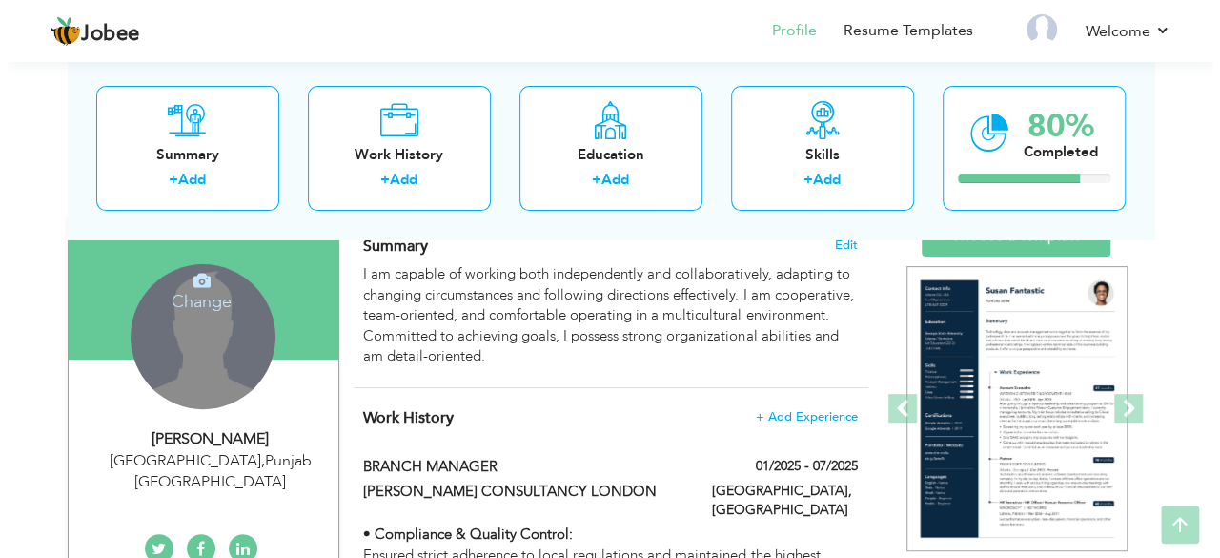
scroll to position [145, 0]
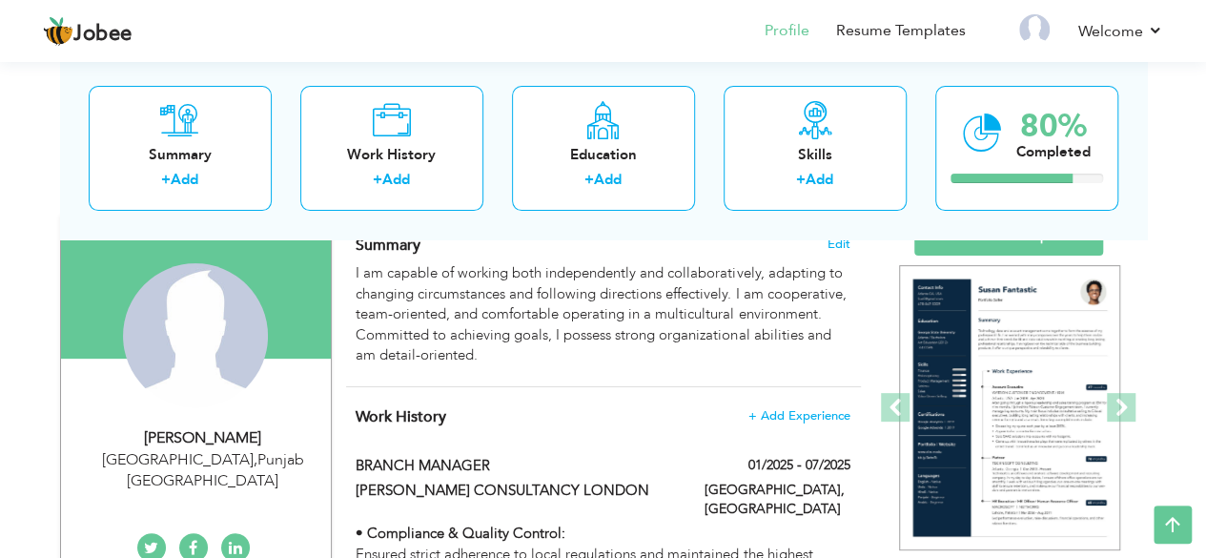
click at [204, 354] on div "Change Remove" at bounding box center [195, 335] width 145 height 145
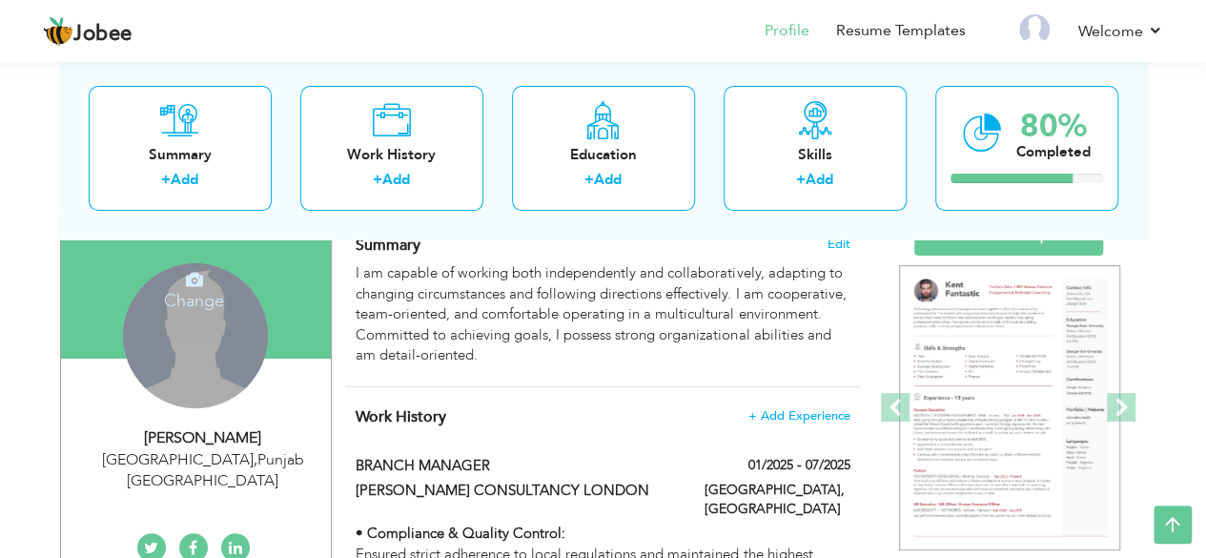
click at [238, 321] on div "Change Remove" at bounding box center [195, 335] width 145 height 145
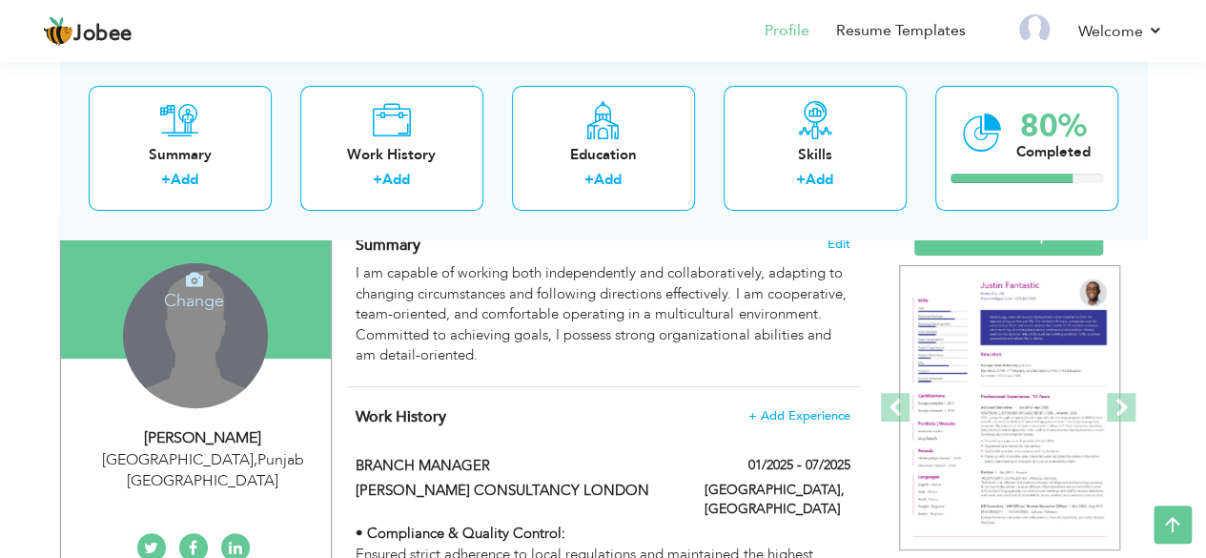
click at [187, 276] on icon at bounding box center [194, 279] width 17 height 17
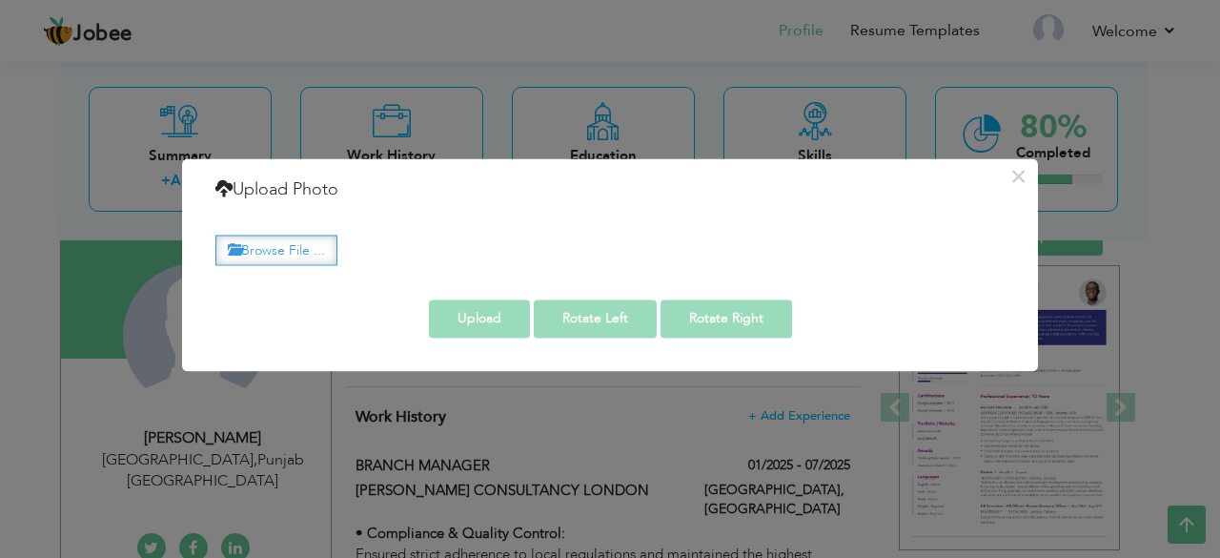
click at [305, 255] on label "Browse File ..." at bounding box center [276, 250] width 122 height 30
click at [0, 0] on input "Browse File ..." at bounding box center [0, 0] width 0 height 0
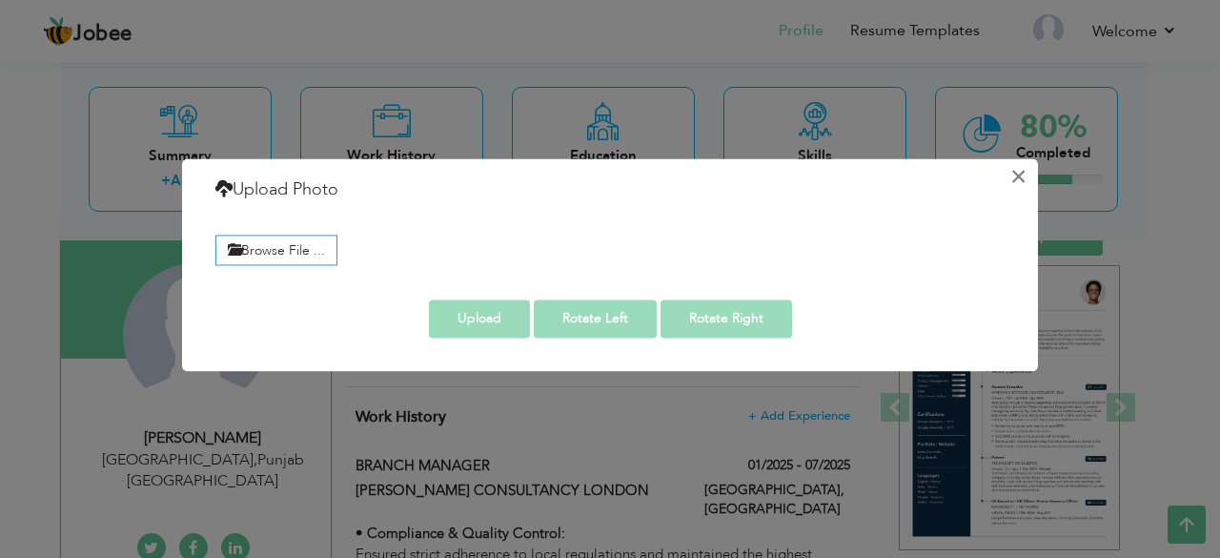
click at [1018, 170] on button "×" at bounding box center [1018, 176] width 31 height 31
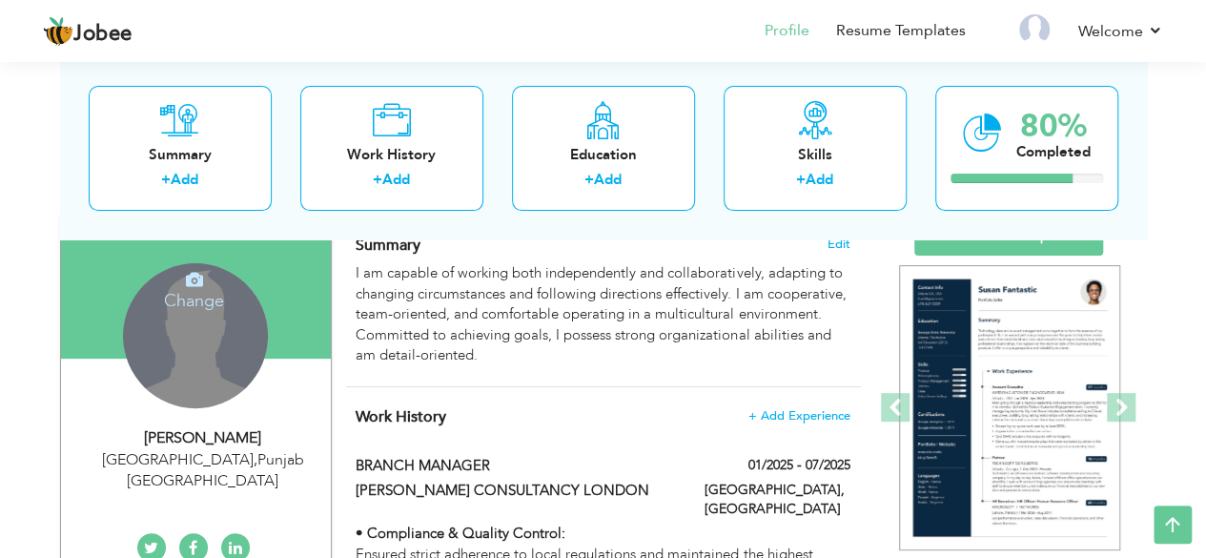
click at [231, 319] on div "Change Remove" at bounding box center [195, 335] width 145 height 145
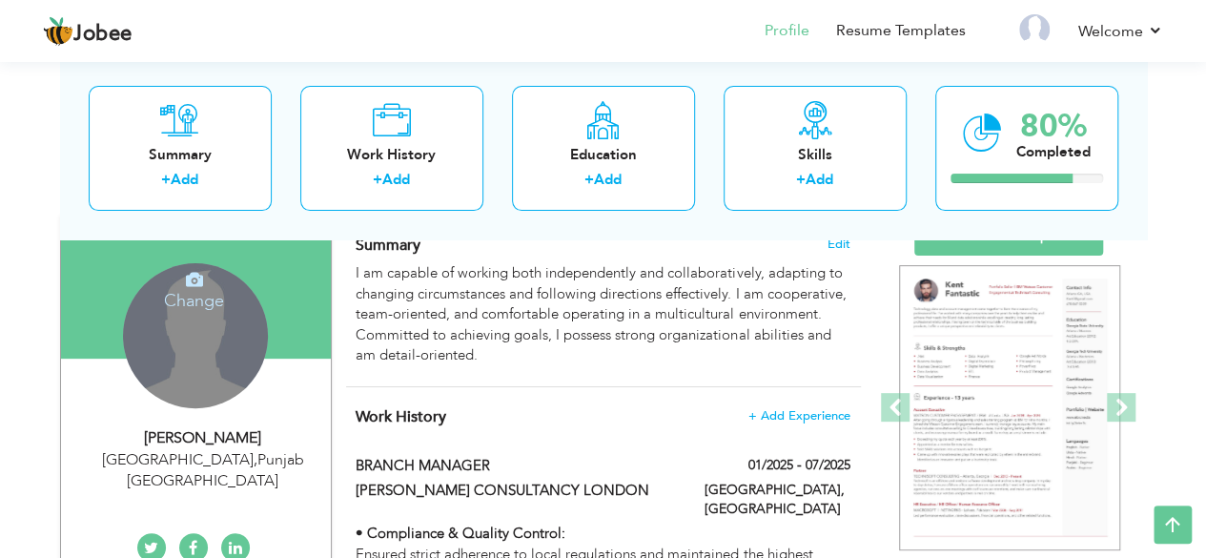
click at [231, 319] on div "Change Remove" at bounding box center [195, 335] width 145 height 145
click at [189, 276] on icon at bounding box center [194, 279] width 17 height 17
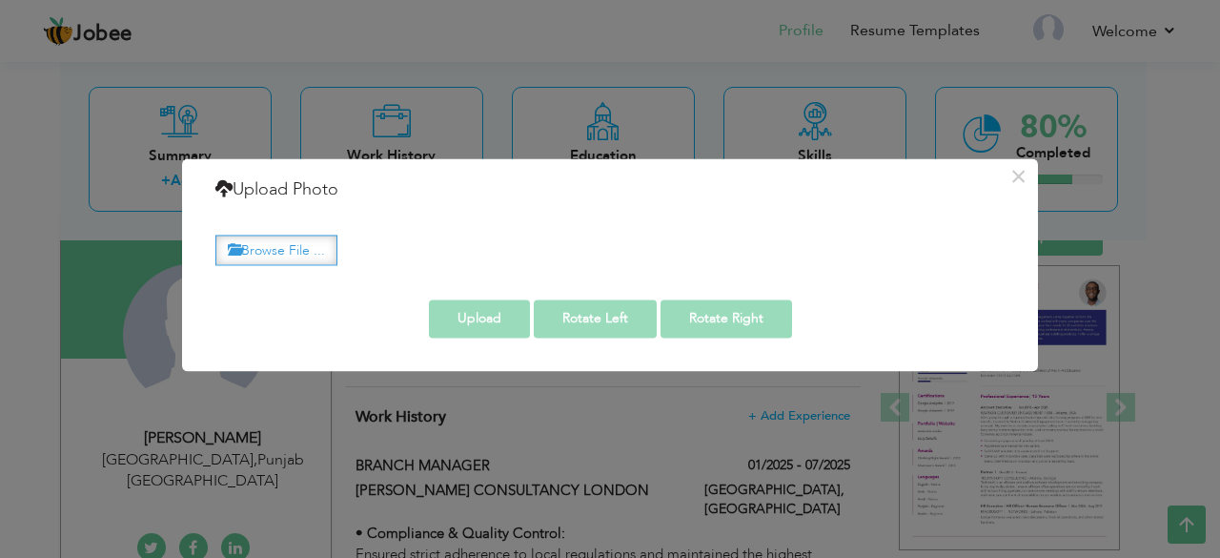
click at [320, 252] on label "Browse File ..." at bounding box center [276, 250] width 122 height 30
click at [0, 0] on input "Browse File ..." at bounding box center [0, 0] width 0 height 0
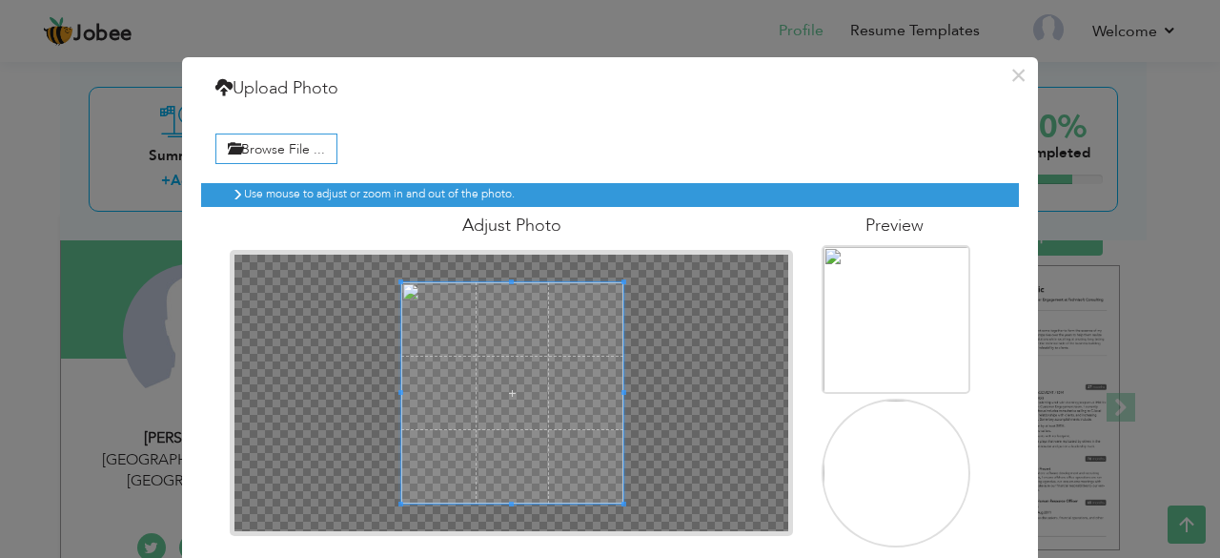
drag, startPoint x: 996, startPoint y: 235, endPoint x: 975, endPoint y: 124, distance: 113.5
click at [975, 124] on div "Browse File ... Preview" at bounding box center [610, 335] width 818 height 451
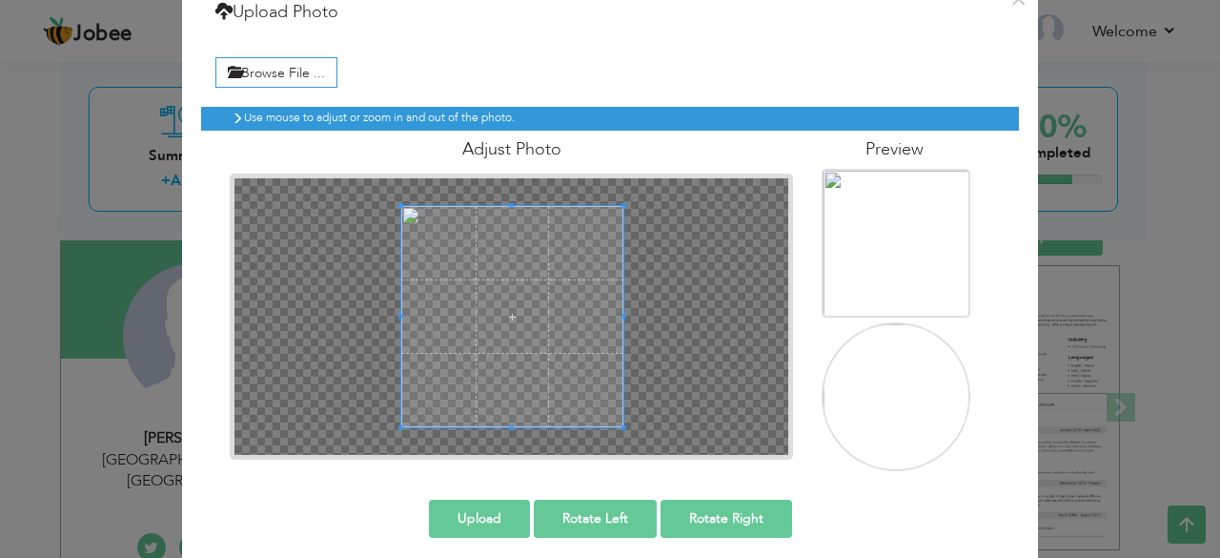
scroll to position [88, 0]
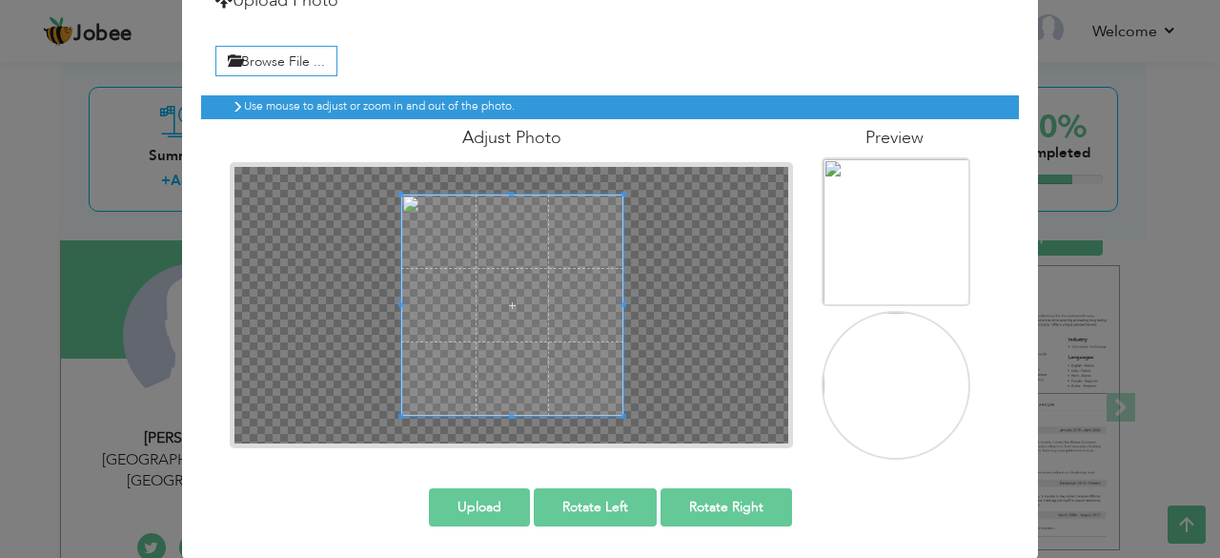
click at [913, 366] on img at bounding box center [898, 387] width 149 height 149
click at [881, 374] on img at bounding box center [898, 387] width 149 height 149
click at [846, 364] on img at bounding box center [898, 387] width 149 height 149
click at [852, 277] on img at bounding box center [898, 233] width 149 height 149
click at [862, 347] on img at bounding box center [898, 387] width 149 height 149
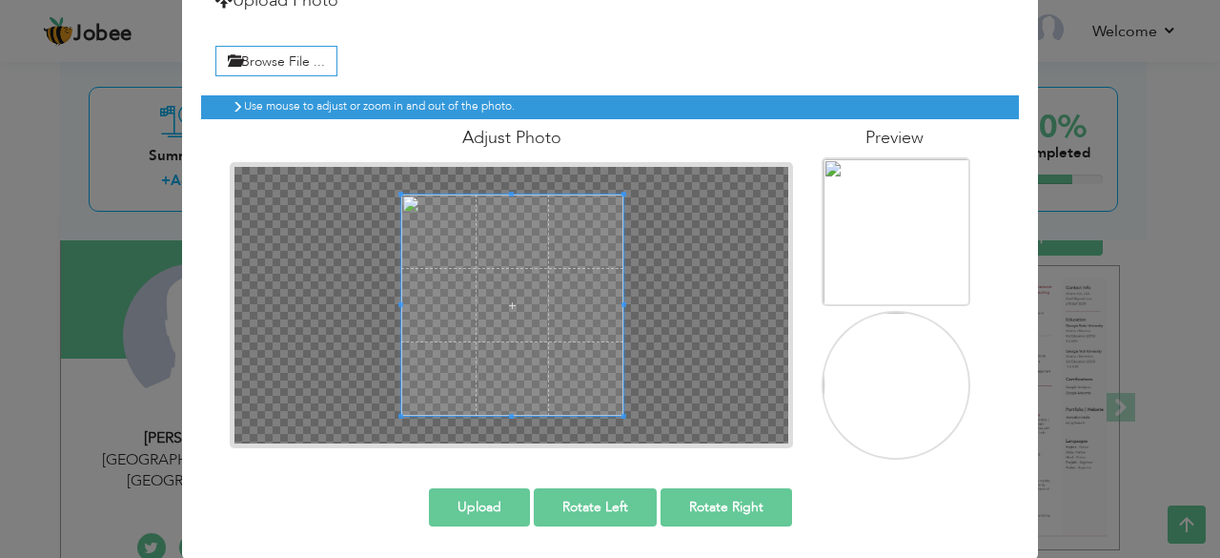
click at [591, 304] on span at bounding box center [512, 305] width 222 height 222
click at [604, 304] on span at bounding box center [512, 305] width 222 height 222
click at [911, 388] on img at bounding box center [898, 387] width 149 height 149
click at [912, 388] on img at bounding box center [898, 387] width 149 height 149
click at [888, 262] on img at bounding box center [898, 233] width 149 height 149
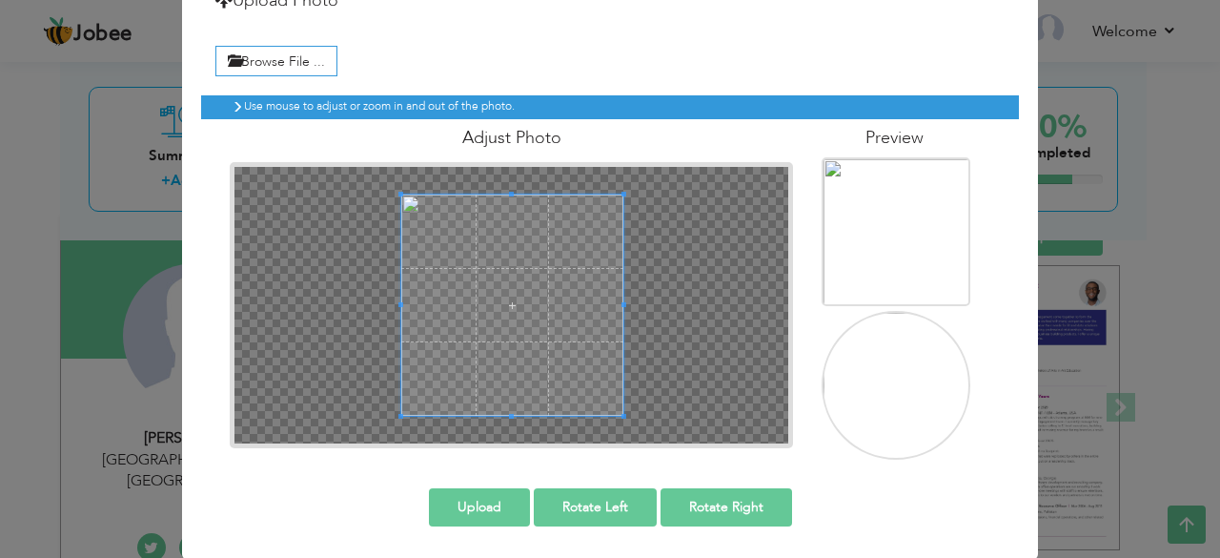
click at [889, 350] on img at bounding box center [898, 387] width 149 height 149
click at [552, 374] on span at bounding box center [512, 305] width 222 height 222
click at [533, 373] on span at bounding box center [512, 305] width 222 height 222
click at [513, 518] on button "Upload" at bounding box center [479, 507] width 101 height 38
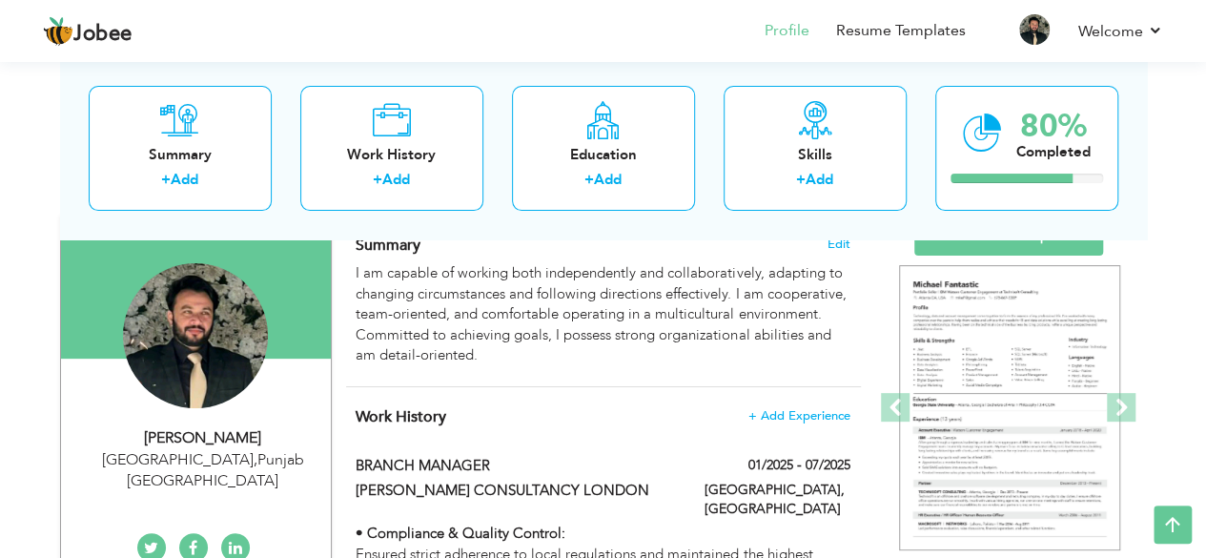
scroll to position [0, 0]
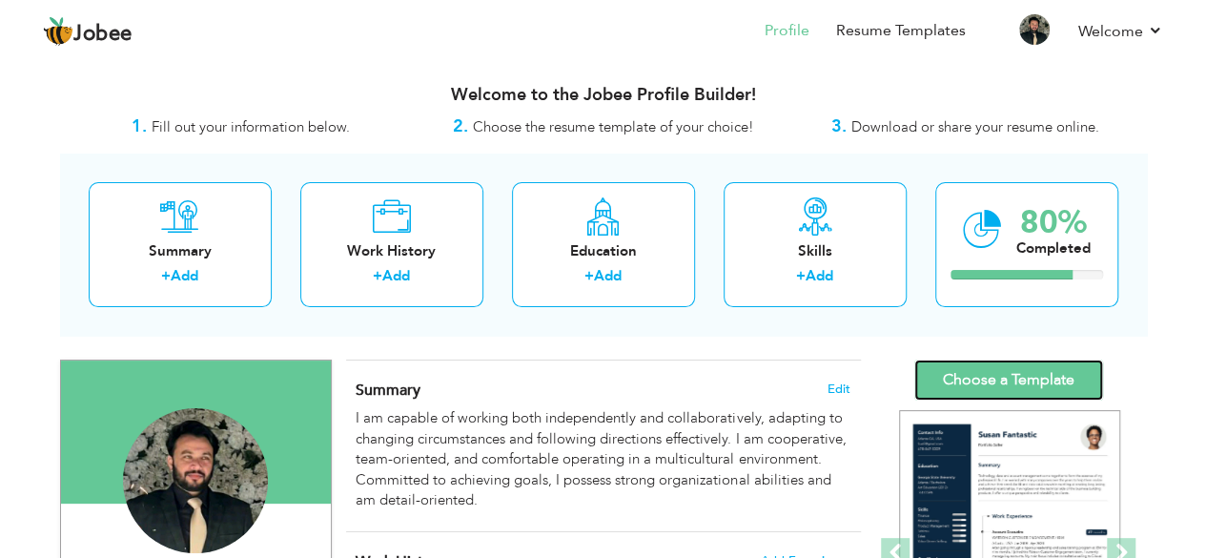
click at [1001, 367] on link "Choose a Template" at bounding box center [1008, 379] width 189 height 41
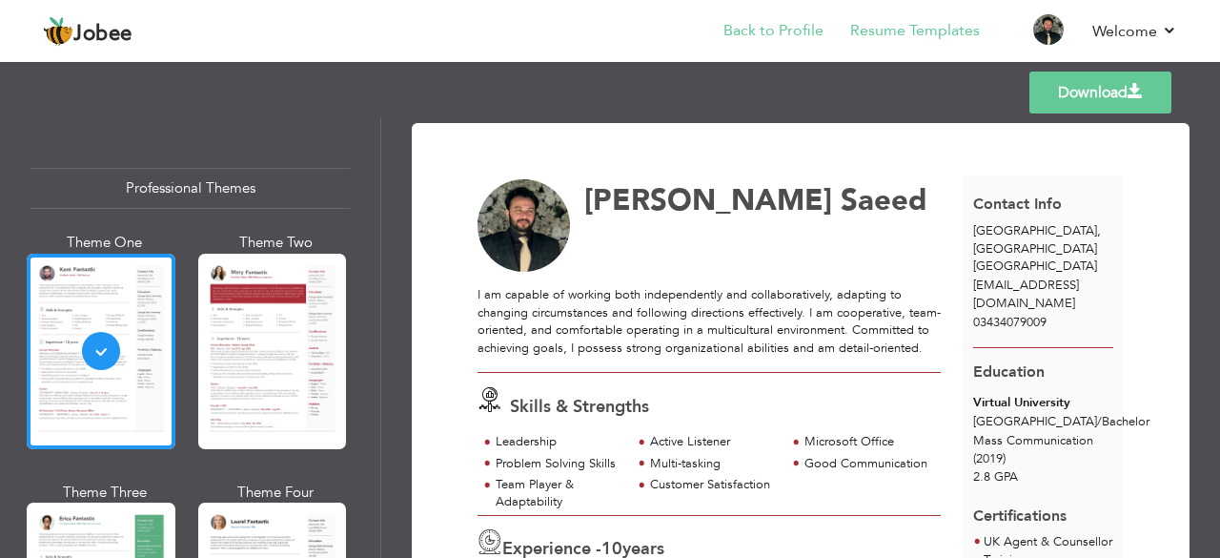
click at [803, 18] on li "Back to Profile" at bounding box center [760, 32] width 127 height 51
click at [793, 30] on link "Back to Profile" at bounding box center [774, 31] width 100 height 22
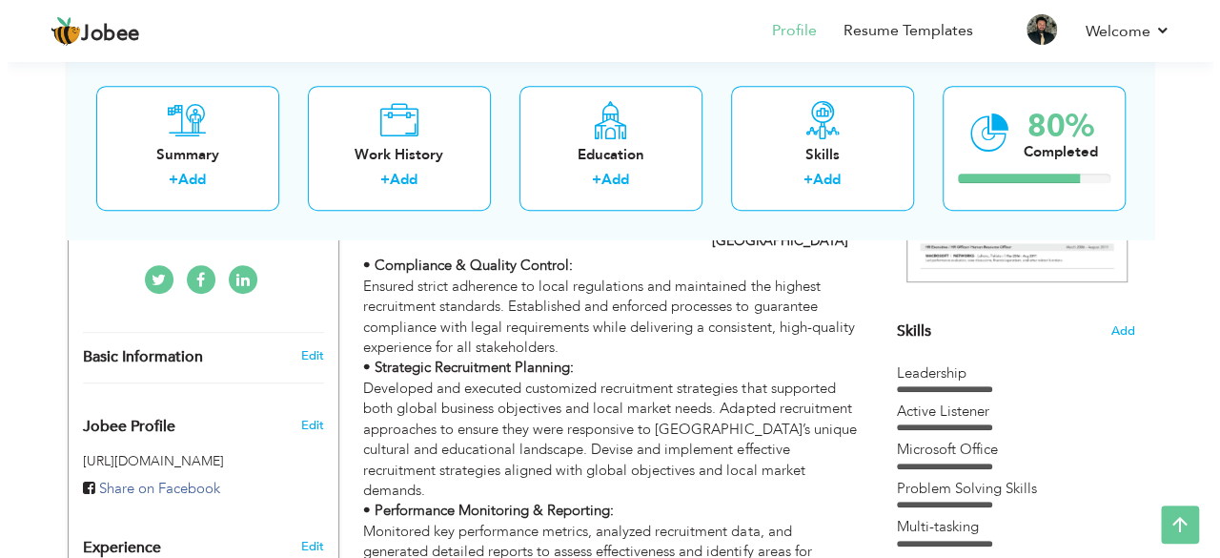
scroll to position [414, 0]
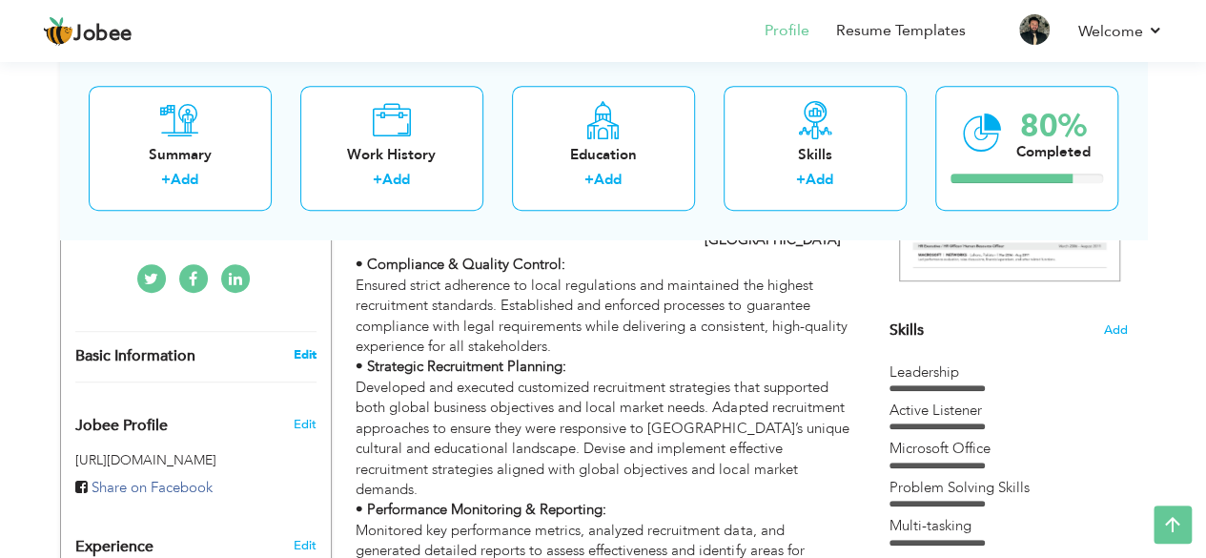
click at [312, 346] on link "Edit" at bounding box center [304, 354] width 23 height 17
type input "[PERSON_NAME]"
type input "Saeed"
type input "03434079009"
select select "number:166"
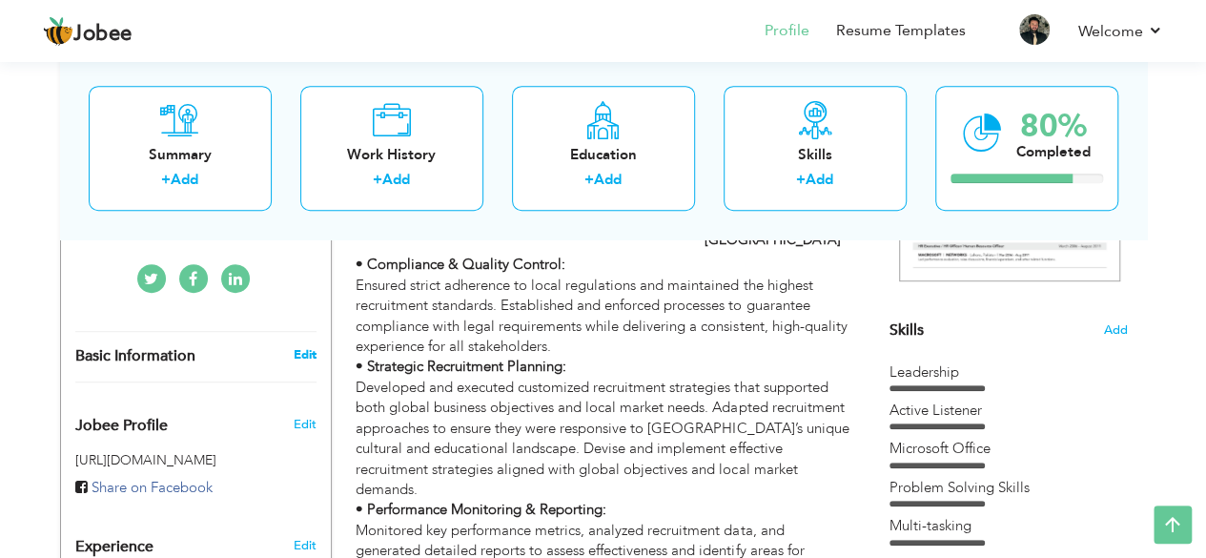
type input "[GEOGRAPHIC_DATA]"
select select "number:12"
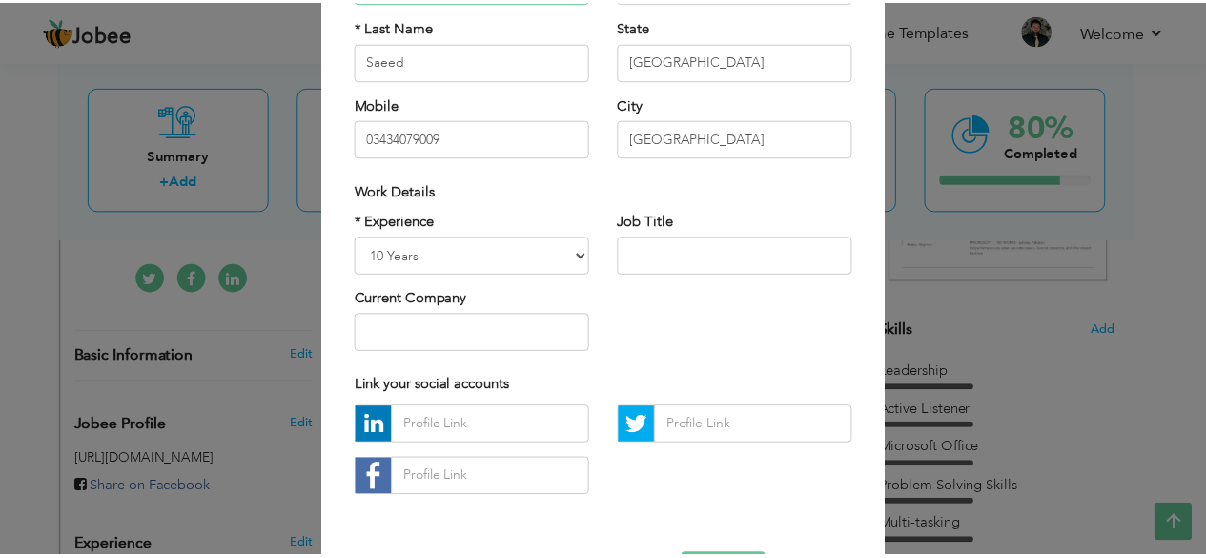
scroll to position [296, 0]
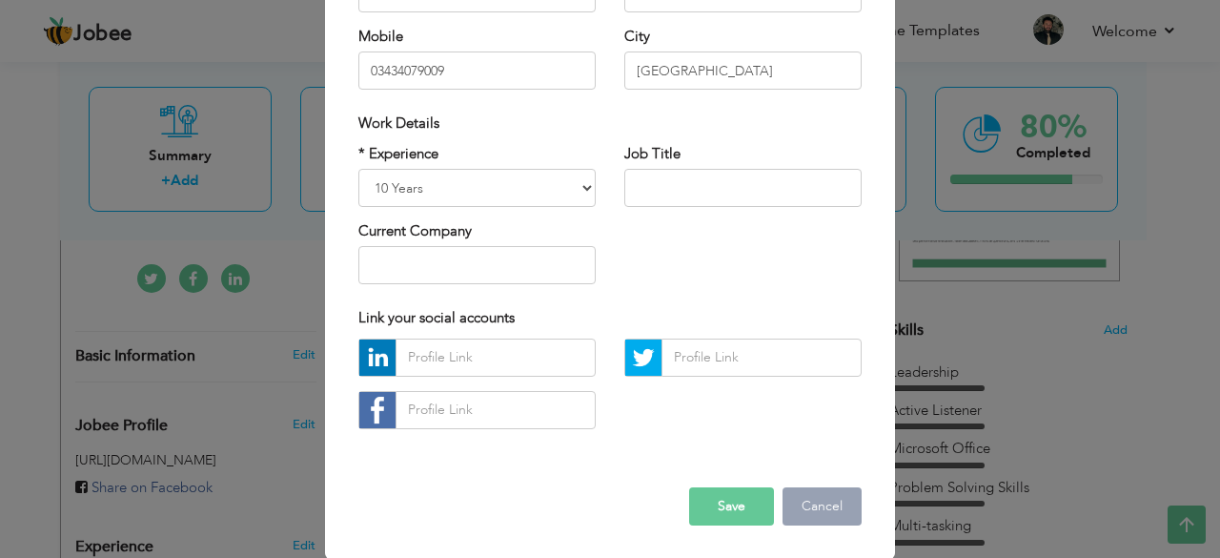
click at [795, 506] on button "Cancel" at bounding box center [822, 506] width 79 height 38
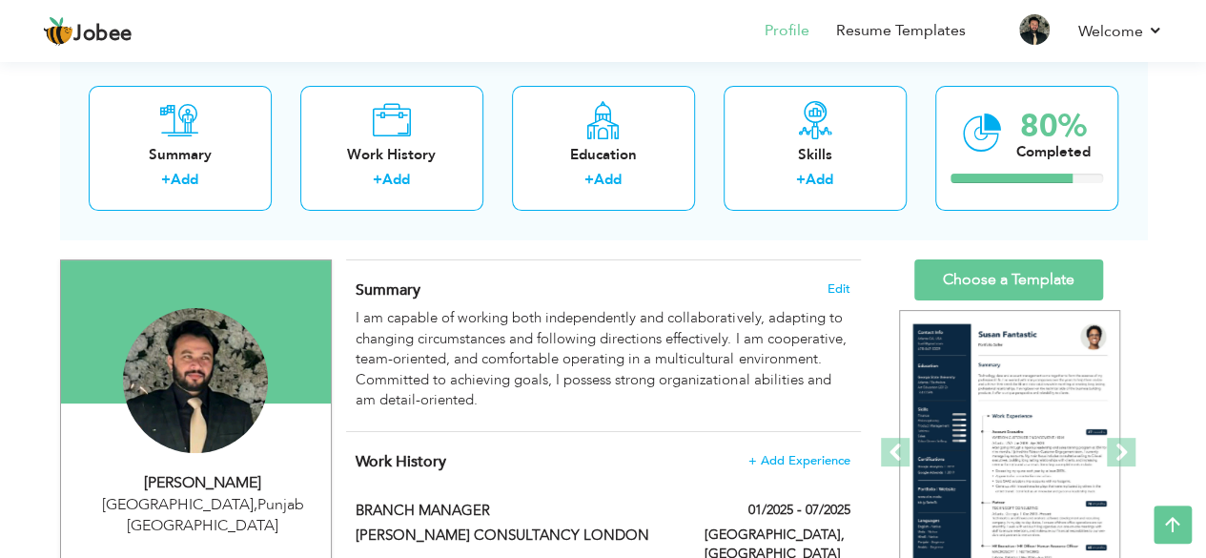
scroll to position [99, 0]
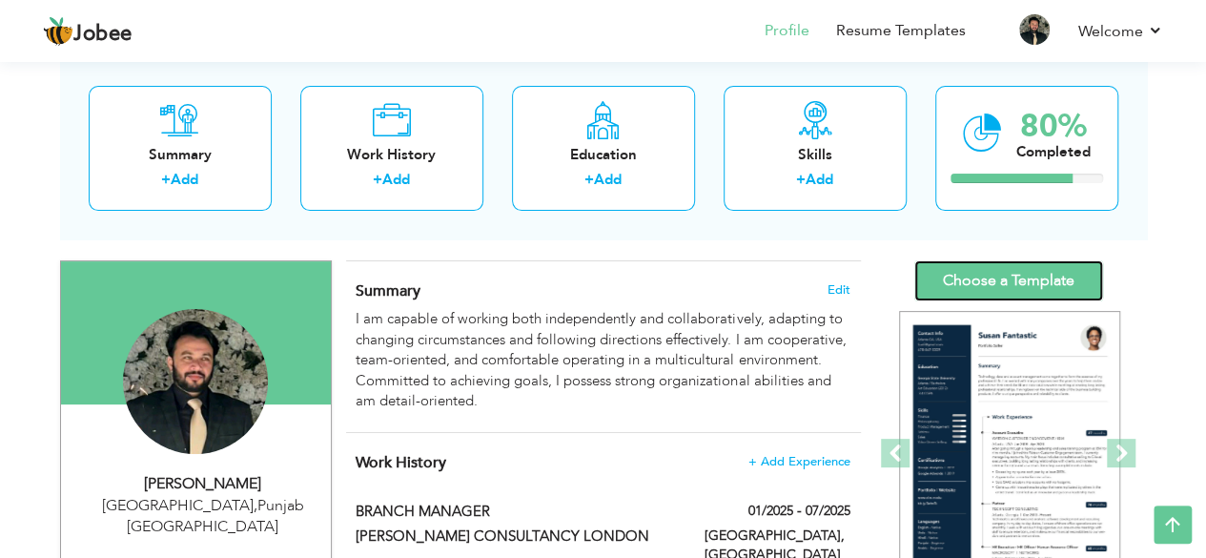
click at [1004, 289] on link "Choose a Template" at bounding box center [1008, 280] width 189 height 41
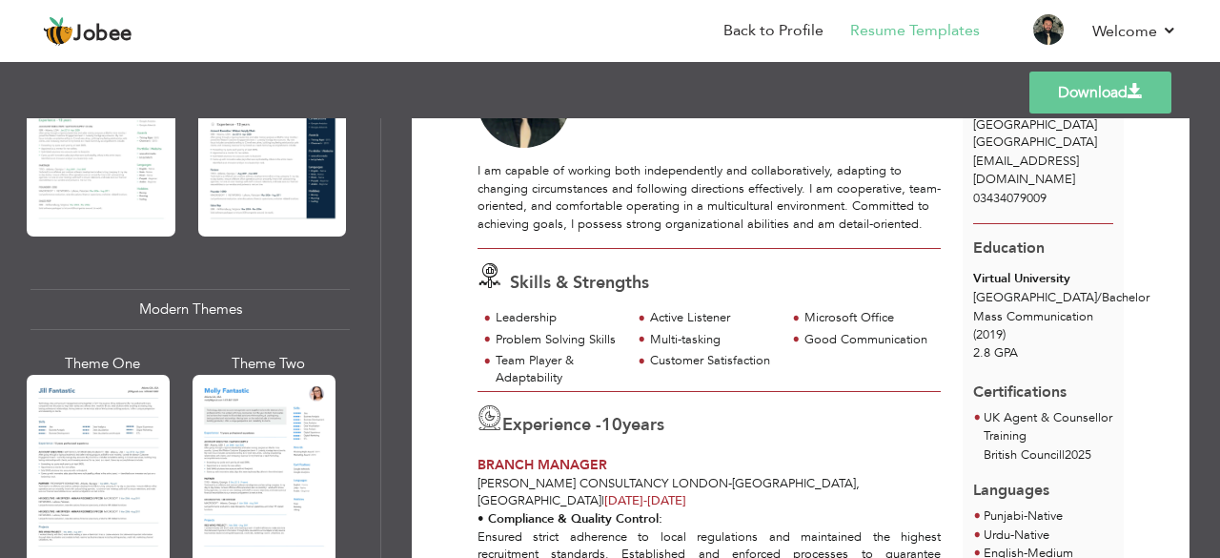
scroll to position [712, 0]
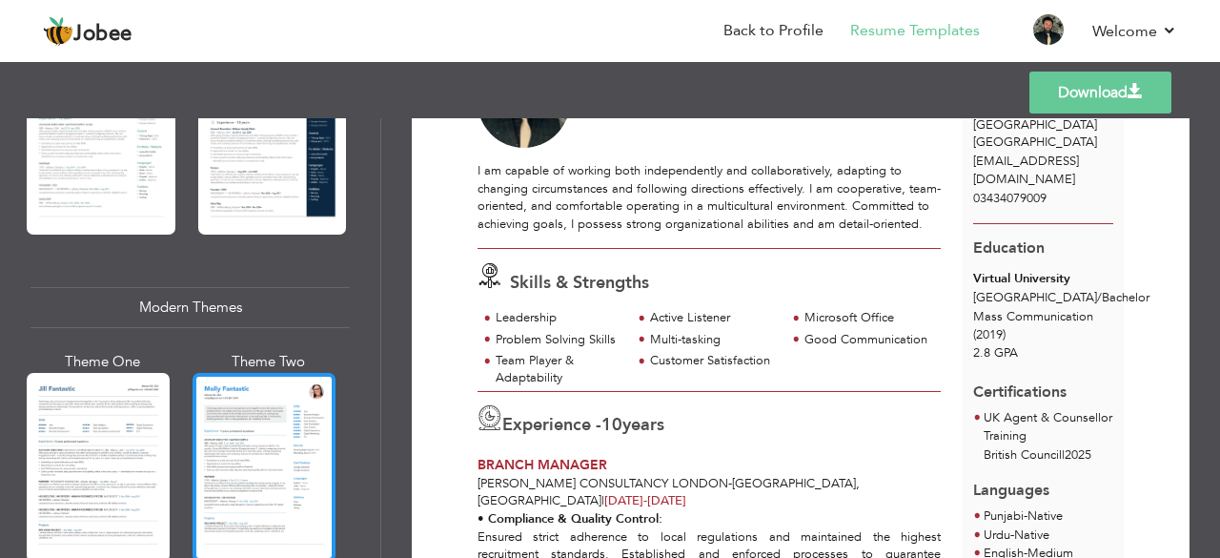
click at [281, 399] on div at bounding box center [264, 467] width 143 height 189
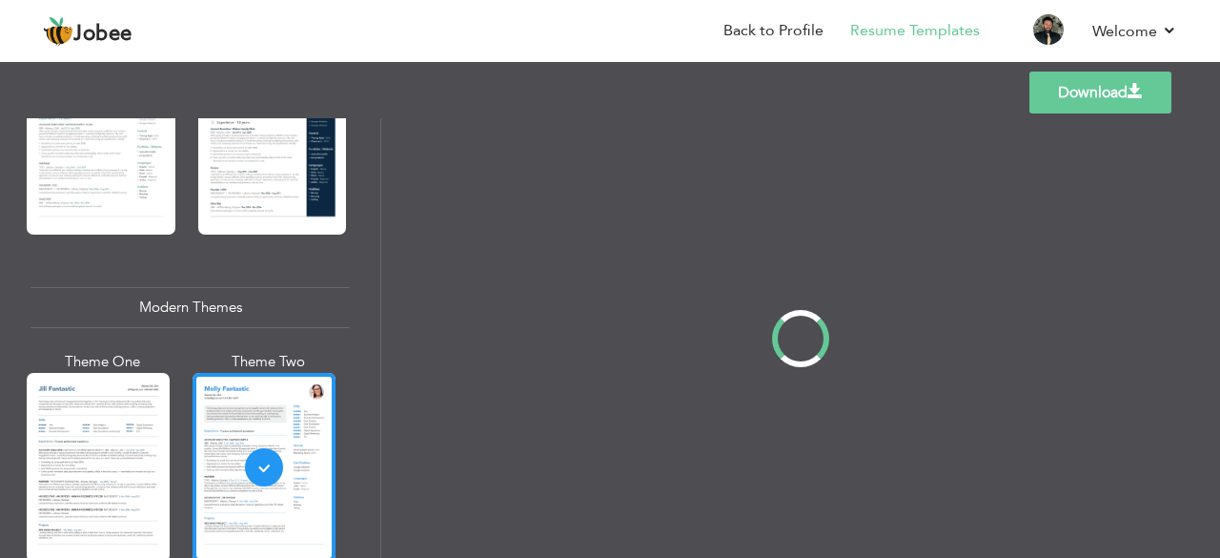
scroll to position [0, 0]
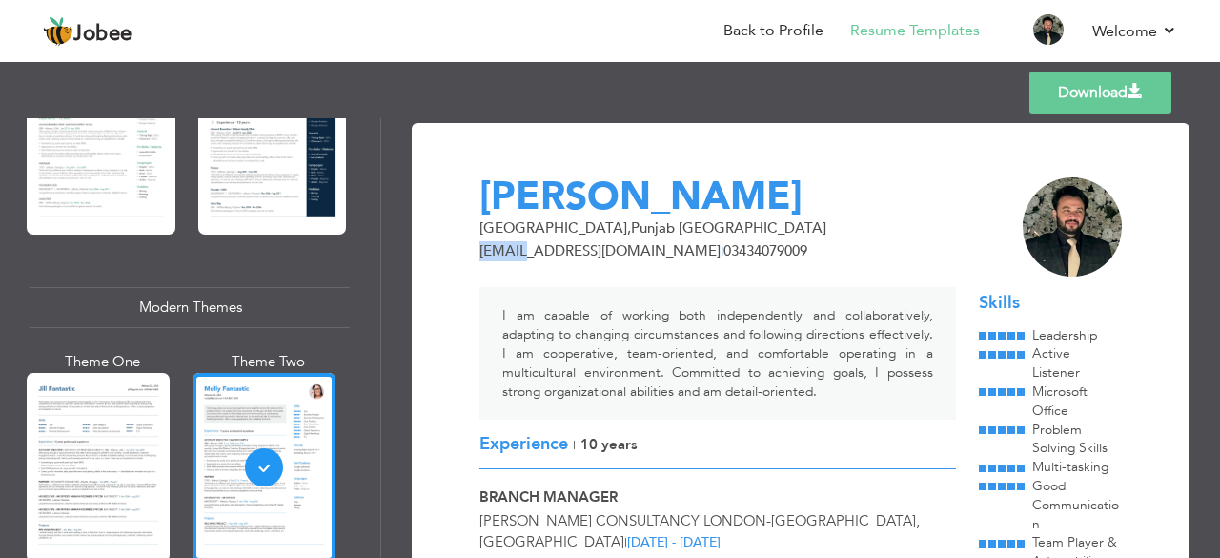
drag, startPoint x: 480, startPoint y: 252, endPoint x: 519, endPoint y: 254, distance: 38.2
click at [519, 254] on span "[EMAIL_ADDRESS][DOMAIN_NAME]" at bounding box center [600, 250] width 241 height 19
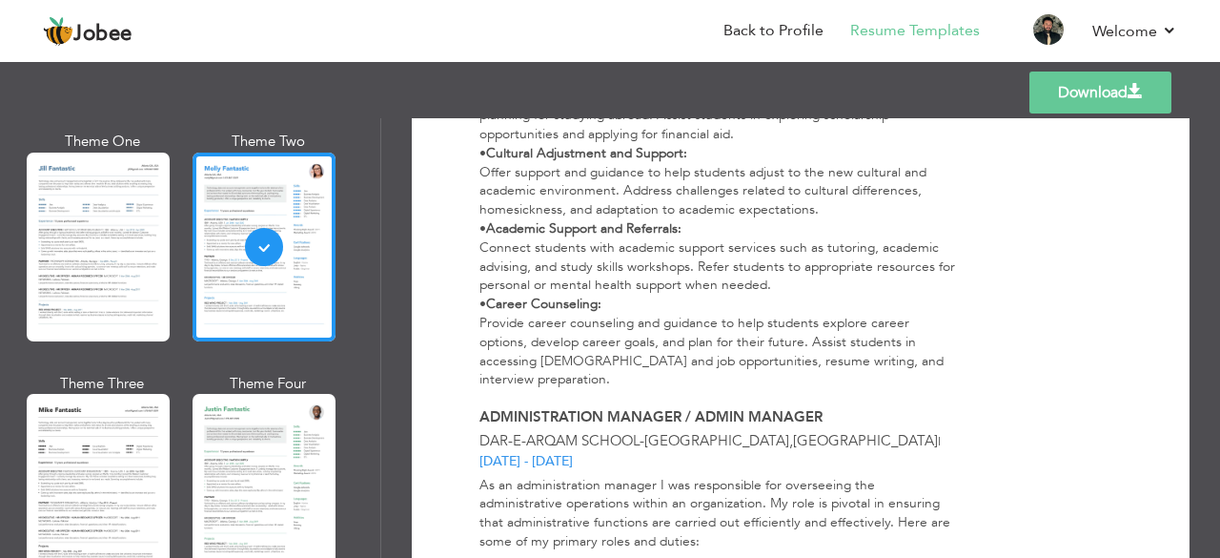
scroll to position [946, 0]
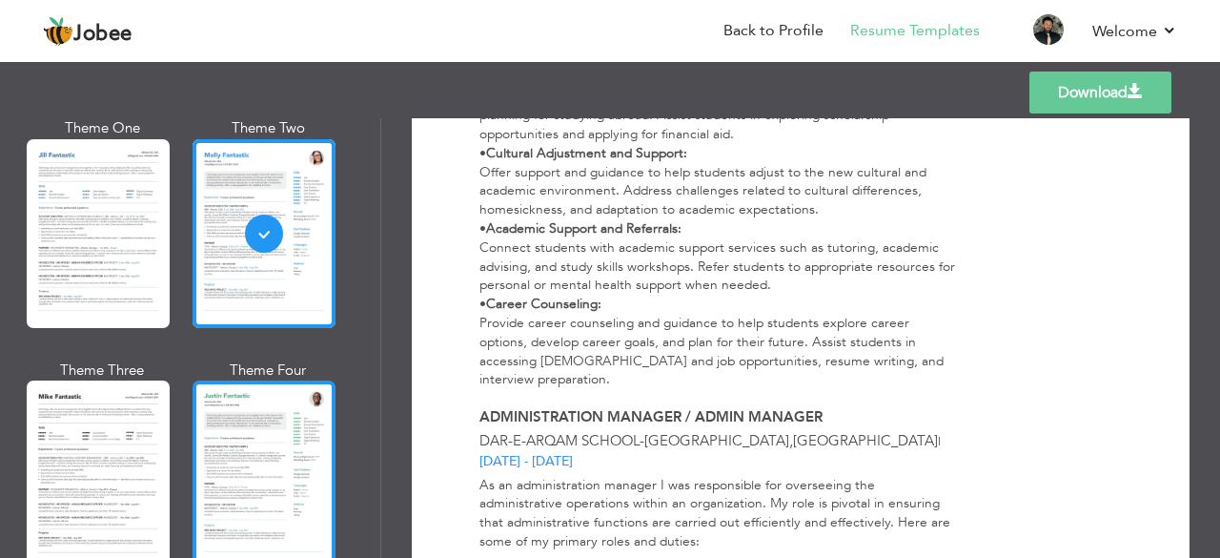
click at [281, 423] on div at bounding box center [264, 474] width 143 height 189
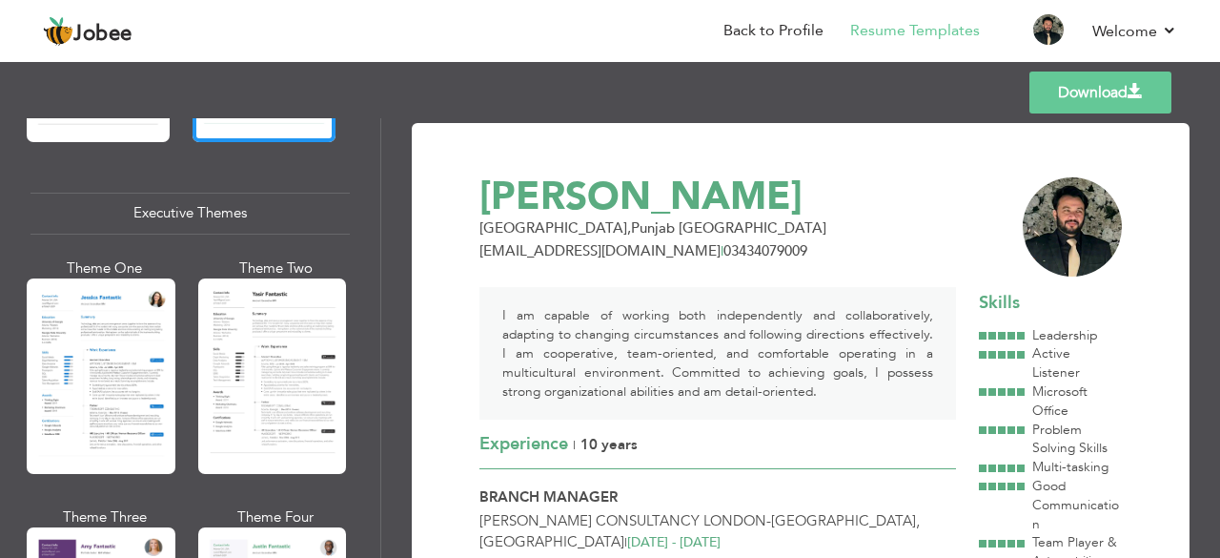
scroll to position [1378, 0]
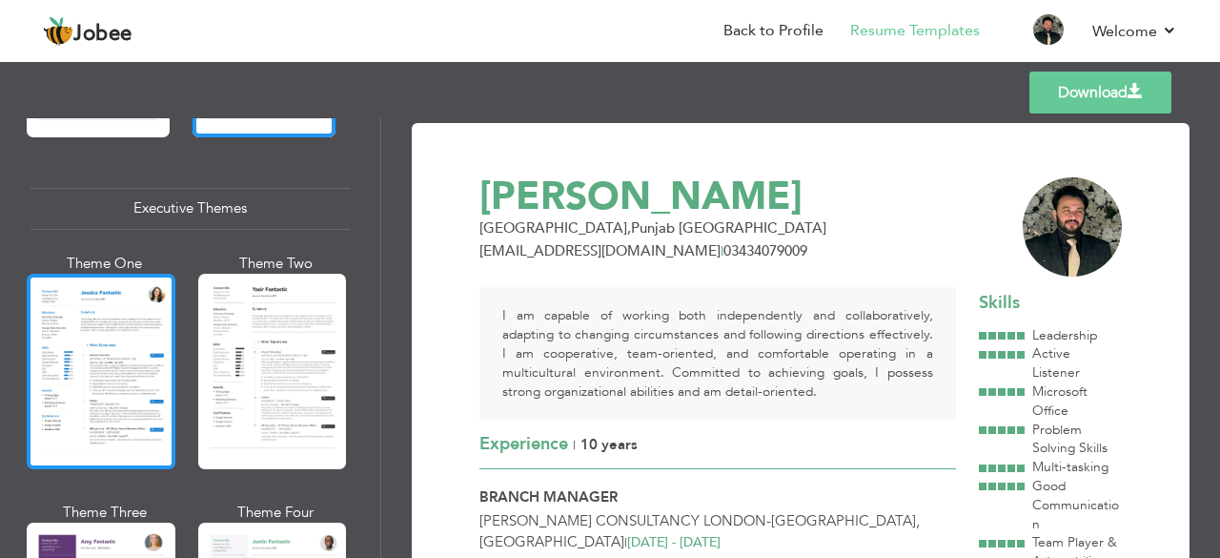
click at [133, 375] on div at bounding box center [101, 371] width 149 height 195
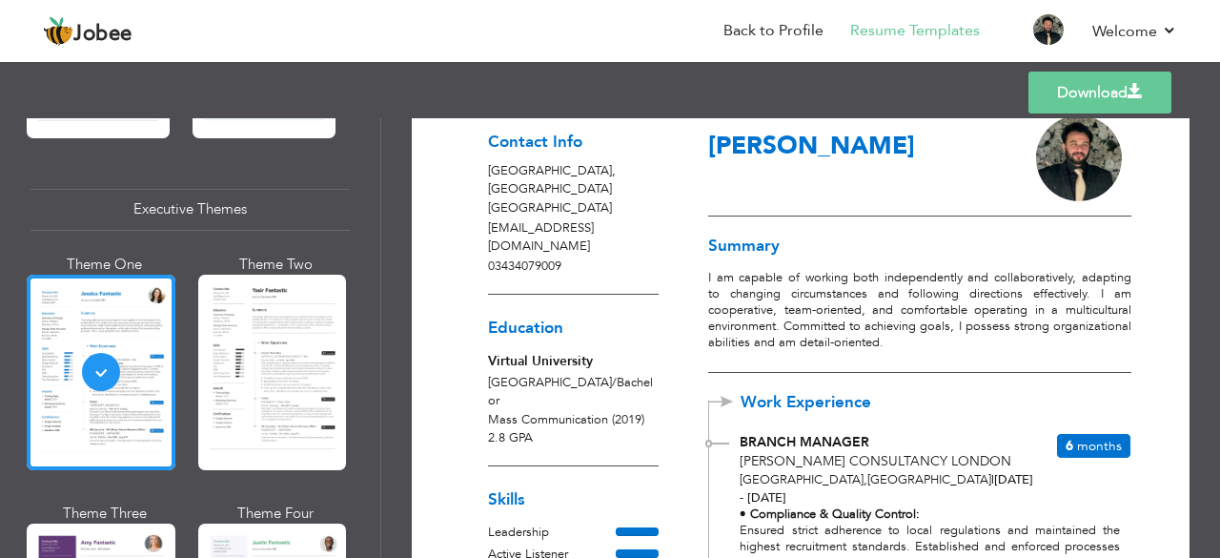
scroll to position [61, 0]
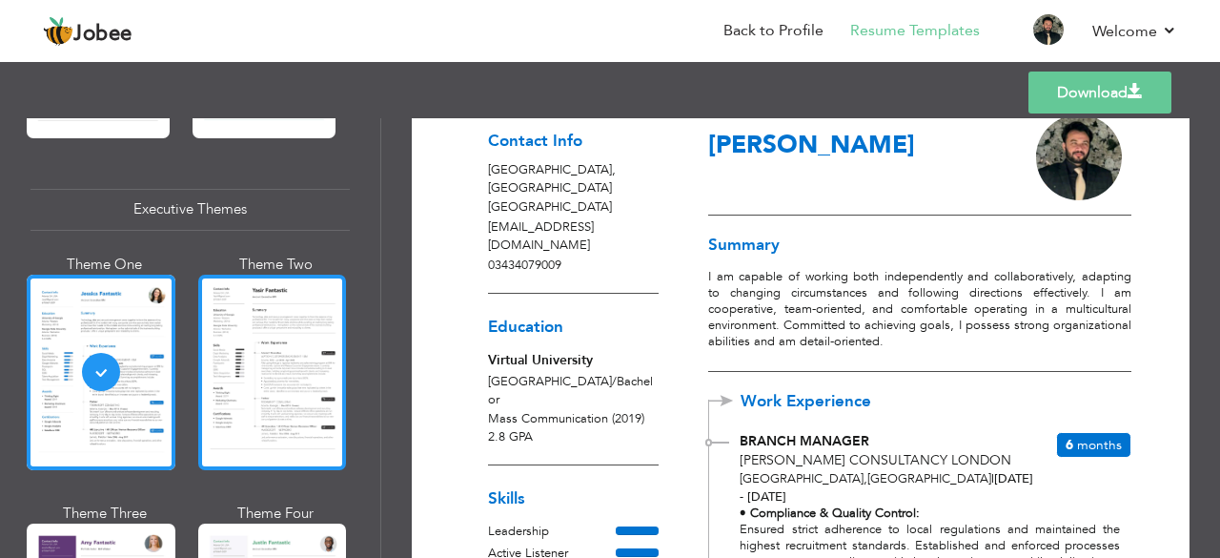
click at [317, 342] on div at bounding box center [272, 372] width 149 height 195
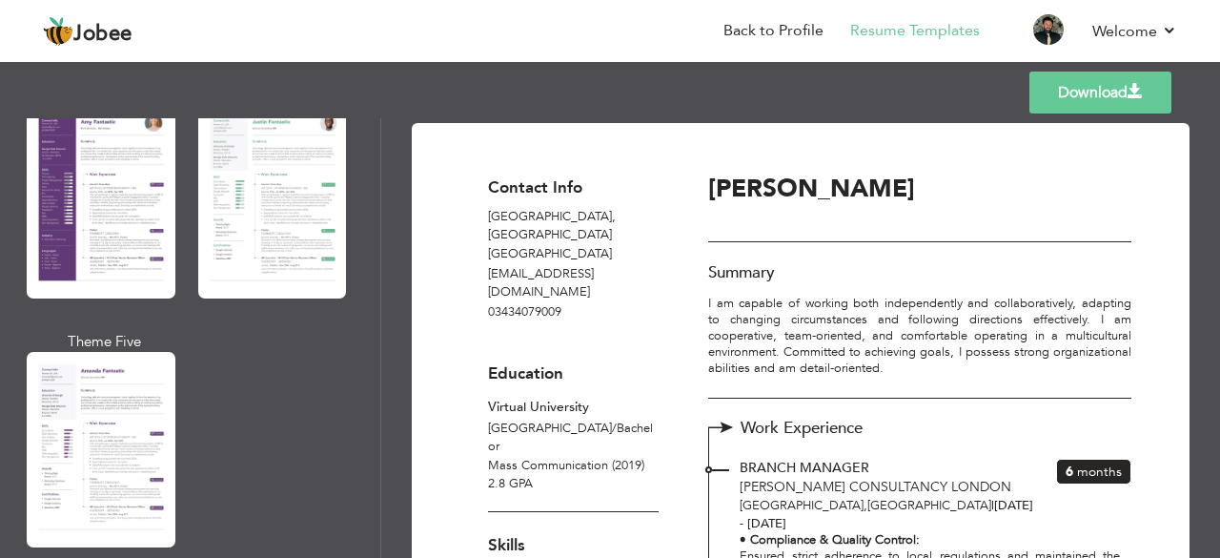
scroll to position [1812, 0]
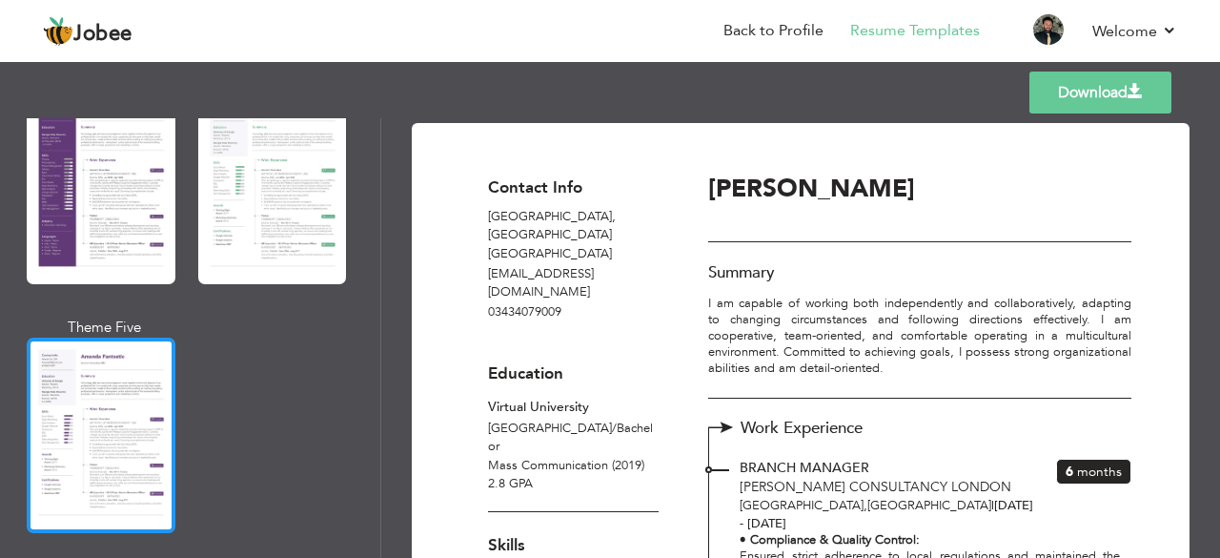
click at [134, 408] on div at bounding box center [101, 434] width 149 height 195
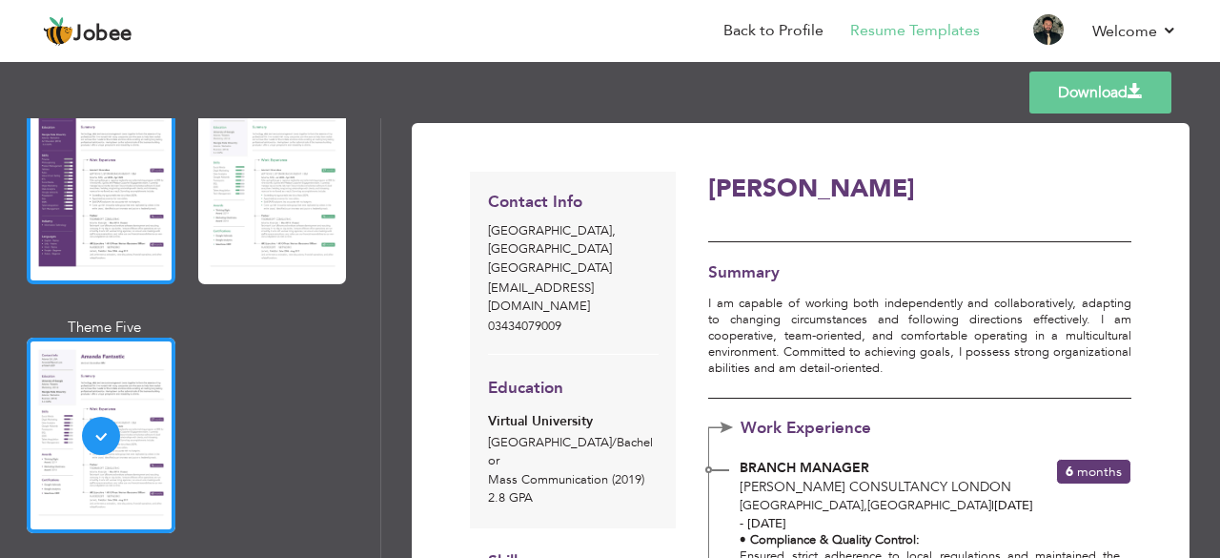
click at [92, 217] on div at bounding box center [101, 186] width 149 height 195
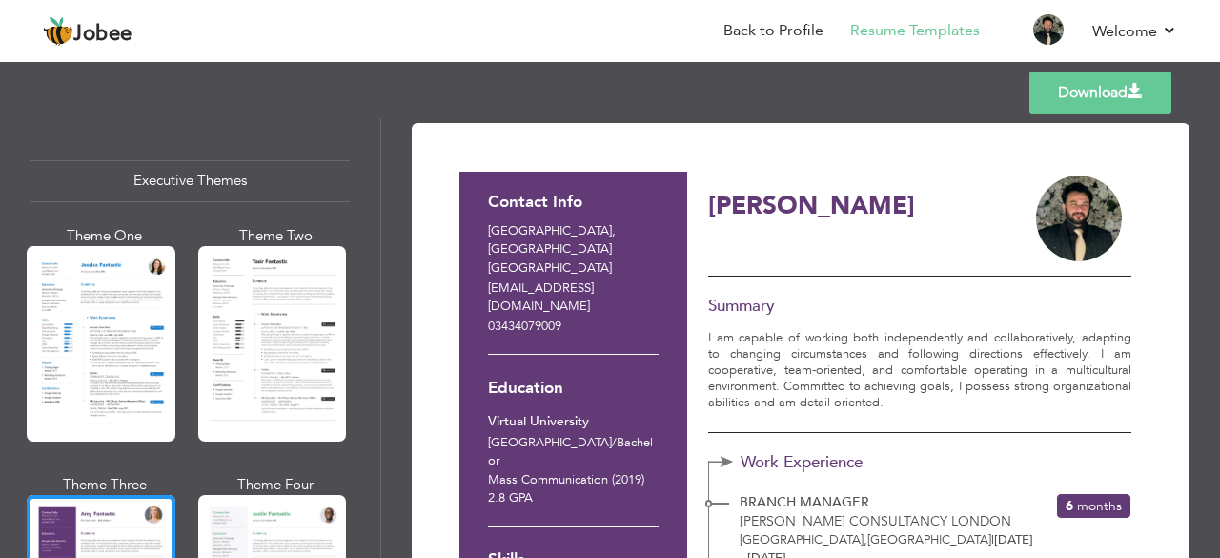
scroll to position [1394, 0]
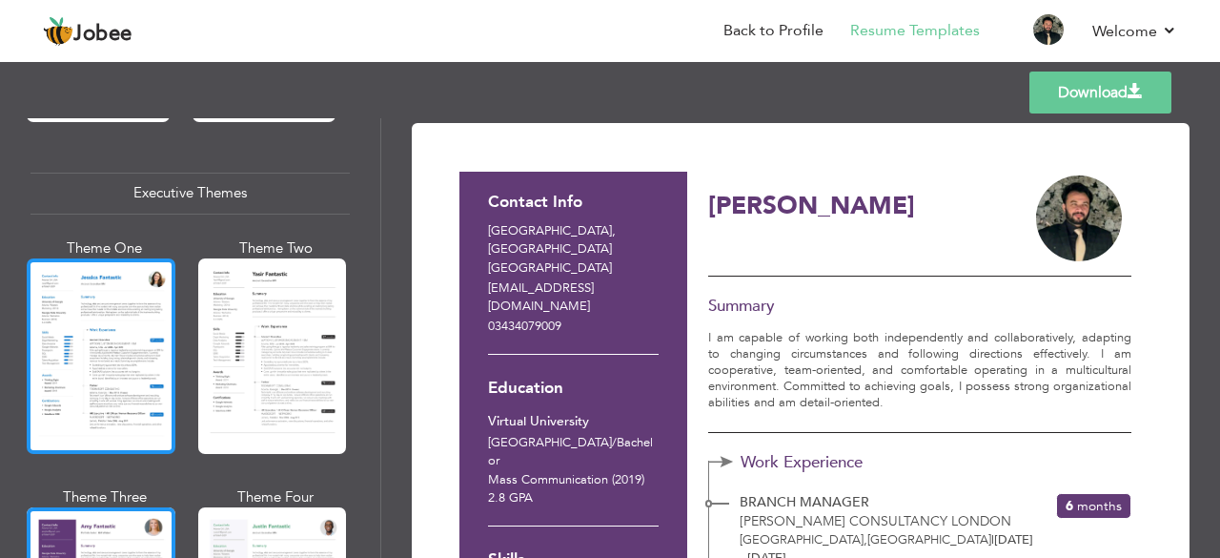
click at [143, 327] on div at bounding box center [101, 355] width 149 height 195
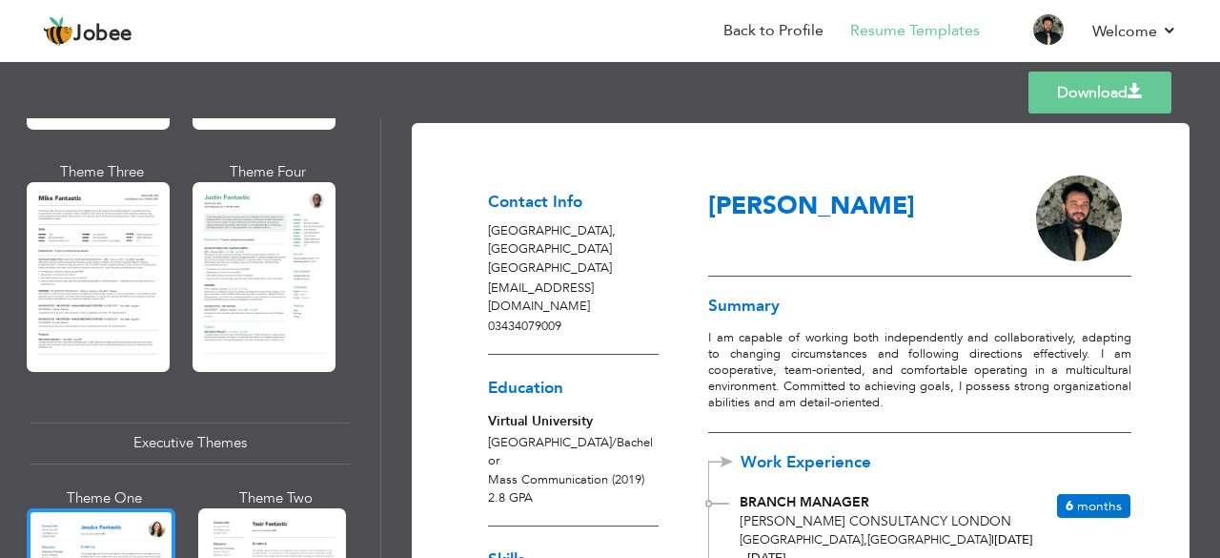
scroll to position [1143, 0]
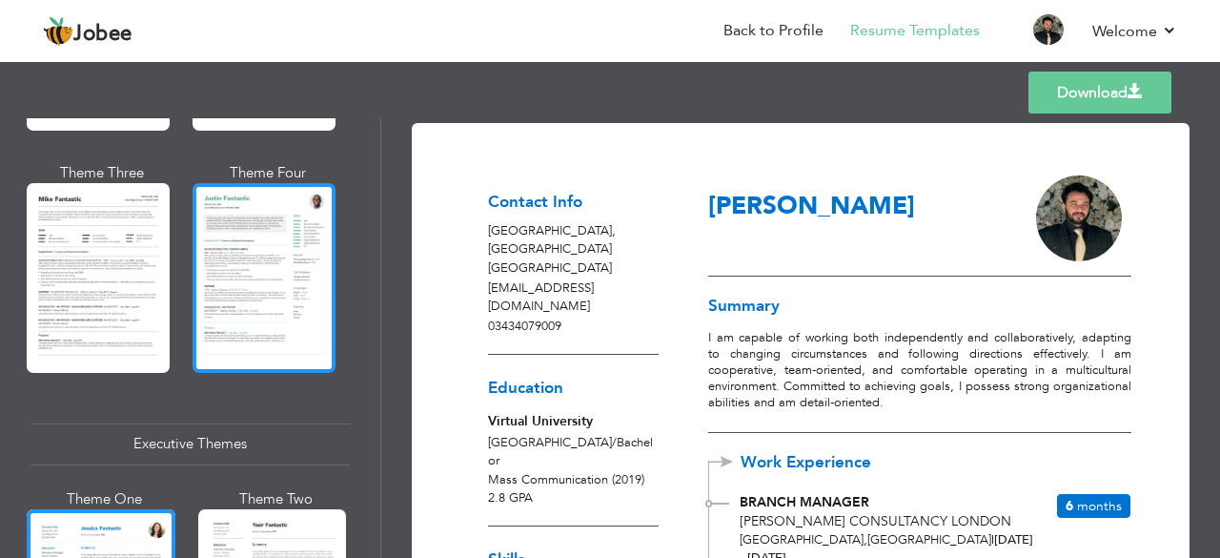
click at [232, 281] on div at bounding box center [264, 277] width 143 height 189
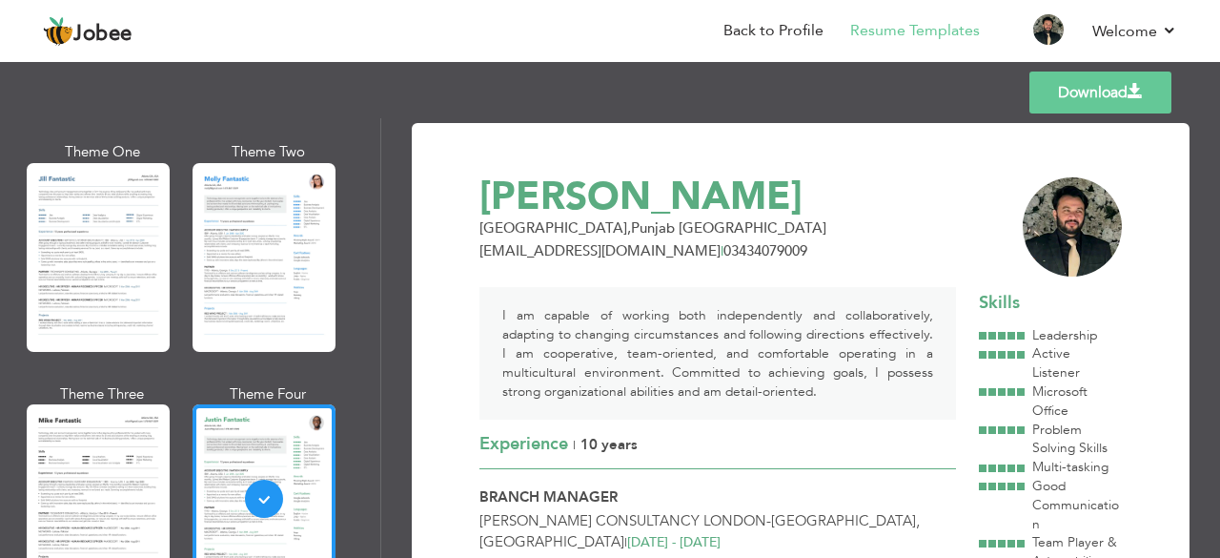
scroll to position [895, 0]
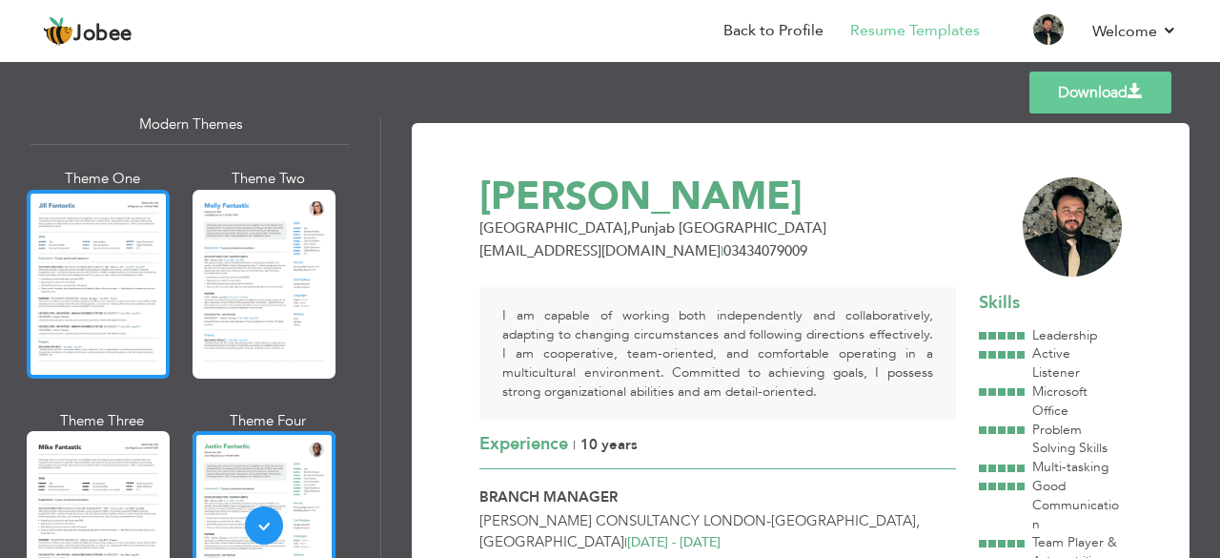
click at [130, 258] on div at bounding box center [98, 284] width 143 height 189
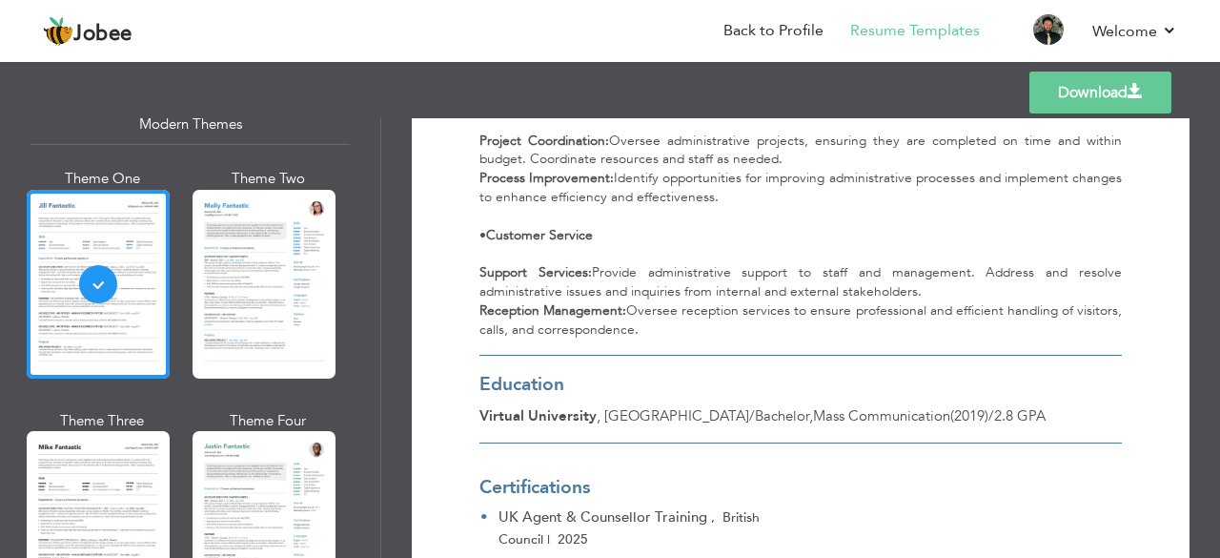
scroll to position [4429, 0]
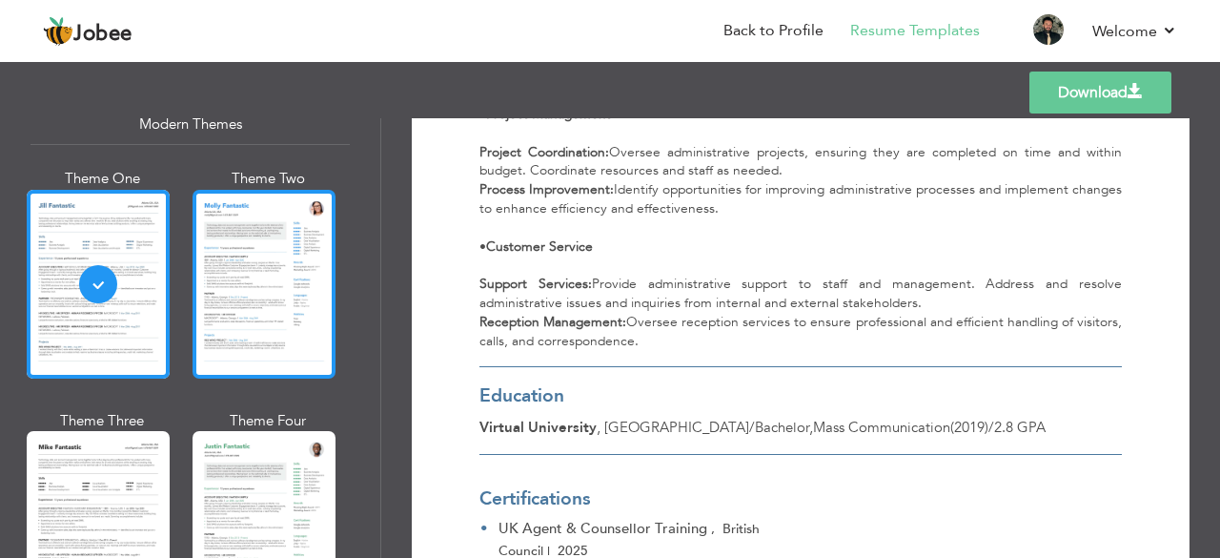
click at [296, 269] on div at bounding box center [264, 284] width 143 height 189
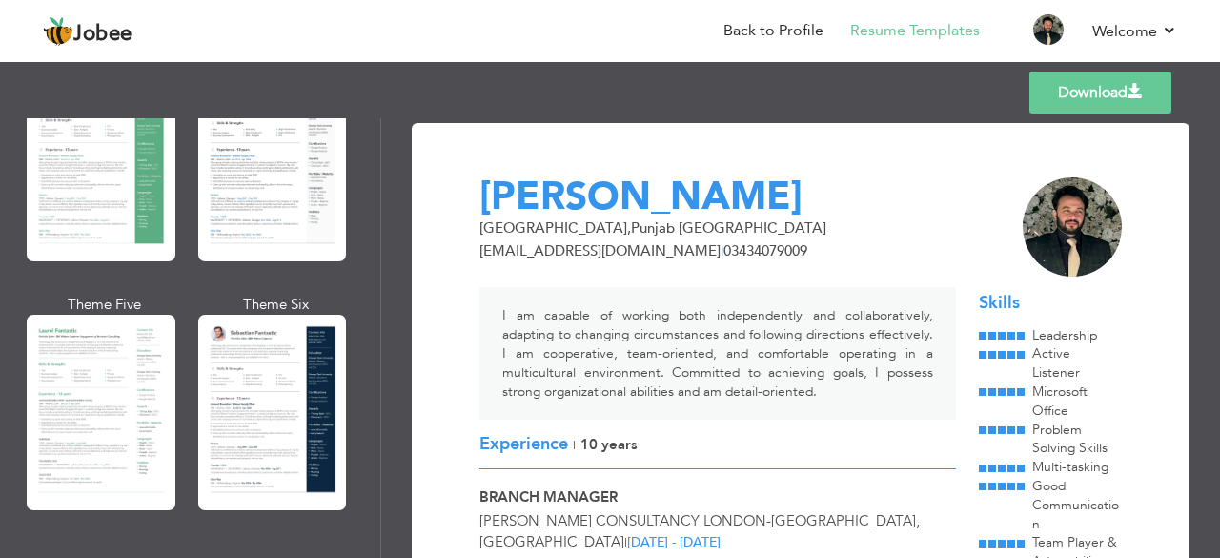
scroll to position [431, 0]
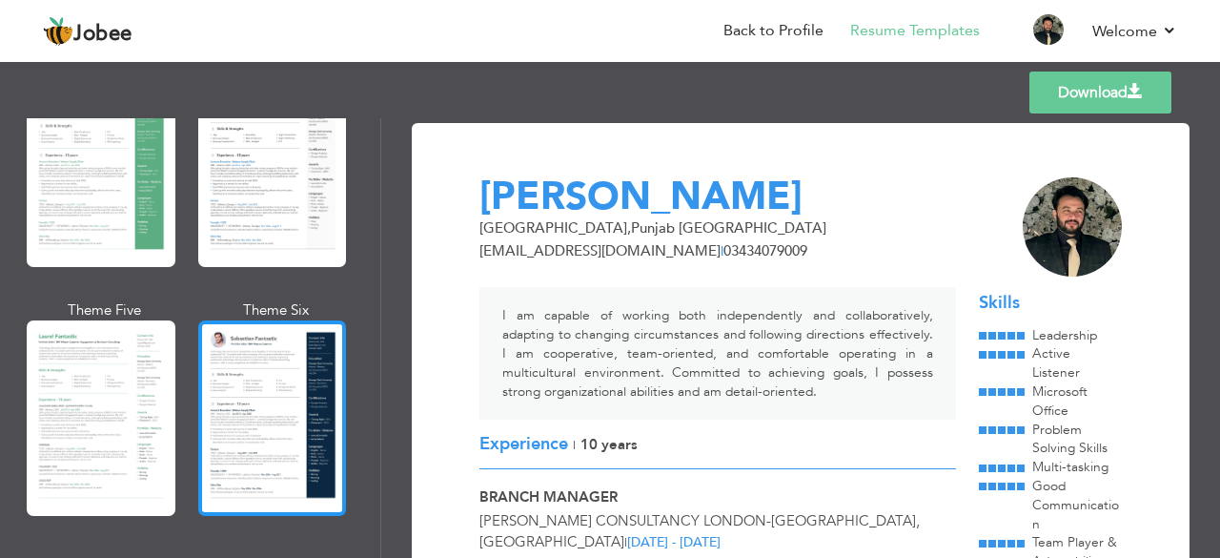
click at [275, 359] on div at bounding box center [272, 417] width 149 height 195
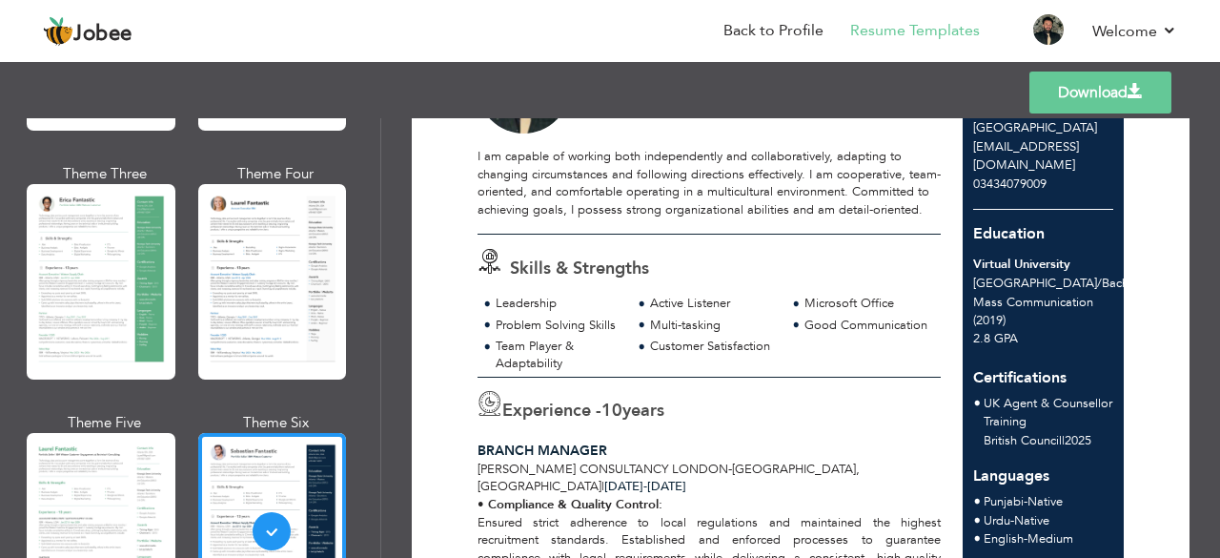
scroll to position [296, 0]
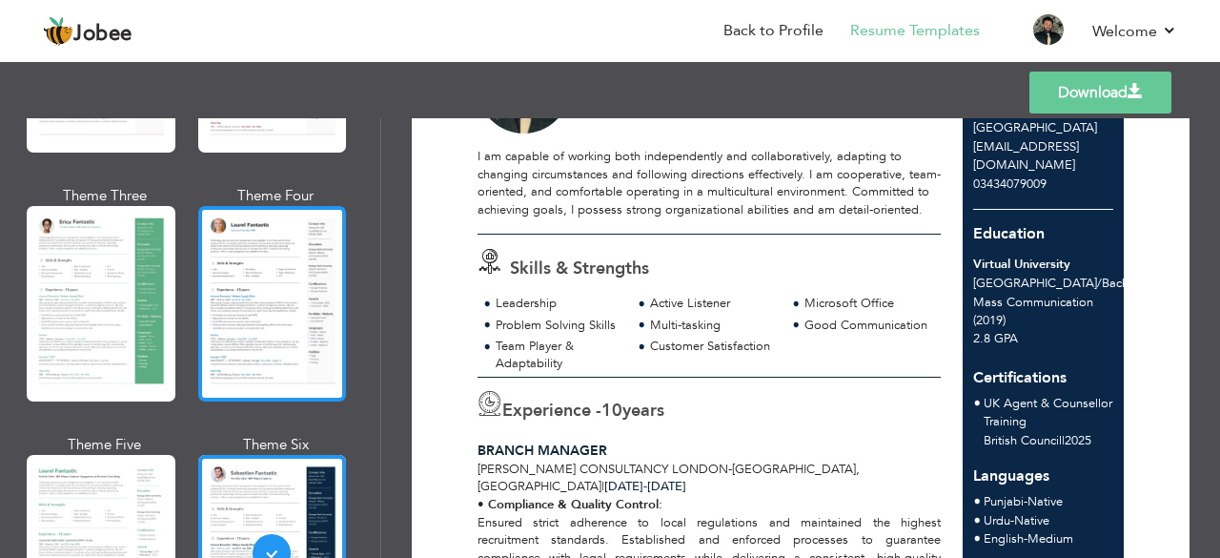
click at [318, 271] on div at bounding box center [272, 303] width 149 height 195
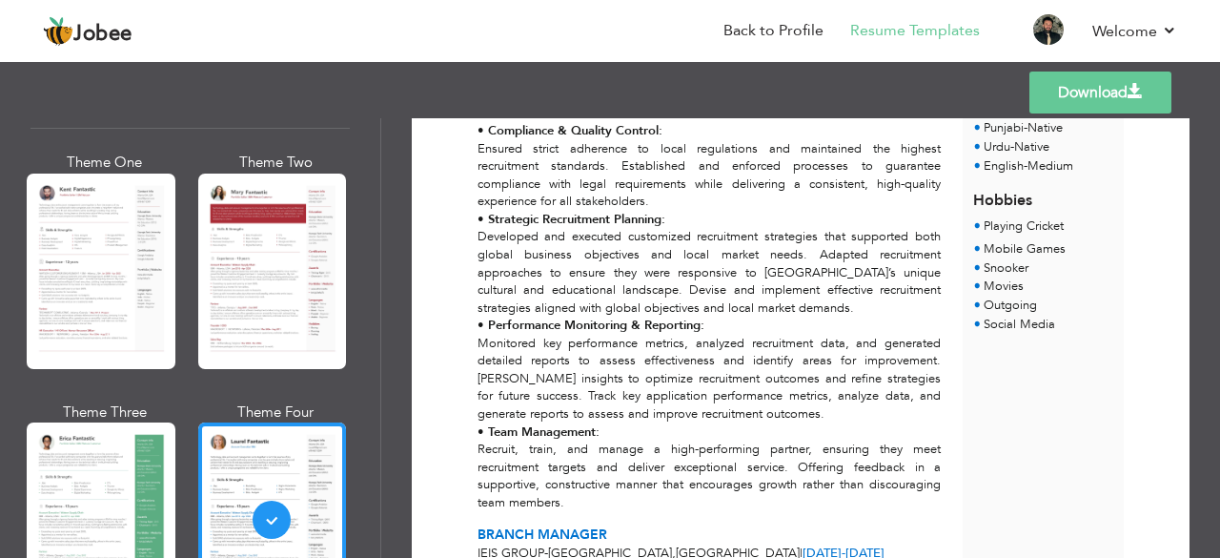
scroll to position [79, 0]
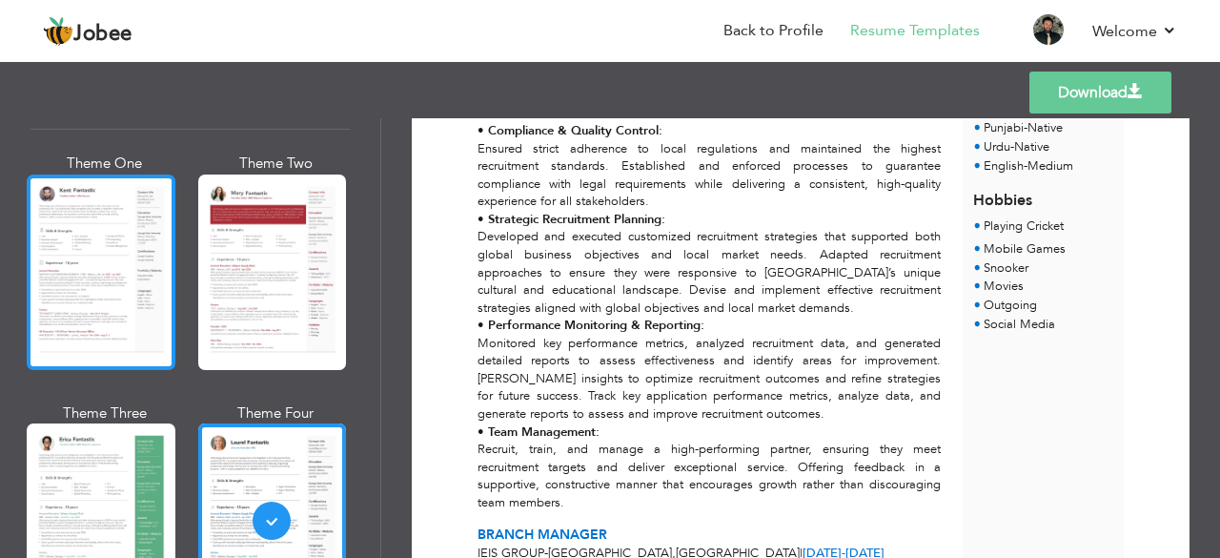
click at [131, 277] on div at bounding box center [101, 271] width 149 height 195
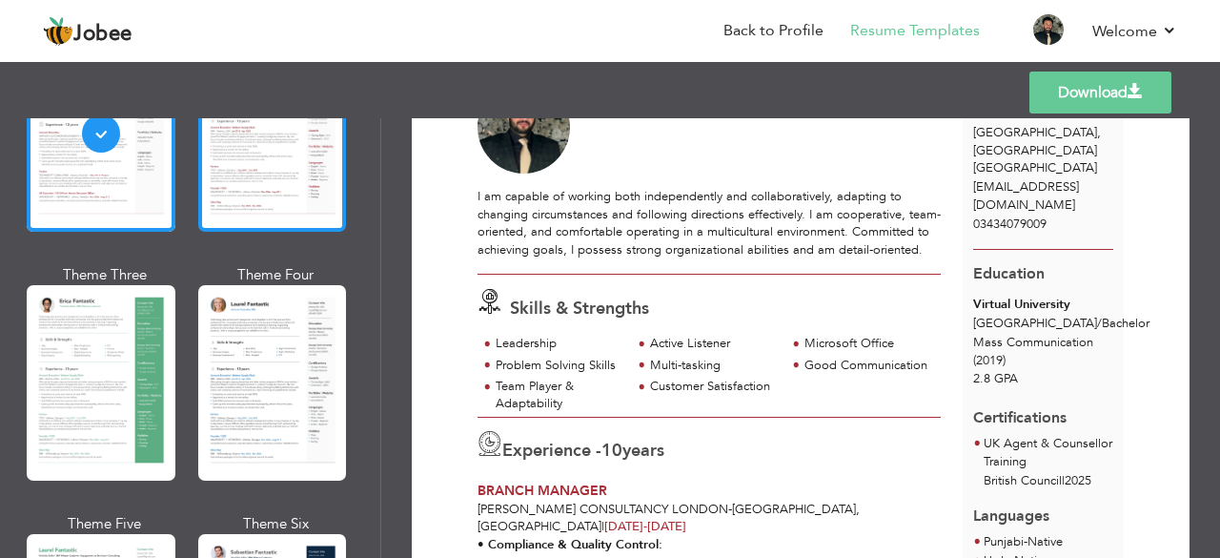
scroll to position [230, 0]
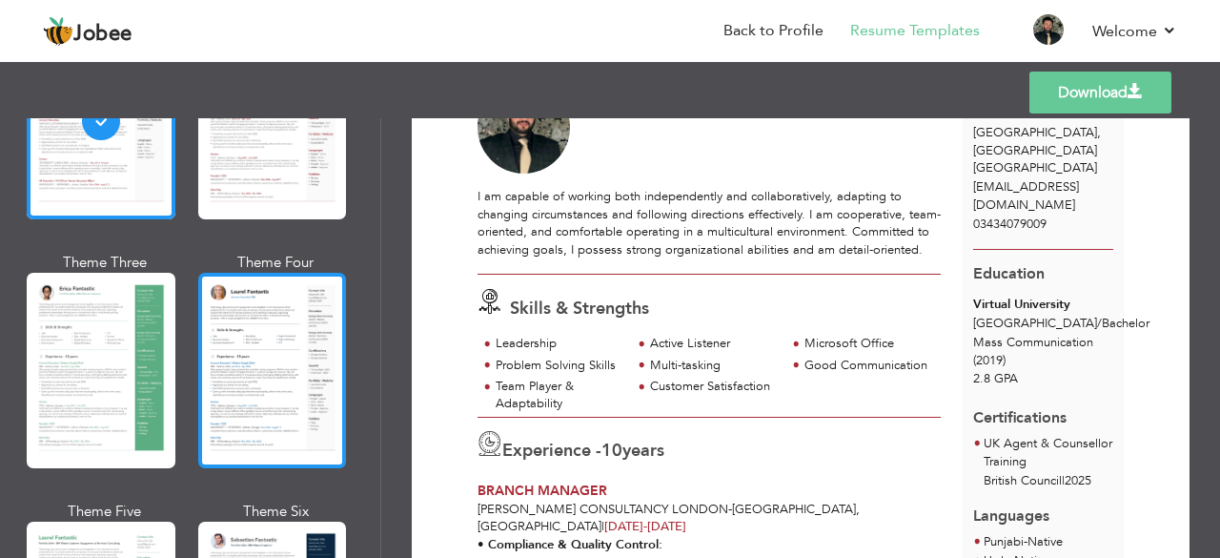
click at [277, 338] on div at bounding box center [272, 370] width 149 height 195
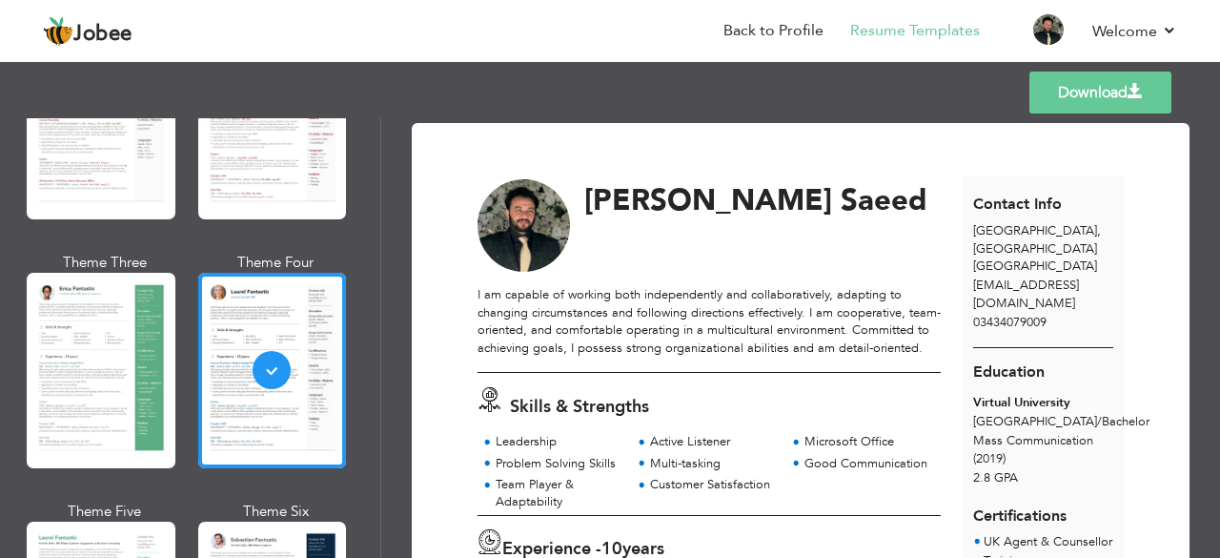
scroll to position [138, 0]
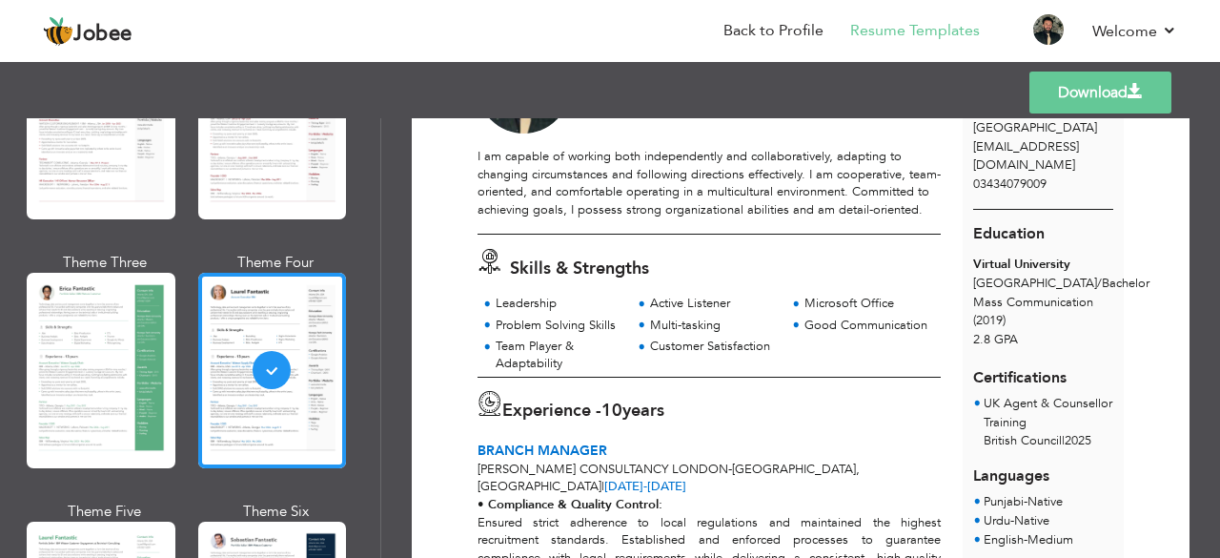
click at [1073, 93] on link "Download" at bounding box center [1101, 92] width 142 height 42
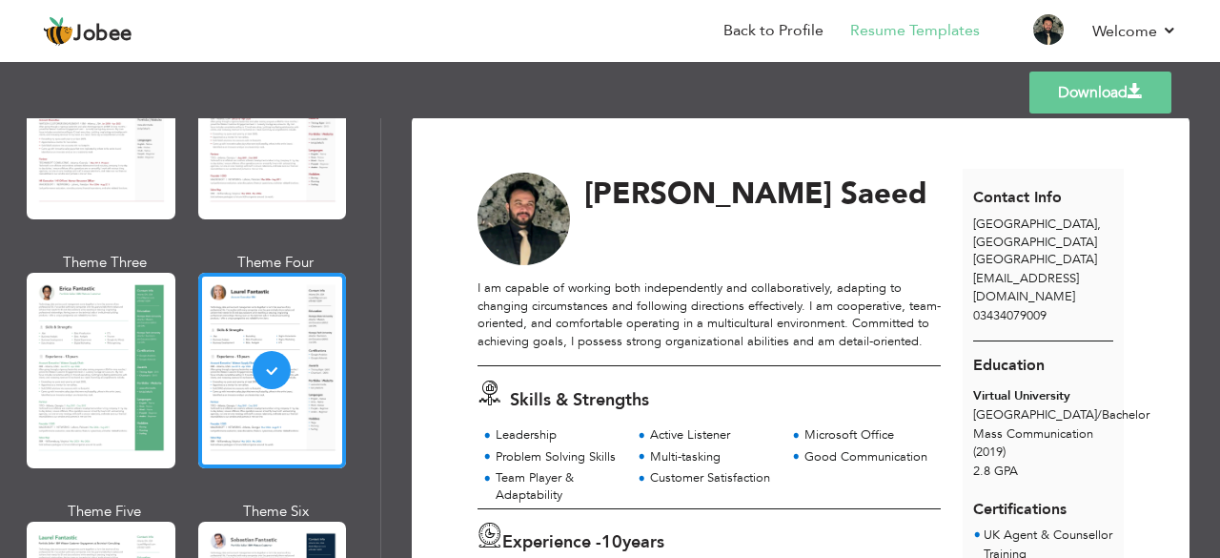
scroll to position [0, 0]
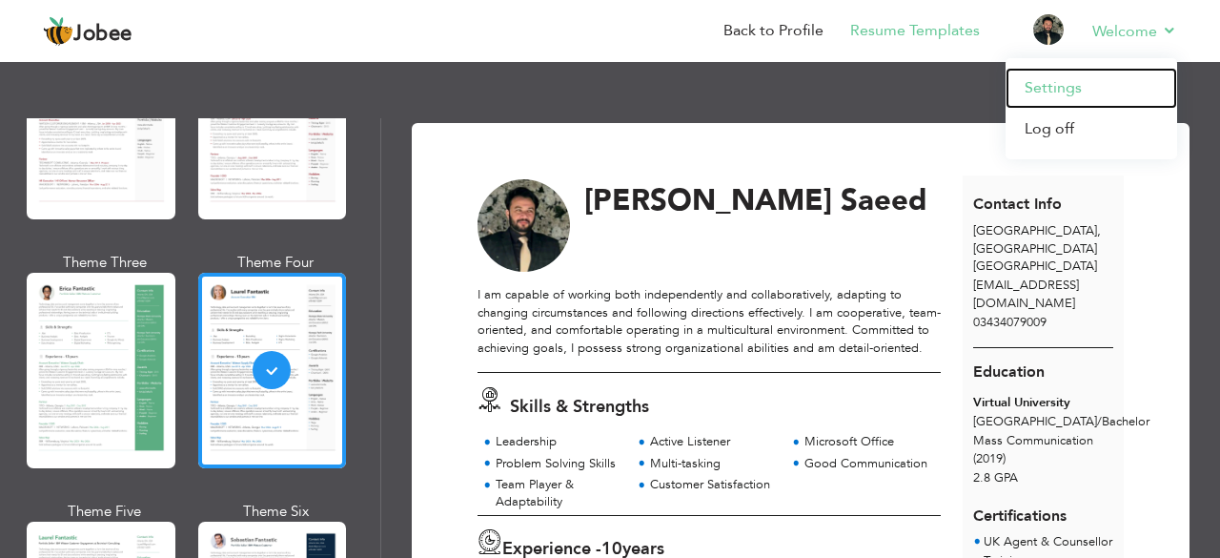
click at [1048, 83] on link "Settings" at bounding box center [1092, 88] width 172 height 41
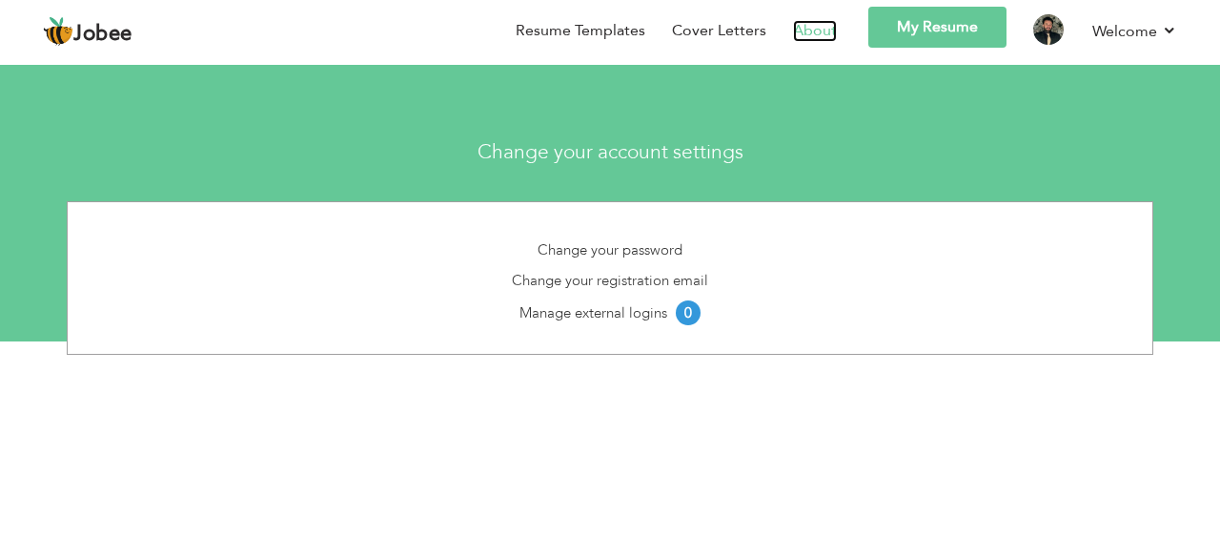
click at [822, 22] on link "About" at bounding box center [815, 31] width 44 height 22
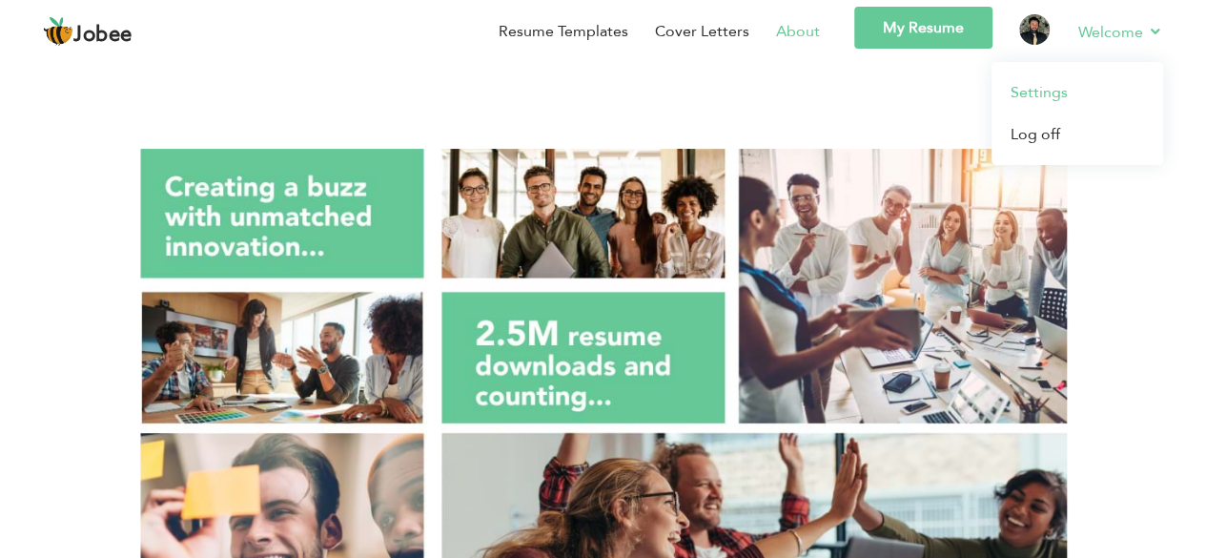
click at [1044, 87] on link "Settings" at bounding box center [1077, 92] width 172 height 42
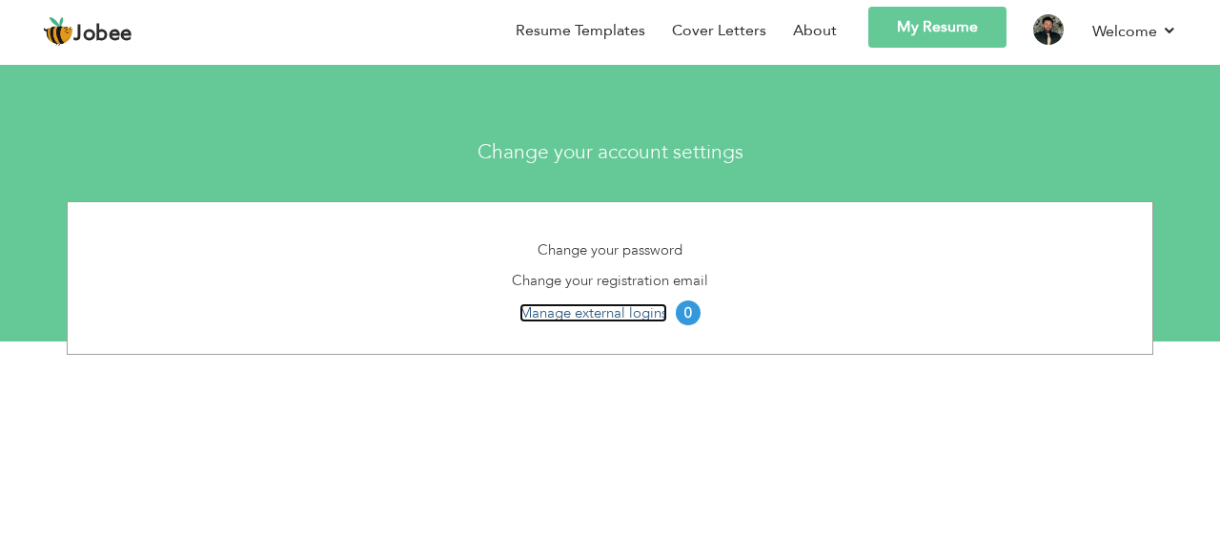
click at [627, 310] on link "Manage external logins" at bounding box center [594, 312] width 148 height 19
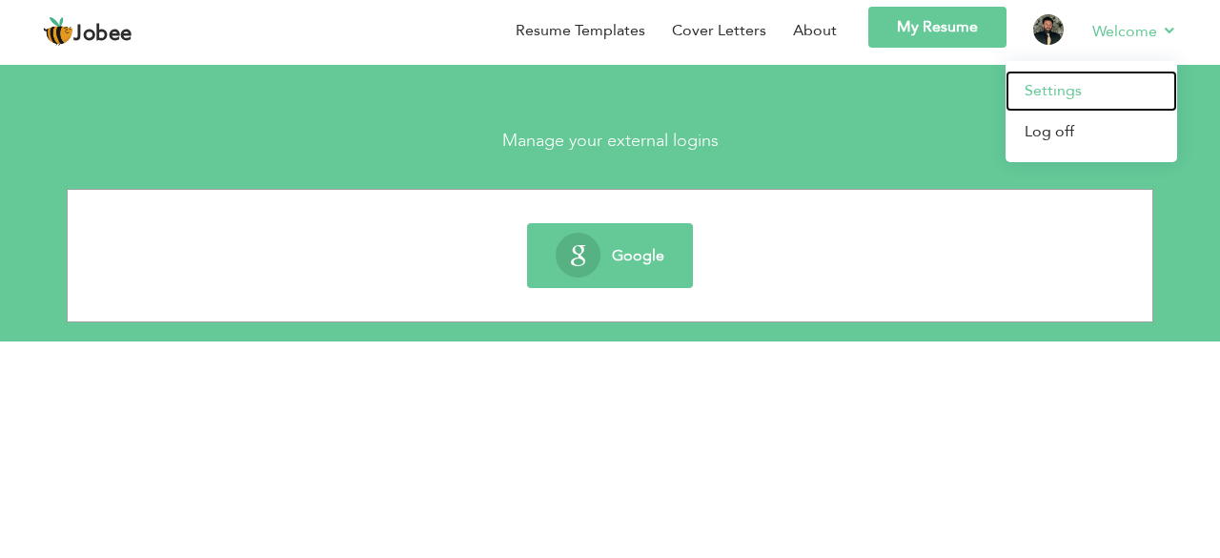
click at [1052, 87] on link "Settings" at bounding box center [1092, 91] width 172 height 41
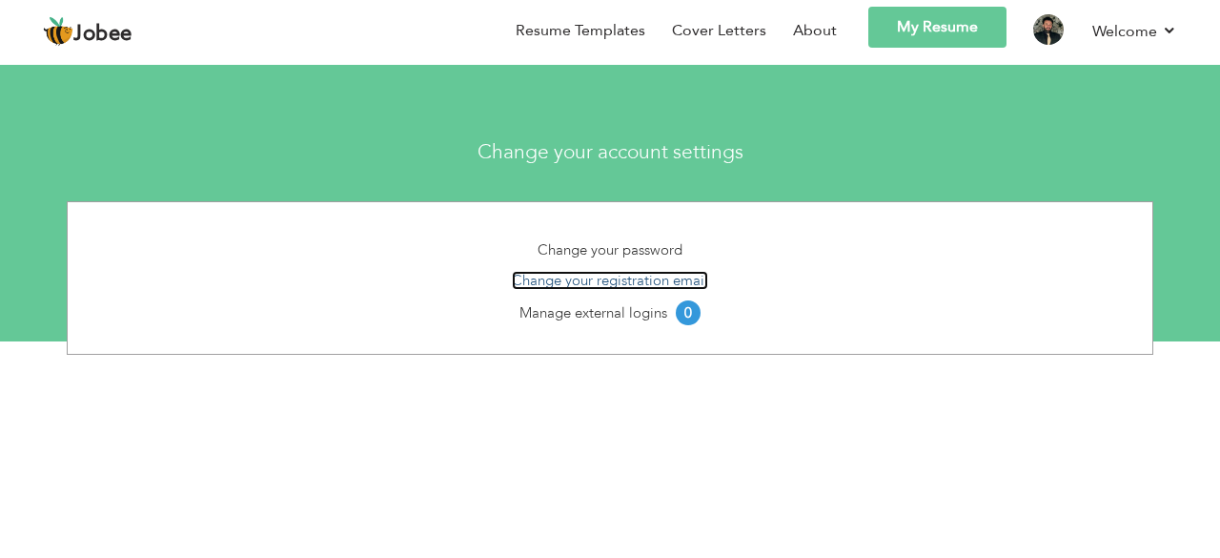
click at [662, 280] on link "Change your registration email" at bounding box center [610, 280] width 196 height 19
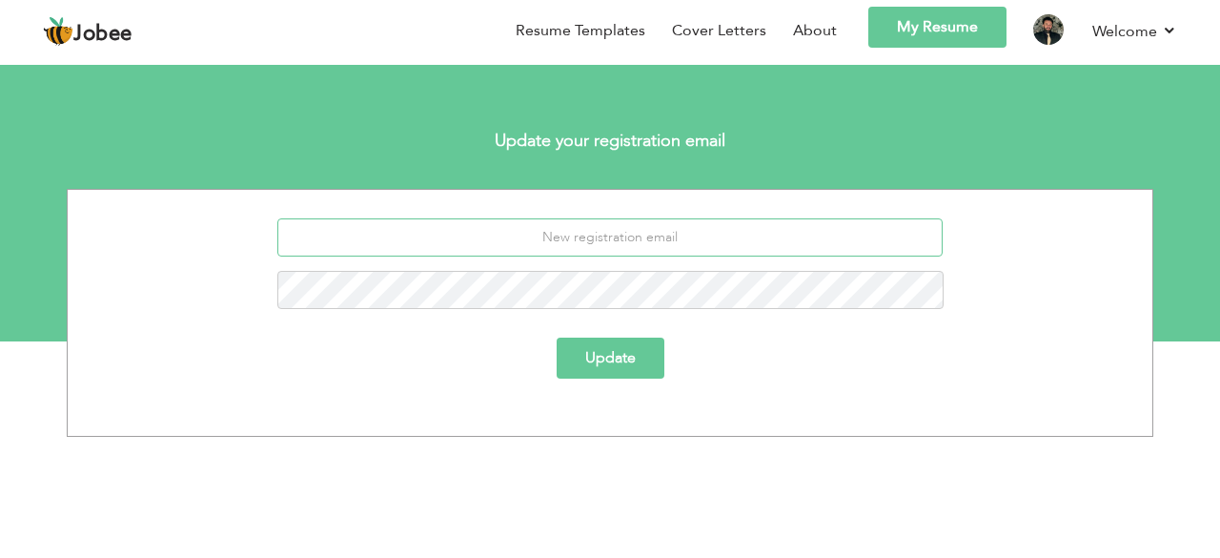
click at [636, 245] on input "email" at bounding box center [610, 237] width 666 height 38
type input "[EMAIL_ADDRESS][DOMAIN_NAME]"
click at [685, 234] on input "[EMAIL_ADDRESS][DOMAIN_NAME]" at bounding box center [610, 237] width 666 height 38
drag, startPoint x: 685, startPoint y: 234, endPoint x: 517, endPoint y: 243, distance: 169.0
click at [517, 243] on input "[EMAIL_ADDRESS][DOMAIN_NAME]" at bounding box center [610, 237] width 666 height 38
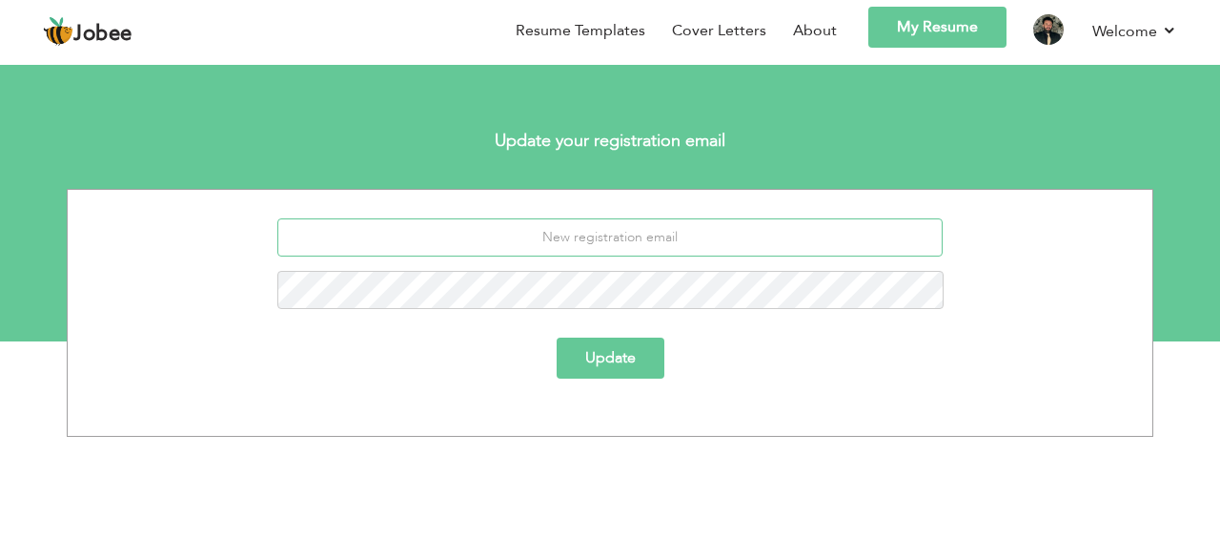
click at [568, 237] on input "email" at bounding box center [610, 237] width 666 height 38
type input "[EMAIL_ADDRESS][DOMAIN_NAME]"
click at [518, 239] on input "[EMAIL_ADDRESS][DOMAIN_NAME]" at bounding box center [610, 237] width 666 height 38
click at [617, 361] on button "Update" at bounding box center [611, 357] width 108 height 41
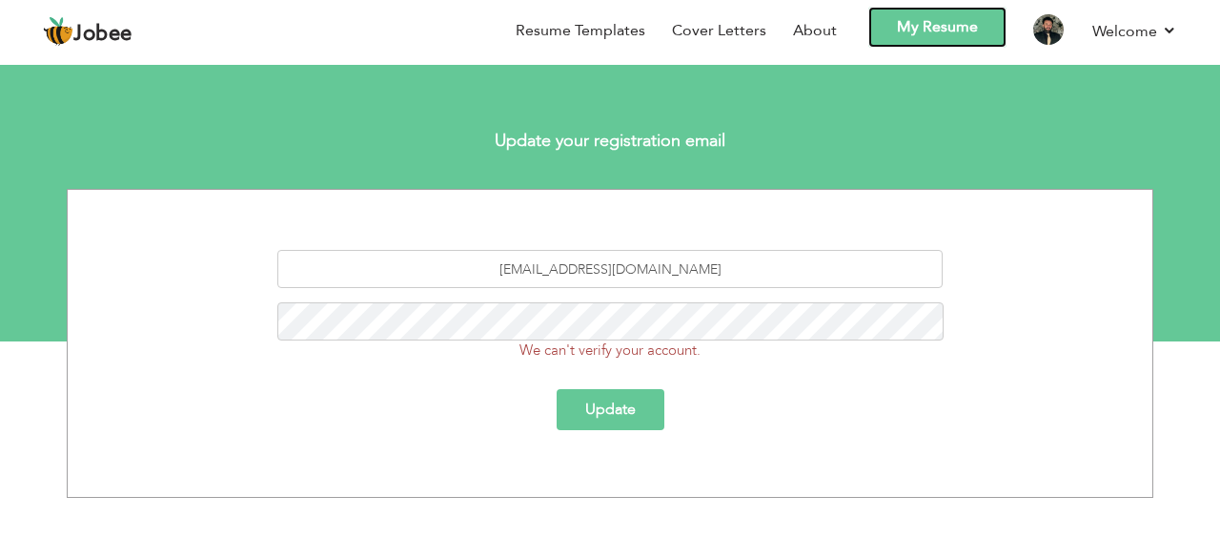
click at [947, 34] on link "My Resume" at bounding box center [937, 27] width 138 height 41
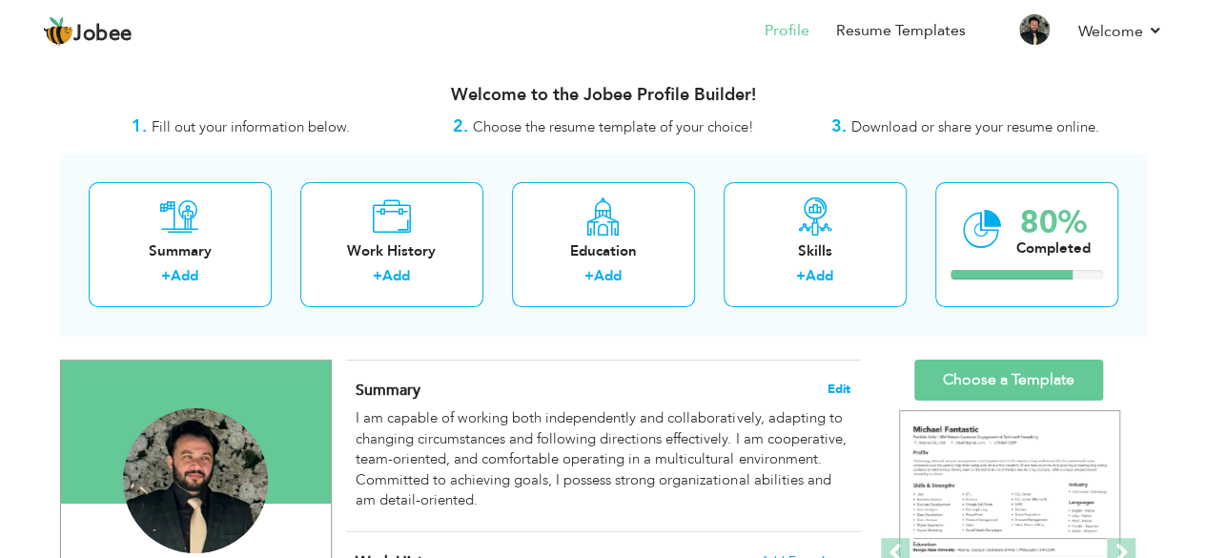
click at [839, 386] on span "Edit" at bounding box center [838, 388] width 23 height 13
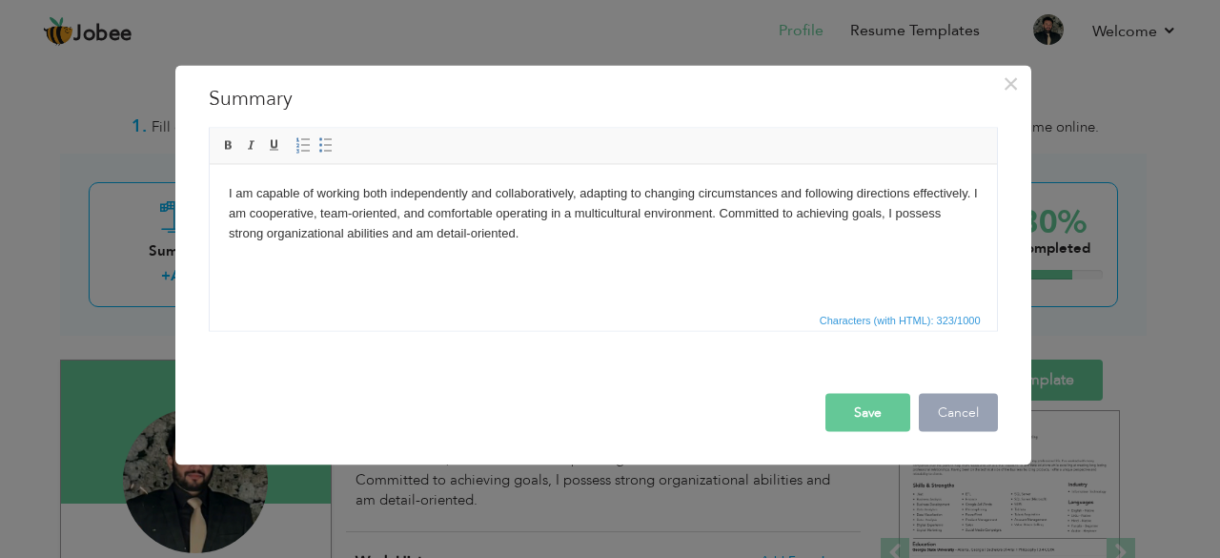
click at [939, 408] on button "Cancel" at bounding box center [958, 412] width 79 height 38
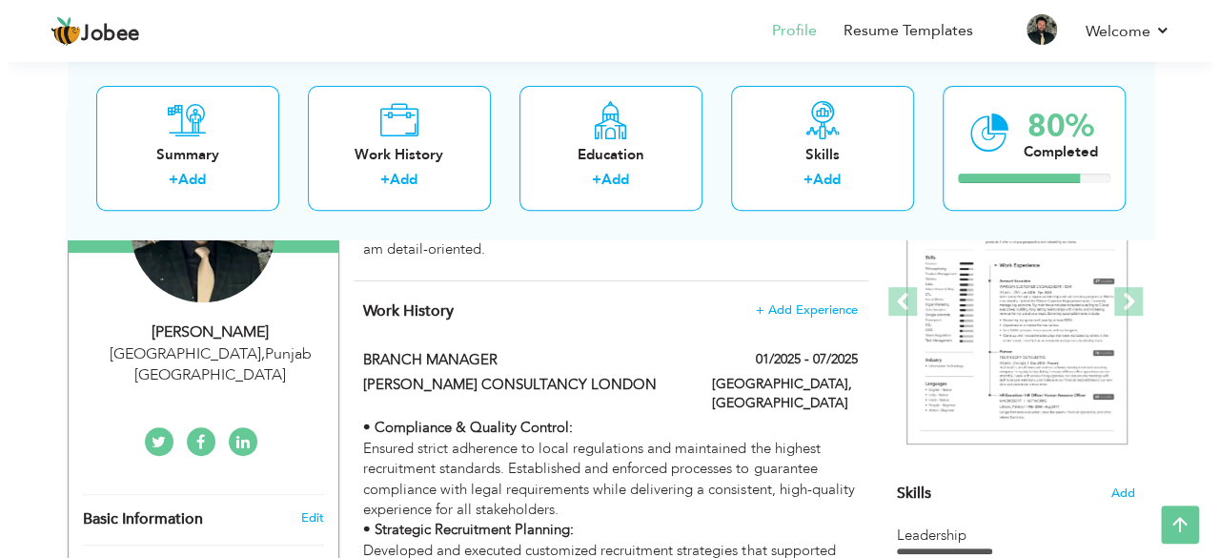
scroll to position [257, 0]
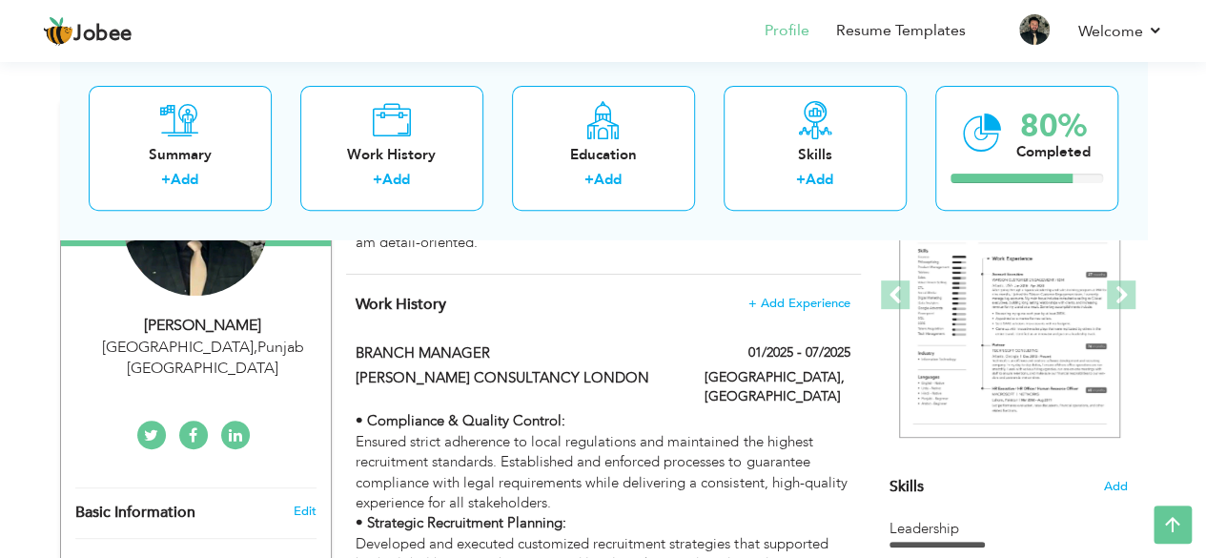
click at [282, 368] on div "Hassan Bin Saeed Lahore , Punjab Pakistan" at bounding box center [196, 358] width 270 height 86
type input "[PERSON_NAME]"
type input "Saeed"
type input "03434079009"
select select "number:166"
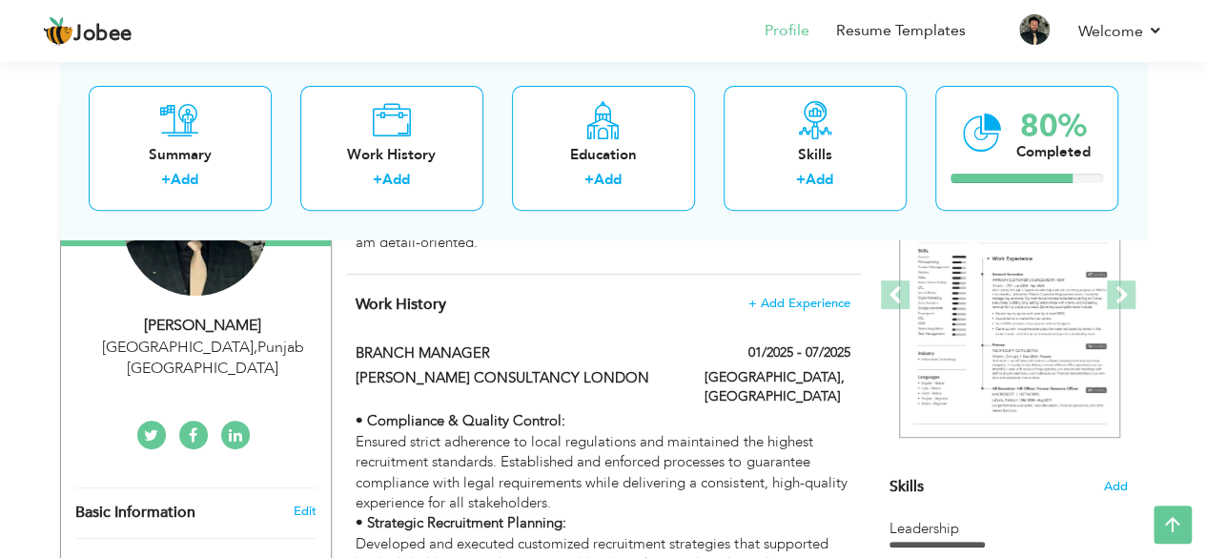
type input "[GEOGRAPHIC_DATA]"
select select "number:12"
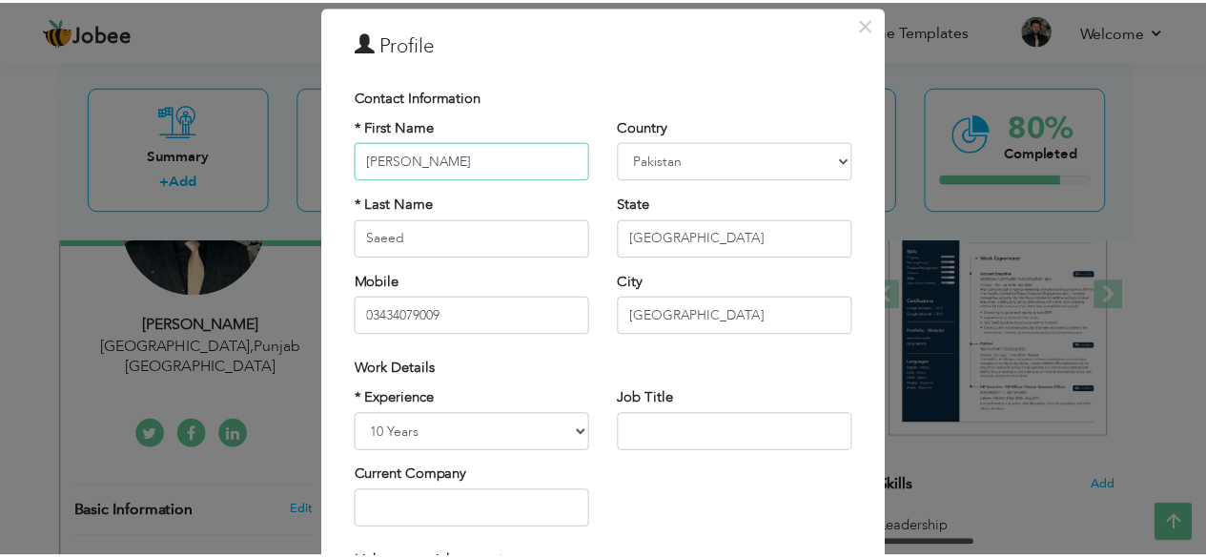
scroll to position [0, 0]
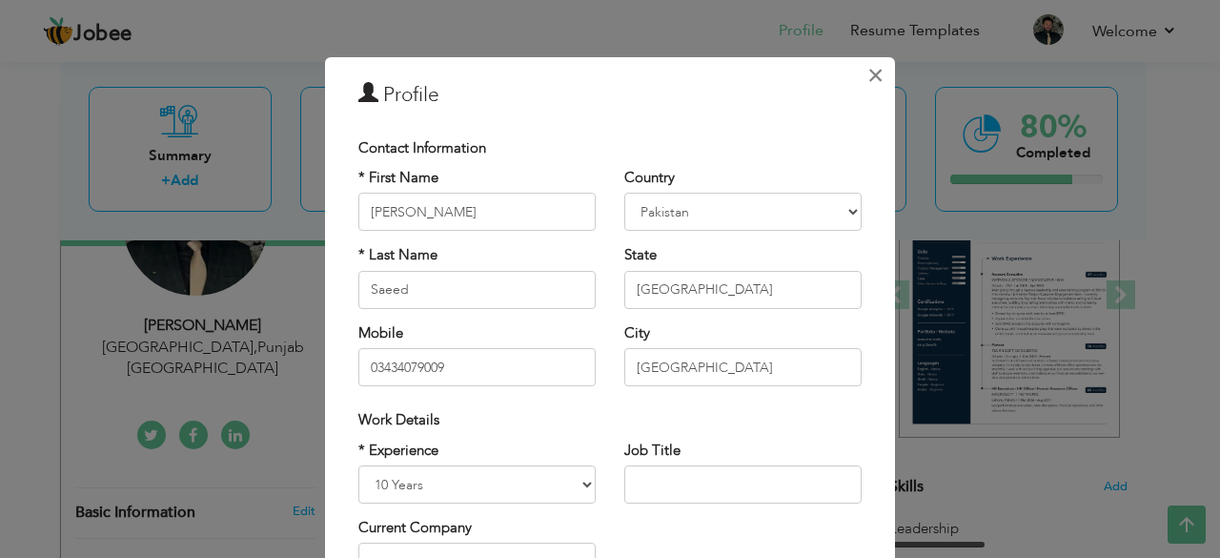
click at [868, 82] on span "×" at bounding box center [876, 75] width 16 height 34
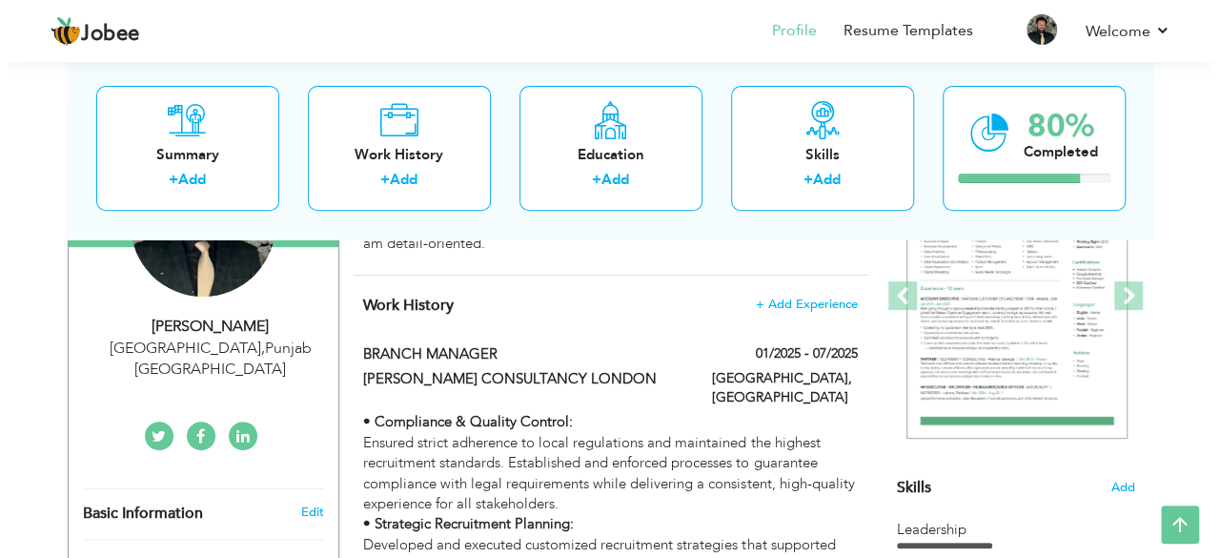
scroll to position [255, 0]
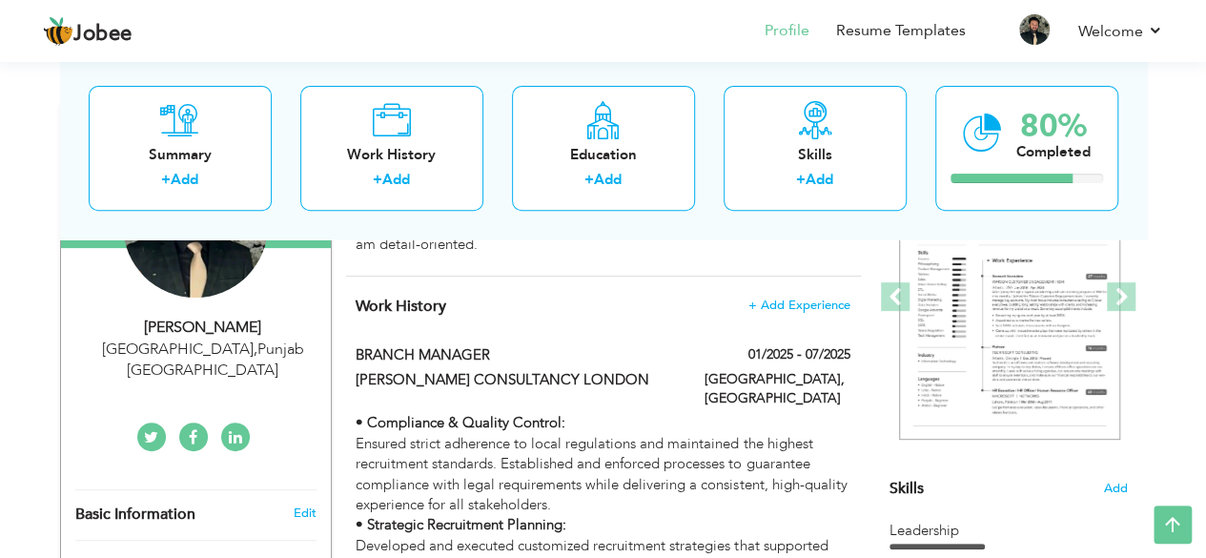
click at [231, 331] on div "[PERSON_NAME]" at bounding box center [202, 327] width 255 height 22
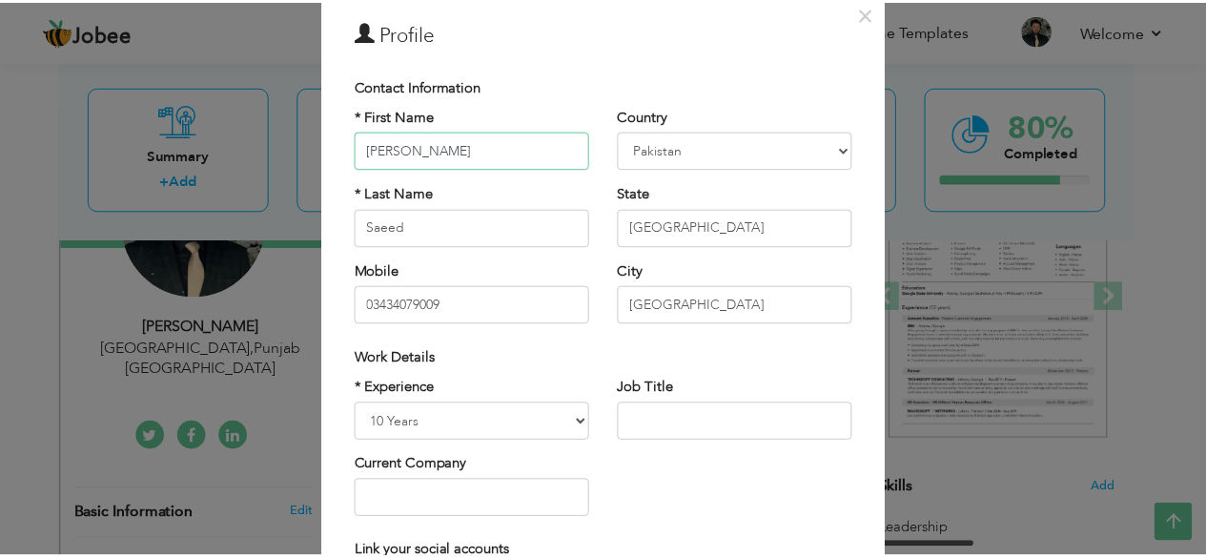
scroll to position [0, 0]
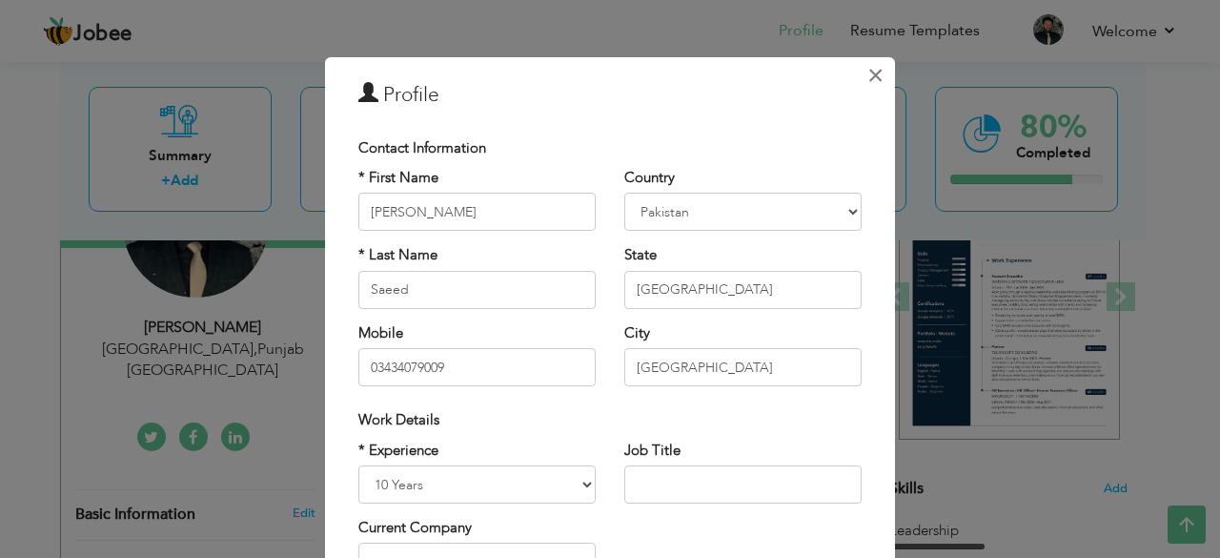
click at [870, 75] on span "×" at bounding box center [876, 75] width 16 height 34
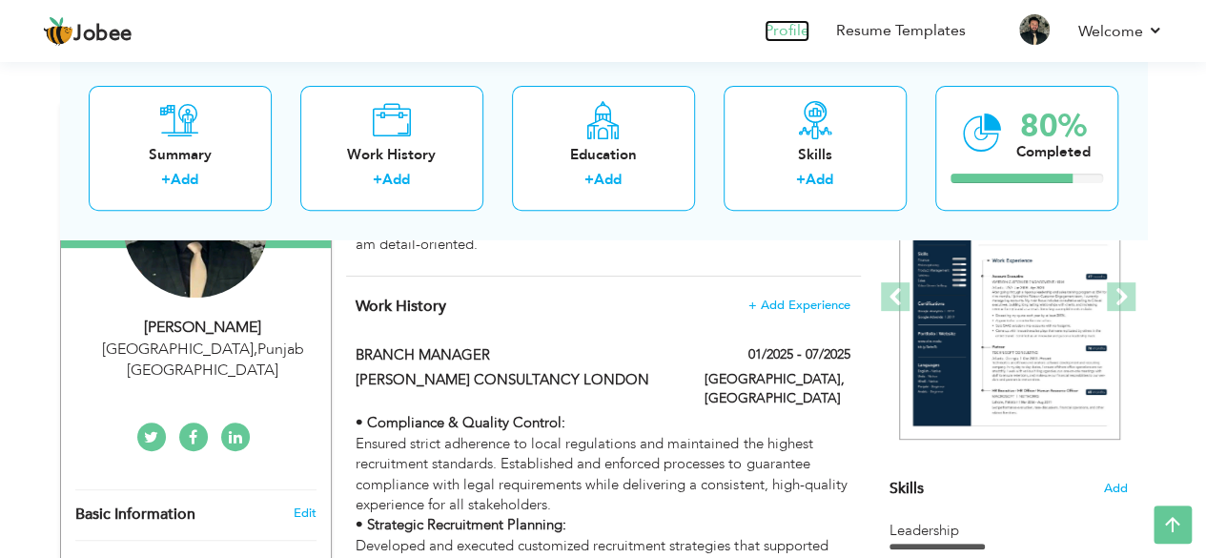
click at [790, 33] on link "Profile" at bounding box center [787, 31] width 45 height 22
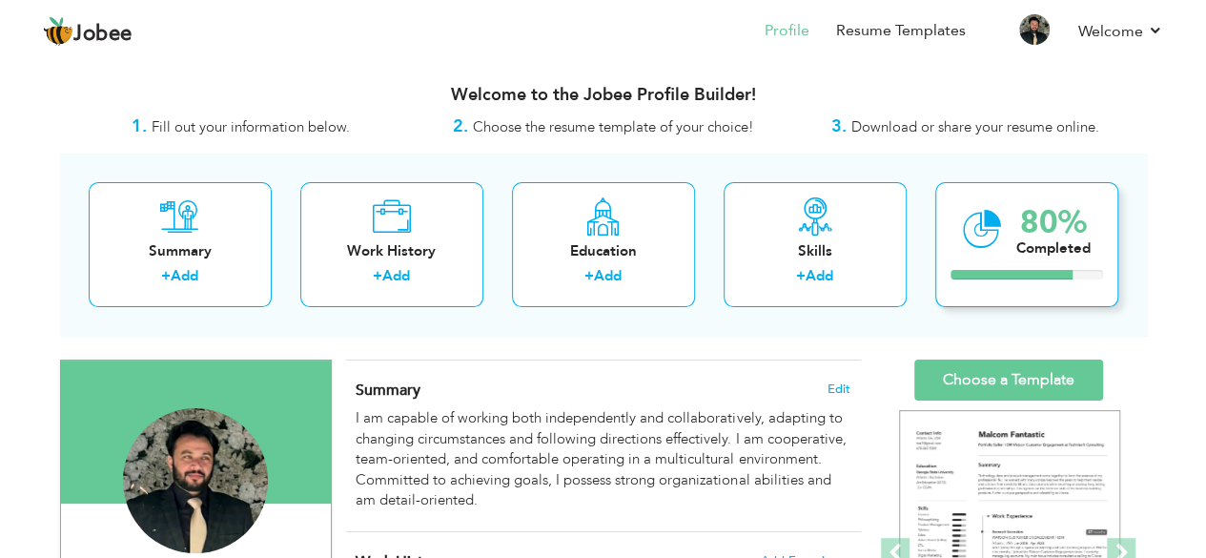
click at [988, 223] on icon at bounding box center [982, 229] width 39 height 64
drag, startPoint x: 988, startPoint y: 223, endPoint x: 1075, endPoint y: 275, distance: 101.7
click at [1075, 275] on div "80% Completed" at bounding box center [1026, 244] width 183 height 125
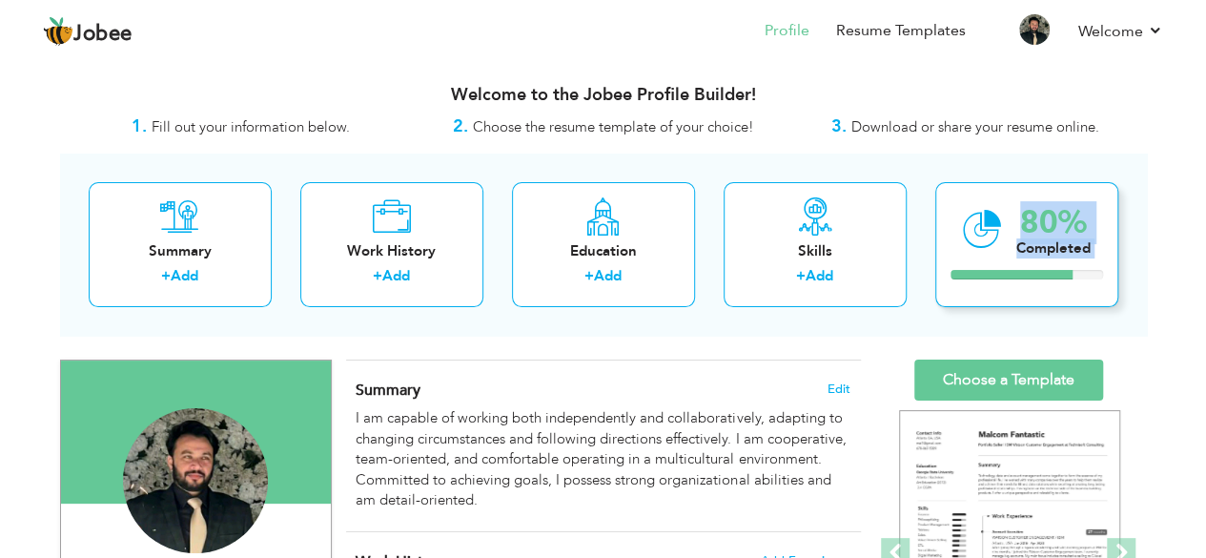
click at [1075, 275] on div at bounding box center [1026, 275] width 153 height 10
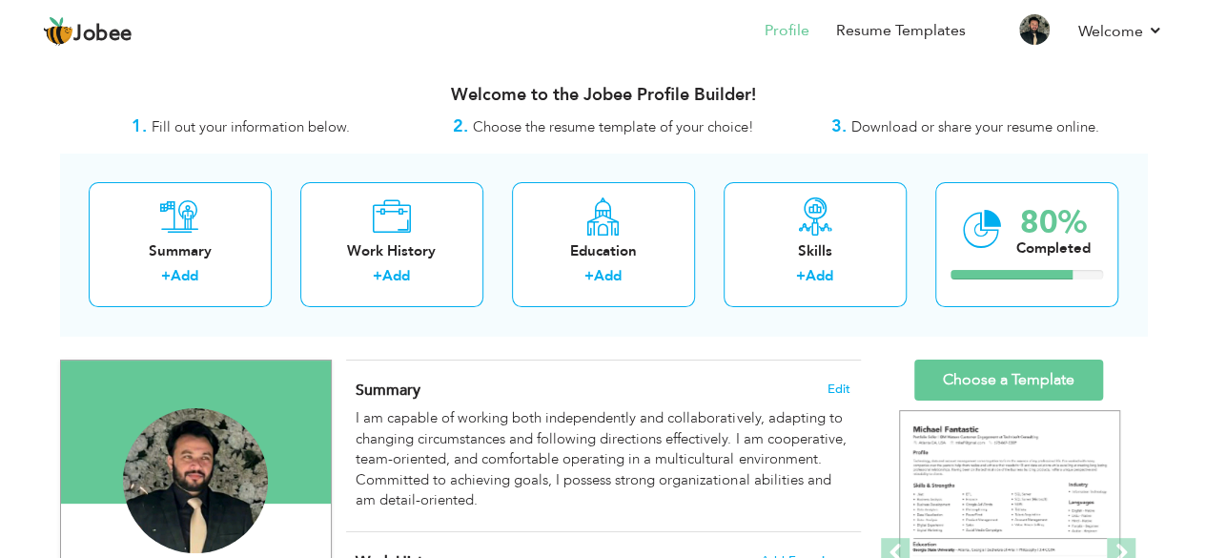
scroll to position [75, 0]
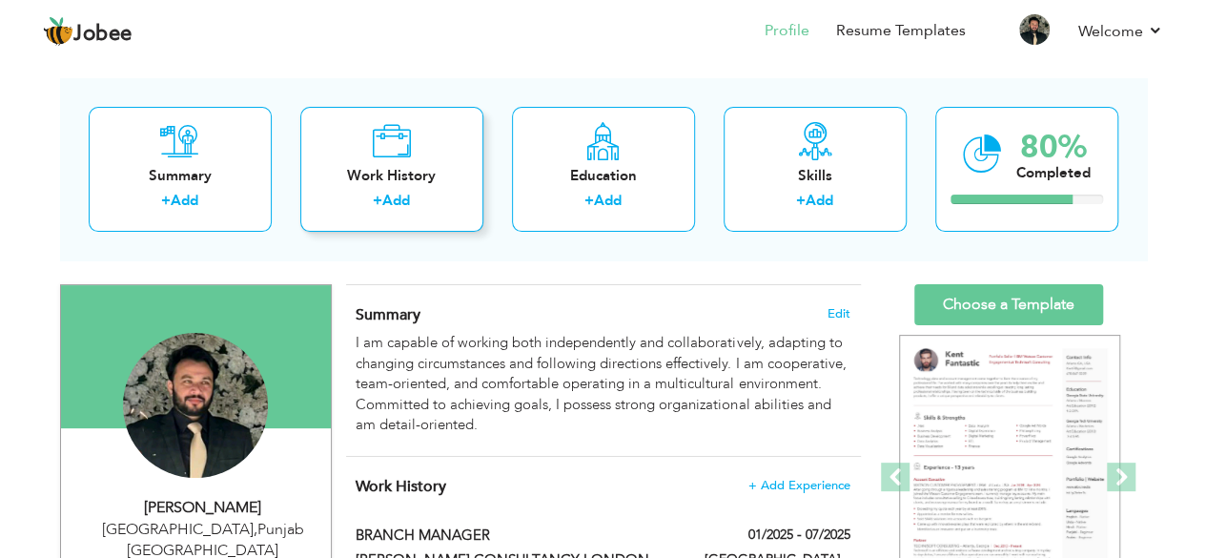
click at [385, 197] on link "Add" at bounding box center [396, 200] width 28 height 19
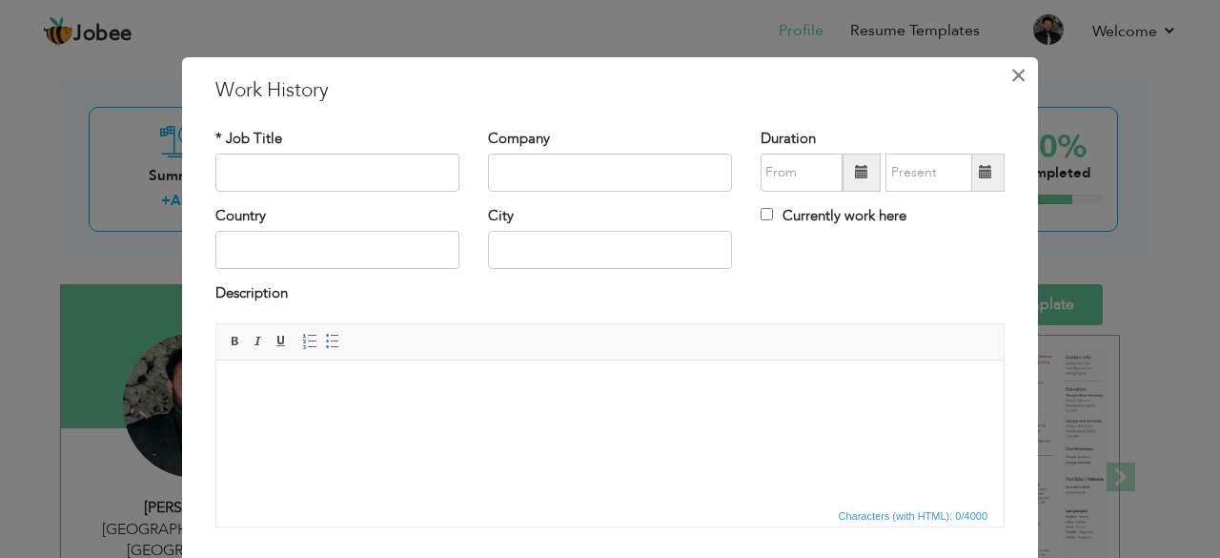
click at [1023, 70] on button "×" at bounding box center [1018, 75] width 31 height 31
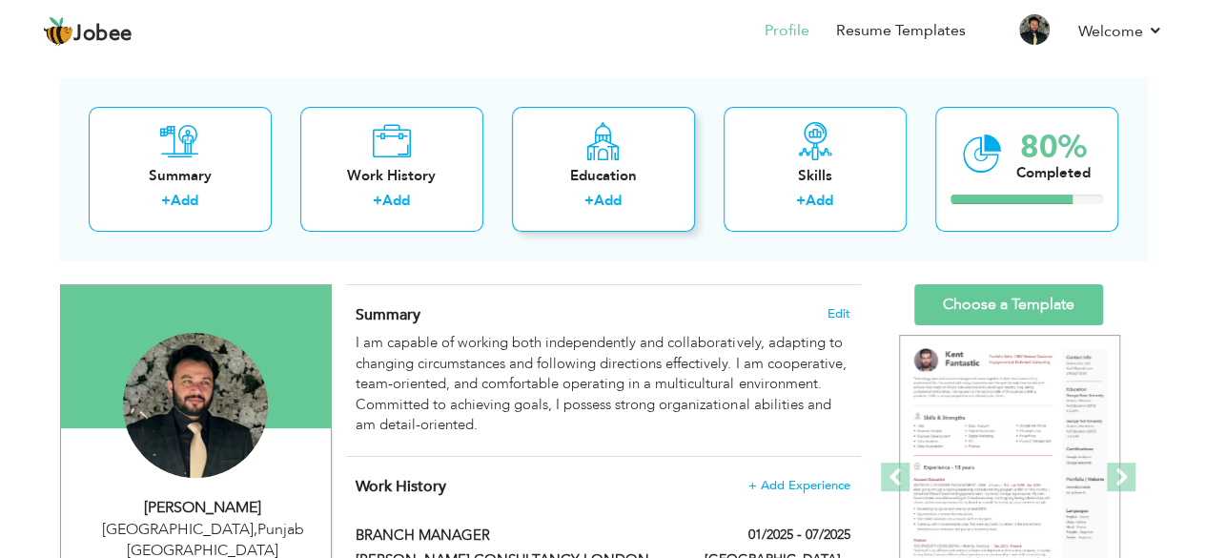
click at [589, 194] on label "+" at bounding box center [589, 201] width 10 height 20
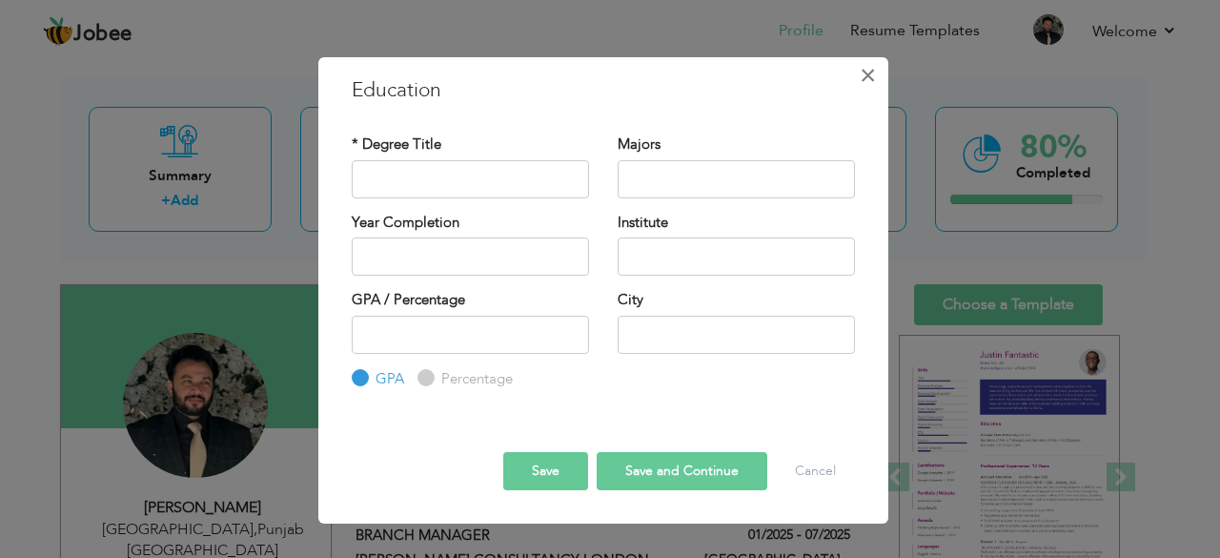
click at [871, 79] on span "×" at bounding box center [868, 75] width 16 height 34
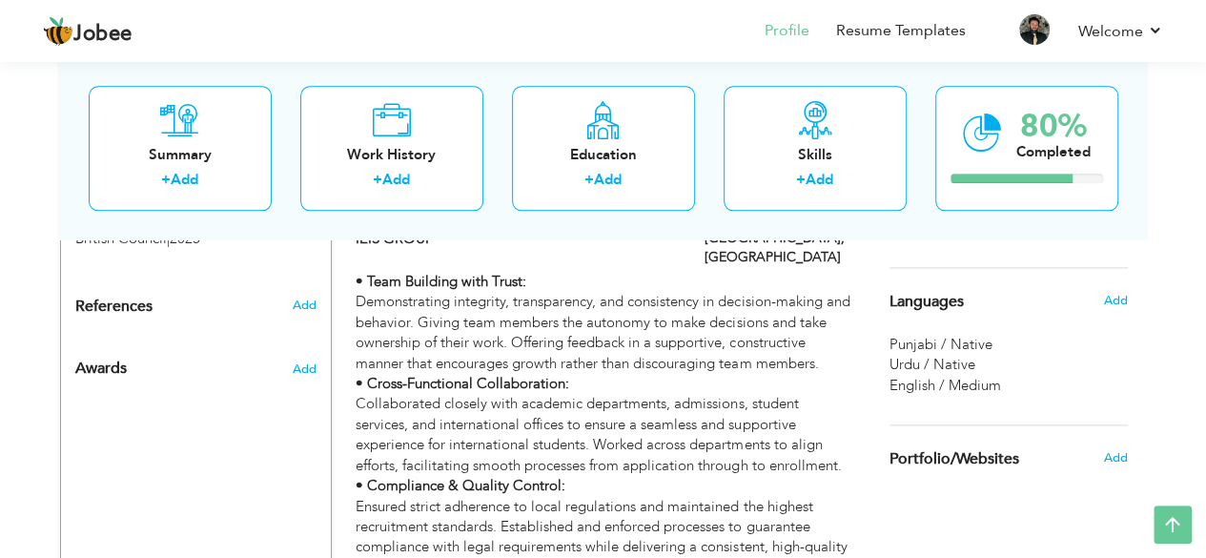
scroll to position [995, 0]
click at [296, 359] on span "Add" at bounding box center [303, 367] width 25 height 17
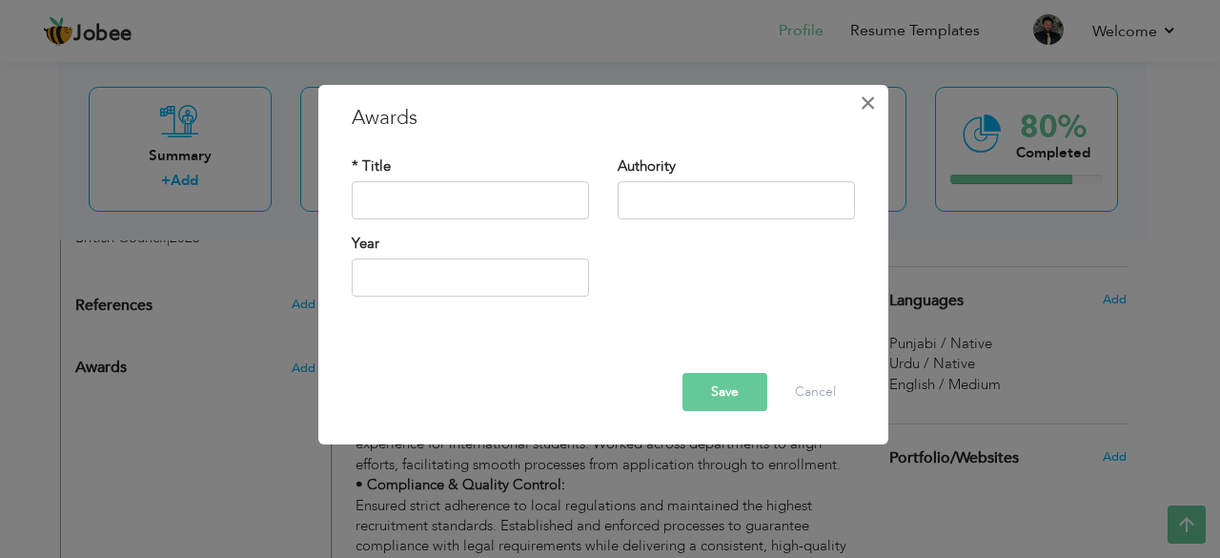
click at [862, 96] on span "×" at bounding box center [868, 103] width 16 height 34
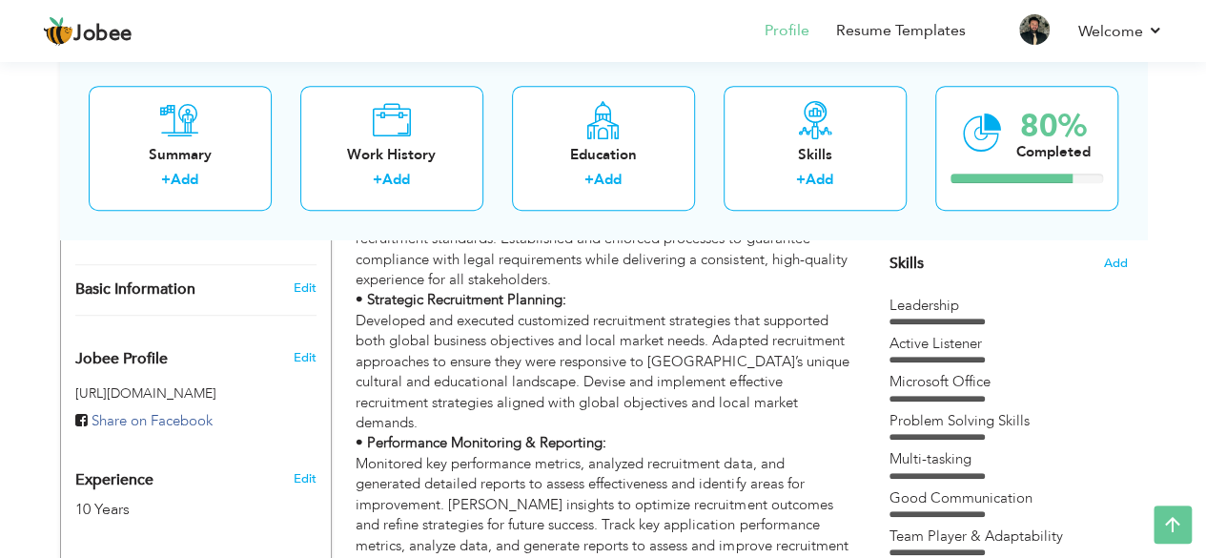
scroll to position [475, 0]
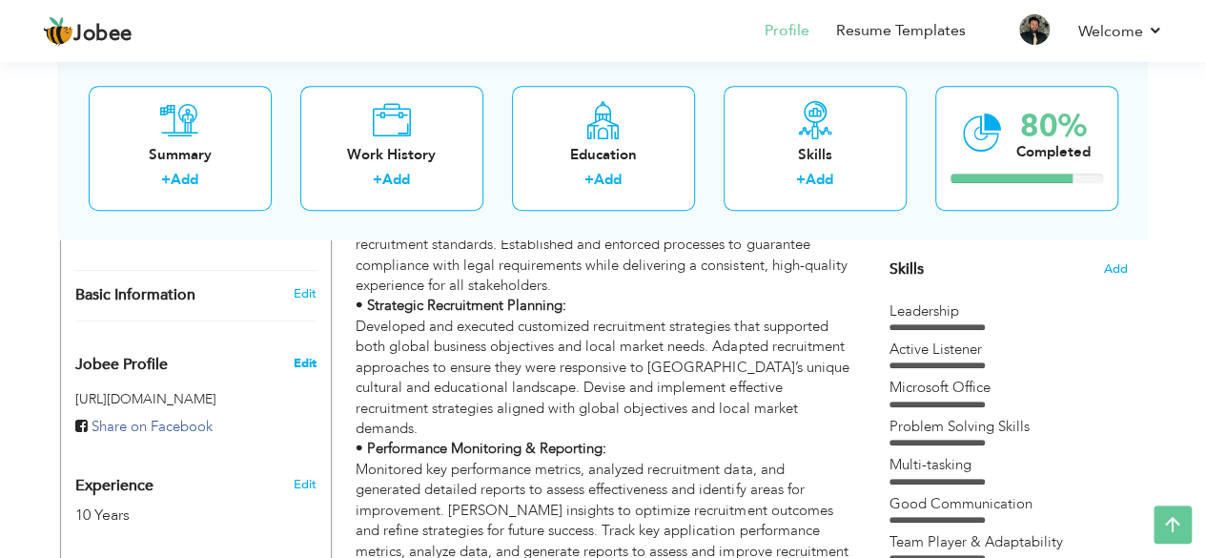
click at [309, 355] on span "Edit" at bounding box center [304, 363] width 23 height 17
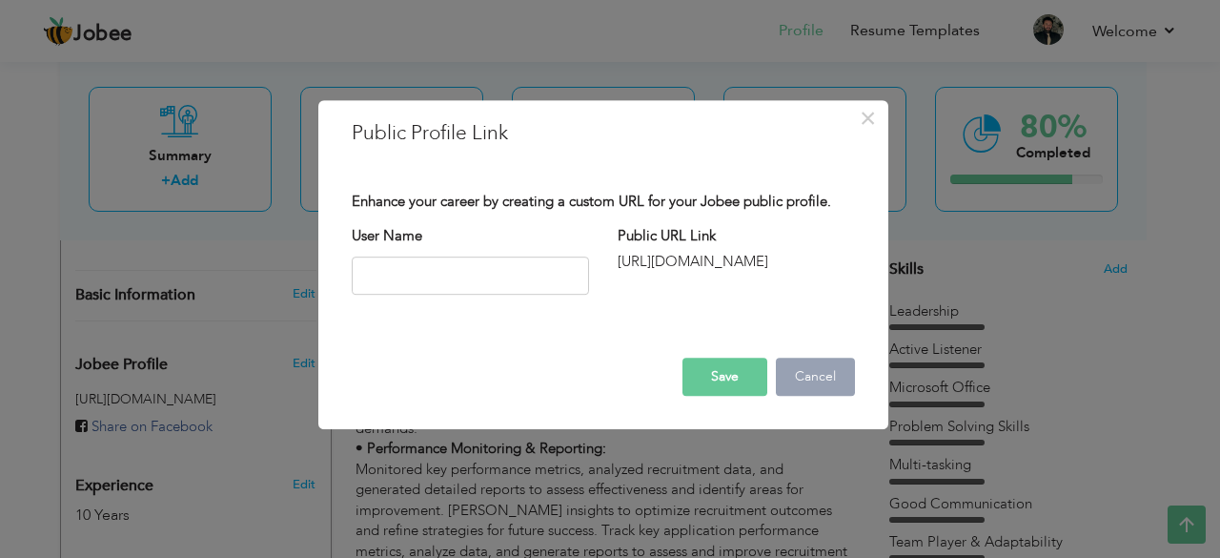
click at [802, 365] on button "Cancel" at bounding box center [815, 376] width 79 height 38
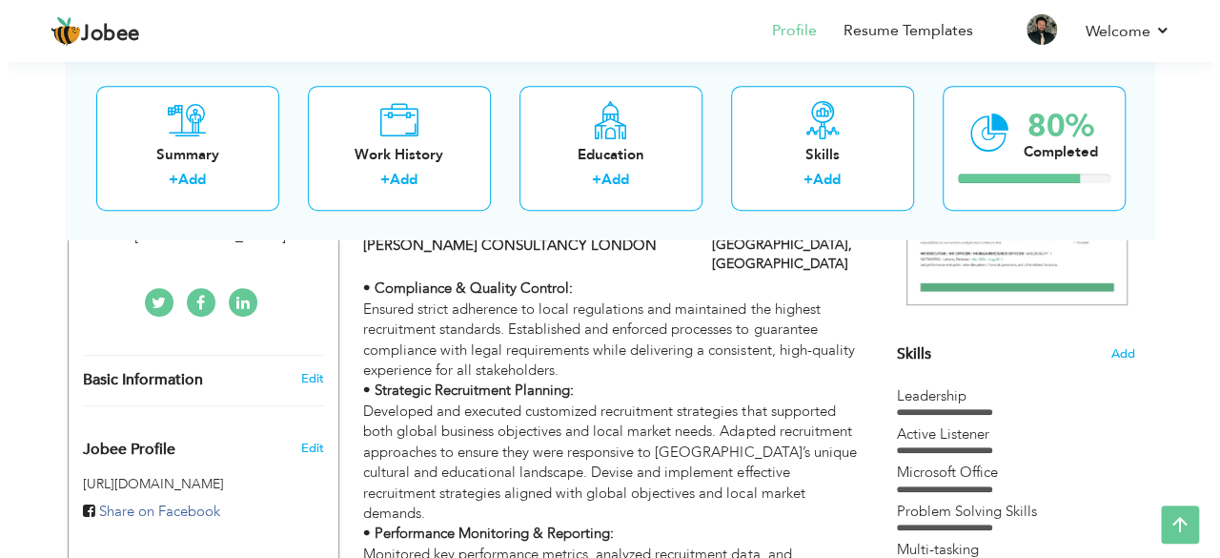
scroll to position [389, 0]
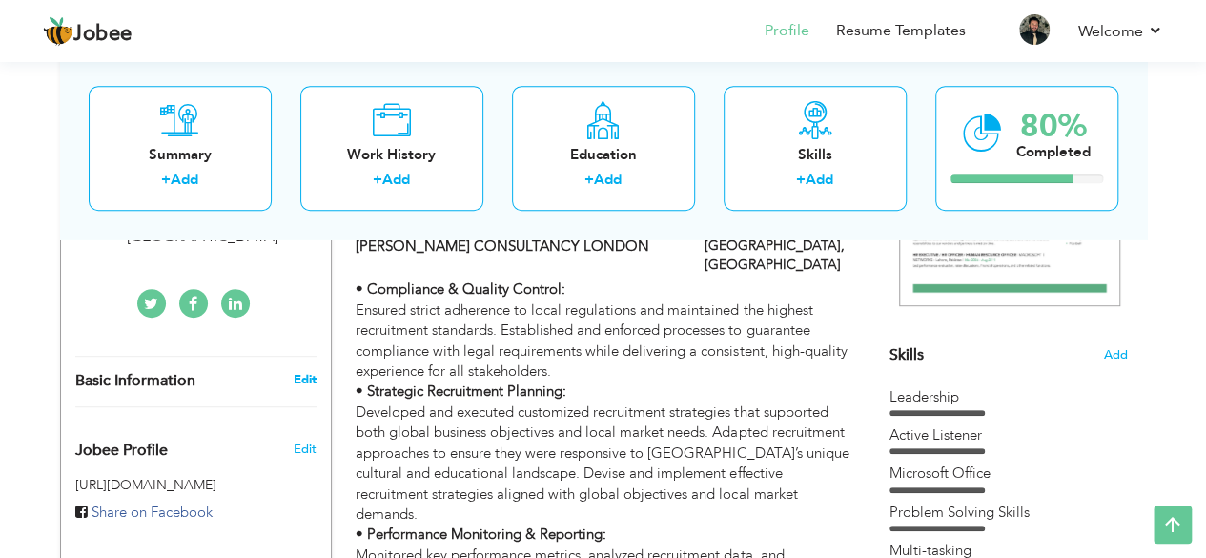
click at [314, 371] on link "Edit" at bounding box center [304, 379] width 23 height 17
type input "[PERSON_NAME]"
type input "Saeed"
type input "03434079009"
select select "number:166"
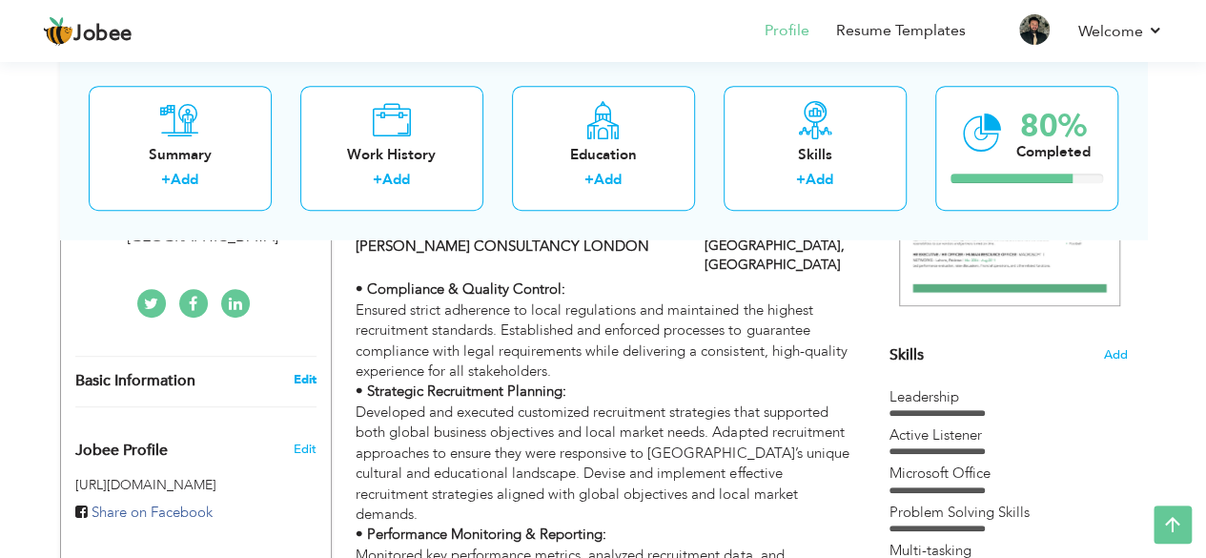
type input "[GEOGRAPHIC_DATA]"
select select "number:12"
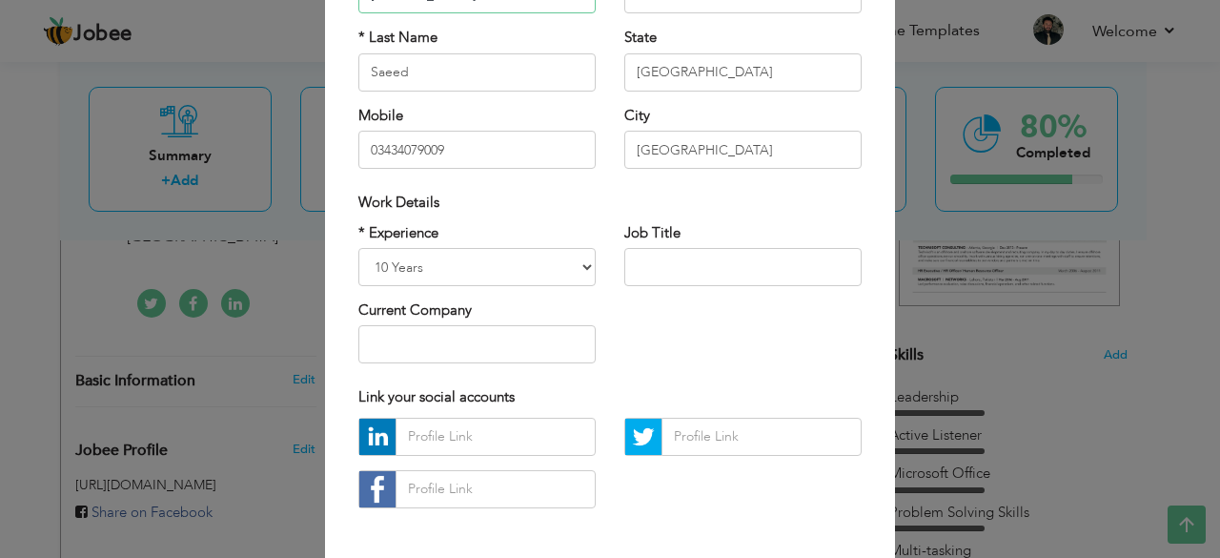
scroll to position [296, 0]
